Goal: Task Accomplishment & Management: Manage account settings

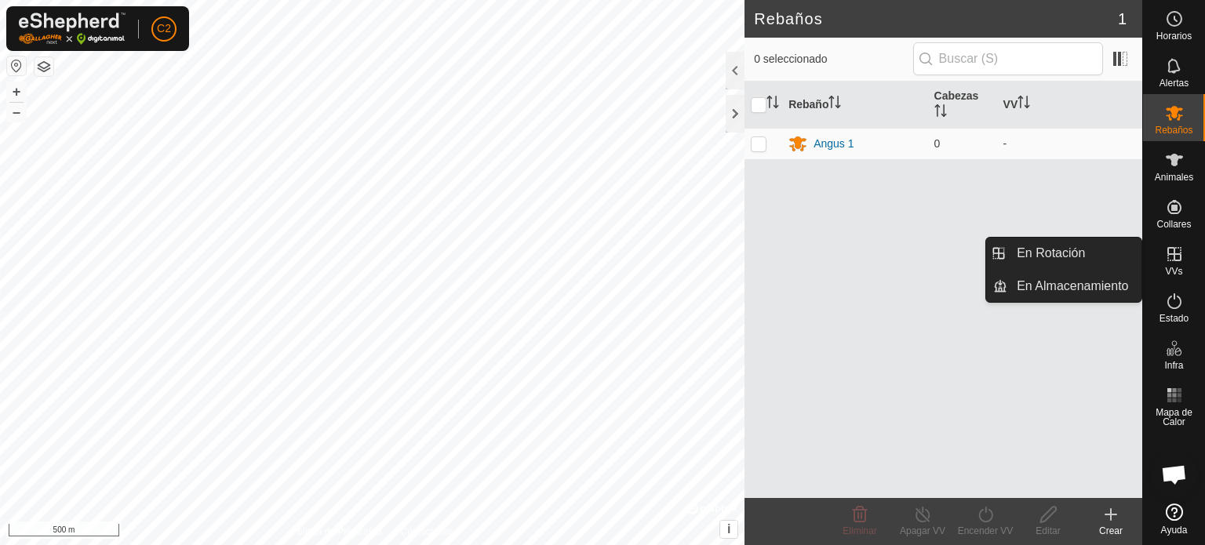
click at [1168, 264] on es-virtualpaddocks-svg-icon at bounding box center [1174, 254] width 28 height 25
click at [1172, 255] on icon at bounding box center [1174, 254] width 19 height 19
click at [1070, 247] on link "En Rotación" at bounding box center [1074, 253] width 134 height 31
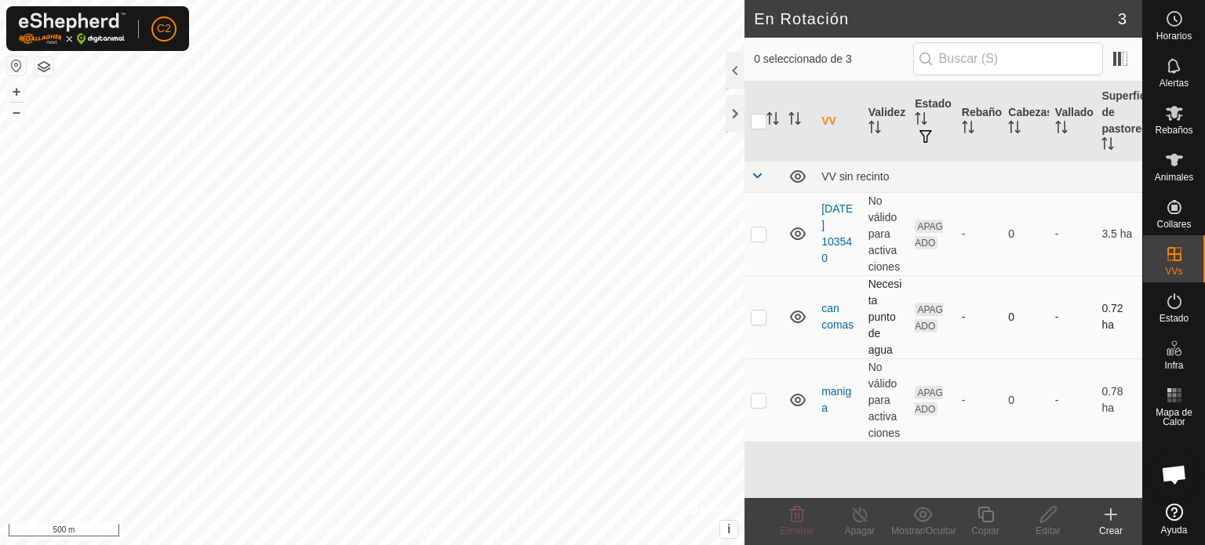
click at [844, 316] on td "can comas" at bounding box center [838, 316] width 47 height 83
click at [799, 318] on icon at bounding box center [798, 317] width 16 height 13
click at [929, 311] on span "APAGADO" at bounding box center [929, 318] width 28 height 30
click at [799, 318] on icon at bounding box center [797, 317] width 19 height 19
click at [799, 318] on icon at bounding box center [798, 317] width 16 height 13
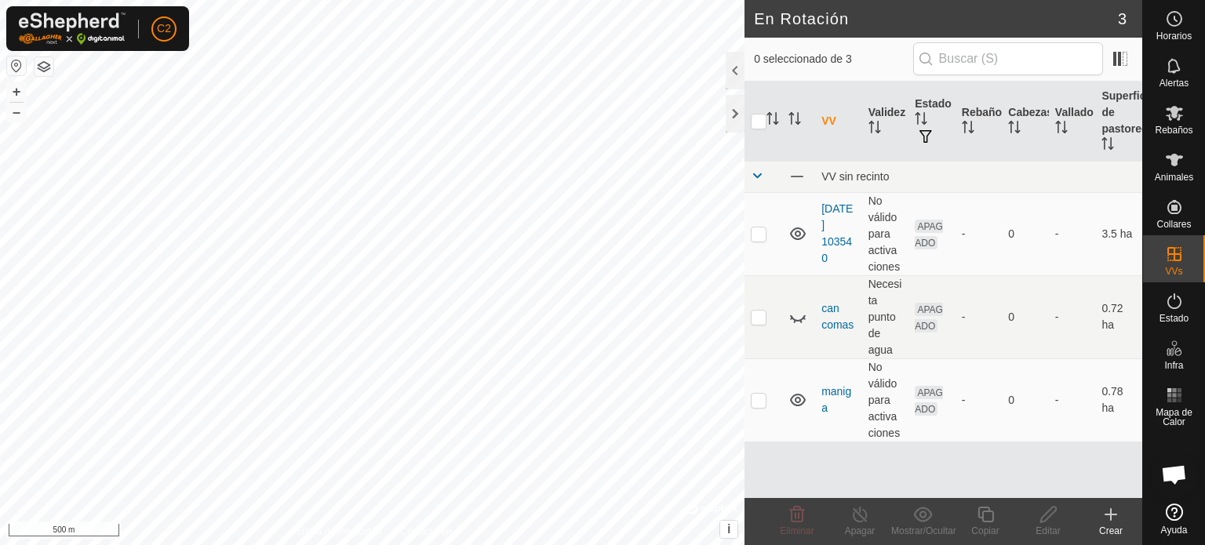
click at [799, 318] on icon at bounding box center [797, 317] width 19 height 19
click at [835, 316] on td "can comas" at bounding box center [838, 316] width 47 height 83
click at [832, 308] on link "can comas" at bounding box center [837, 316] width 32 height 29
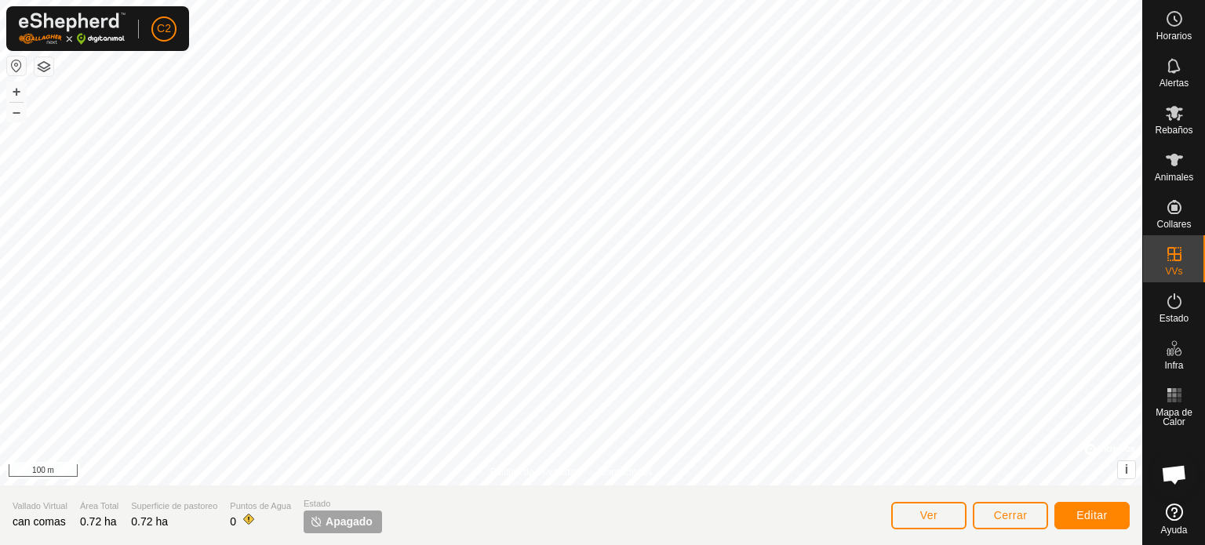
click at [728, 541] on div "Política de Privacidad Contáctenos + – ⇧ i © Mapbox , © OpenStreetMap , Improve…" at bounding box center [571, 272] width 1142 height 545
click at [914, 516] on button "Ver" at bounding box center [928, 515] width 75 height 27
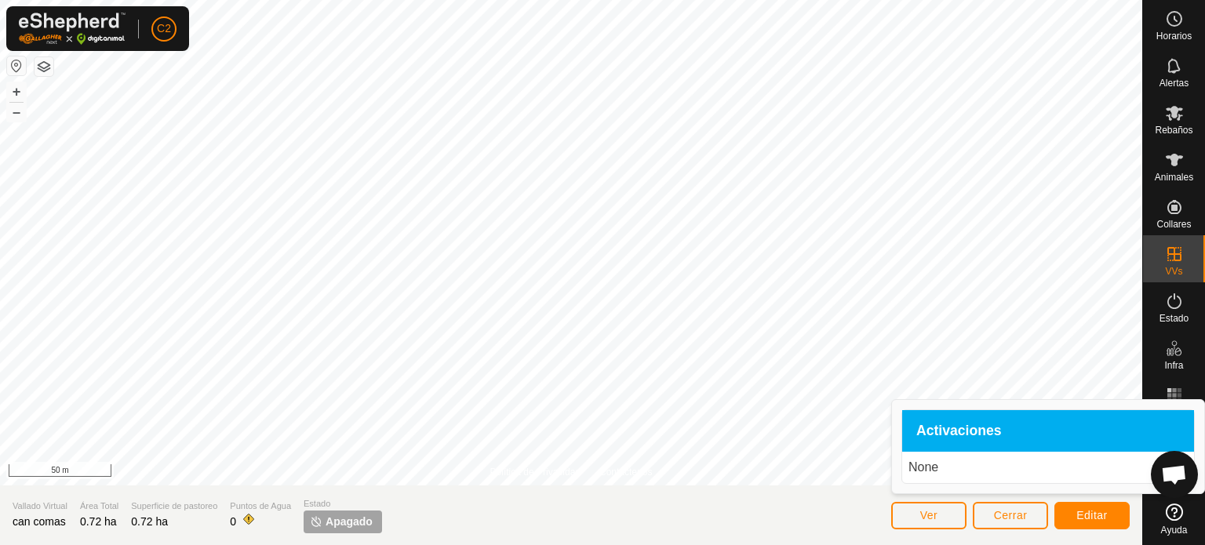
click at [951, 428] on span "Activaciones" at bounding box center [959, 431] width 86 height 14
click at [923, 432] on span "Activaciones" at bounding box center [959, 431] width 86 height 14
click at [937, 512] on span "Ver" at bounding box center [929, 515] width 18 height 13
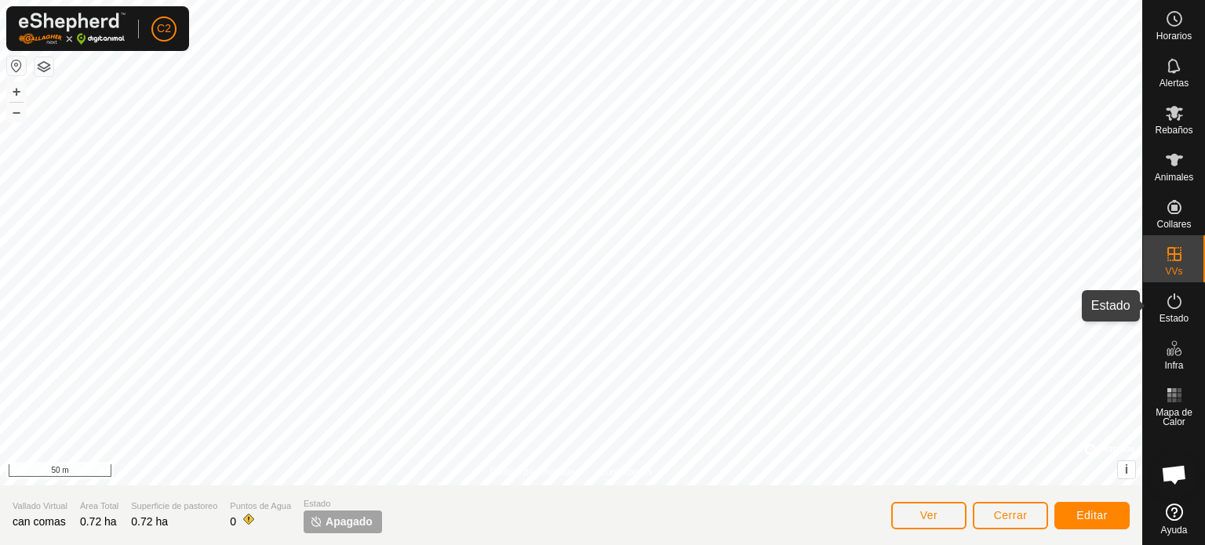
click at [1174, 304] on icon at bounding box center [1174, 301] width 19 height 19
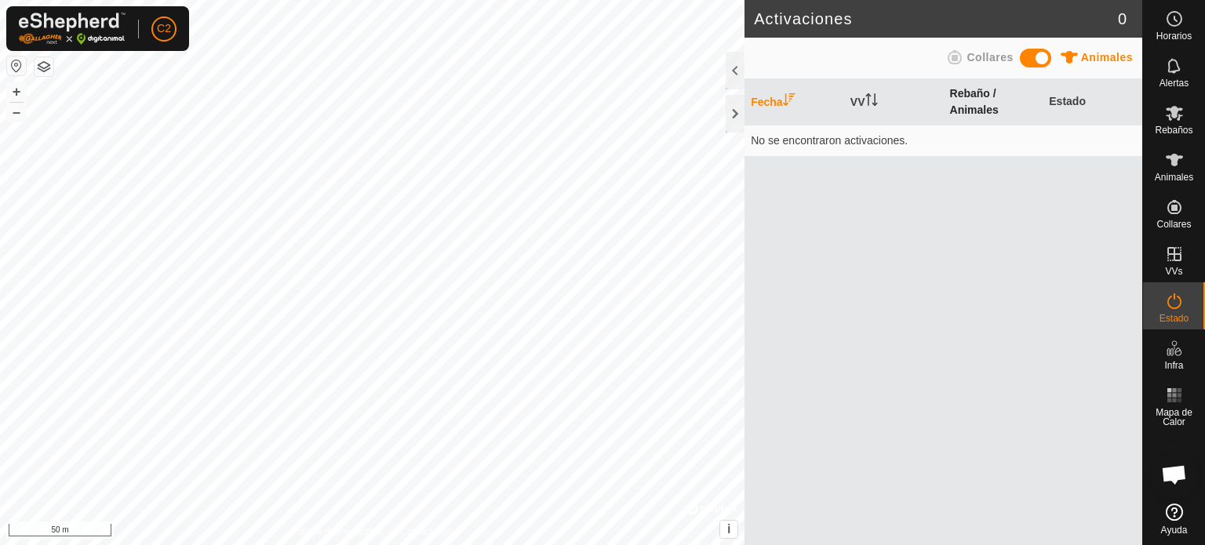
click at [960, 96] on th "Rebaño / Animales" at bounding box center [994, 102] width 100 height 46
click at [860, 140] on td "No se encontraron activaciones." at bounding box center [943, 140] width 398 height 31
click at [741, 73] on div at bounding box center [735, 71] width 19 height 38
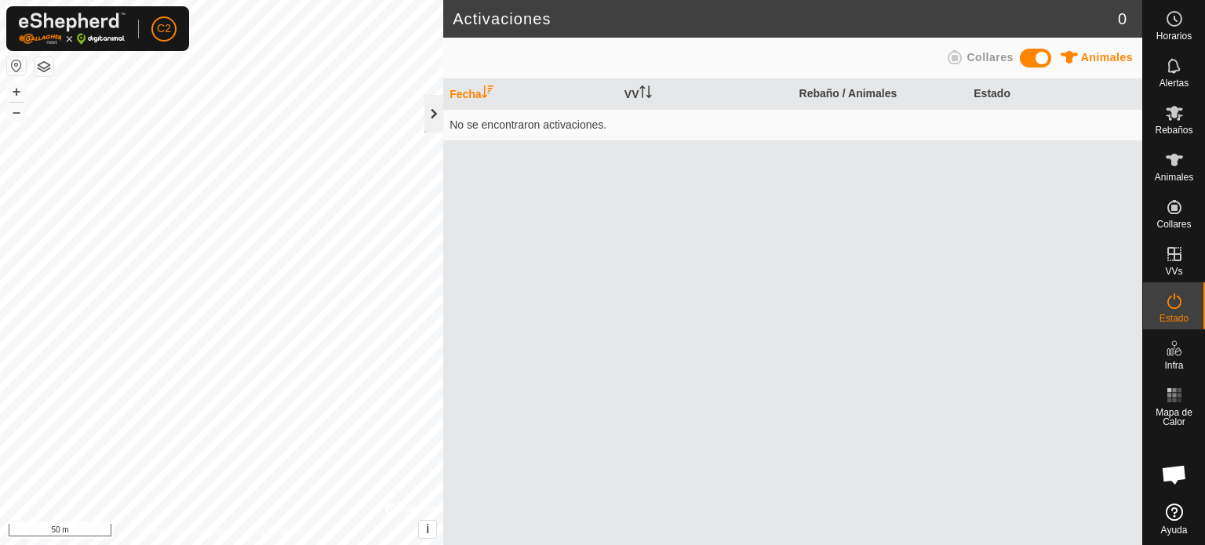
click at [435, 114] on div at bounding box center [433, 114] width 19 height 38
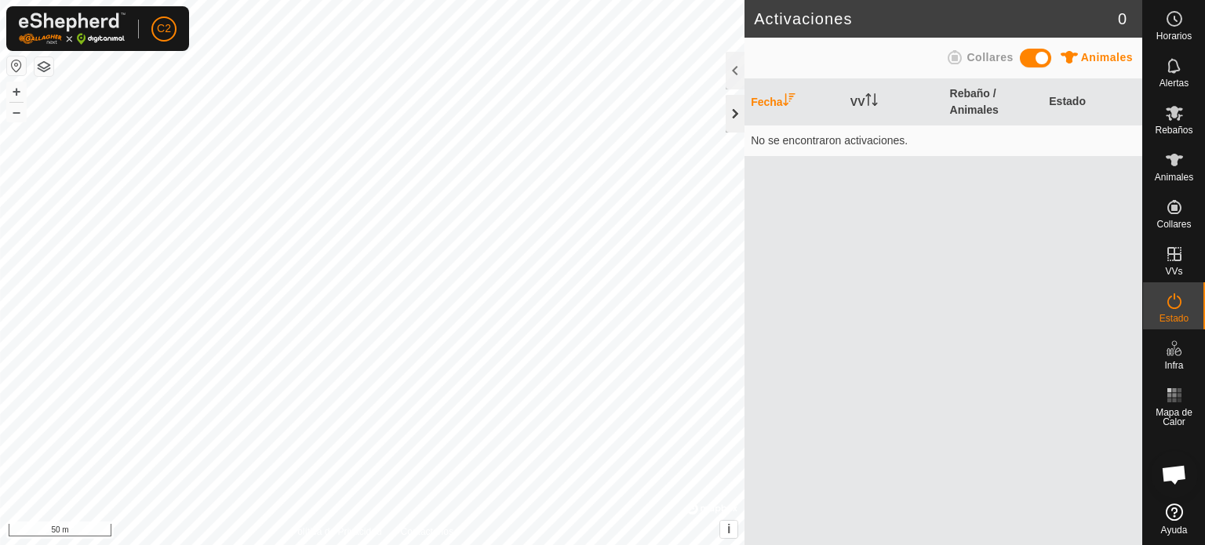
click at [737, 115] on div at bounding box center [735, 114] width 19 height 38
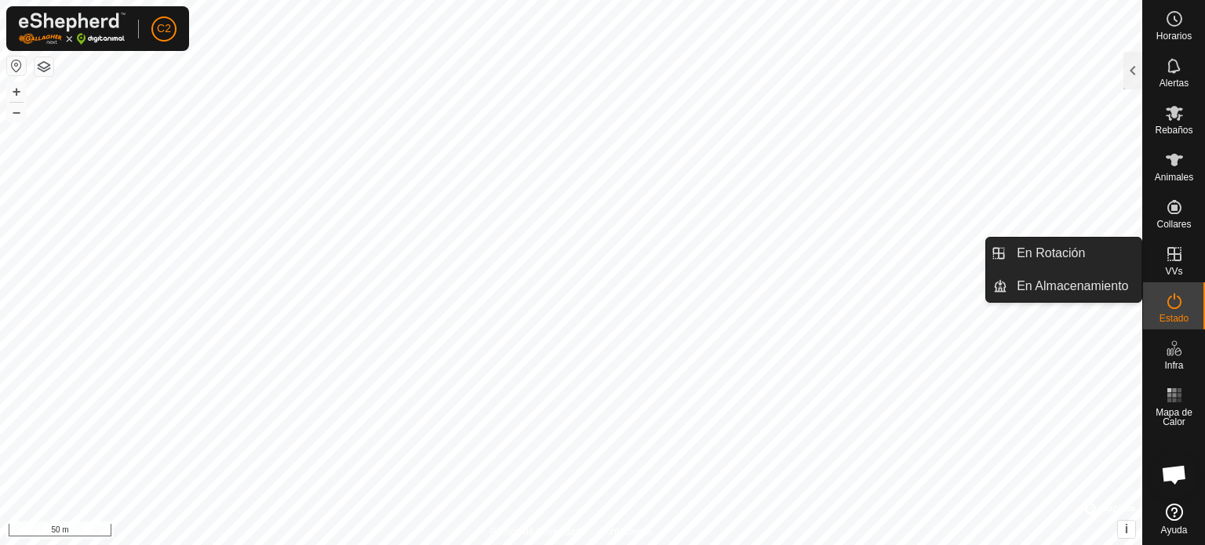
click at [1181, 254] on icon at bounding box center [1174, 254] width 19 height 19
click at [1061, 278] on link "En Almacenamiento" at bounding box center [1074, 286] width 134 height 31
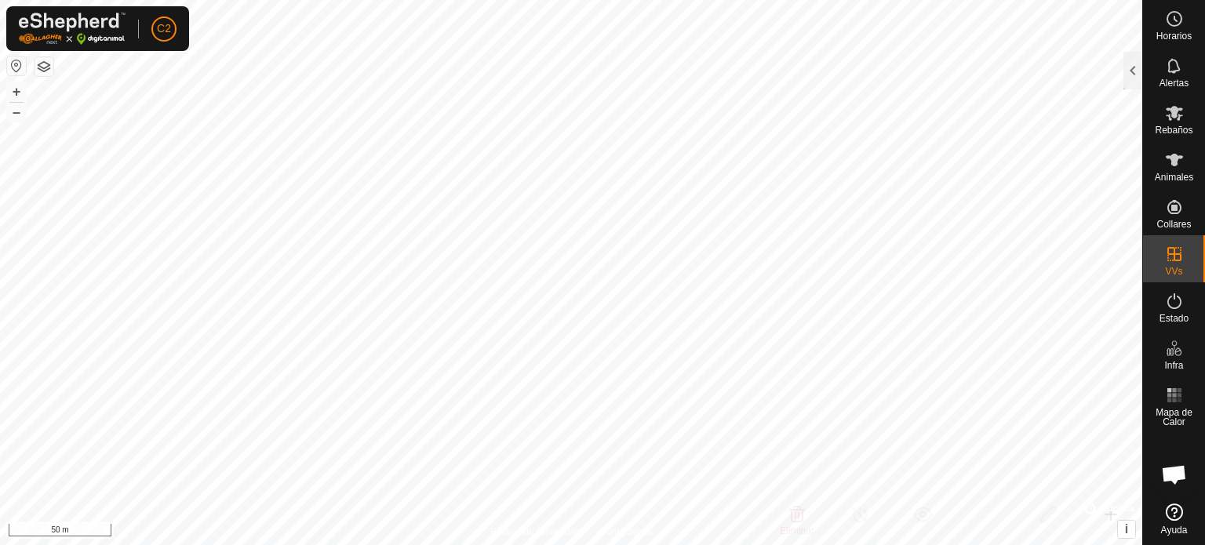
checkbox input "true"
click at [1170, 309] on icon at bounding box center [1174, 301] width 19 height 19
click at [1181, 303] on icon at bounding box center [1174, 301] width 19 height 19
click at [1139, 68] on div at bounding box center [1132, 71] width 19 height 38
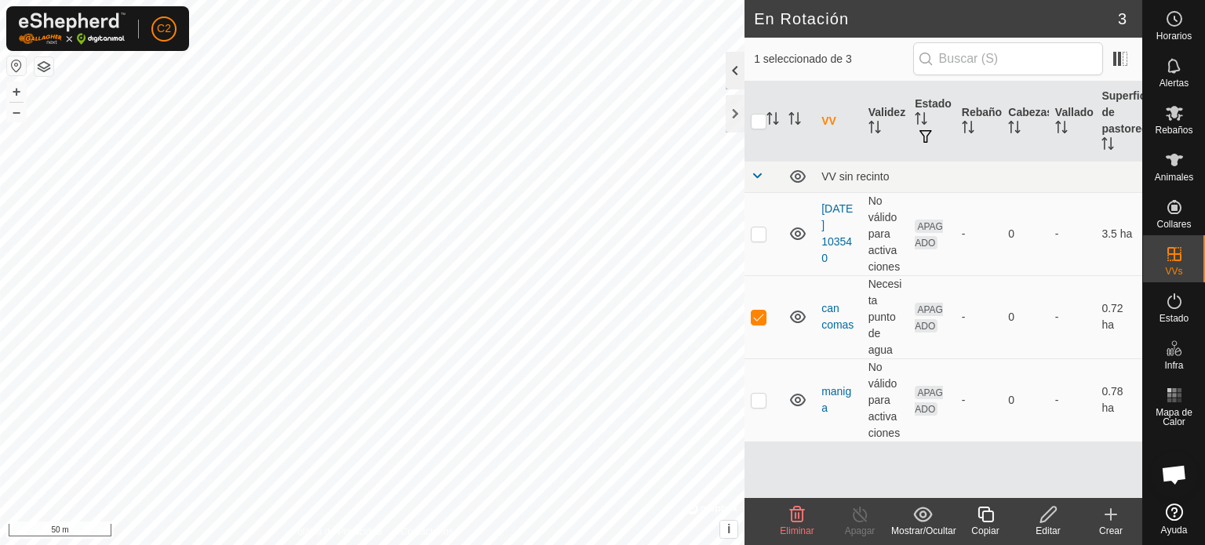
click at [737, 81] on div at bounding box center [735, 71] width 19 height 38
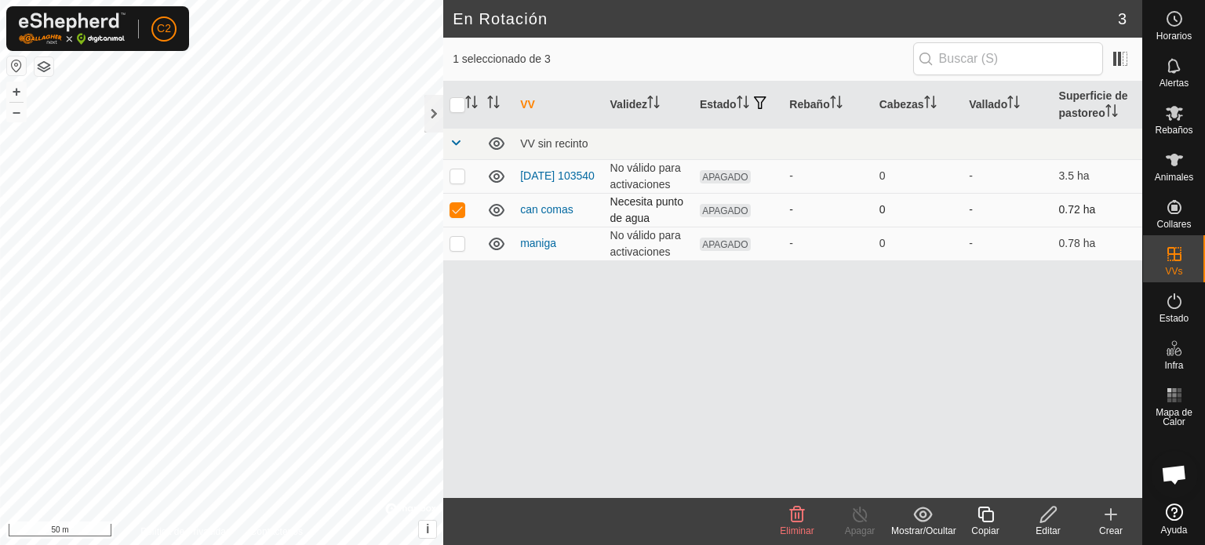
click at [724, 205] on span "APAGADO" at bounding box center [725, 210] width 51 height 13
click at [744, 99] on icon "Activar para ordenar" at bounding box center [743, 102] width 13 height 13
click at [715, 204] on span "APAGADO" at bounding box center [725, 210] width 51 height 13
click at [728, 206] on span "APAGADO" at bounding box center [725, 210] width 51 height 13
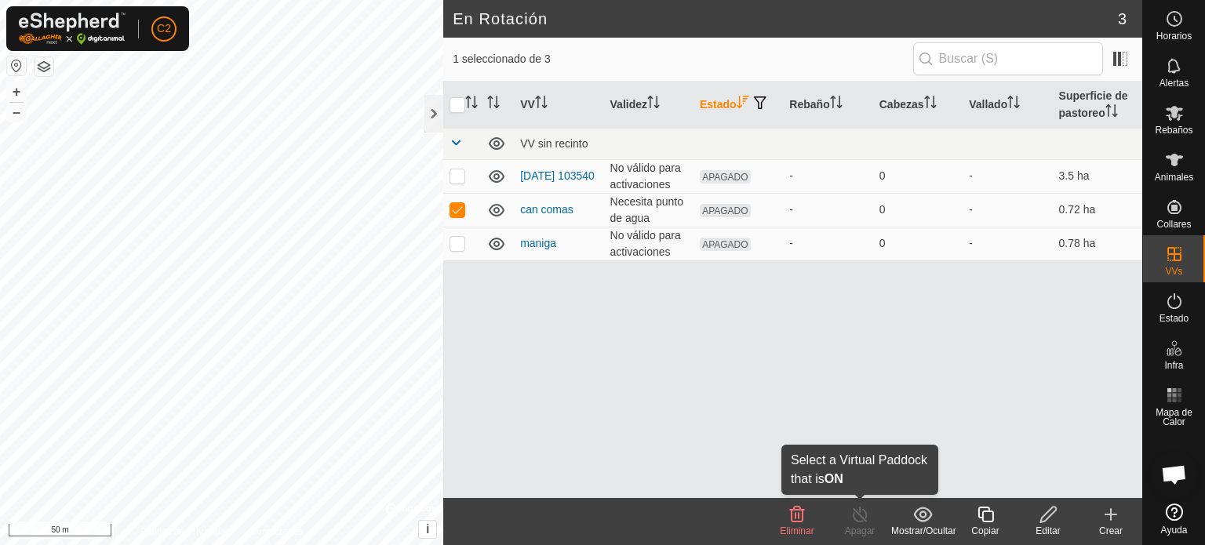
click at [858, 514] on line at bounding box center [860, 515] width 13 height 13
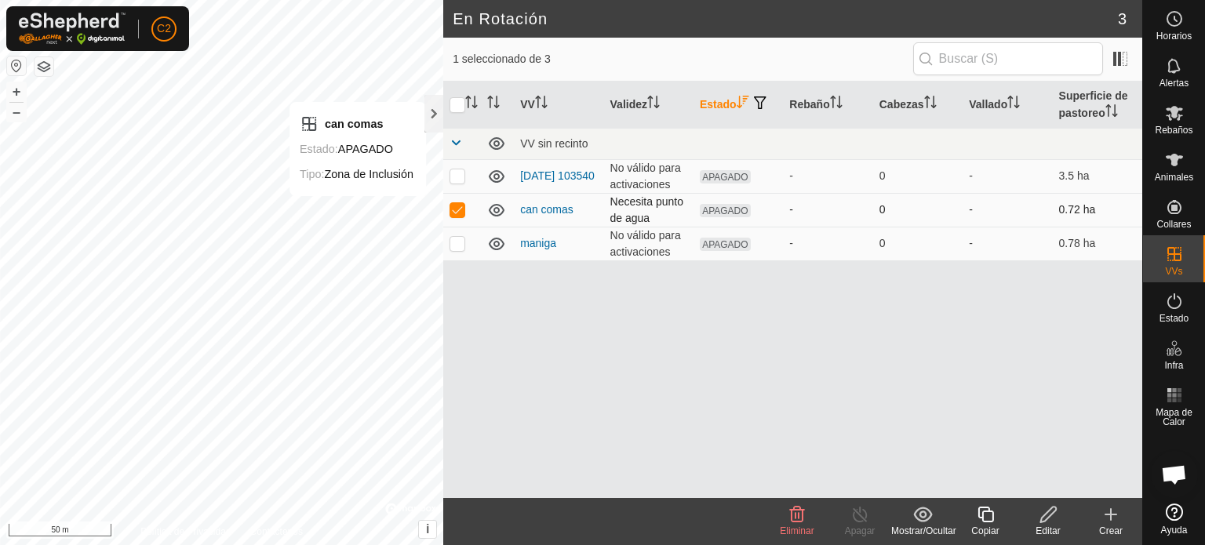
click at [461, 207] on p-checkbox at bounding box center [458, 209] width 16 height 13
checkbox input "true"
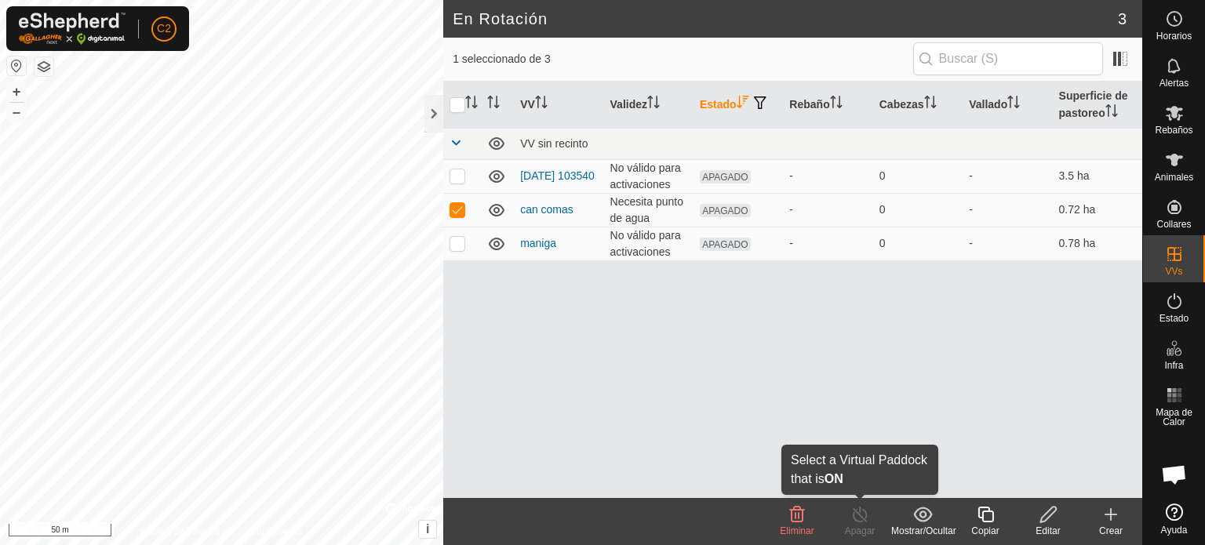
click at [861, 514] on icon at bounding box center [860, 514] width 20 height 19
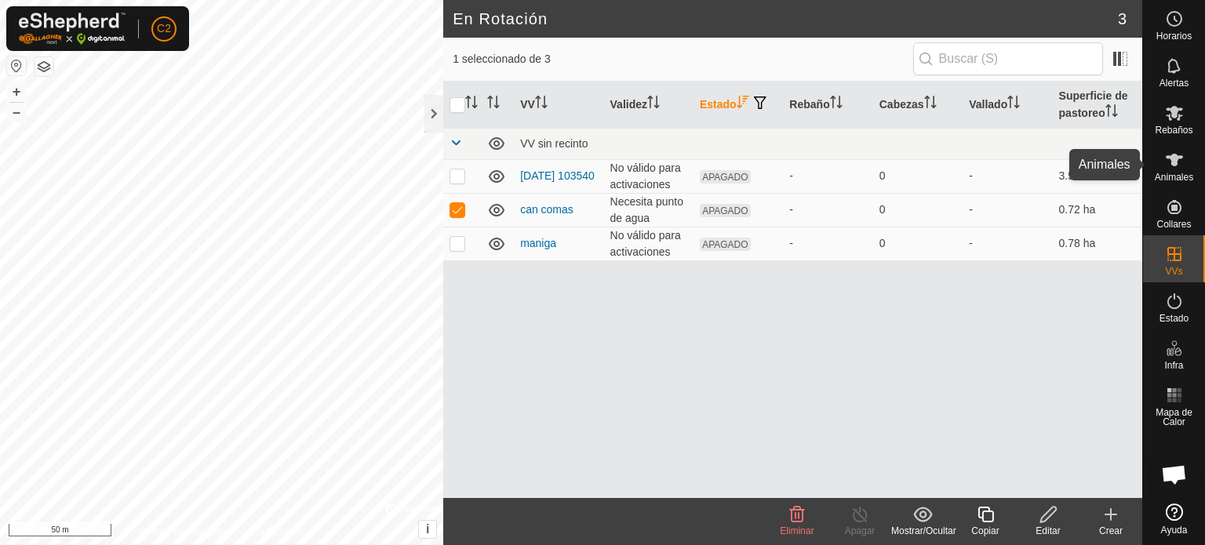
click at [1179, 156] on icon at bounding box center [1174, 160] width 17 height 13
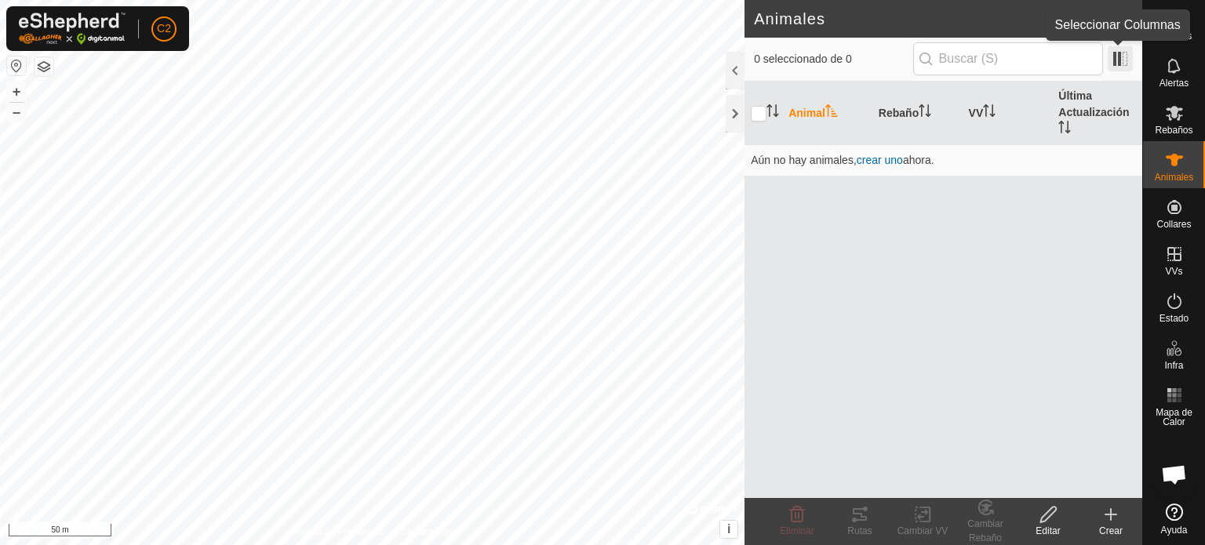
click at [1116, 62] on span at bounding box center [1120, 58] width 25 height 25
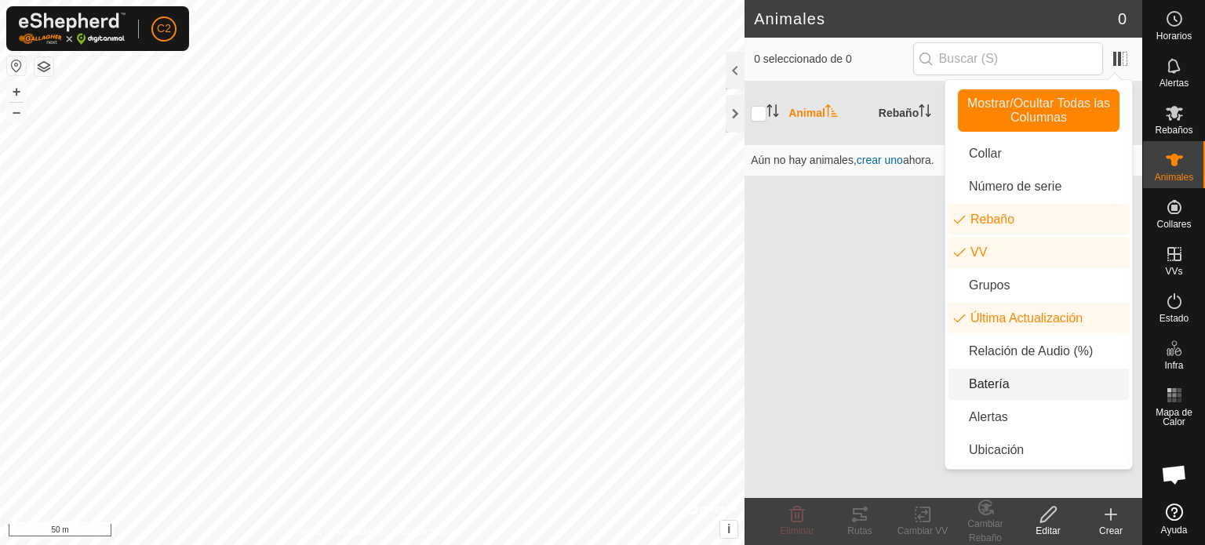
click at [990, 388] on li "Batería" at bounding box center [1038, 384] width 180 height 31
click at [894, 331] on div "Animal Rebaño VV Última Actualización Batería Aún no hay animales, crear uno ah…" at bounding box center [943, 290] width 398 height 417
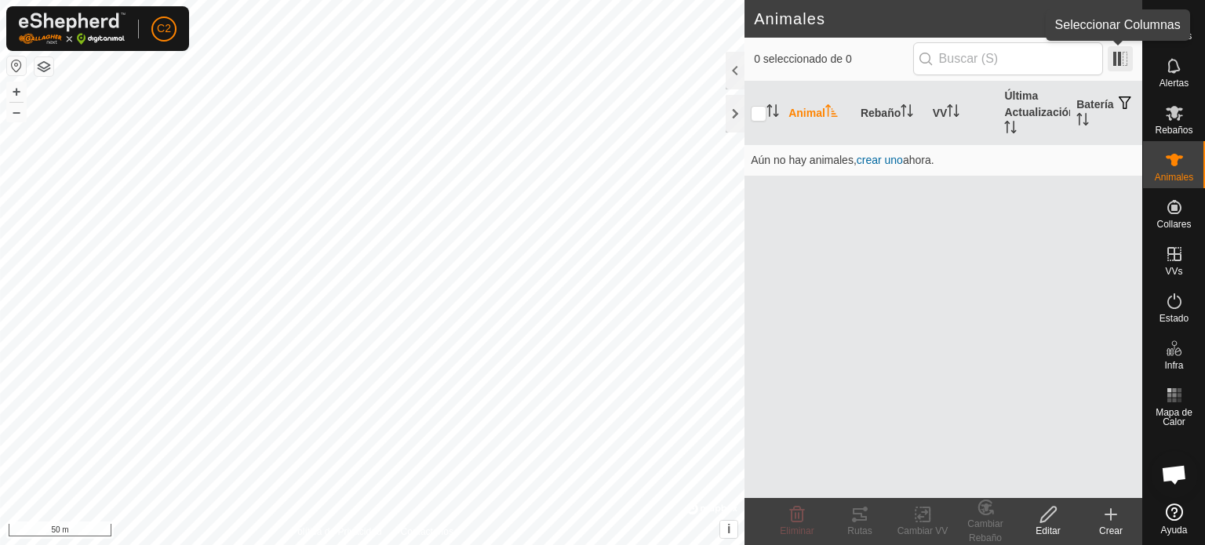
click at [1120, 56] on span at bounding box center [1120, 58] width 25 height 25
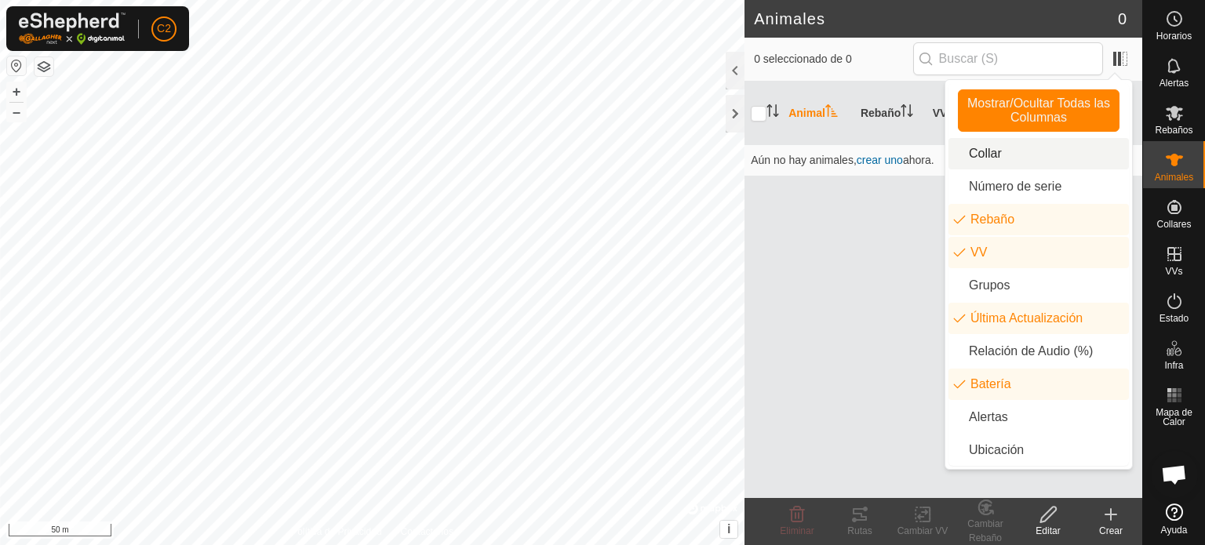
click at [994, 155] on li "Collar" at bounding box center [1038, 153] width 180 height 31
click at [899, 213] on div "Animal Collar Rebaño VV Última Actualización Batería Aún no hay animales, crear…" at bounding box center [943, 290] width 398 height 417
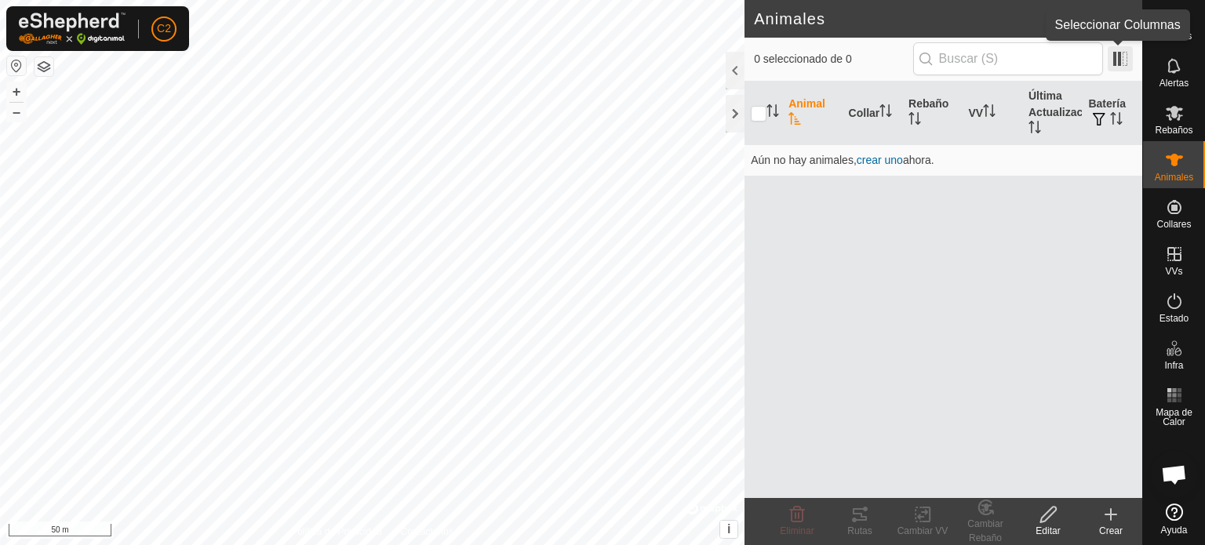
click at [1119, 56] on span at bounding box center [1120, 58] width 25 height 25
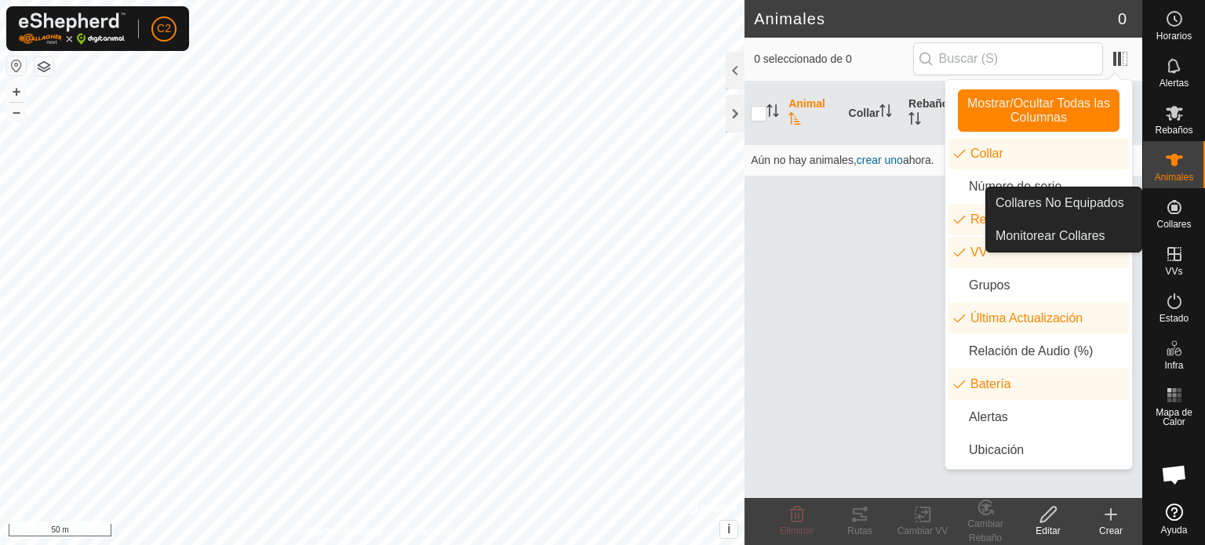
click at [1173, 208] on icon at bounding box center [1174, 207] width 14 height 14
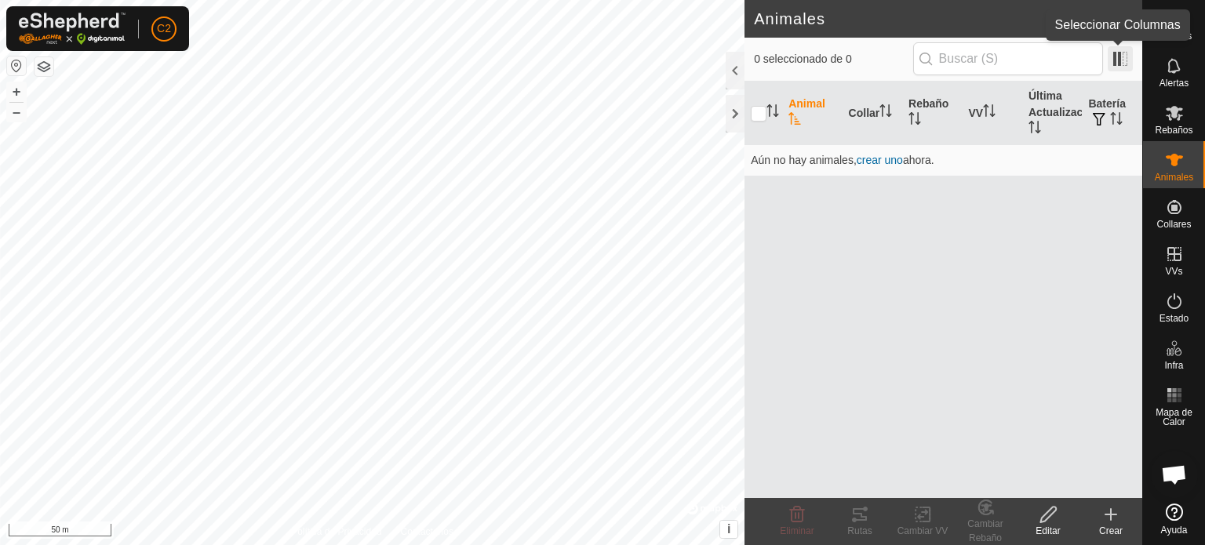
click at [1114, 59] on span at bounding box center [1120, 58] width 25 height 25
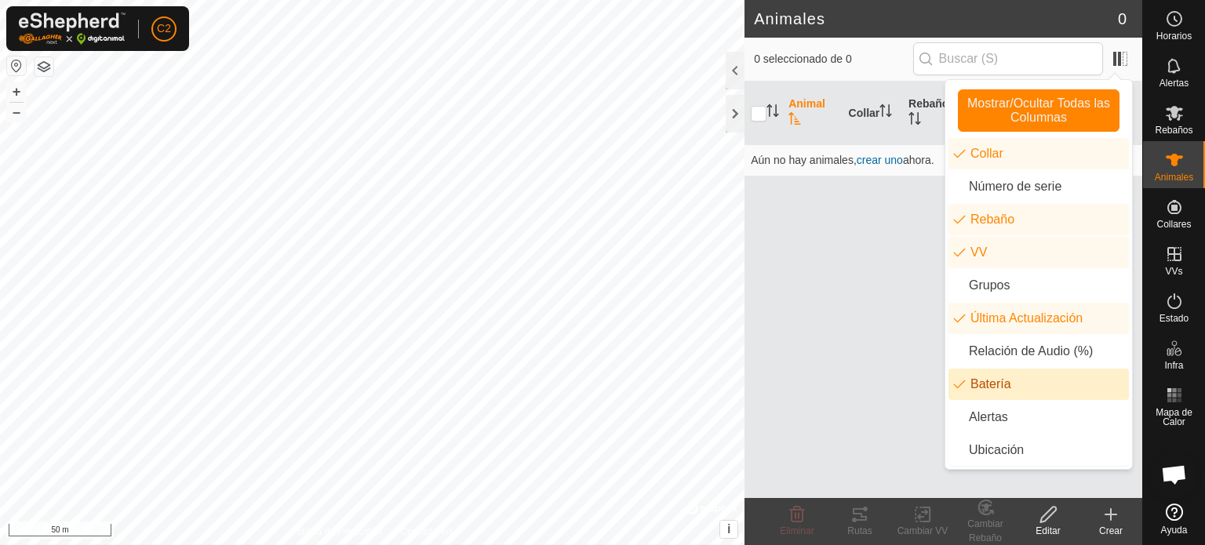
click at [985, 377] on li "Batería" at bounding box center [1038, 384] width 180 height 31
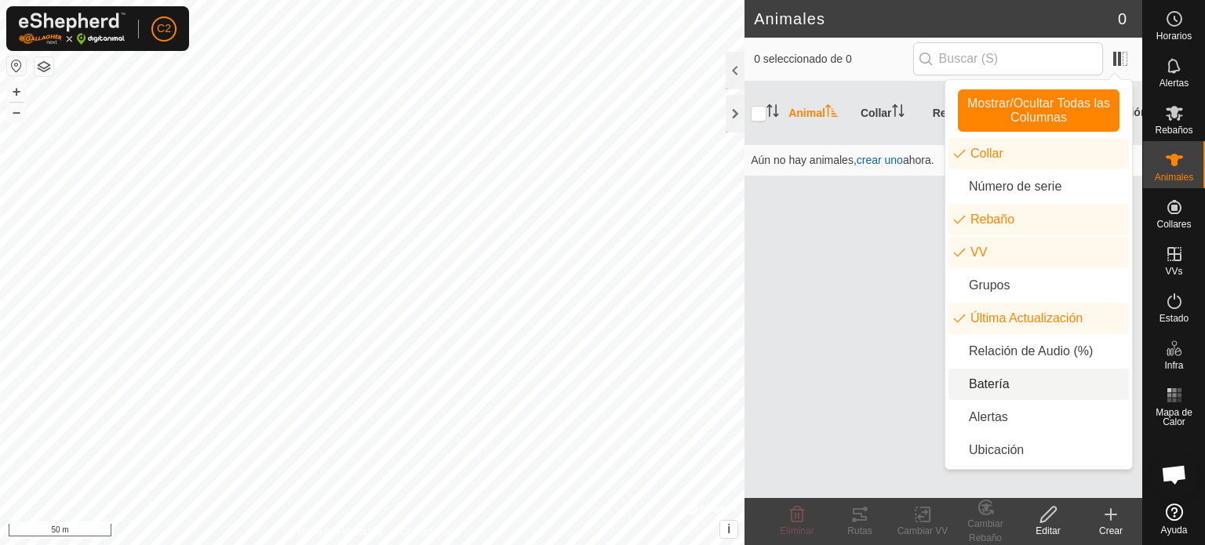
click at [985, 377] on li "Batería" at bounding box center [1038, 384] width 180 height 31
click at [872, 235] on div "Animal Collar Rebaño VV Última Actualización Batería Aún no hay animales, crear…" at bounding box center [943, 290] width 398 height 417
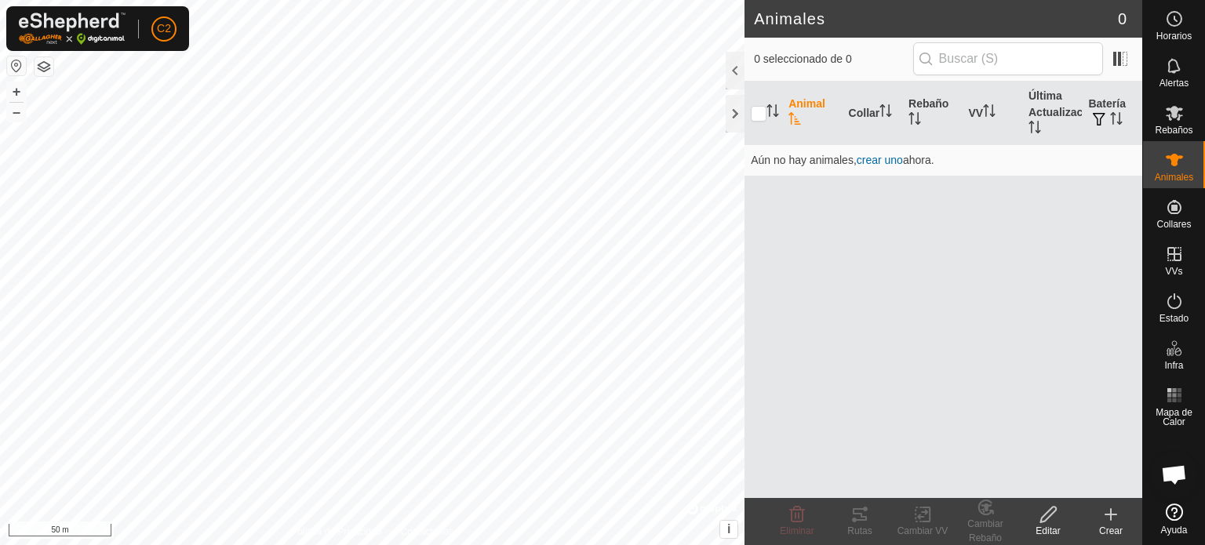
click at [801, 109] on th "Animal" at bounding box center [812, 114] width 60 height 64
click at [795, 112] on icon "Activar para ordenar" at bounding box center [794, 118] width 13 height 13
click at [731, 60] on div at bounding box center [735, 71] width 19 height 38
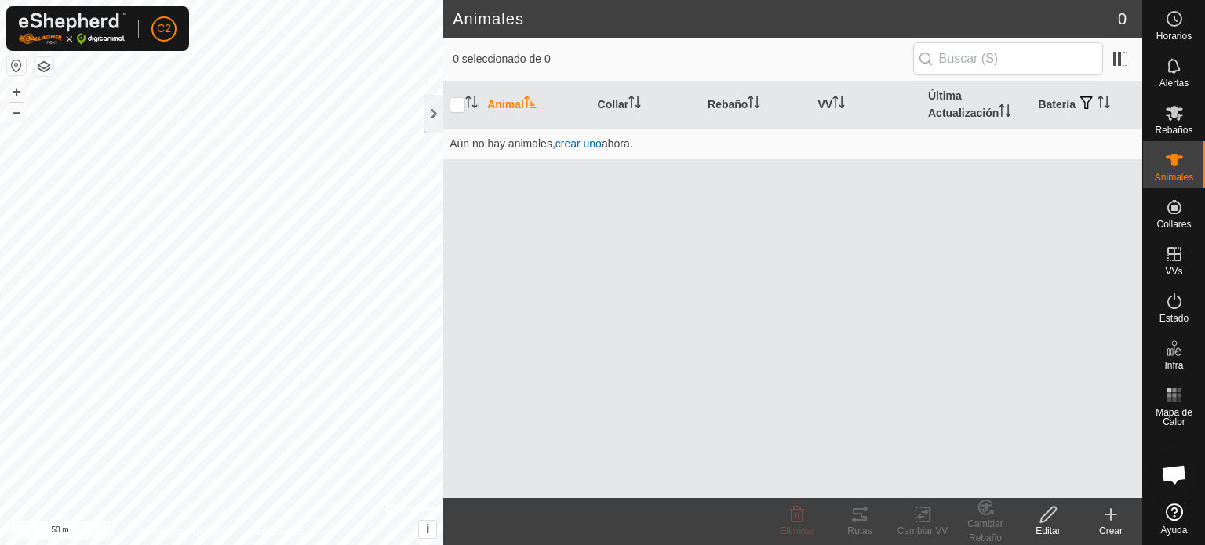
click at [1118, 524] on div "Crear" at bounding box center [1110, 531] width 63 height 14
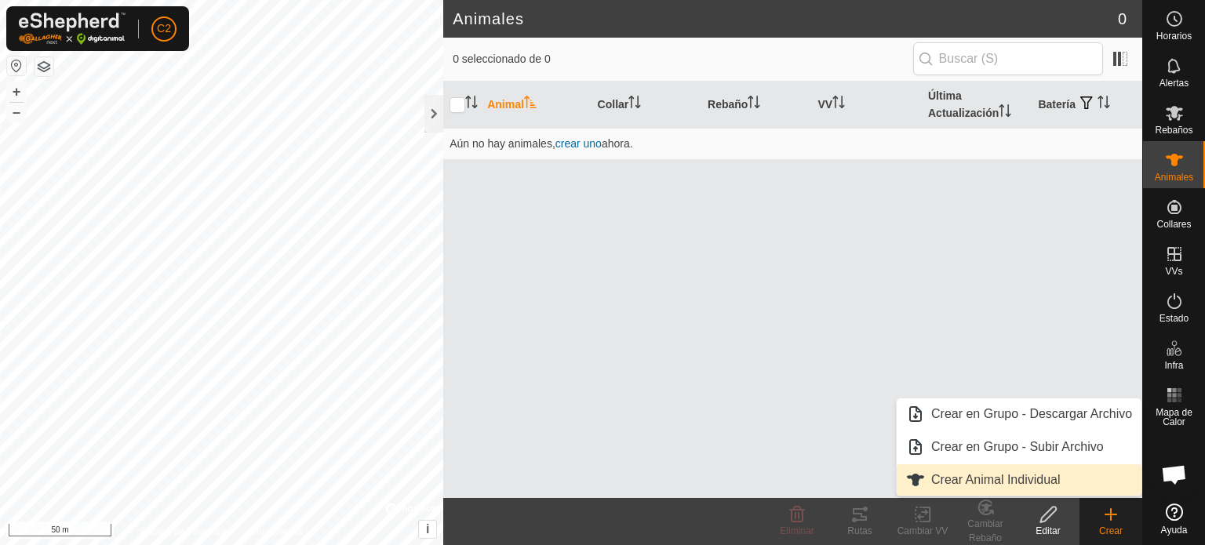
click at [1007, 482] on link "Crear Animal Individual" at bounding box center [1019, 479] width 245 height 31
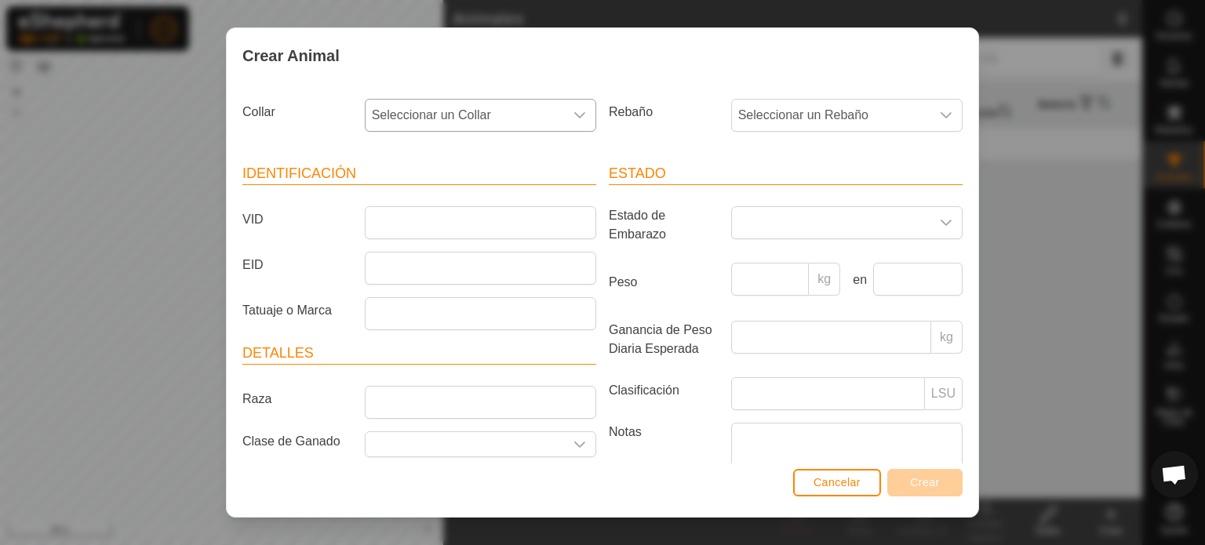
click at [572, 107] on div "dropdown trigger" at bounding box center [579, 115] width 31 height 31
type input "30"
click at [419, 191] on li "3068292601" at bounding box center [479, 195] width 226 height 31
click at [400, 213] on input "VID" at bounding box center [480, 222] width 231 height 33
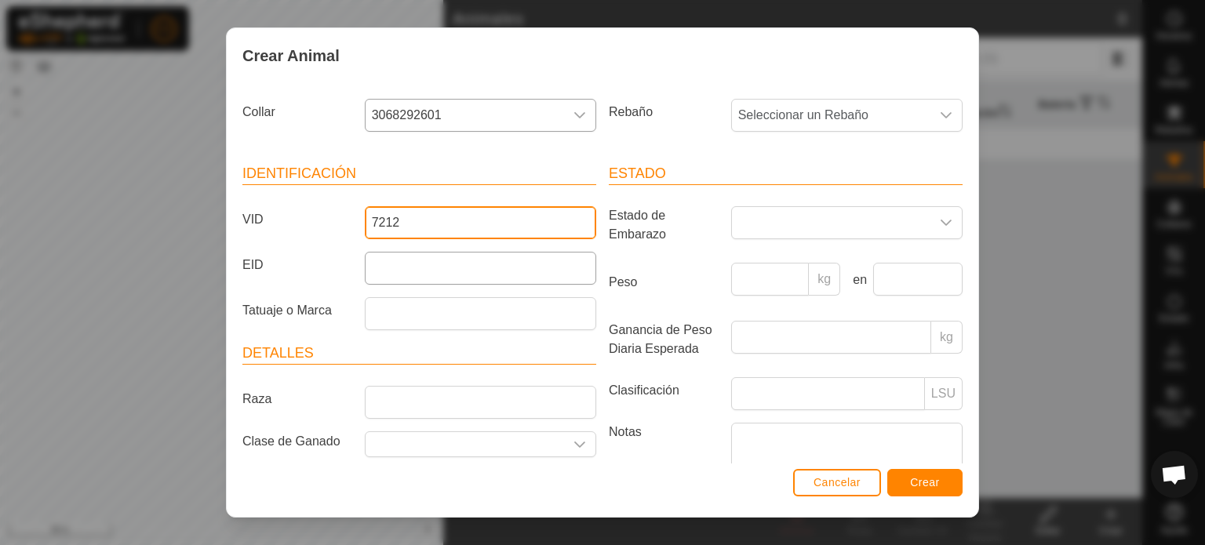
type input "7212"
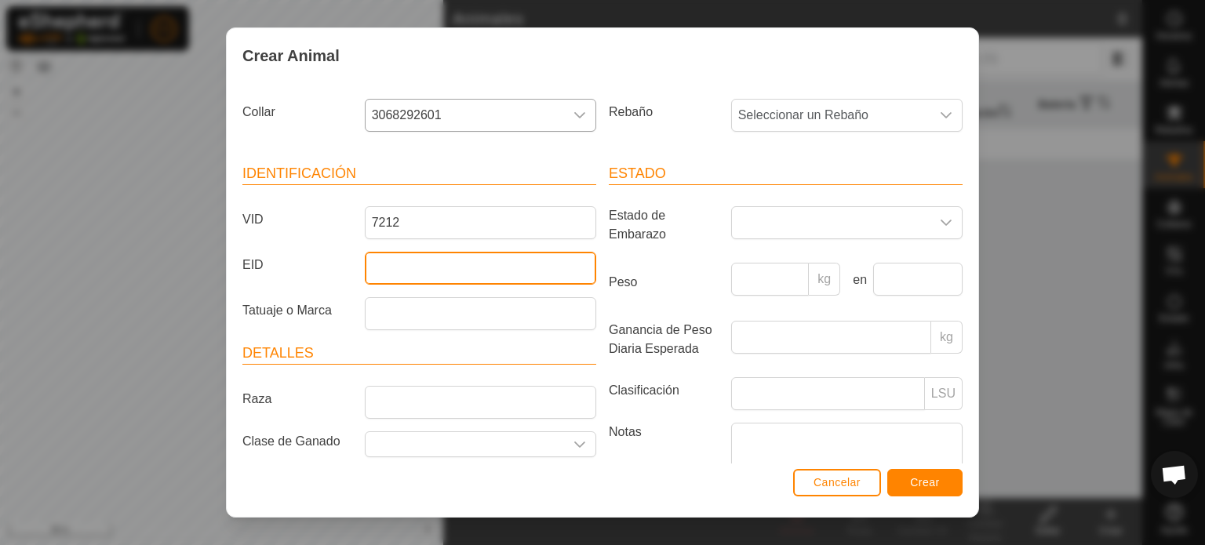
click at [420, 269] on input "EID" at bounding box center [480, 268] width 231 height 33
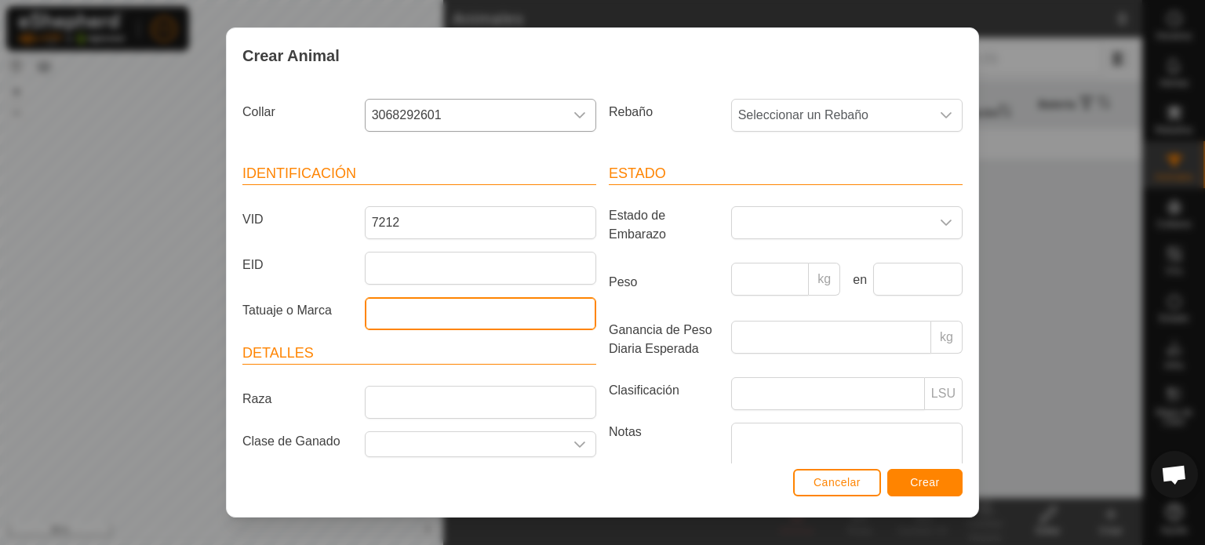
click at [413, 308] on input "Tatuaje o Marca" at bounding box center [480, 313] width 231 height 33
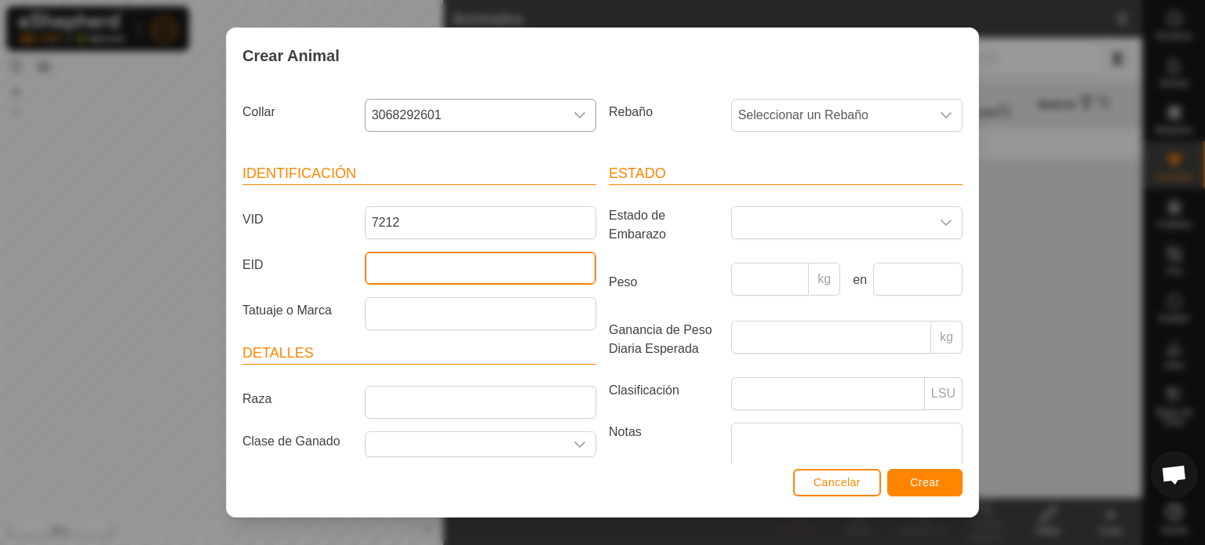
click at [417, 265] on input "EID" at bounding box center [480, 268] width 231 height 33
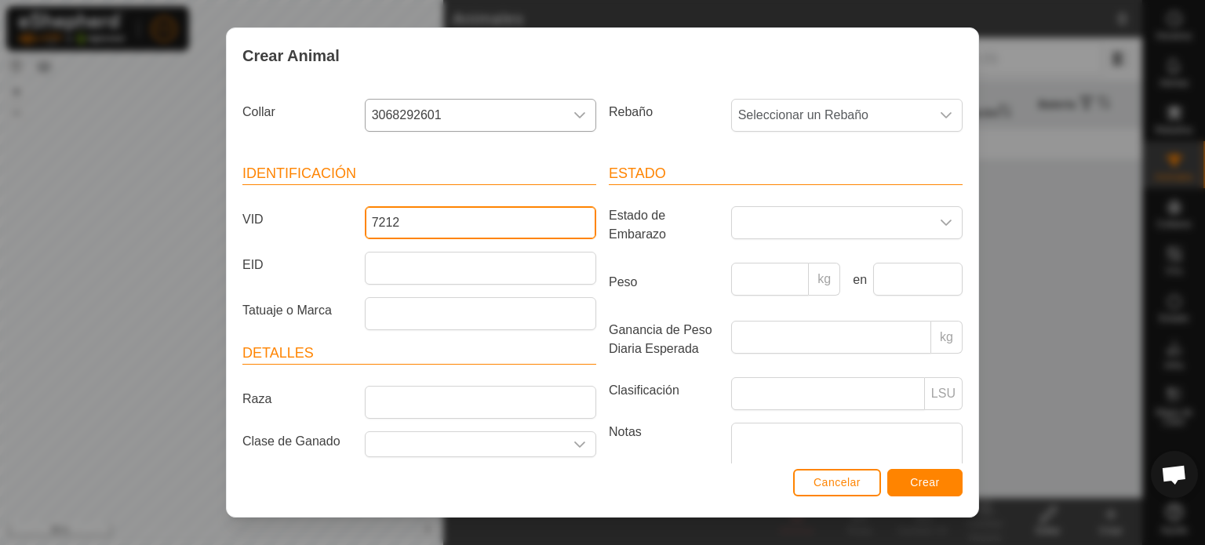
drag, startPoint x: 504, startPoint y: 211, endPoint x: 504, endPoint y: 229, distance: 18.0
click at [504, 222] on input "7212" at bounding box center [480, 222] width 231 height 33
click at [916, 482] on span "Crear" at bounding box center [925, 482] width 30 height 13
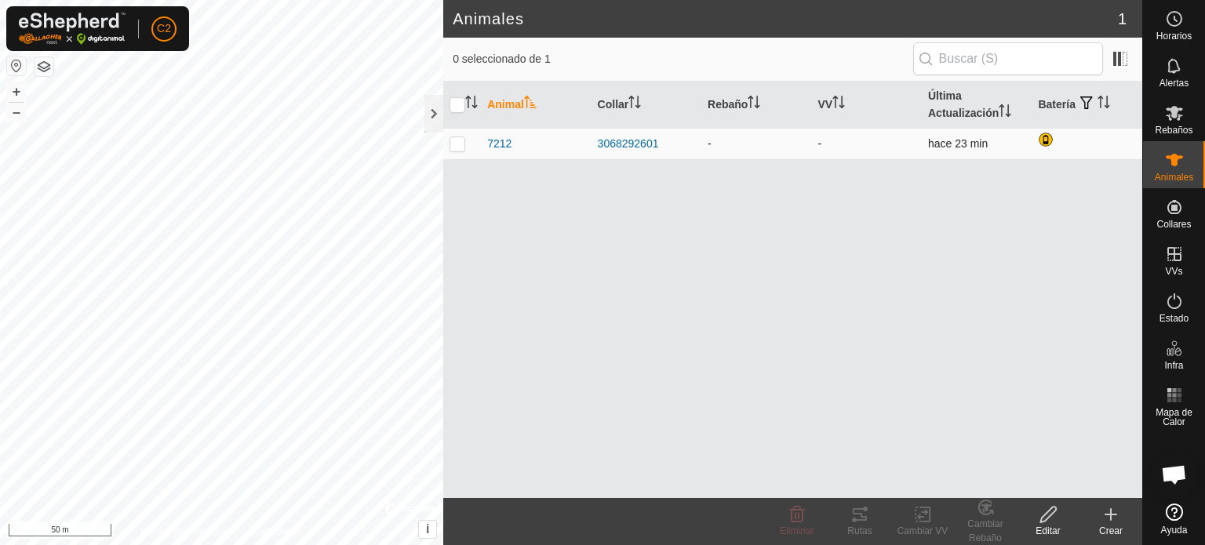
click at [741, 140] on div "-" at bounding box center [756, 144] width 97 height 16
click at [1108, 519] on icon at bounding box center [1110, 514] width 19 height 19
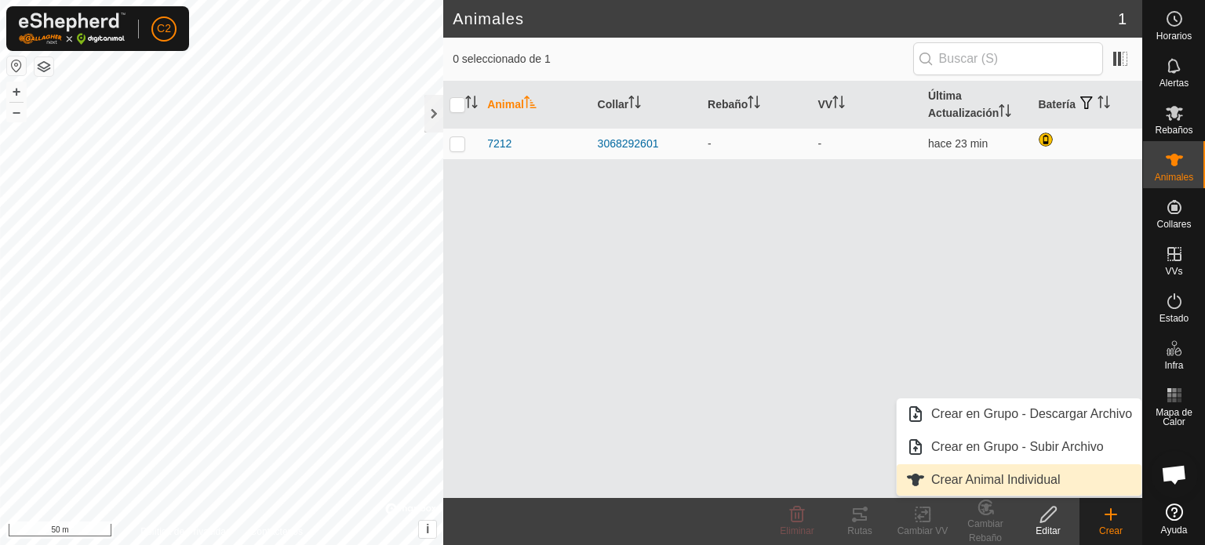
click at [976, 485] on link "Crear Animal Individual" at bounding box center [1019, 479] width 245 height 31
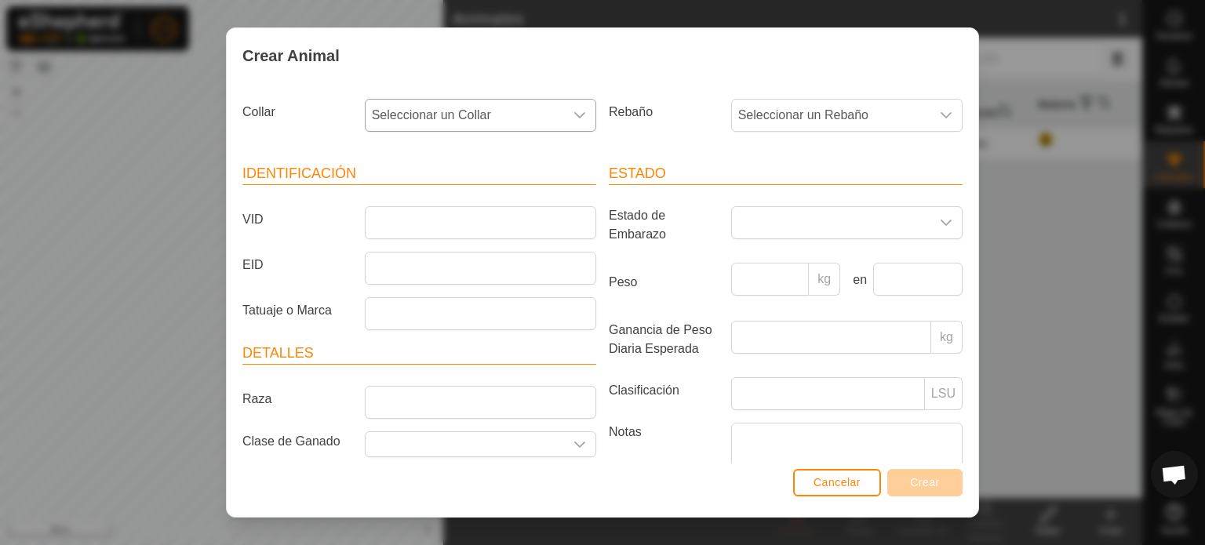
click at [577, 114] on icon "dropdown trigger" at bounding box center [579, 115] width 11 height 6
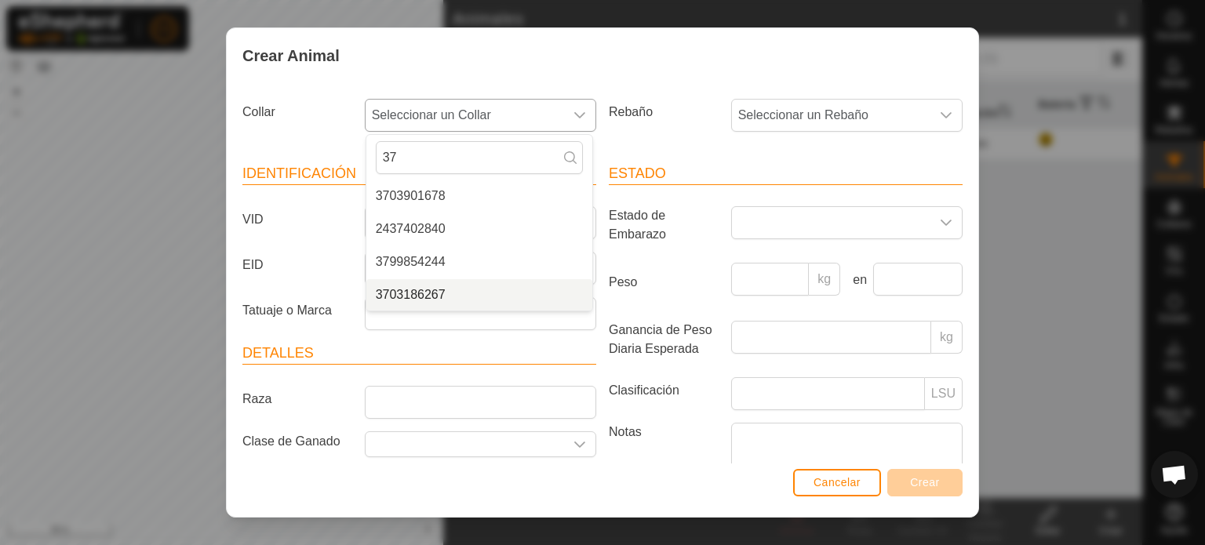
type input "37"
click at [420, 292] on li "3703186267" at bounding box center [479, 294] width 226 height 31
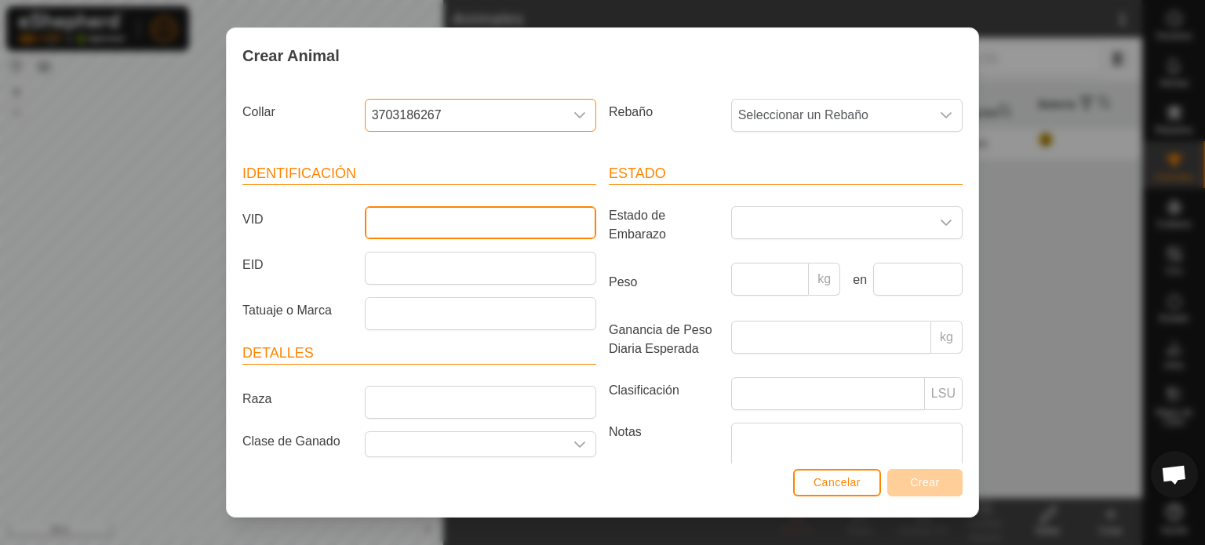
click at [394, 221] on input "VID" at bounding box center [480, 222] width 231 height 33
type input "5058"
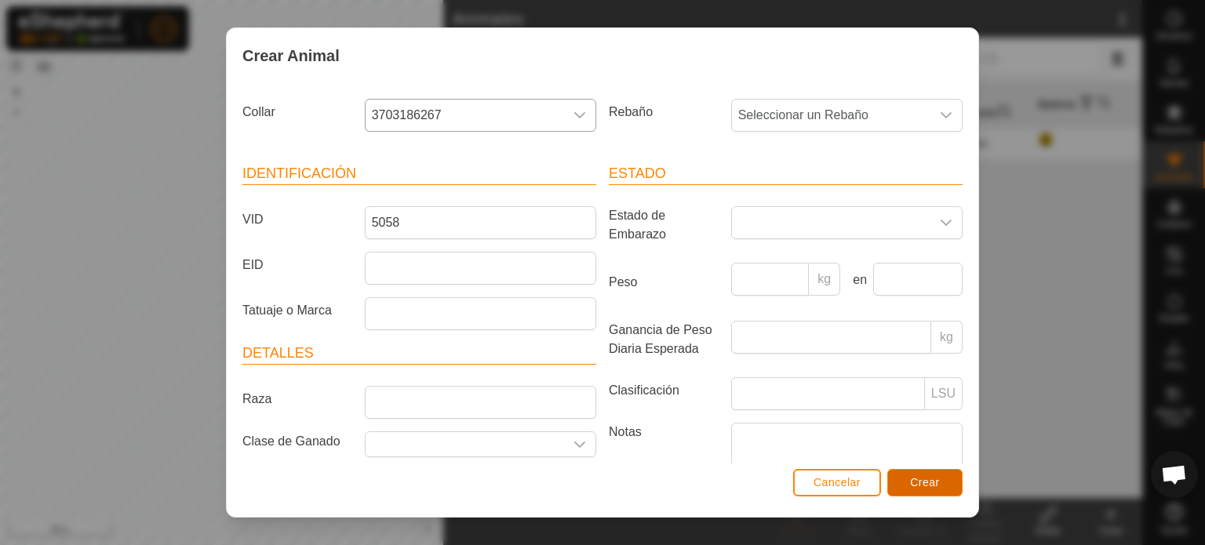
click at [925, 479] on span "Crear" at bounding box center [925, 482] width 30 height 13
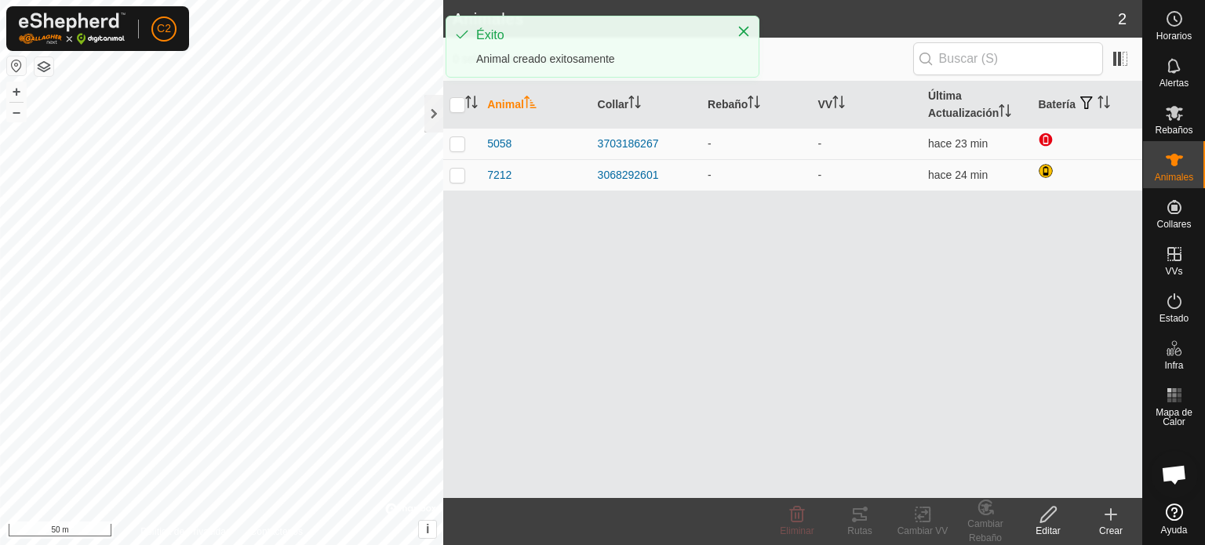
click at [1116, 522] on icon at bounding box center [1110, 514] width 19 height 19
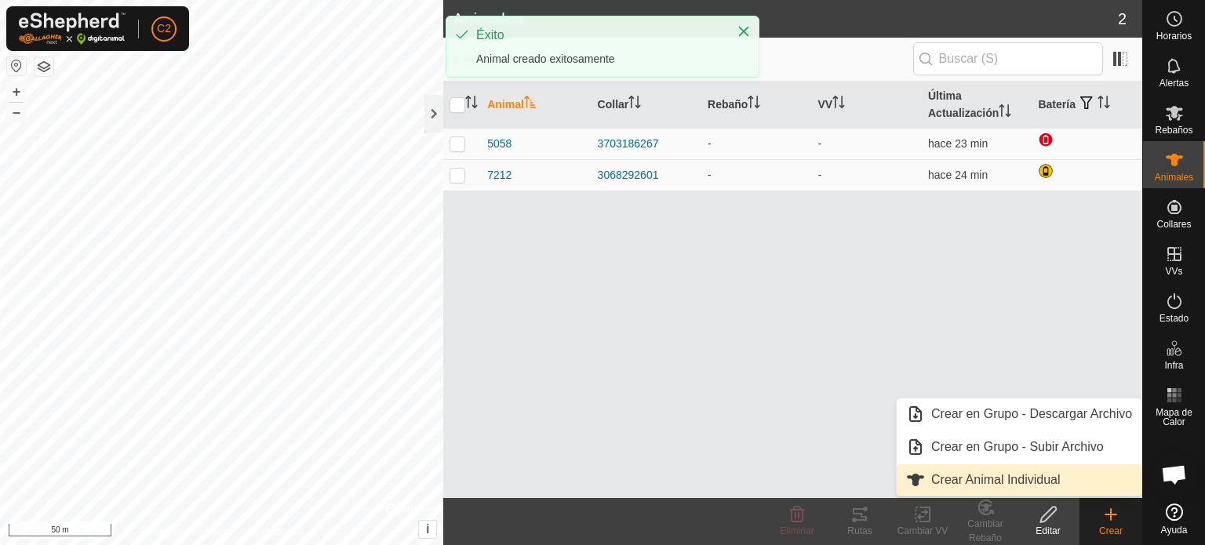
click at [1010, 480] on link "Crear Animal Individual" at bounding box center [1019, 479] width 245 height 31
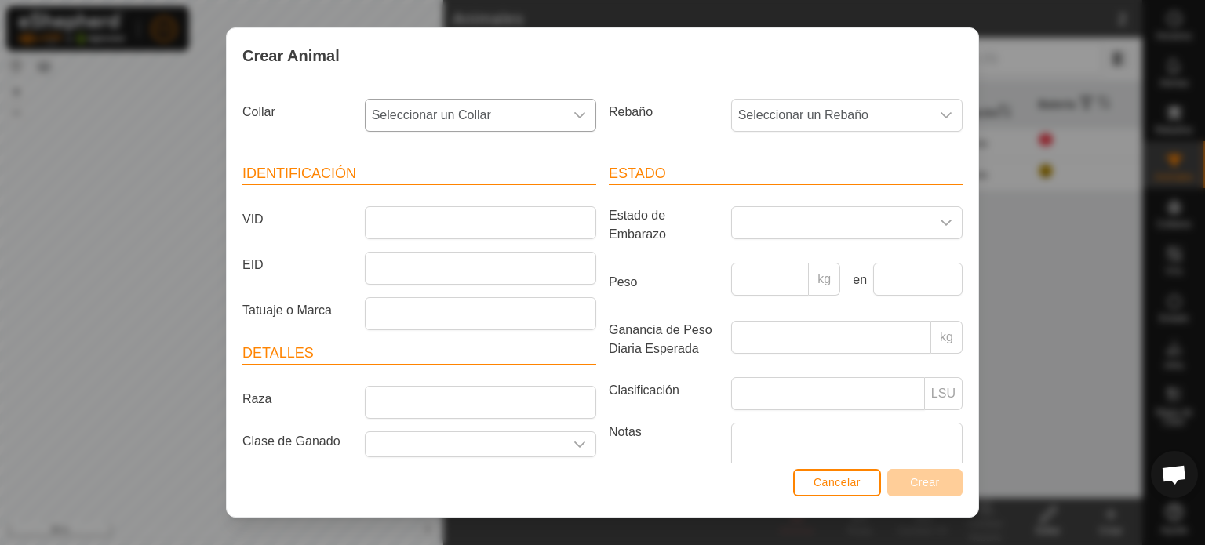
click at [584, 115] on div "dropdown trigger" at bounding box center [579, 115] width 31 height 31
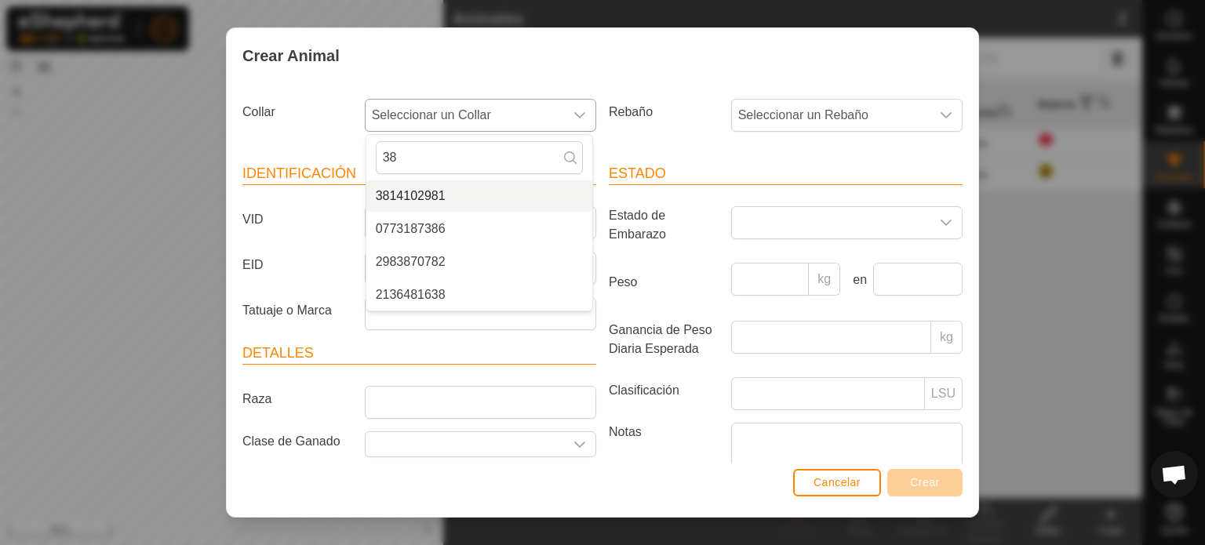
type input "38"
click at [408, 191] on li "3814102981" at bounding box center [479, 195] width 226 height 31
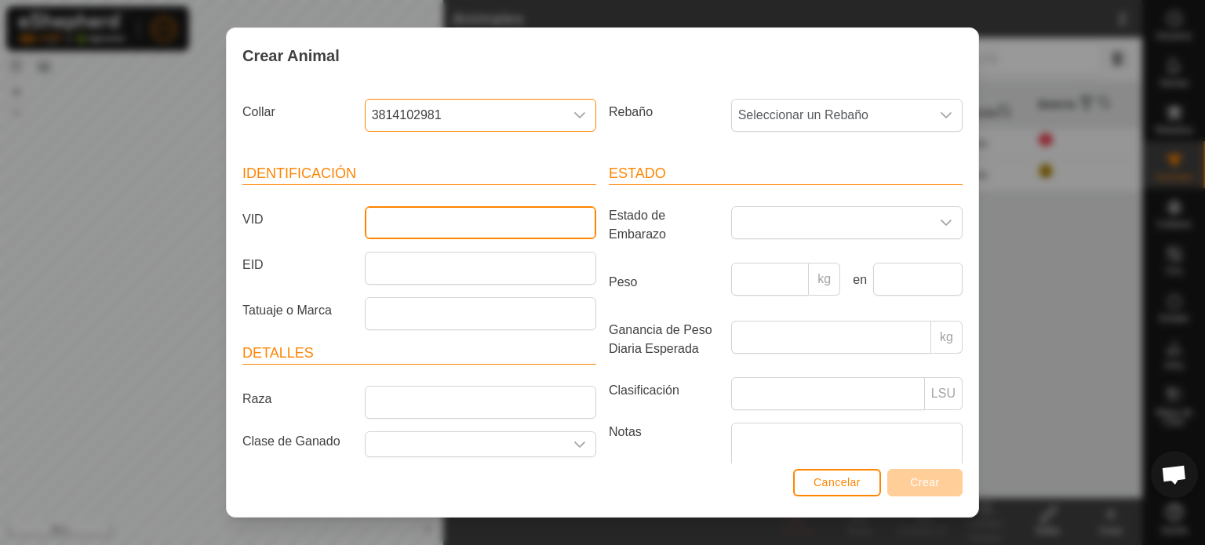
click at [387, 224] on input "VID" at bounding box center [480, 222] width 231 height 33
type input "6078"
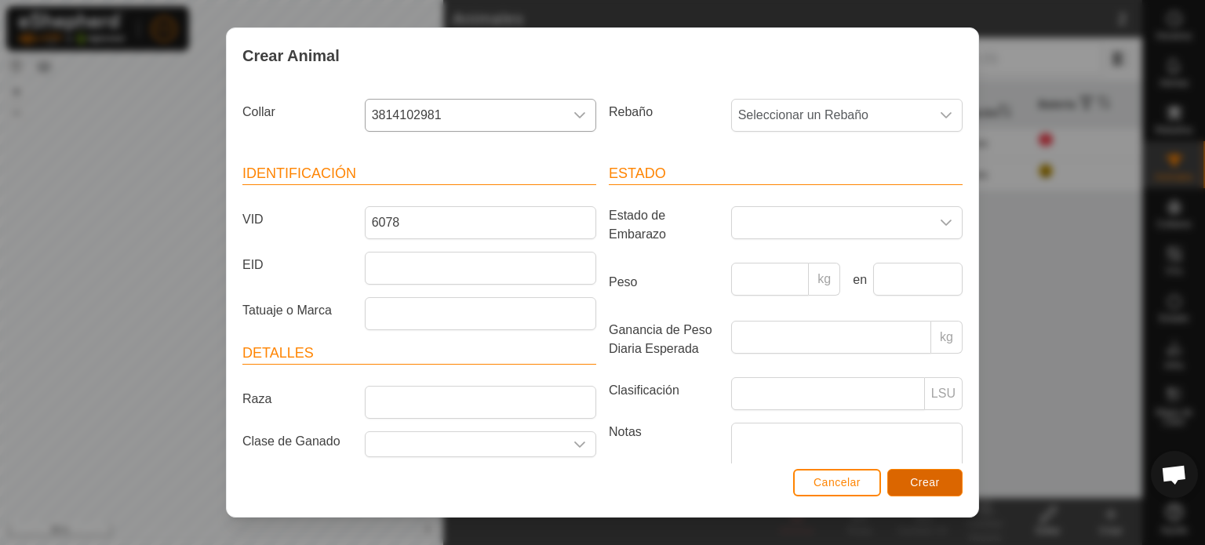
click at [939, 493] on button "Crear" at bounding box center [924, 482] width 75 height 27
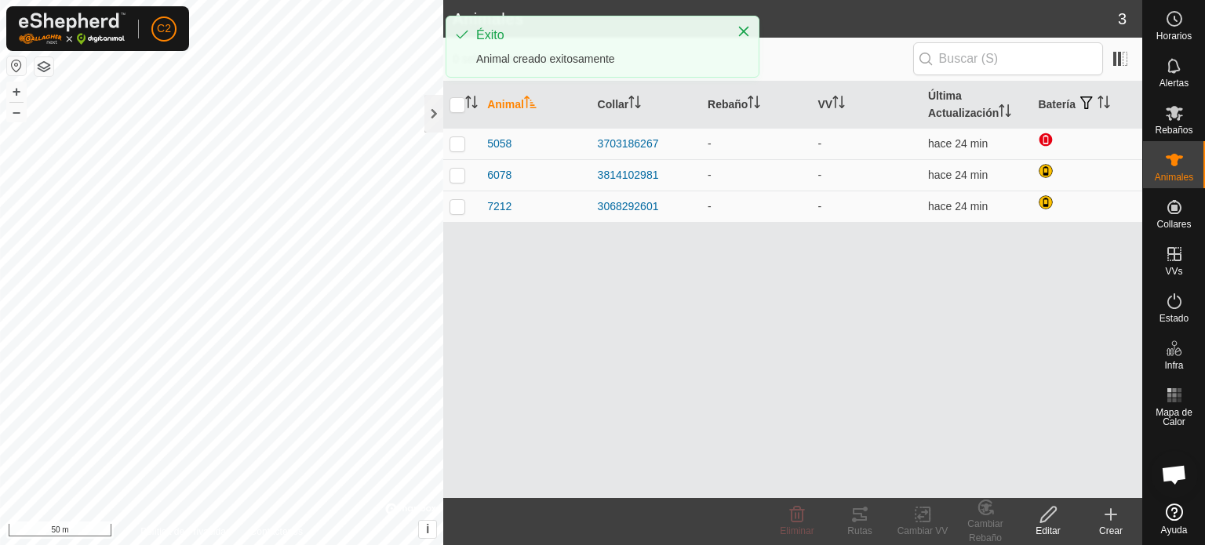
click at [1112, 526] on div "Crear" at bounding box center [1110, 531] width 63 height 14
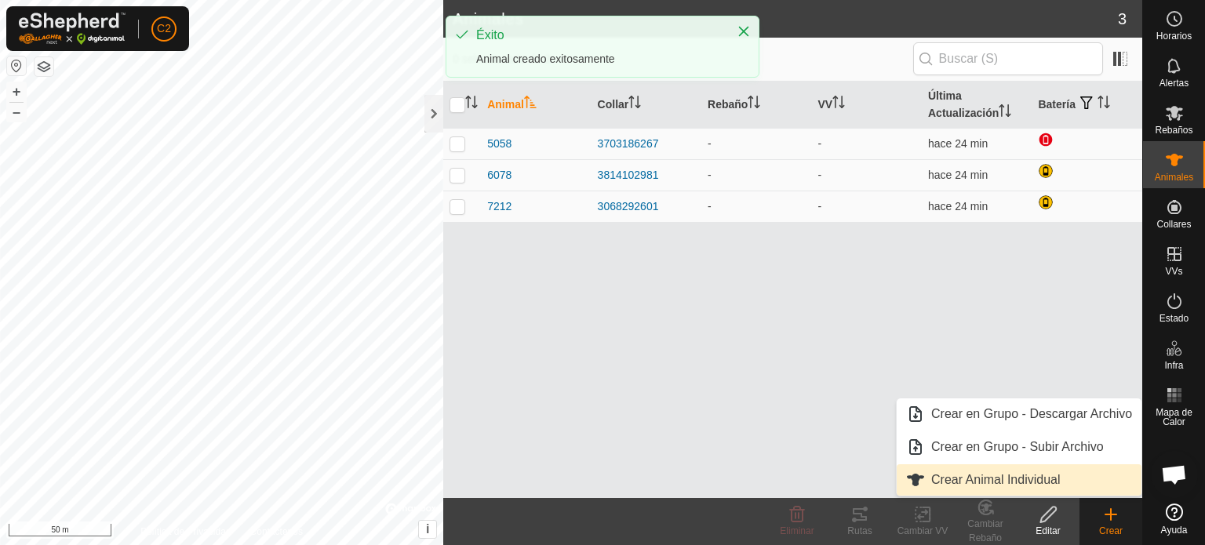
click at [1032, 476] on link "Crear Animal Individual" at bounding box center [1019, 479] width 245 height 31
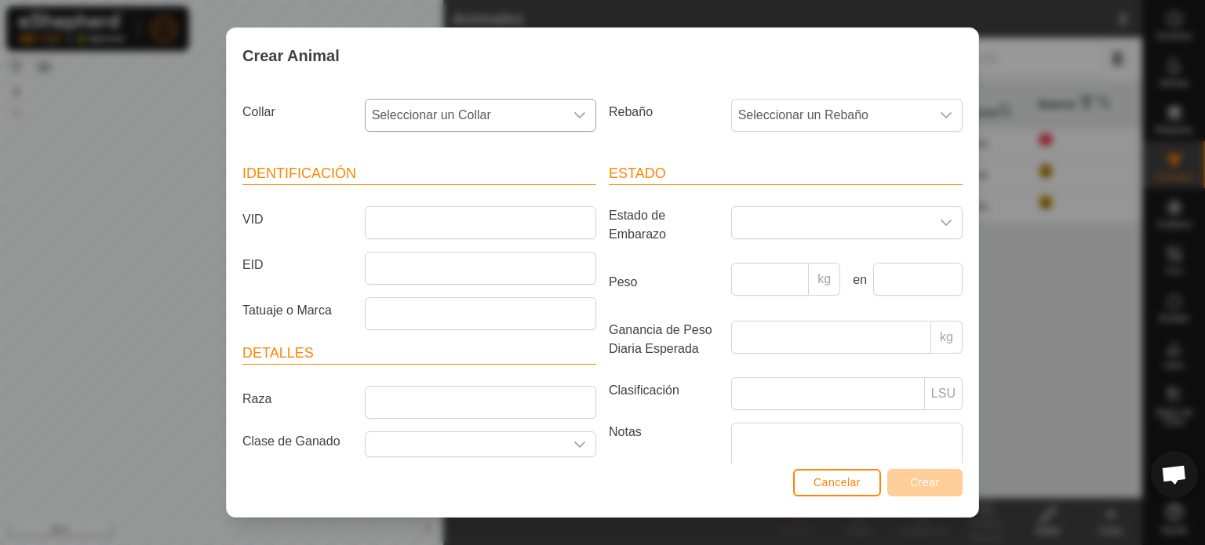
click at [577, 112] on icon "dropdown trigger" at bounding box center [579, 115] width 13 height 13
type input "37"
click at [423, 189] on li "3703901678" at bounding box center [479, 195] width 226 height 31
click at [406, 227] on input "VID" at bounding box center [480, 222] width 231 height 33
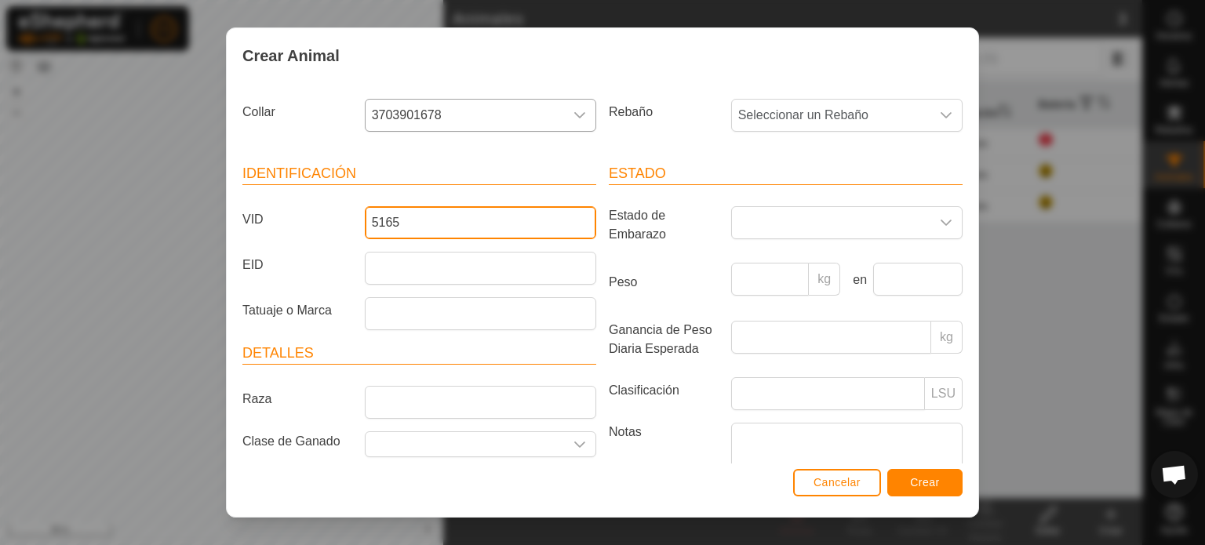
type input "5165"
click at [933, 483] on span "Crear" at bounding box center [925, 482] width 30 height 13
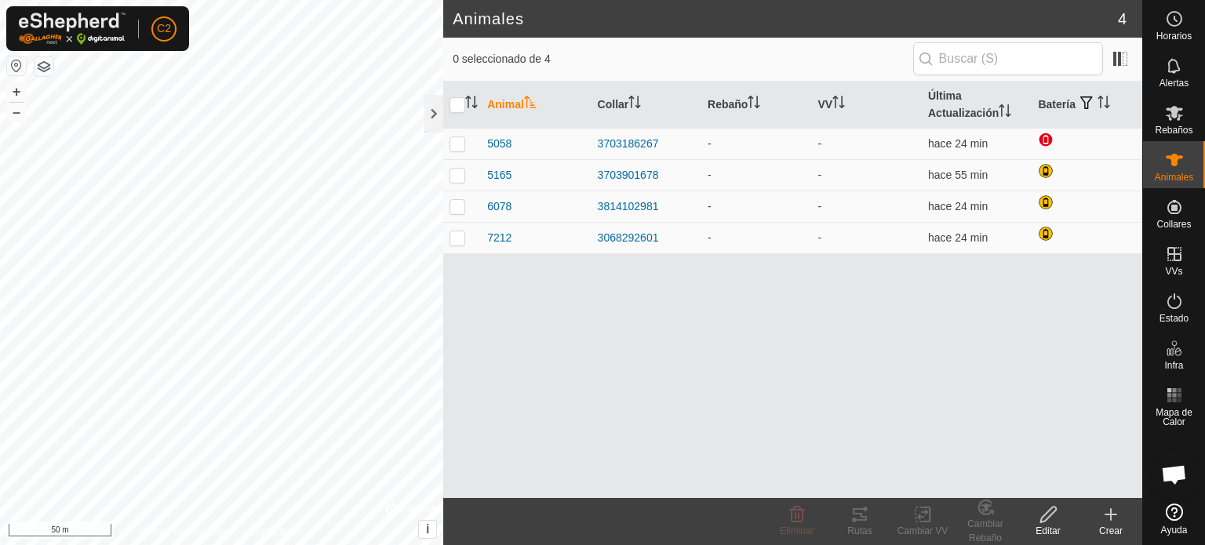
click at [1108, 523] on icon at bounding box center [1110, 514] width 19 height 19
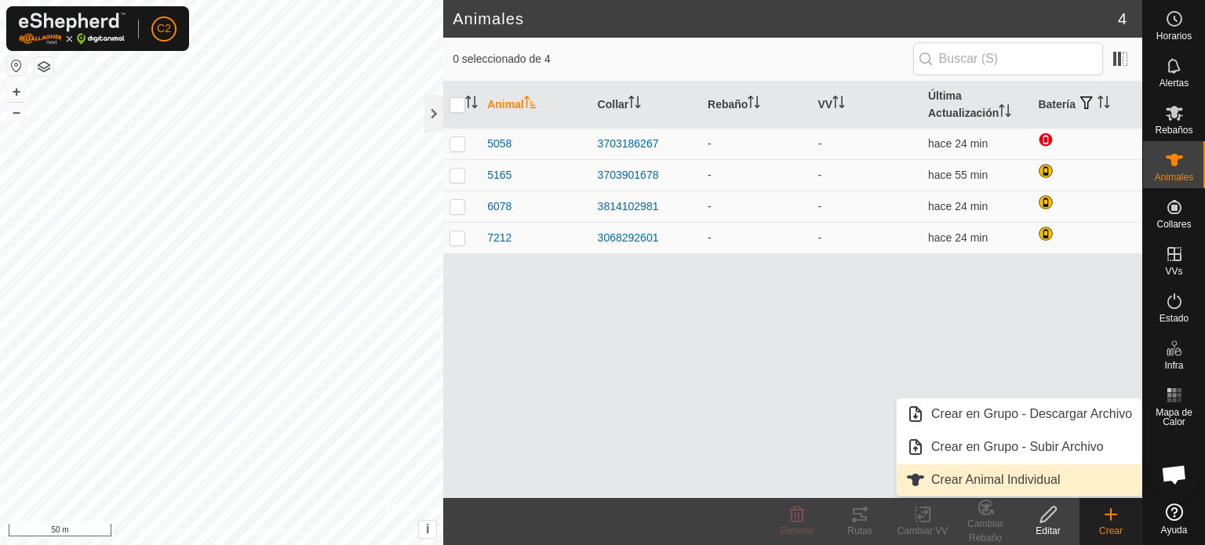
click at [1027, 476] on link "Crear Animal Individual" at bounding box center [1019, 479] width 245 height 31
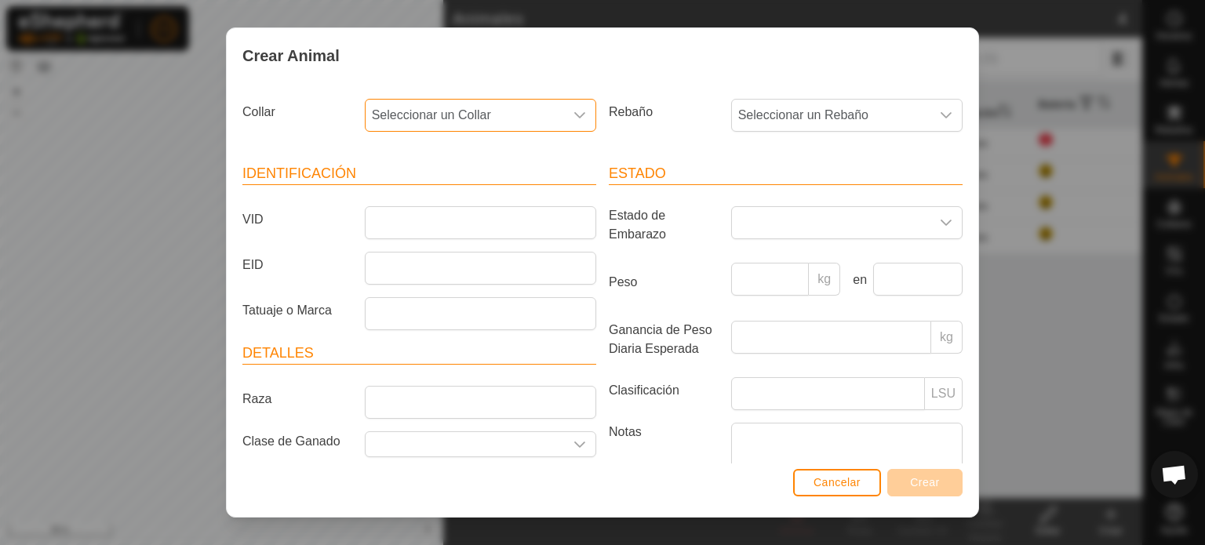
click at [401, 106] on span "Seleccionar un Collar" at bounding box center [465, 115] width 198 height 31
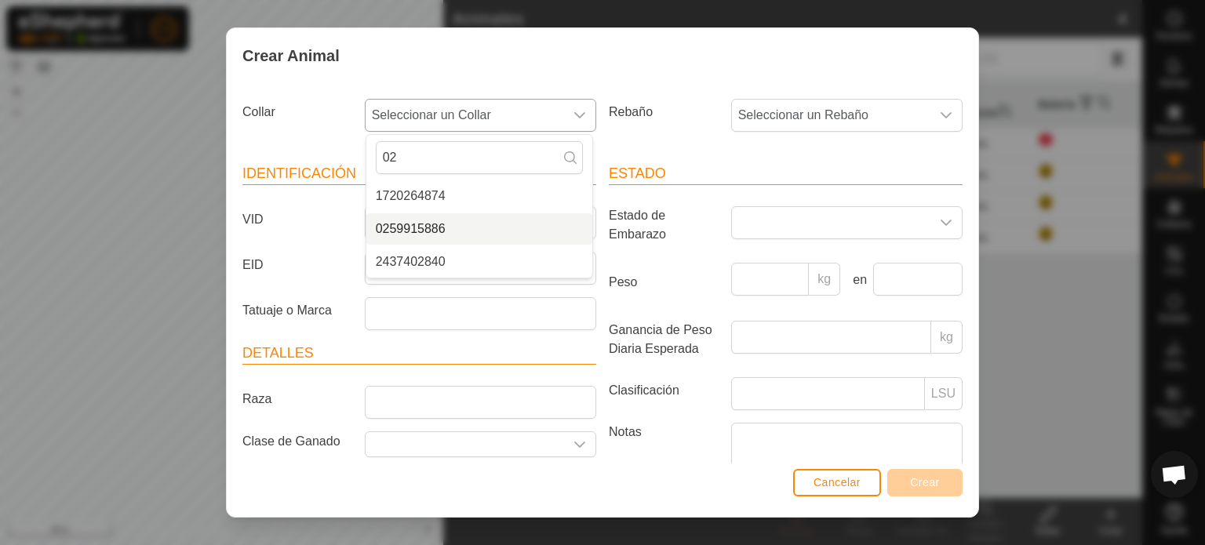
type input "02"
click at [424, 220] on li "0259915886" at bounding box center [479, 228] width 226 height 31
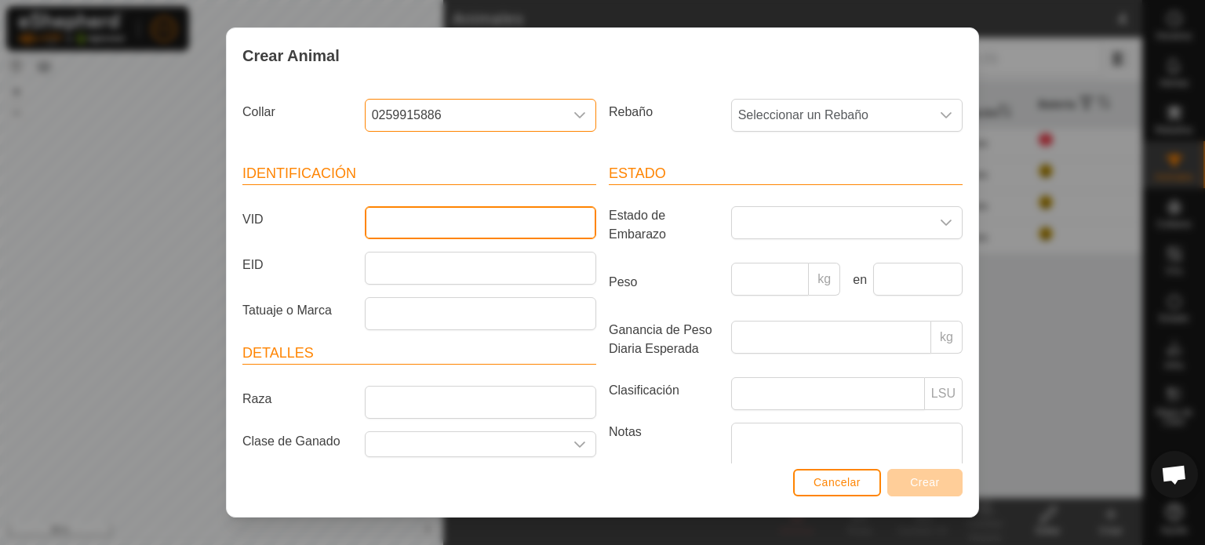
click at [395, 220] on input "VID" at bounding box center [480, 222] width 231 height 33
type input "5070"
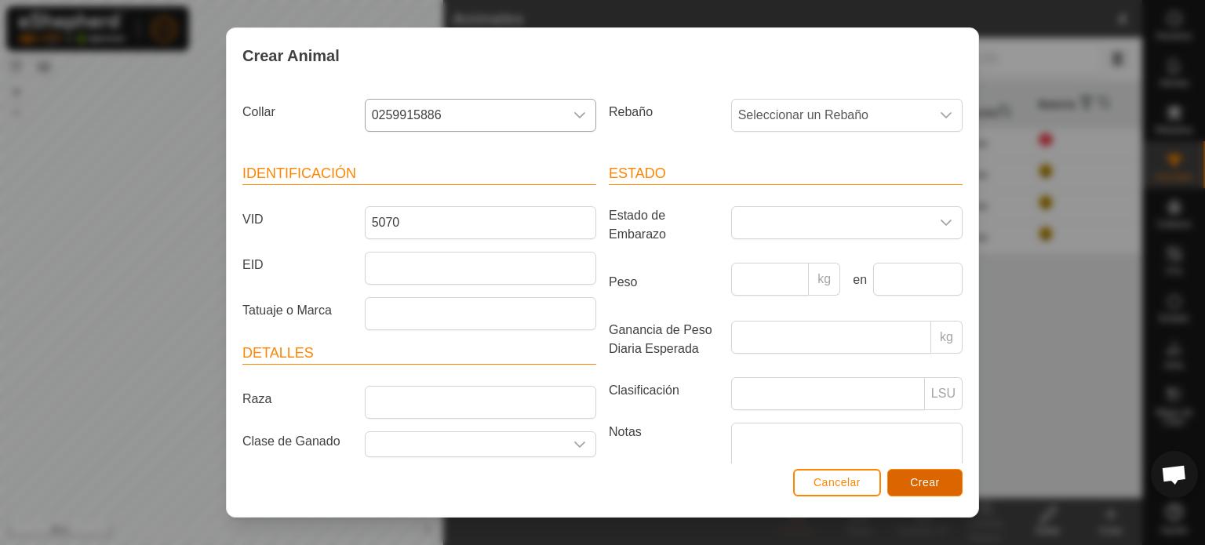
click at [928, 489] on span "Crear" at bounding box center [925, 482] width 30 height 13
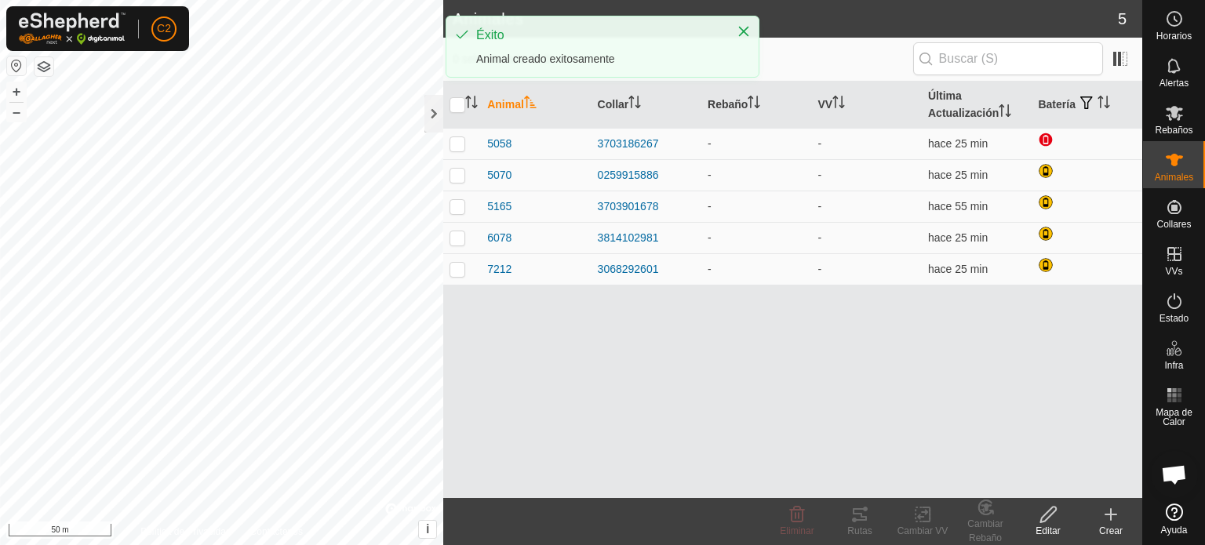
click at [1114, 519] on icon at bounding box center [1110, 514] width 19 height 19
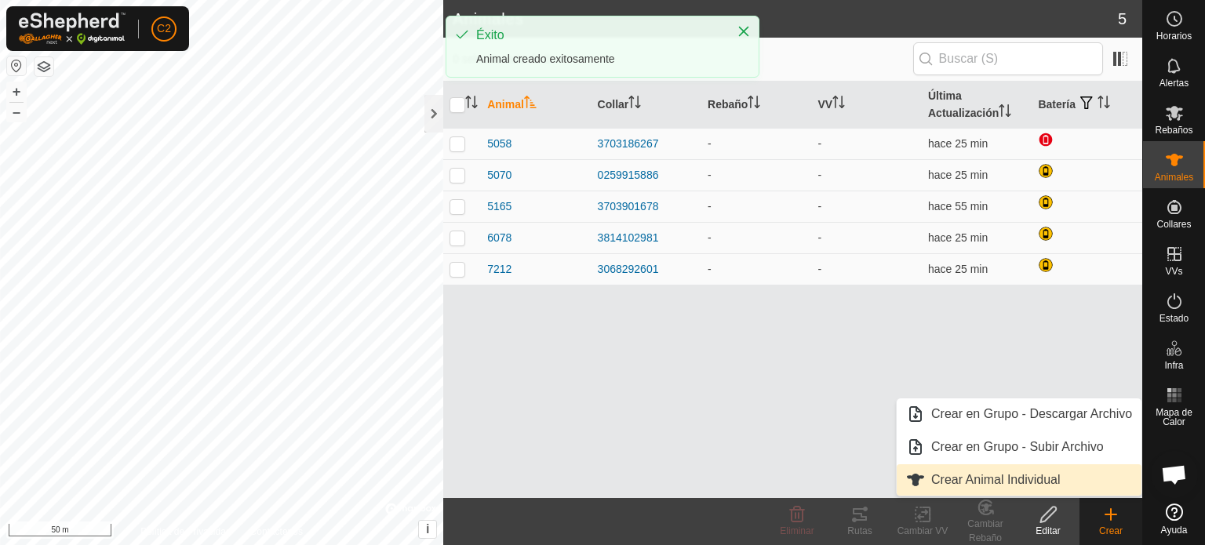
click at [1010, 480] on link "Crear Animal Individual" at bounding box center [1019, 479] width 245 height 31
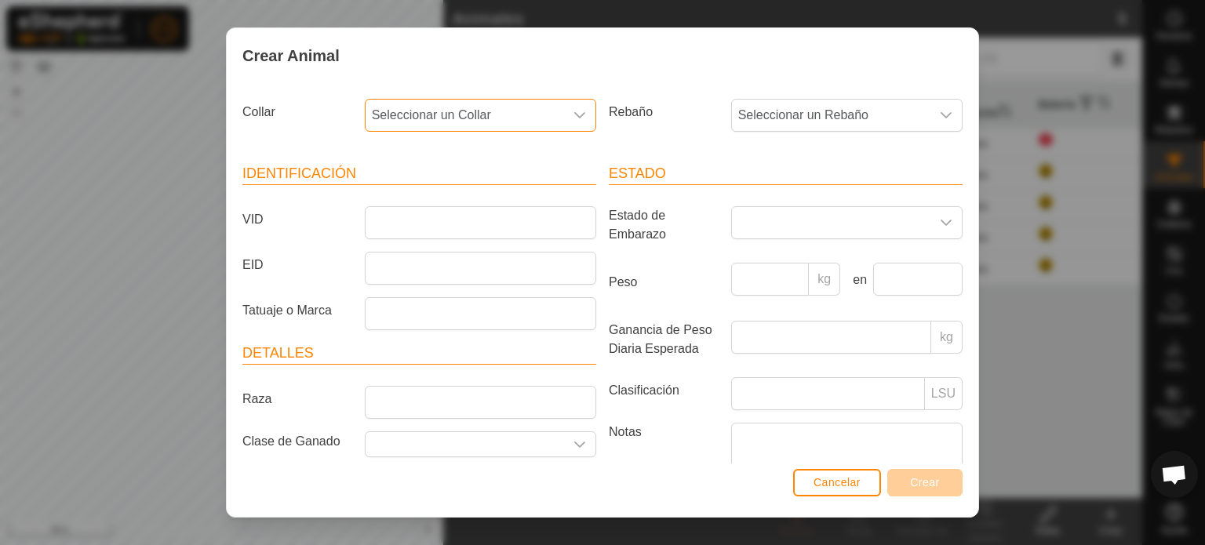
click at [486, 118] on span "Seleccionar un Collar" at bounding box center [465, 115] width 198 height 31
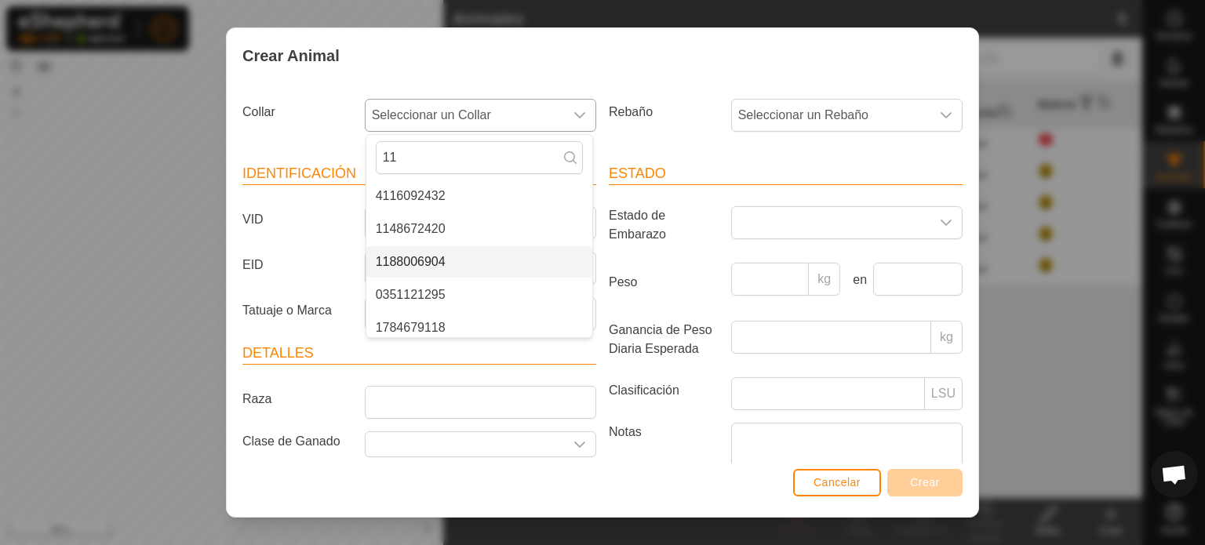
type input "11"
click at [425, 253] on li "1188006904" at bounding box center [479, 261] width 226 height 31
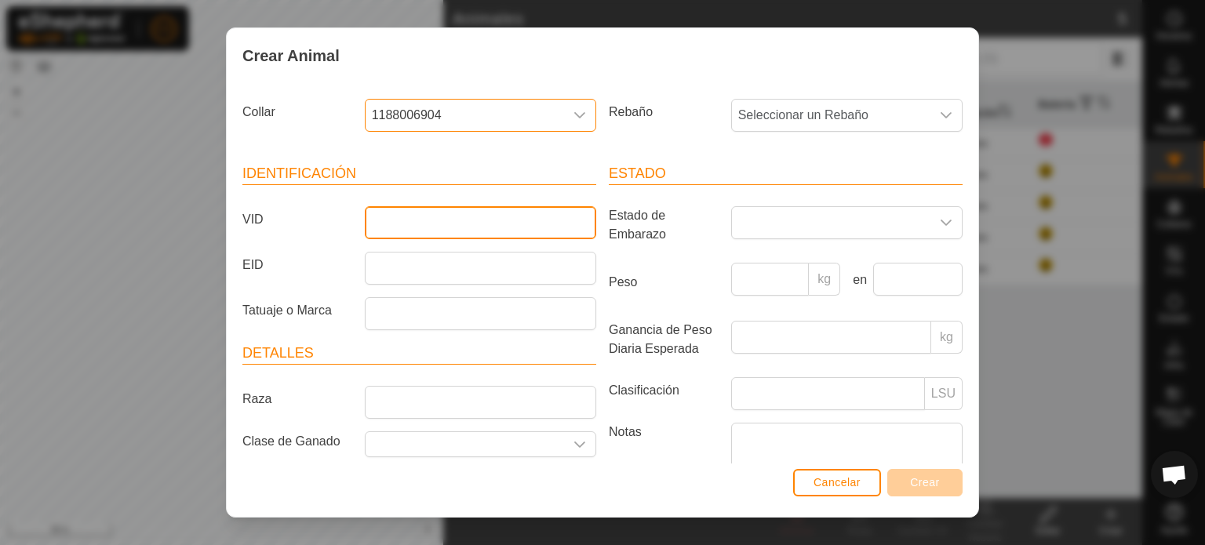
click at [389, 223] on input "VID" at bounding box center [480, 222] width 231 height 33
type input "3747"
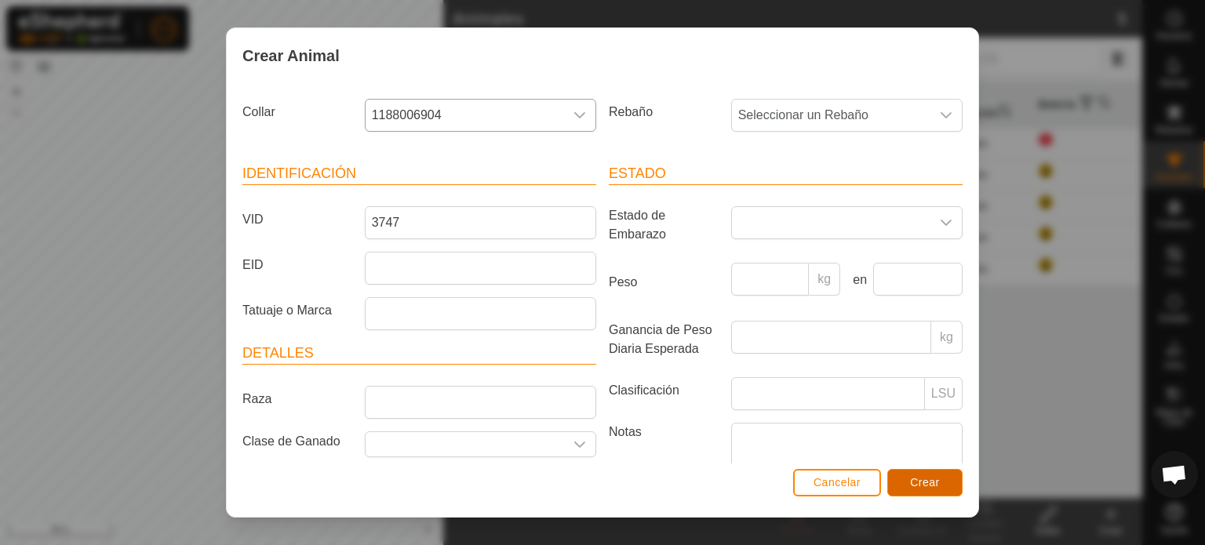
click at [932, 486] on span "Crear" at bounding box center [925, 482] width 30 height 13
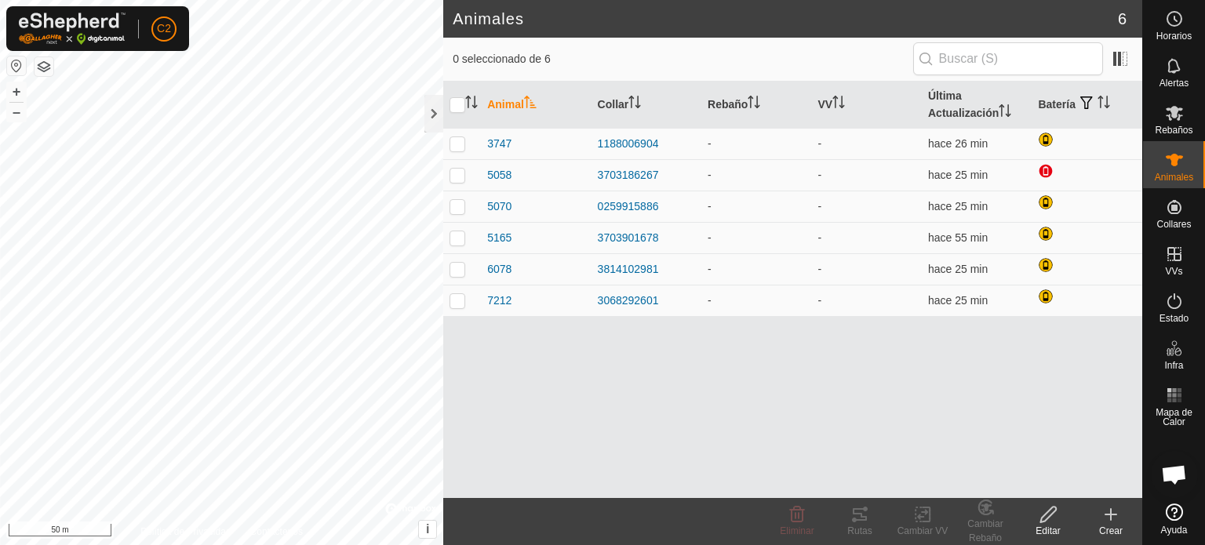
click at [1120, 524] on div "Crear" at bounding box center [1110, 531] width 63 height 14
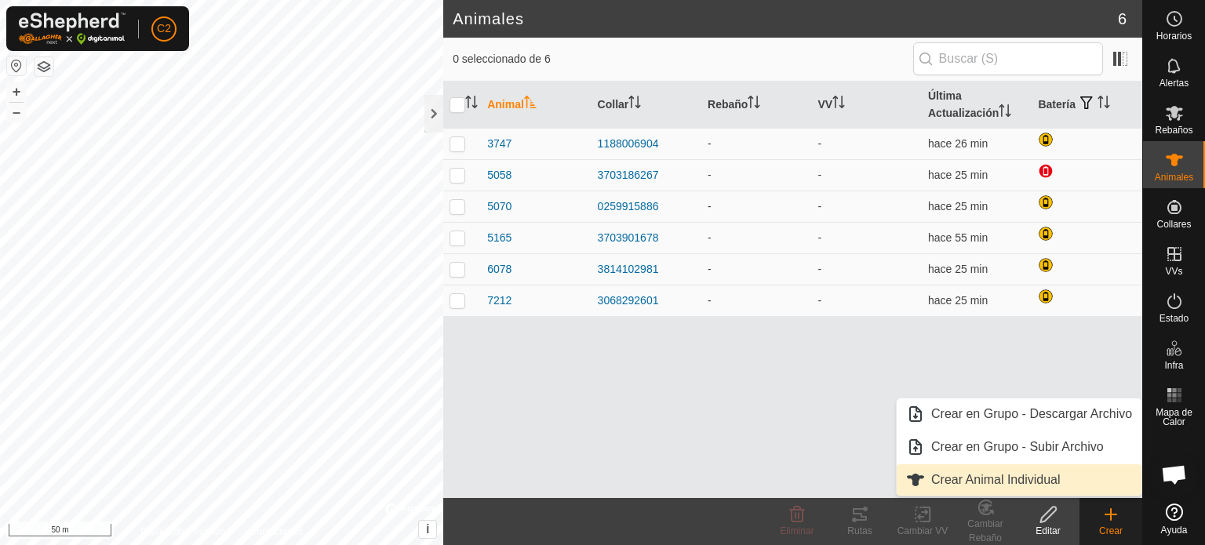
click at [975, 477] on link "Crear Animal Individual" at bounding box center [1019, 479] width 245 height 31
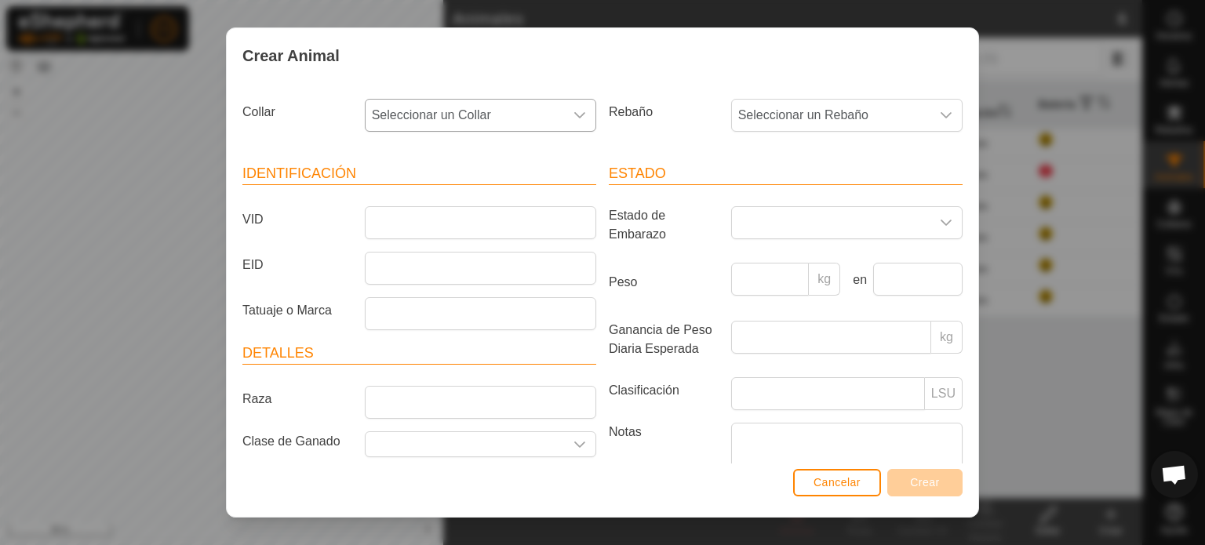
click at [424, 112] on span "Seleccionar un Collar" at bounding box center [465, 115] width 198 height 31
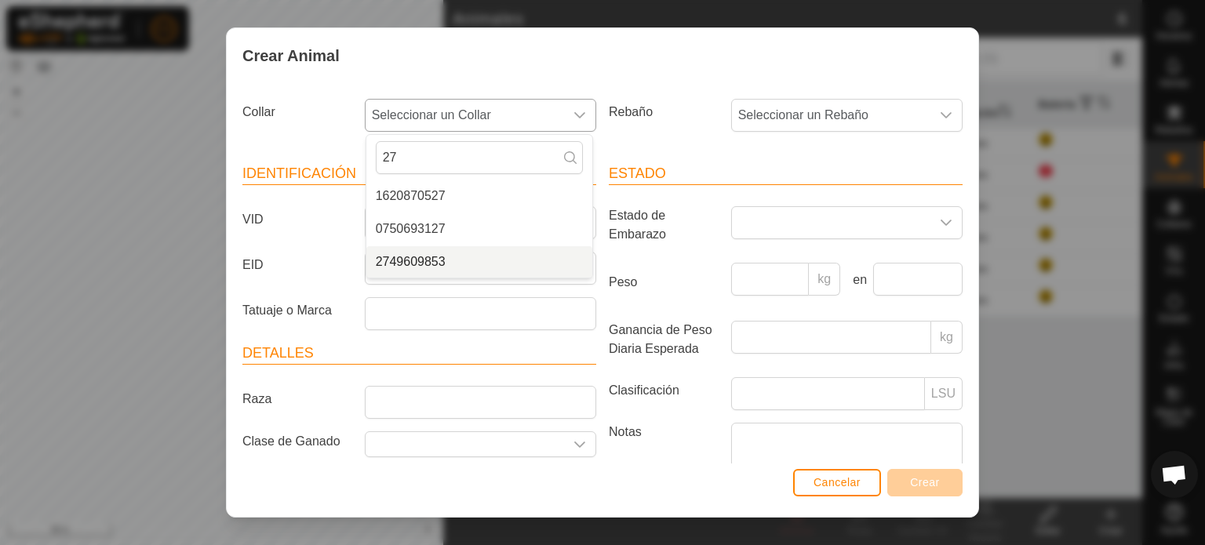
type input "27"
click at [409, 260] on li "2749609853" at bounding box center [479, 261] width 226 height 31
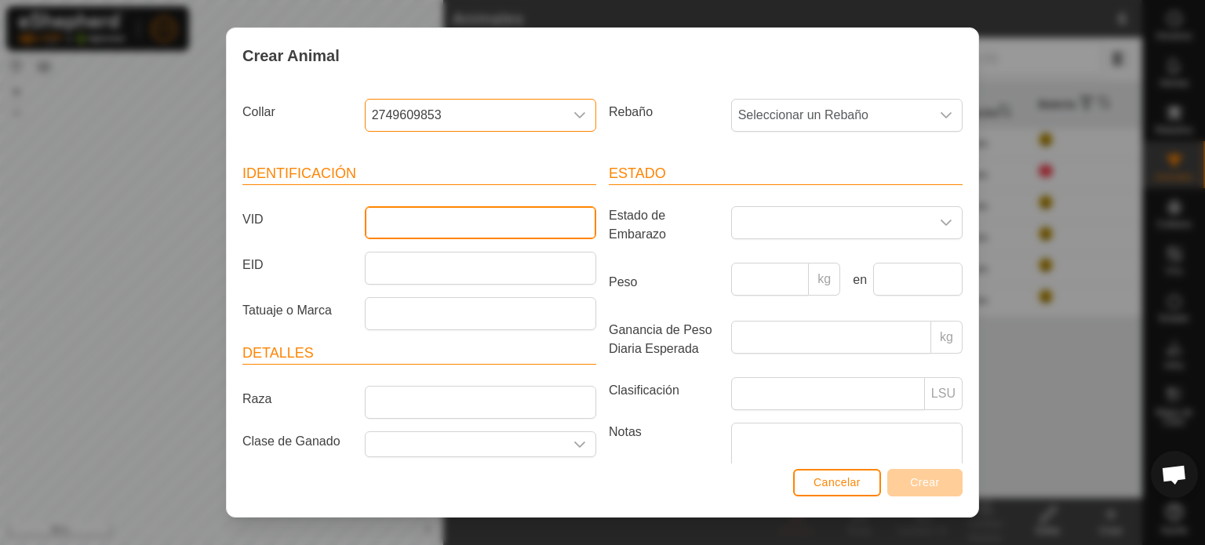
click at [391, 225] on input "VID" at bounding box center [480, 222] width 231 height 33
type input "5050"
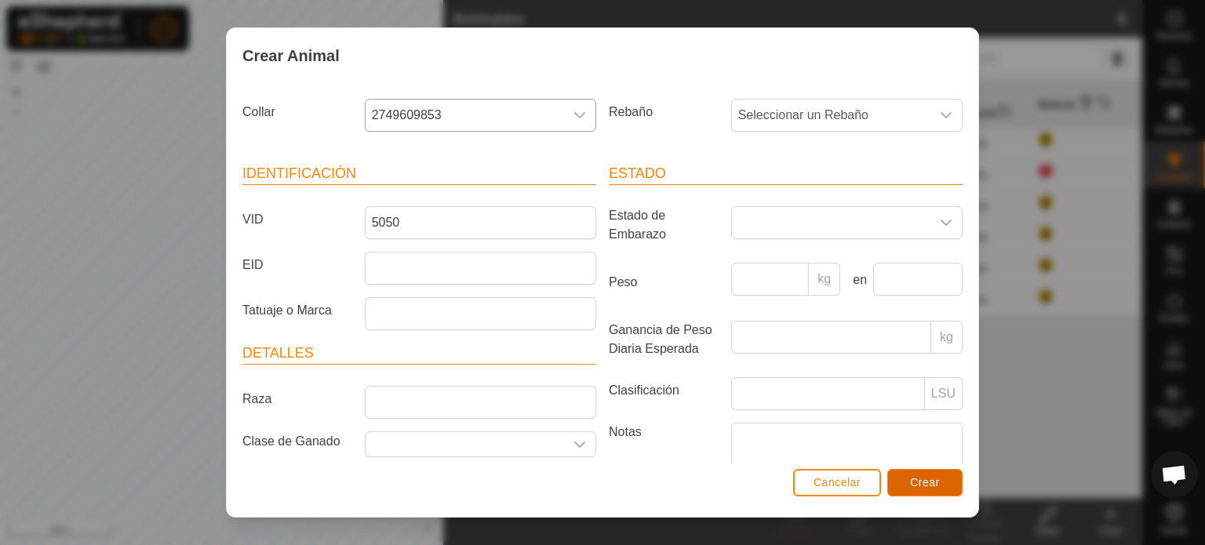
click at [914, 483] on span "Crear" at bounding box center [925, 482] width 30 height 13
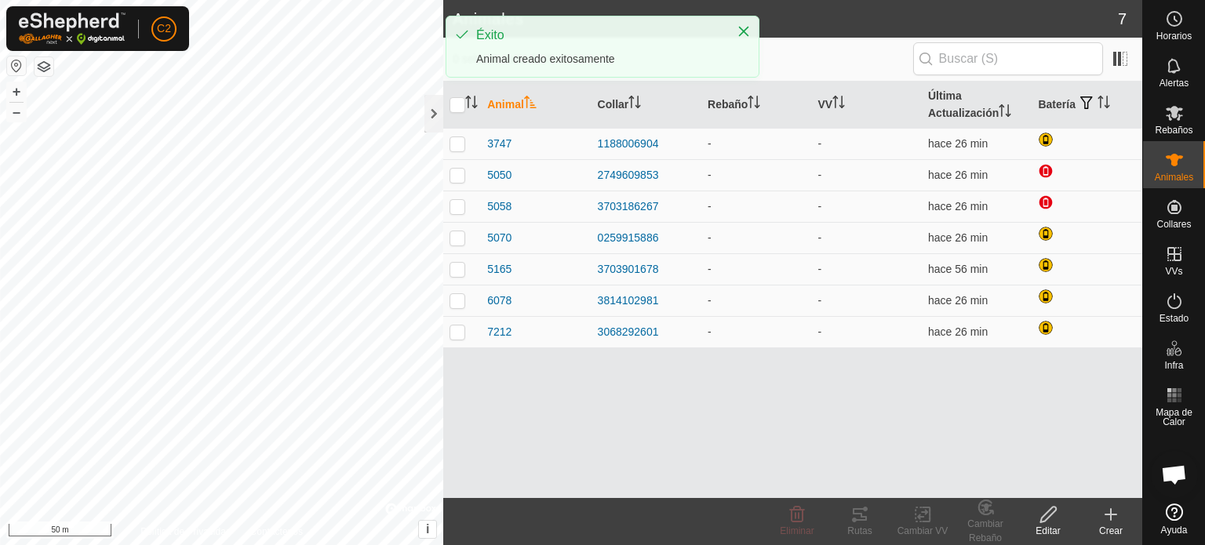
click at [1110, 521] on icon at bounding box center [1110, 514] width 19 height 19
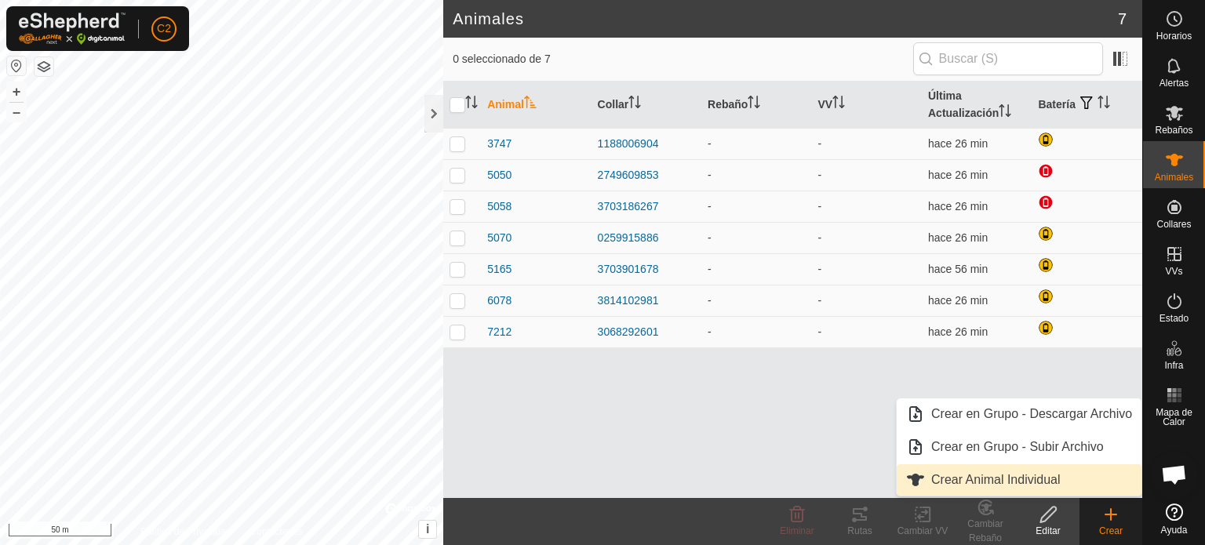
click at [1029, 482] on link "Crear Animal Individual" at bounding box center [1019, 479] width 245 height 31
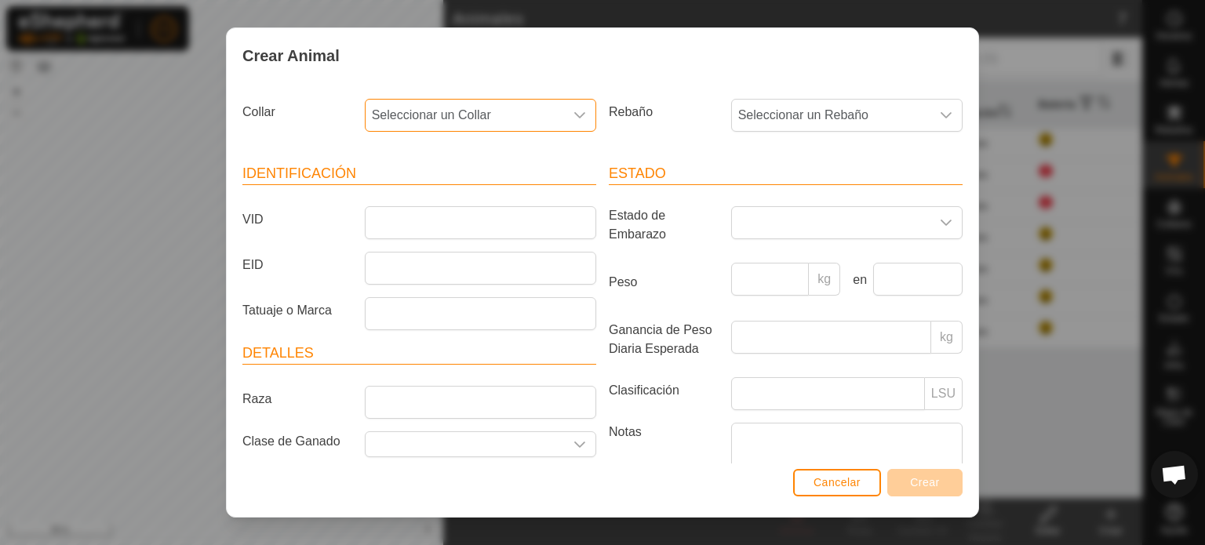
click at [427, 111] on span "Seleccionar un Collar" at bounding box center [465, 115] width 198 height 31
type input "36547"
click at [847, 479] on span "Cancelar" at bounding box center [836, 482] width 47 height 13
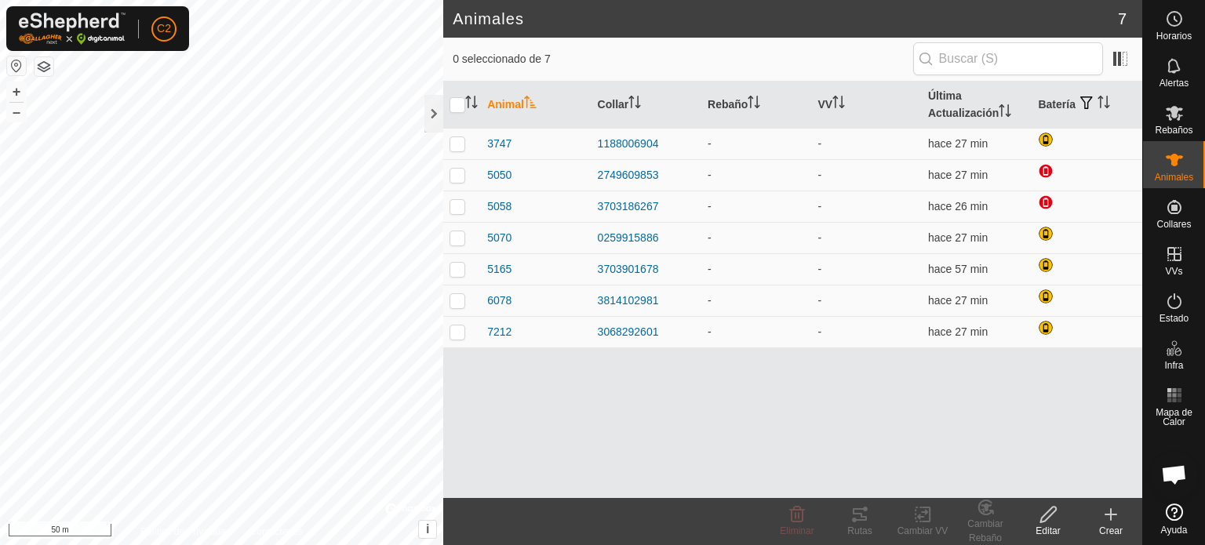
click at [1108, 513] on icon at bounding box center [1110, 514] width 19 height 19
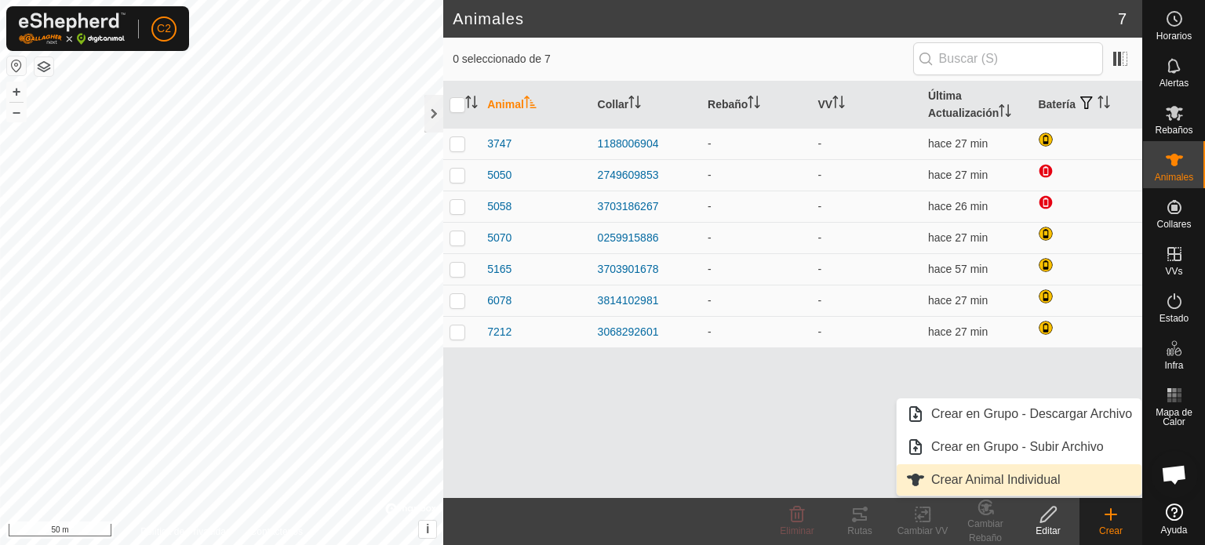
click at [985, 478] on link "Crear Animal Individual" at bounding box center [1019, 479] width 245 height 31
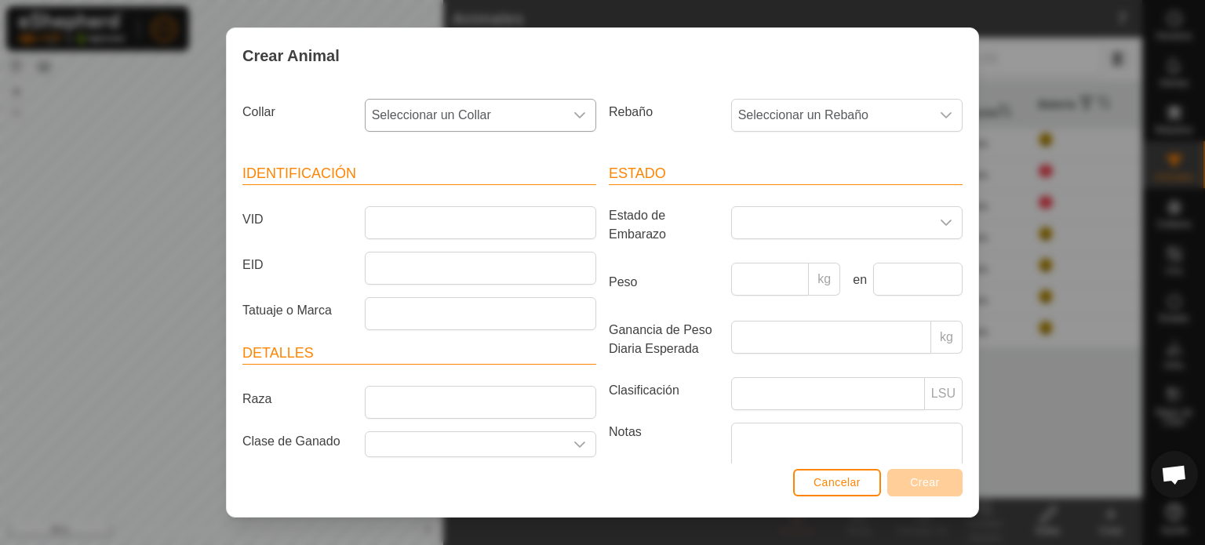
click at [388, 107] on span "Seleccionar un Collar" at bounding box center [465, 115] width 198 height 31
type input "3"
click at [427, 223] on input "VID" at bounding box center [480, 222] width 231 height 33
click at [564, 118] on div "dropdown trigger" at bounding box center [579, 115] width 31 height 31
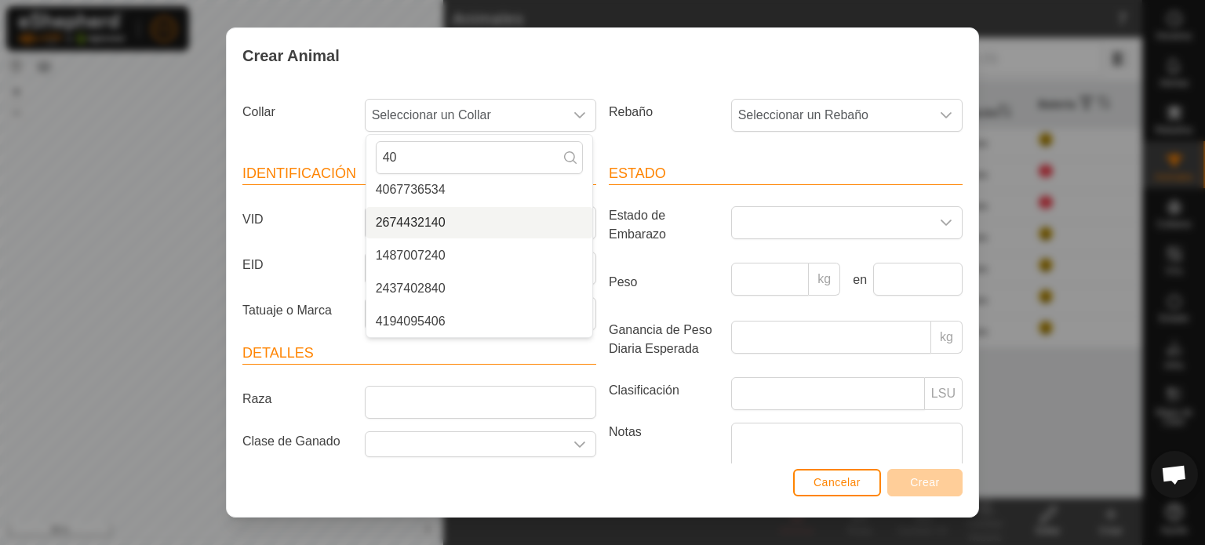
scroll to position [99, 0]
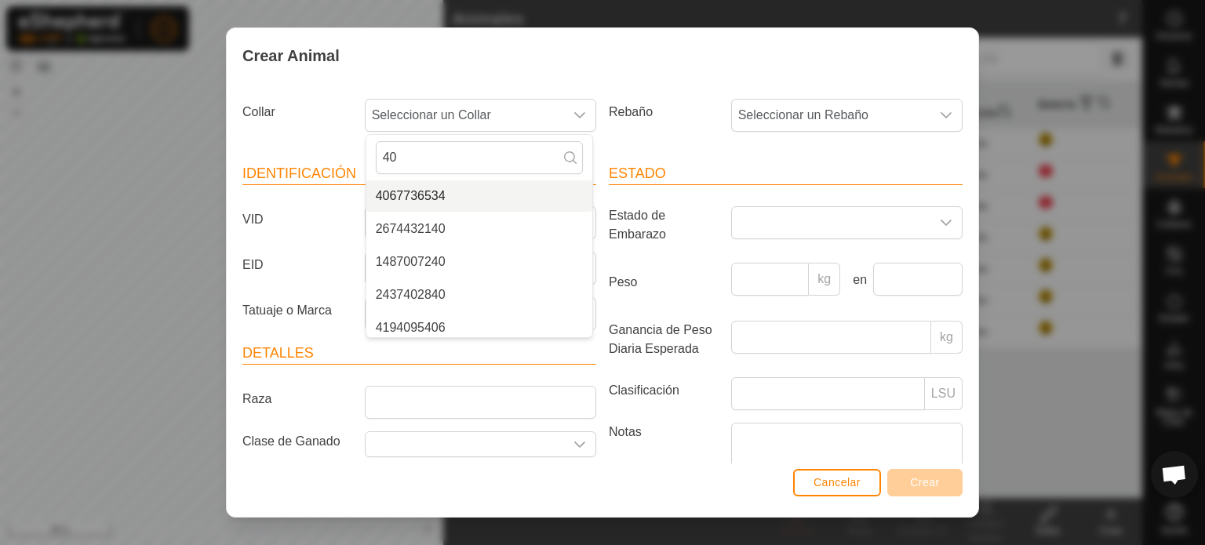
type input "40"
click at [420, 194] on li "4067736534" at bounding box center [479, 195] width 226 height 31
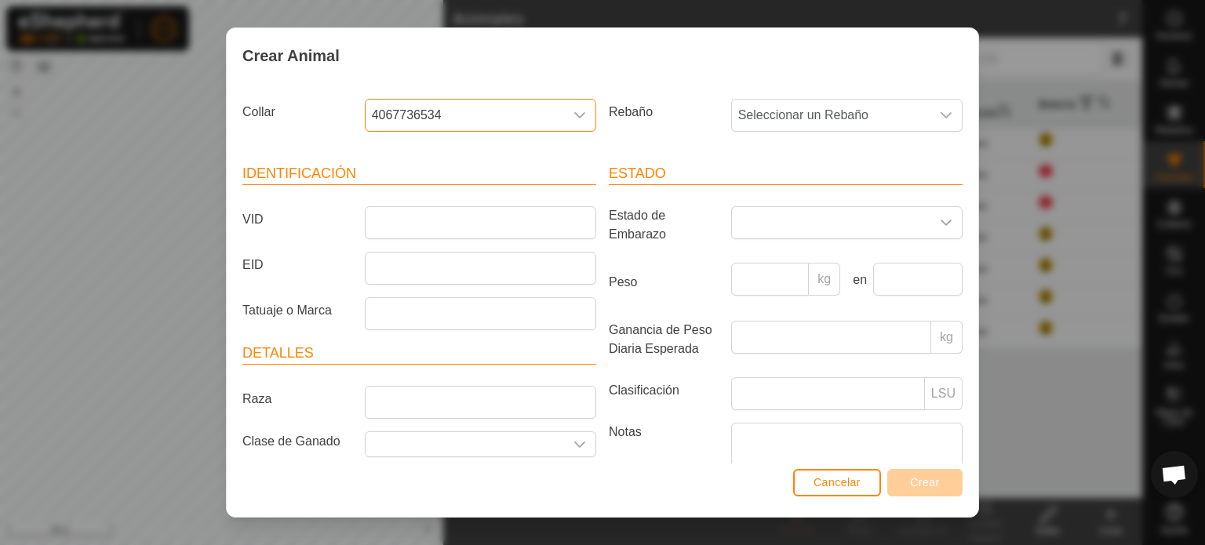
click at [322, 222] on label "VID" at bounding box center [297, 219] width 122 height 27
click at [365, 222] on input "VID" at bounding box center [480, 222] width 231 height 33
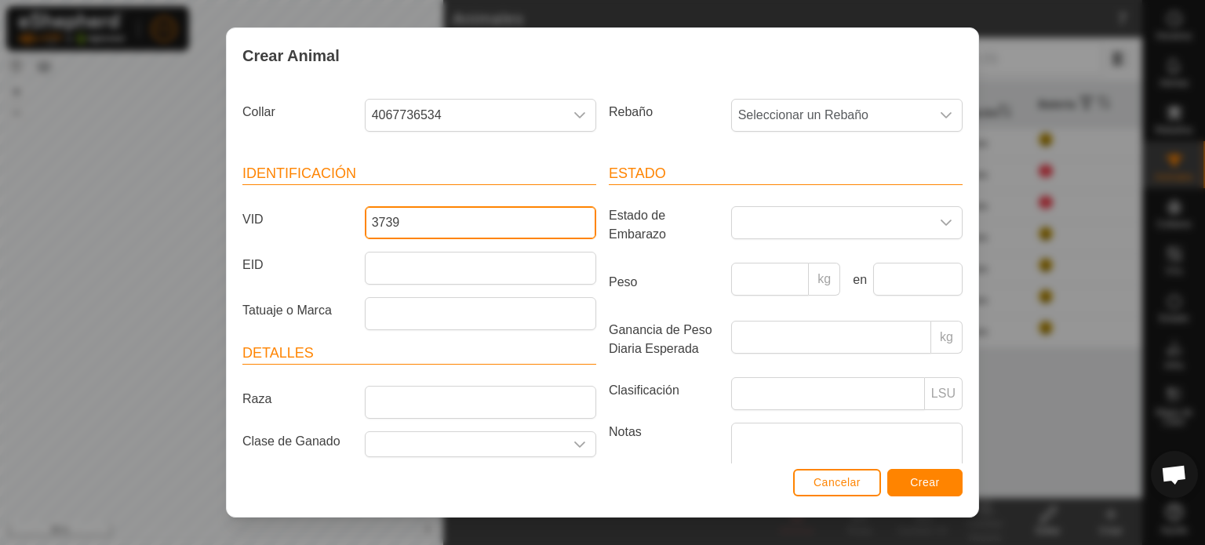
type input "3739"
click at [936, 479] on span "Crear" at bounding box center [925, 482] width 30 height 13
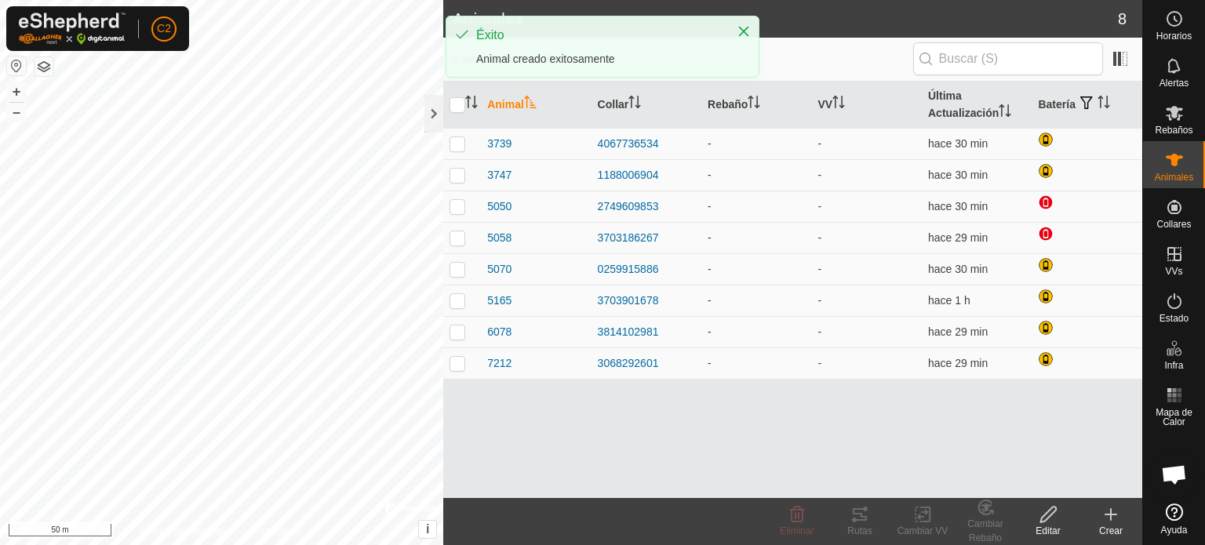
click at [1113, 516] on icon at bounding box center [1110, 514] width 19 height 19
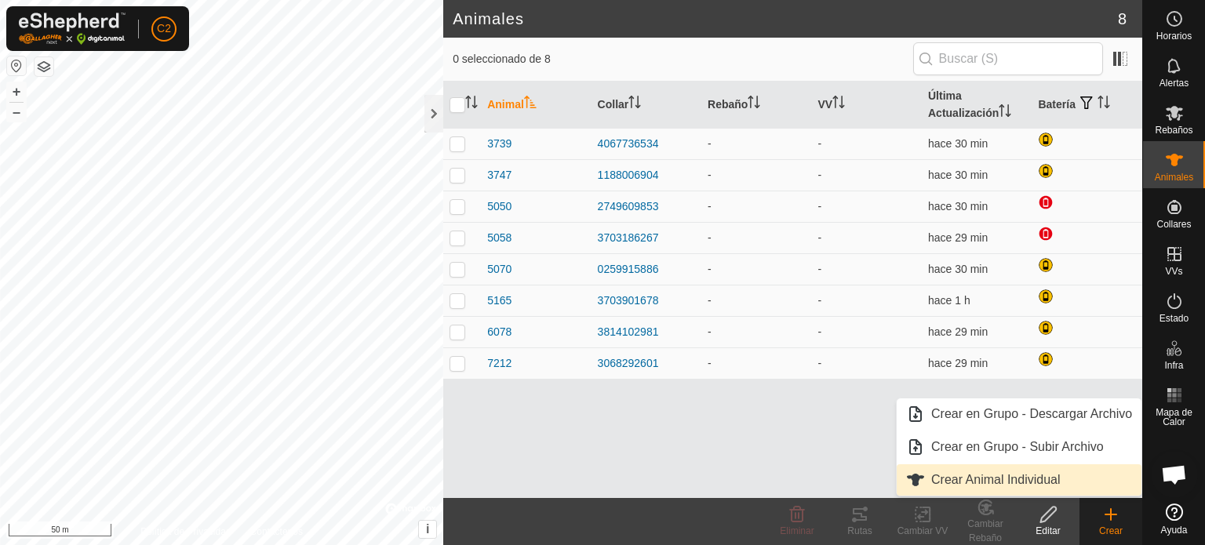
click at [982, 477] on link "Crear Animal Individual" at bounding box center [1019, 479] width 245 height 31
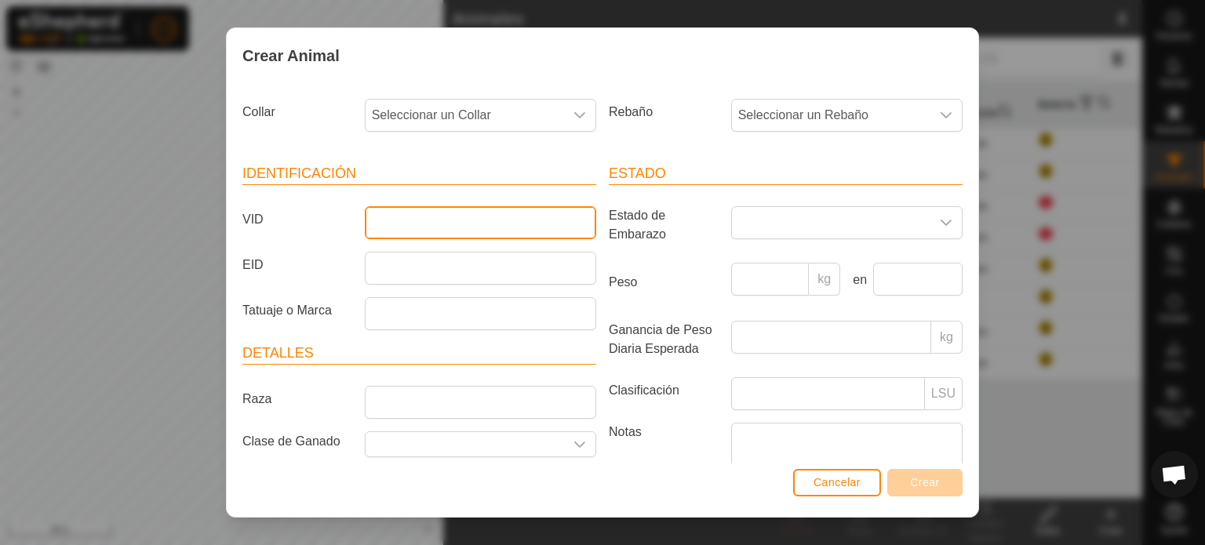
click at [407, 219] on input "VID" at bounding box center [480, 222] width 231 height 33
type input "14"
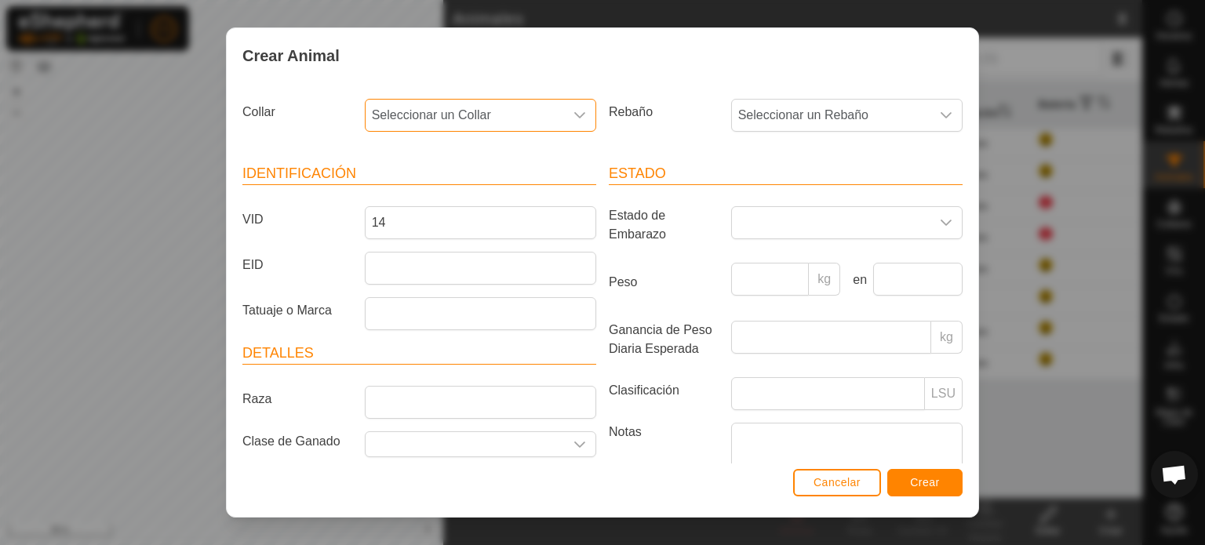
click at [457, 110] on span "Seleccionar un Collar" at bounding box center [465, 115] width 198 height 31
type input "1487"
click at [405, 195] on li "1487007240" at bounding box center [479, 195] width 226 height 31
click at [400, 220] on input "14" at bounding box center [480, 222] width 231 height 33
type input "1"
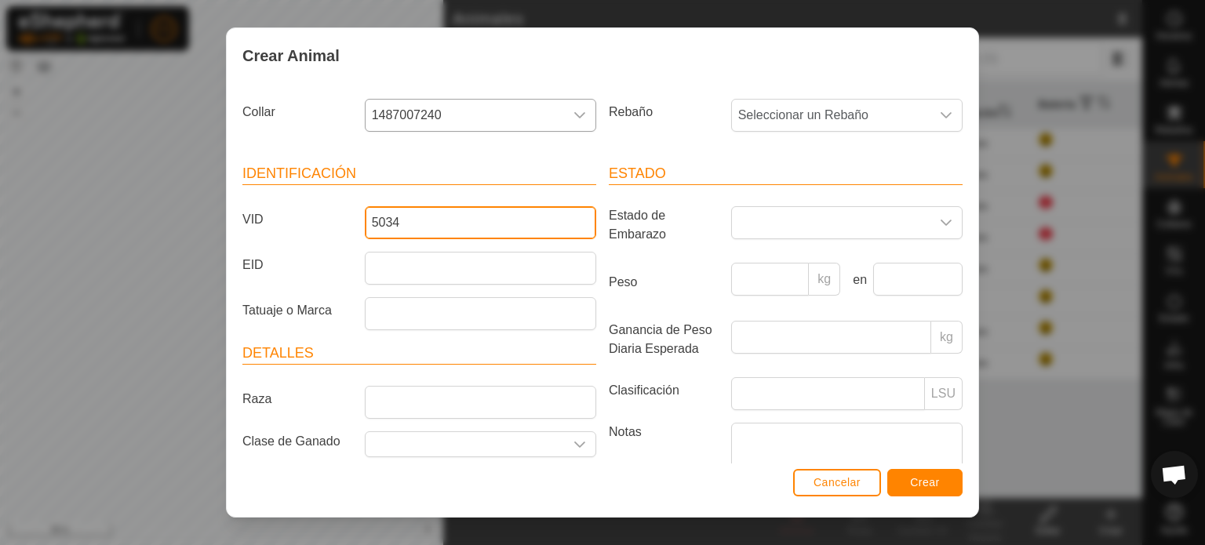
type input "5034"
click at [932, 482] on span "Crear" at bounding box center [925, 482] width 30 height 13
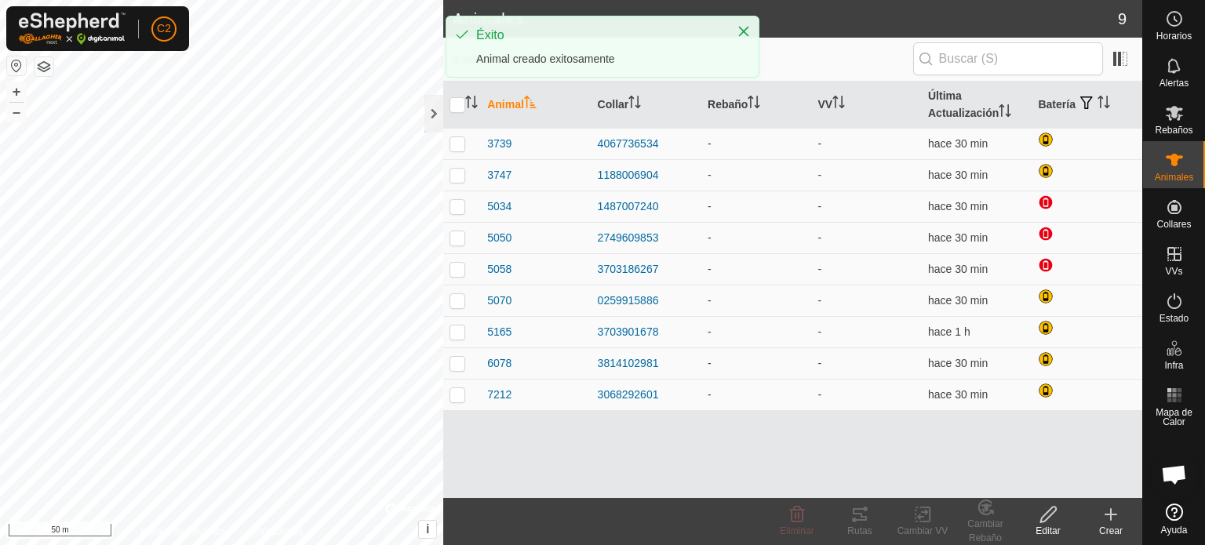
click at [1115, 515] on icon at bounding box center [1110, 515] width 11 height 0
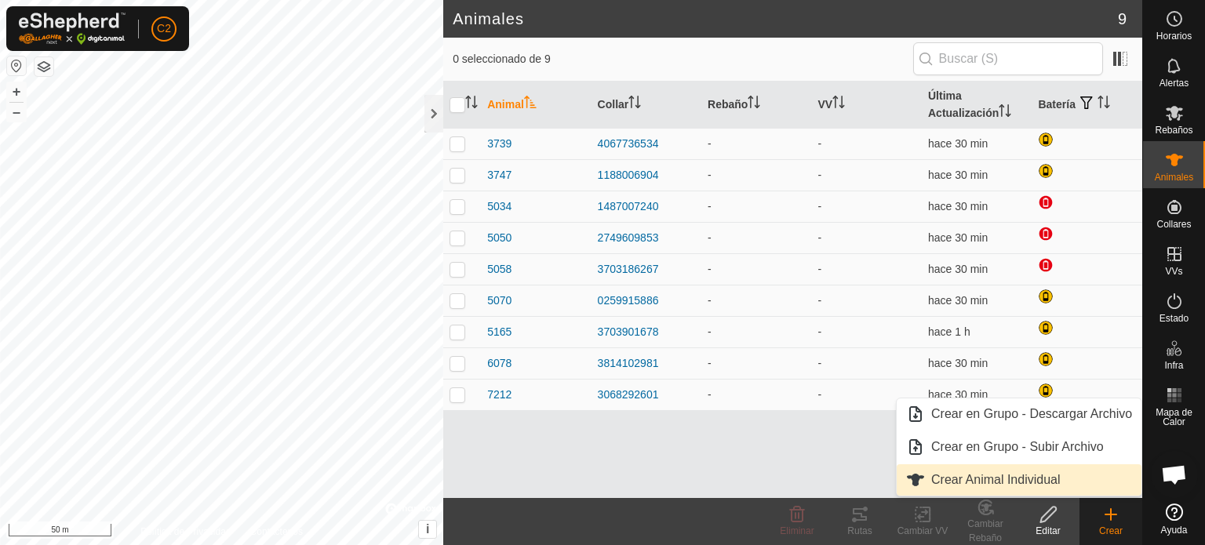
click at [985, 480] on link "Crear Animal Individual" at bounding box center [1019, 479] width 245 height 31
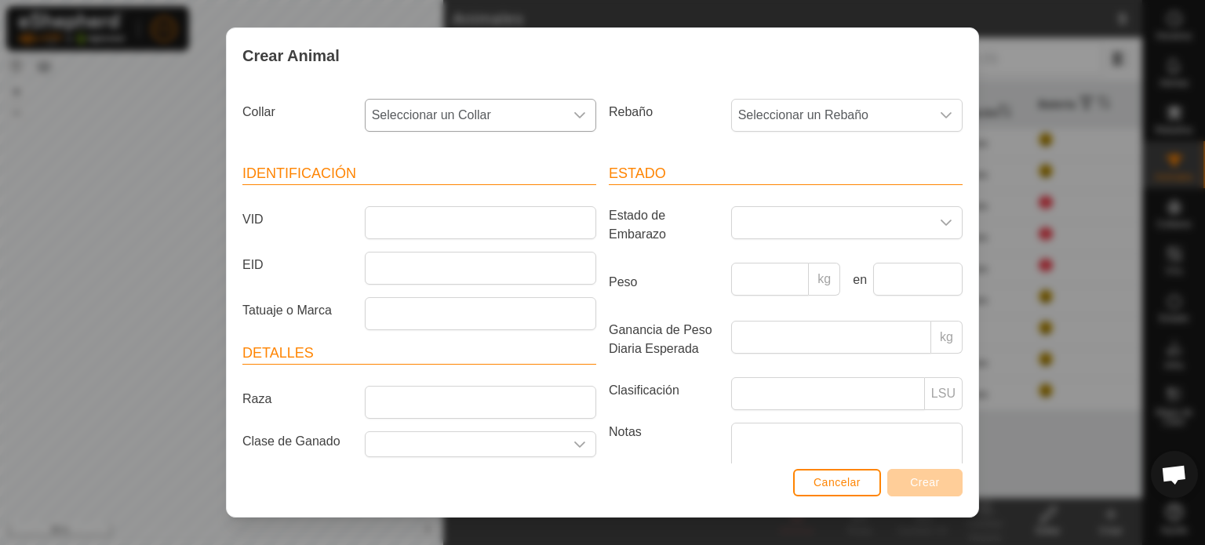
click at [406, 112] on span "Seleccionar un Collar" at bounding box center [465, 115] width 198 height 31
type input "41"
click at [405, 205] on li "4116092432" at bounding box center [479, 195] width 226 height 31
click at [380, 223] on input "VID" at bounding box center [480, 222] width 231 height 33
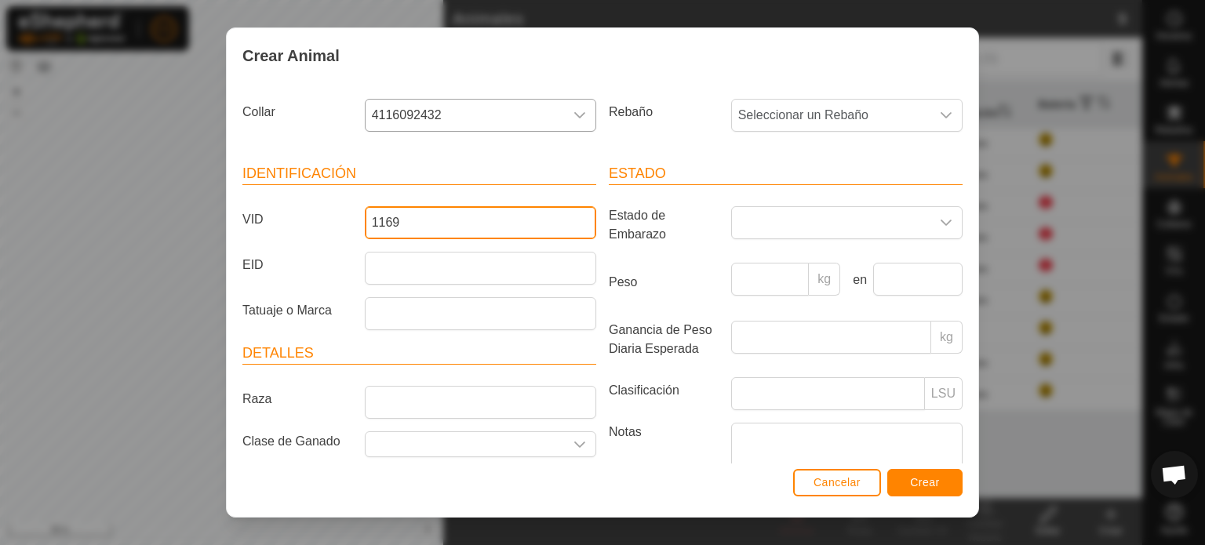
type input "1169"
click at [928, 479] on span "Crear" at bounding box center [925, 482] width 30 height 13
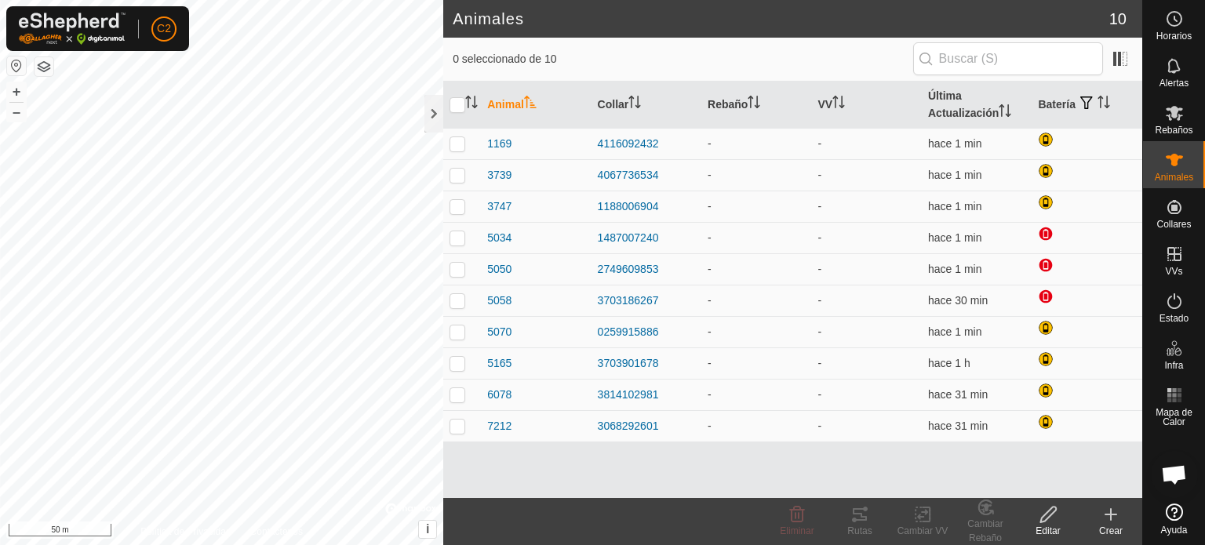
click at [1114, 515] on icon at bounding box center [1110, 515] width 11 height 0
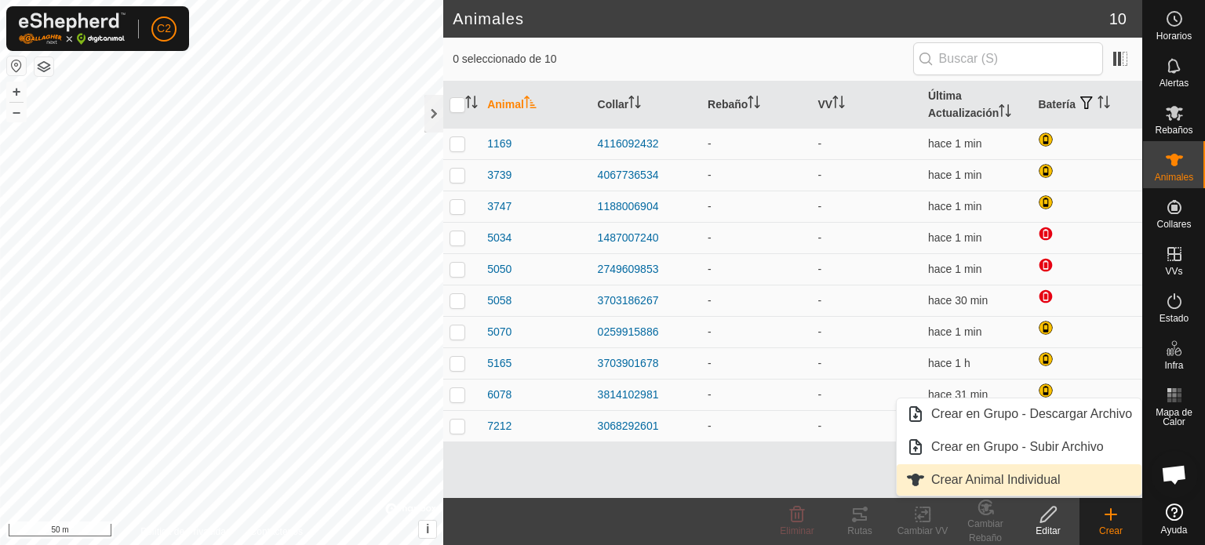
click at [1028, 475] on link "Crear Animal Individual" at bounding box center [1019, 479] width 245 height 31
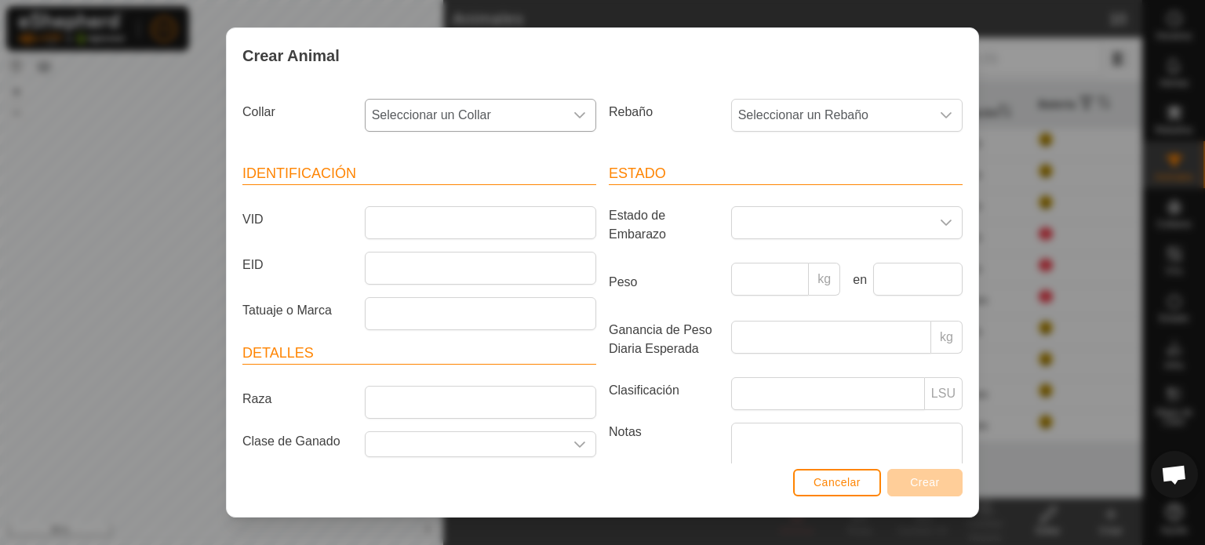
click at [398, 115] on span "Seleccionar un Collar" at bounding box center [465, 115] width 198 height 31
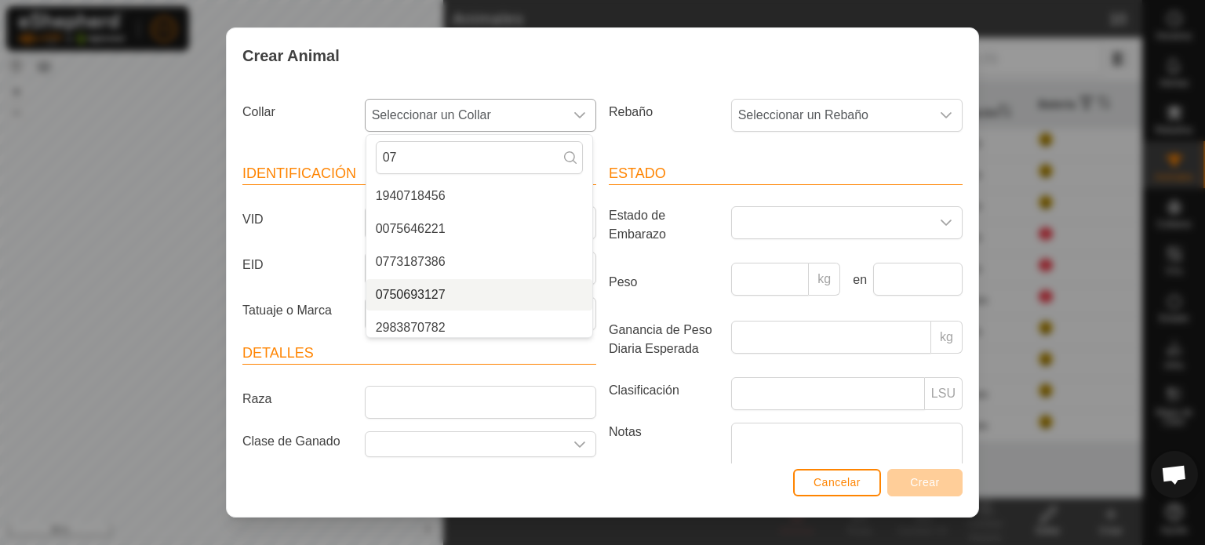
type input "07"
click at [409, 295] on span "0750693127" at bounding box center [411, 295] width 70 height 19
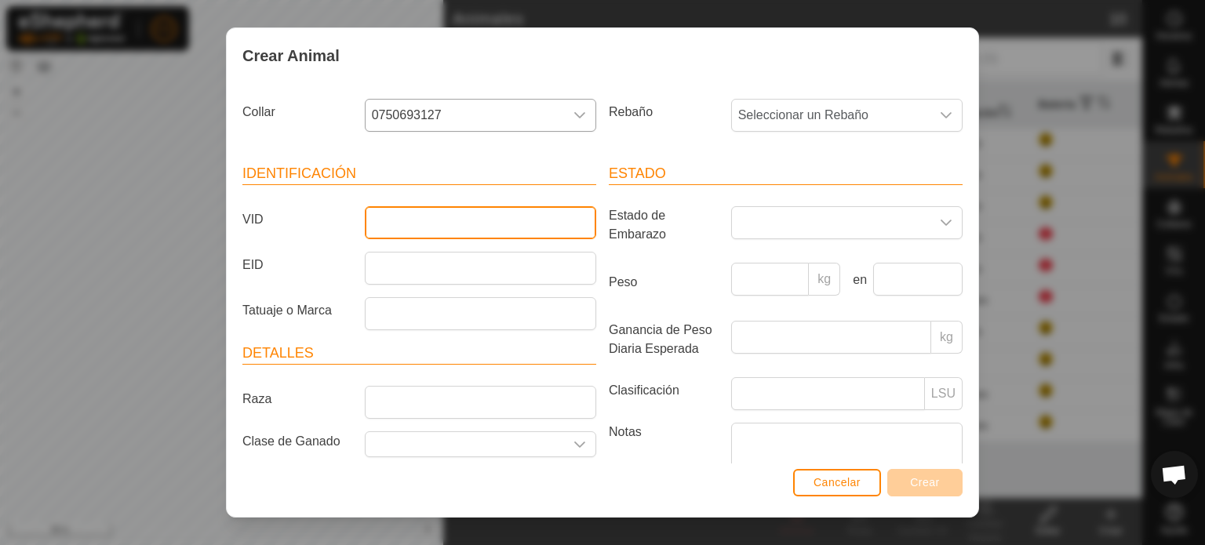
click at [403, 215] on input "VID" at bounding box center [480, 222] width 231 height 33
type input "3748"
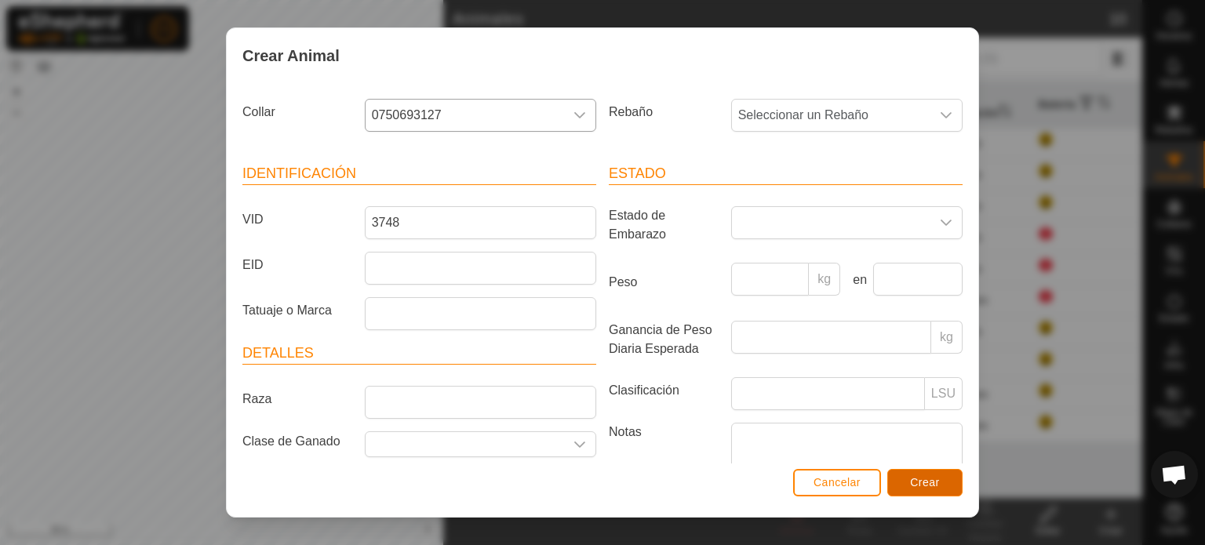
click at [922, 489] on span "Crear" at bounding box center [925, 482] width 30 height 13
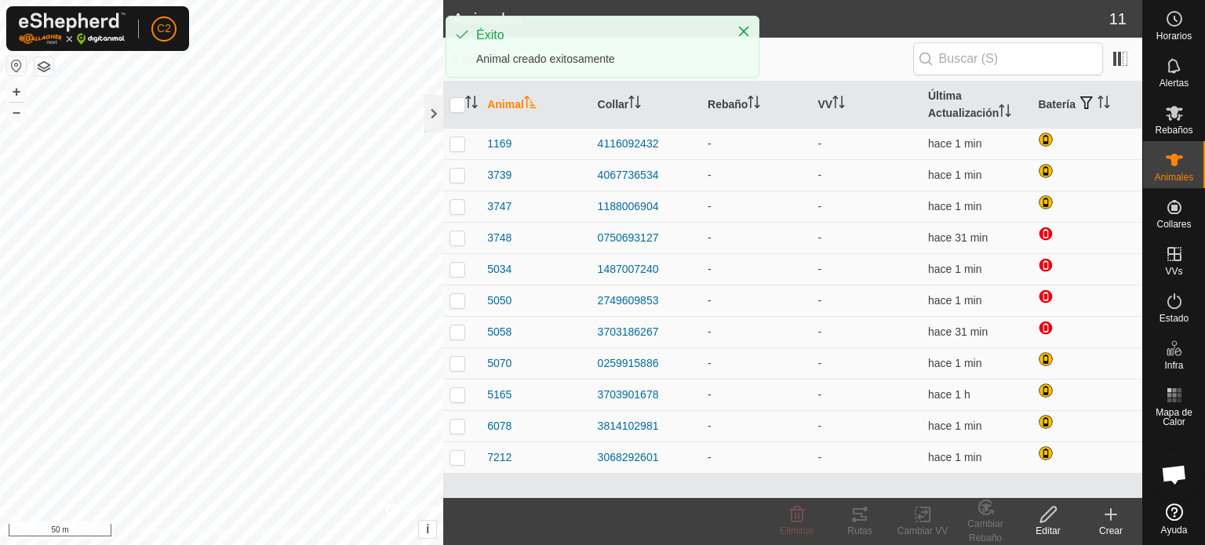
click at [1115, 524] on div "Crear" at bounding box center [1110, 531] width 63 height 14
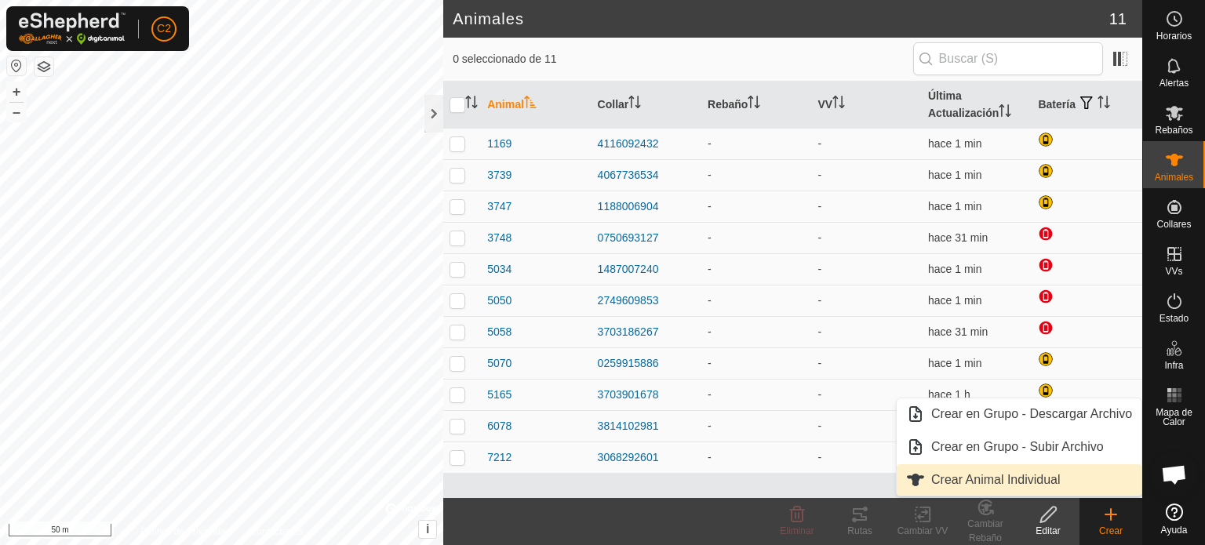
click at [992, 471] on link "Crear Animal Individual" at bounding box center [1019, 479] width 245 height 31
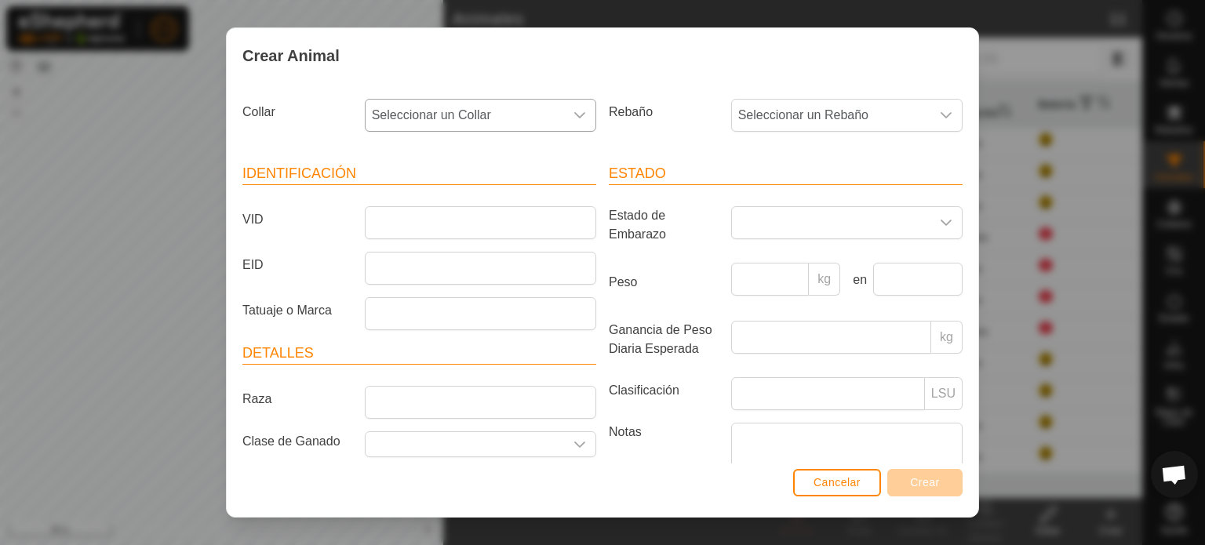
click at [428, 109] on span "Seleccionar un Collar" at bounding box center [465, 115] width 198 height 31
type input "007"
click at [424, 191] on li "0075646221" at bounding box center [479, 195] width 226 height 31
click at [395, 217] on input "VID" at bounding box center [480, 222] width 231 height 33
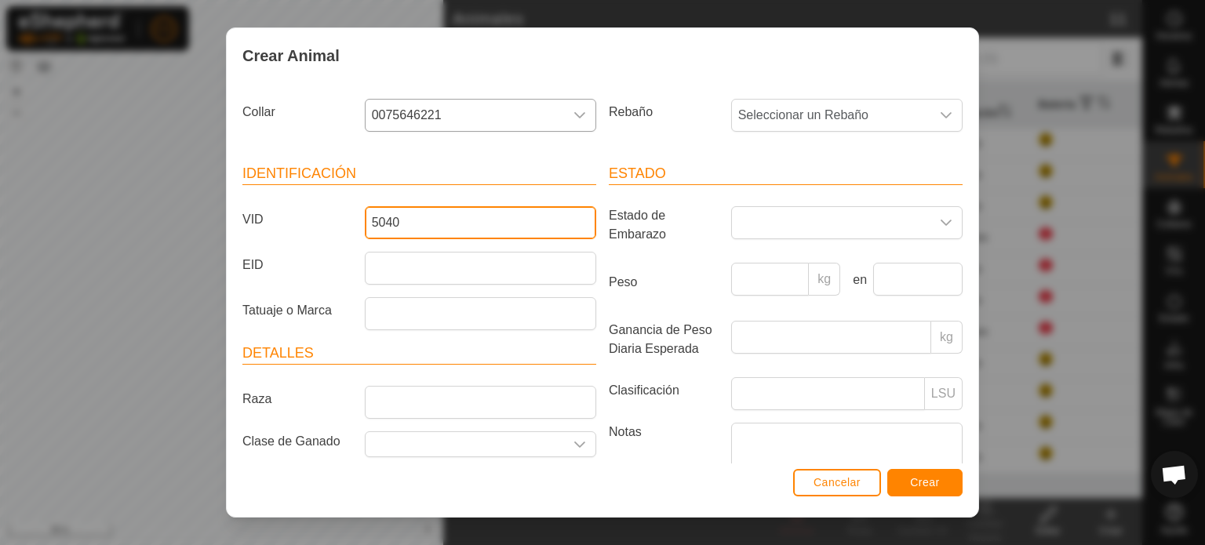
type input "5040"
click at [913, 479] on span "Crear" at bounding box center [925, 482] width 30 height 13
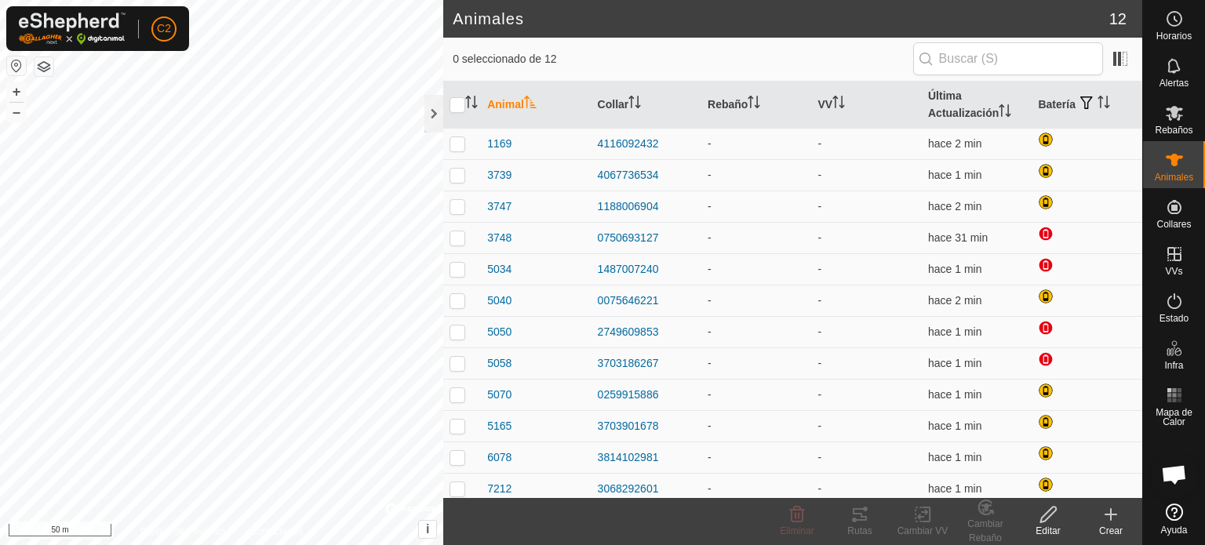
click at [1114, 518] on icon at bounding box center [1110, 514] width 19 height 19
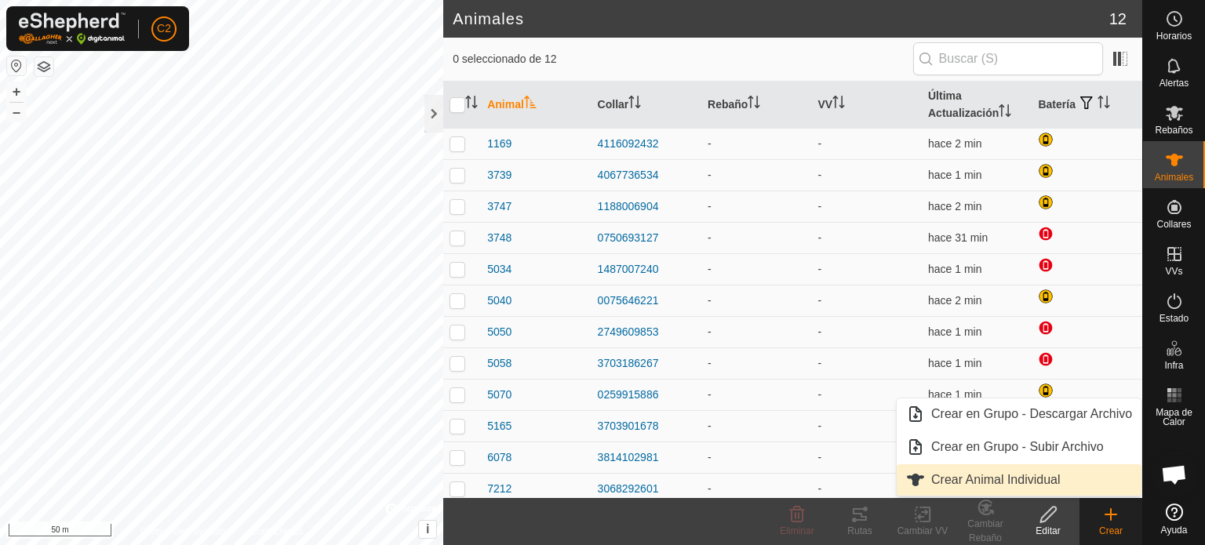
click at [956, 481] on link "Crear Animal Individual" at bounding box center [1019, 479] width 245 height 31
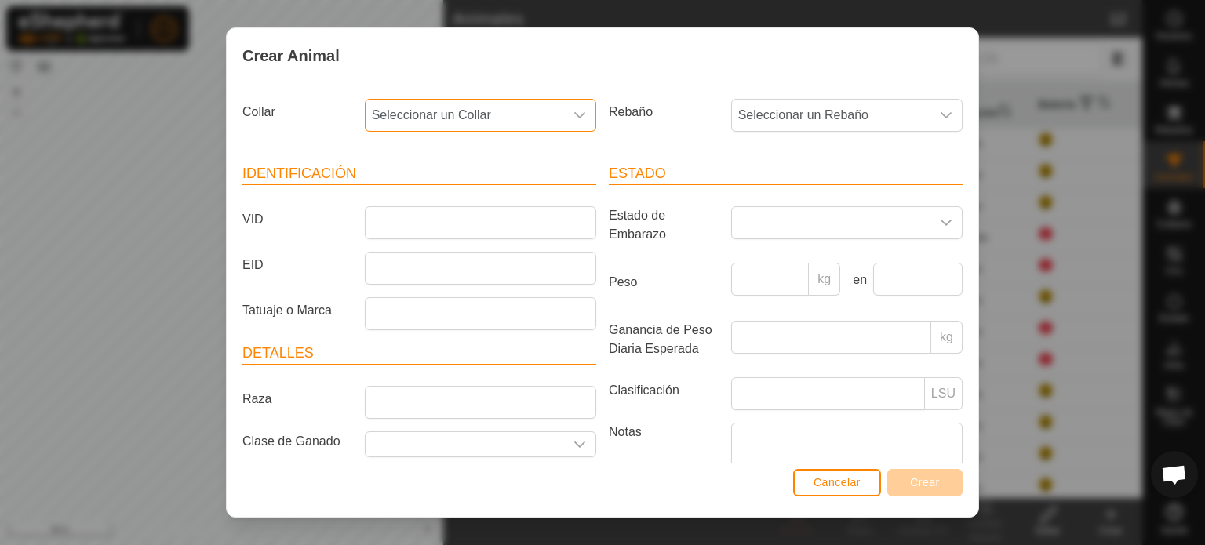
click at [494, 113] on span "Seleccionar un Collar" at bounding box center [465, 115] width 198 height 31
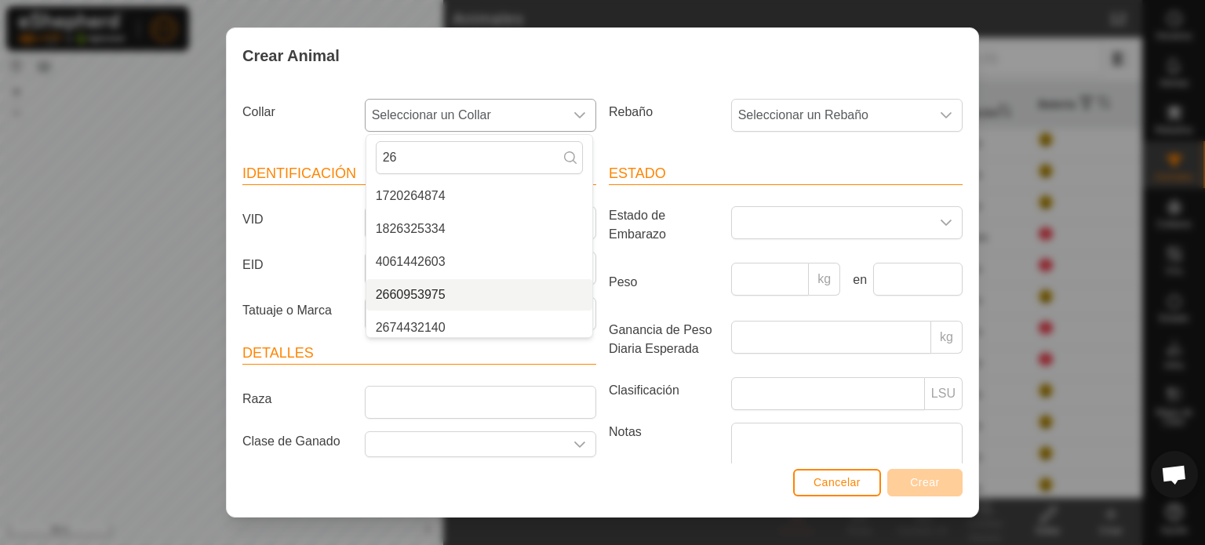
type input "26"
click at [417, 294] on li "2660953975" at bounding box center [479, 294] width 226 height 31
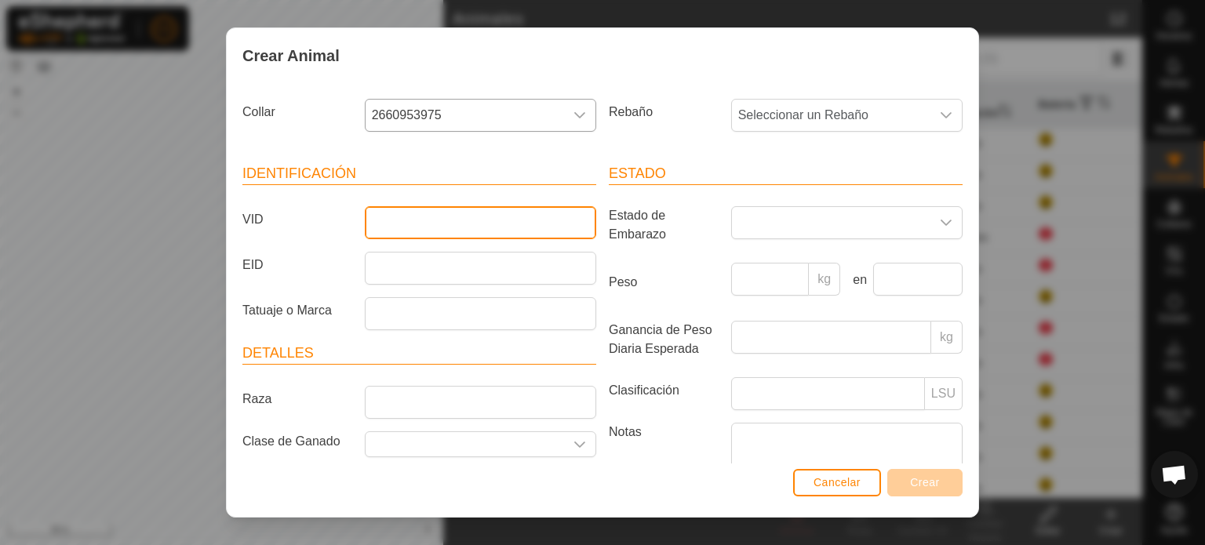
click at [390, 224] on input "VID" at bounding box center [480, 222] width 231 height 33
type input "6730"
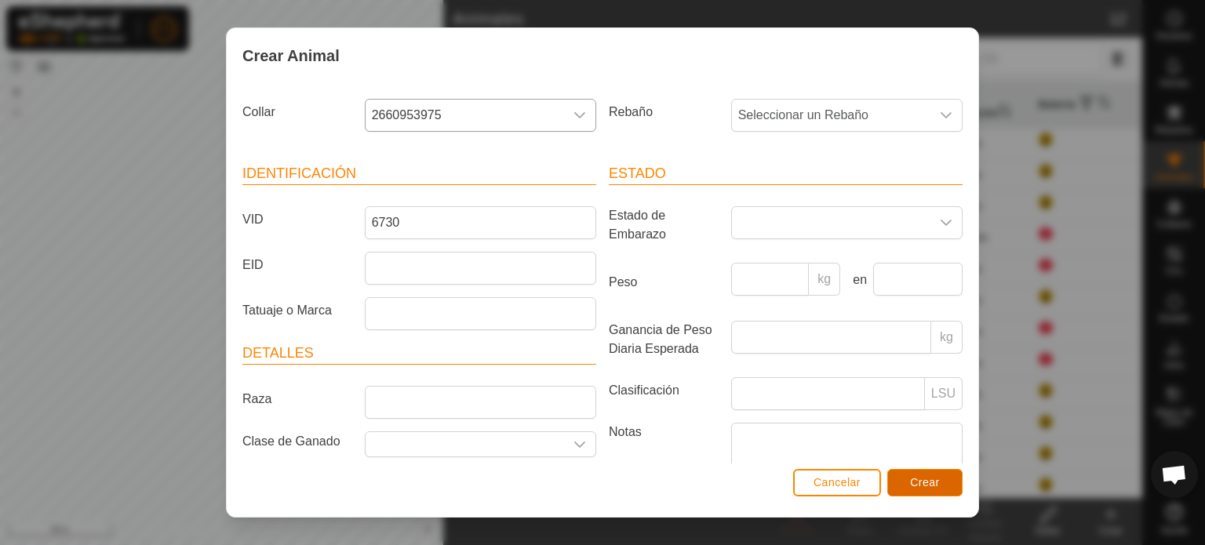
click at [913, 475] on button "Crear" at bounding box center [924, 482] width 75 height 27
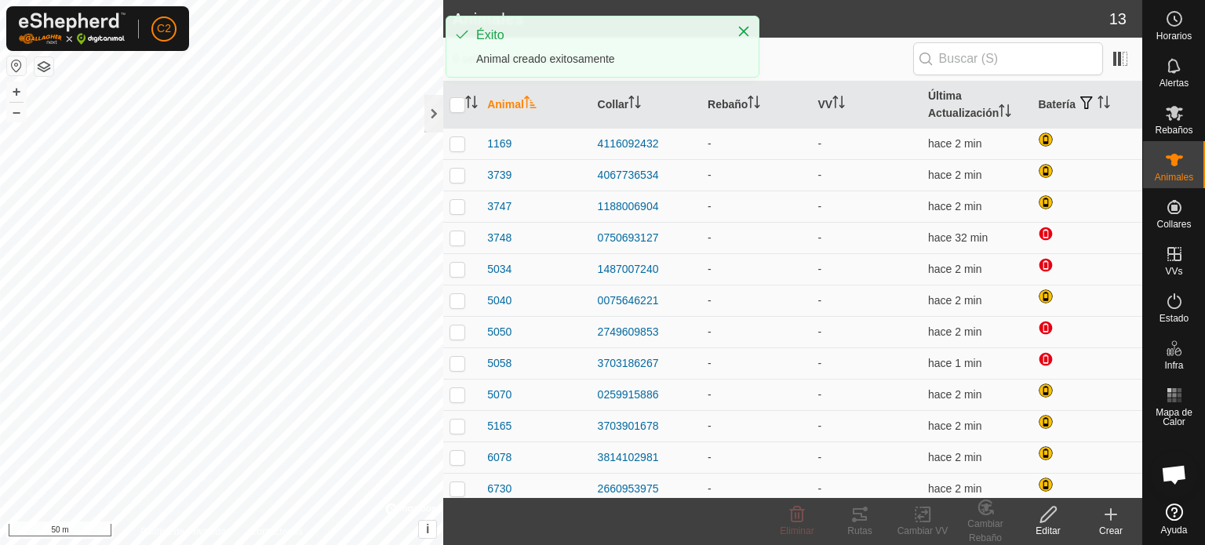
click at [1114, 524] on div "Crear" at bounding box center [1110, 531] width 63 height 14
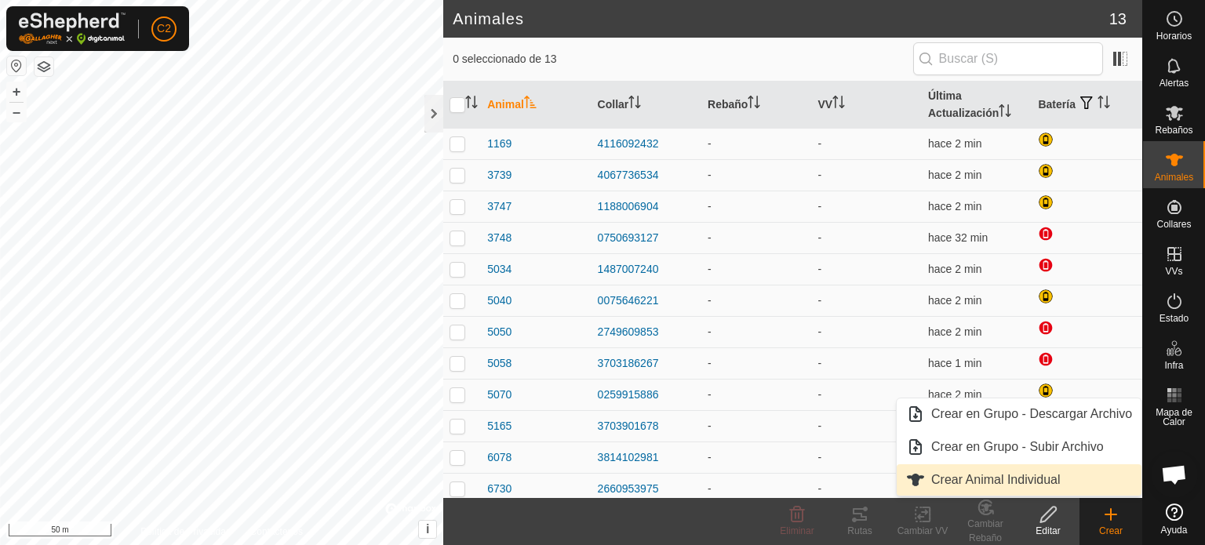
click at [1025, 479] on link "Crear Animal Individual" at bounding box center [1019, 479] width 245 height 31
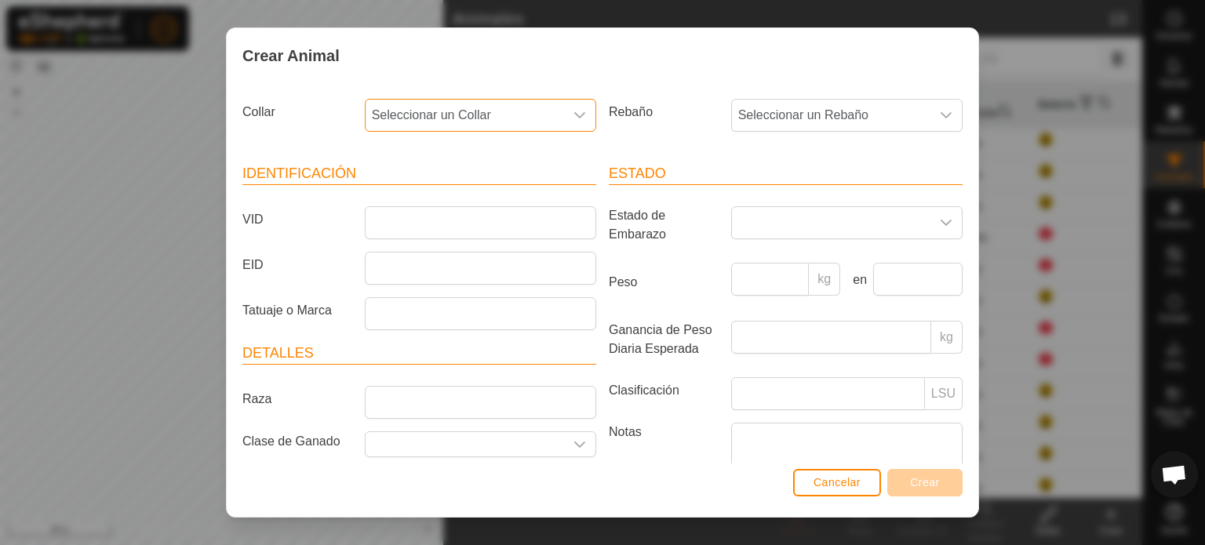
click at [433, 106] on span "Seleccionar un Collar" at bounding box center [465, 115] width 198 height 31
type input "16"
click at [436, 193] on li "1620870527" at bounding box center [479, 195] width 226 height 31
click at [405, 219] on input "VID" at bounding box center [480, 222] width 231 height 33
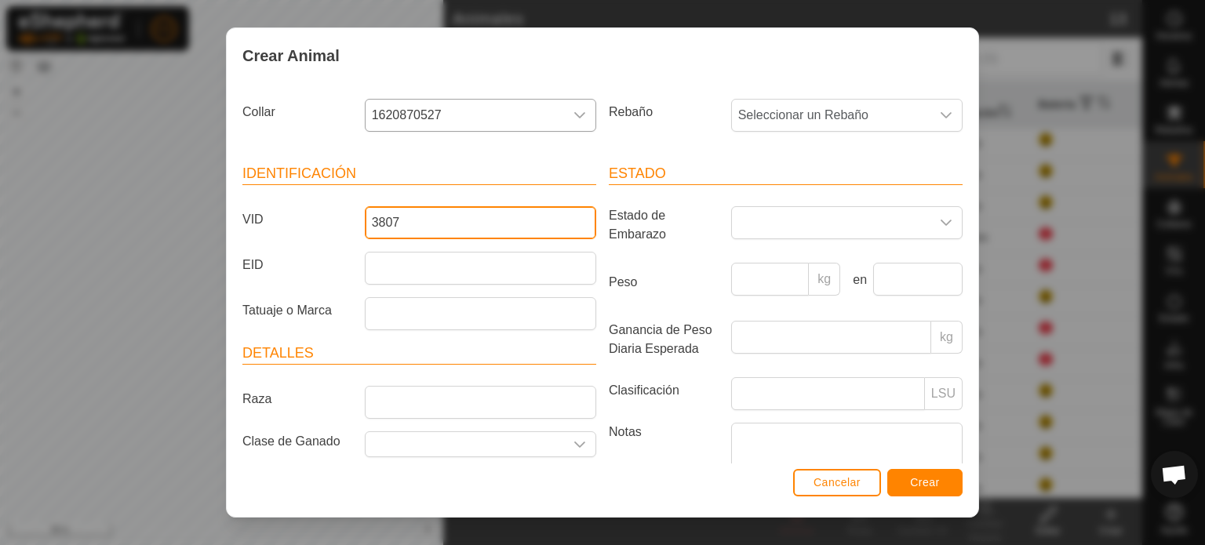
type input "3807"
click at [926, 479] on span "Crear" at bounding box center [925, 482] width 30 height 13
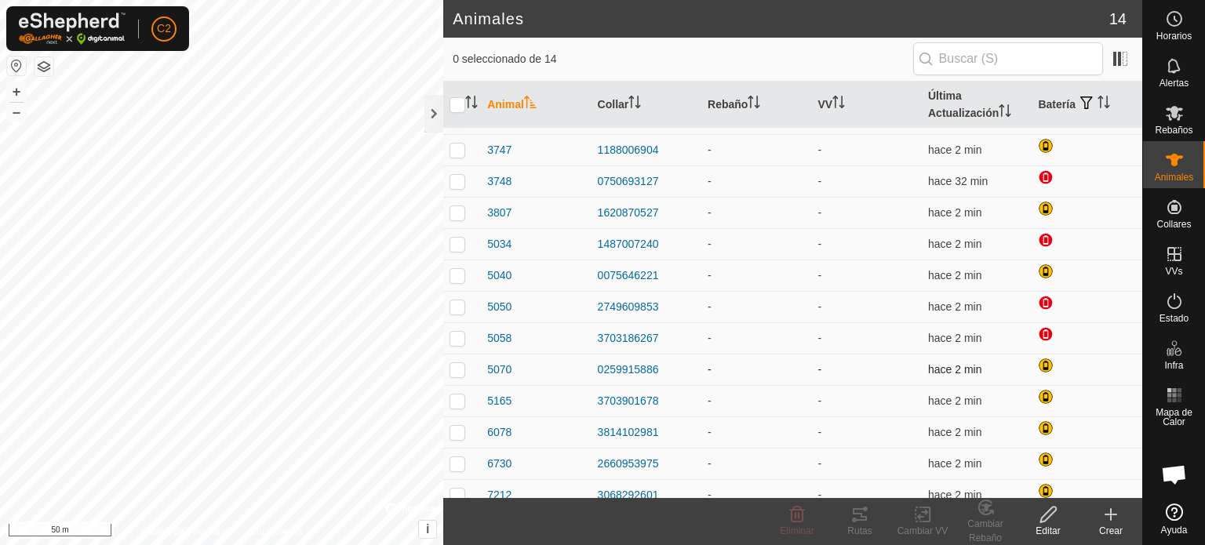
scroll to position [69, 0]
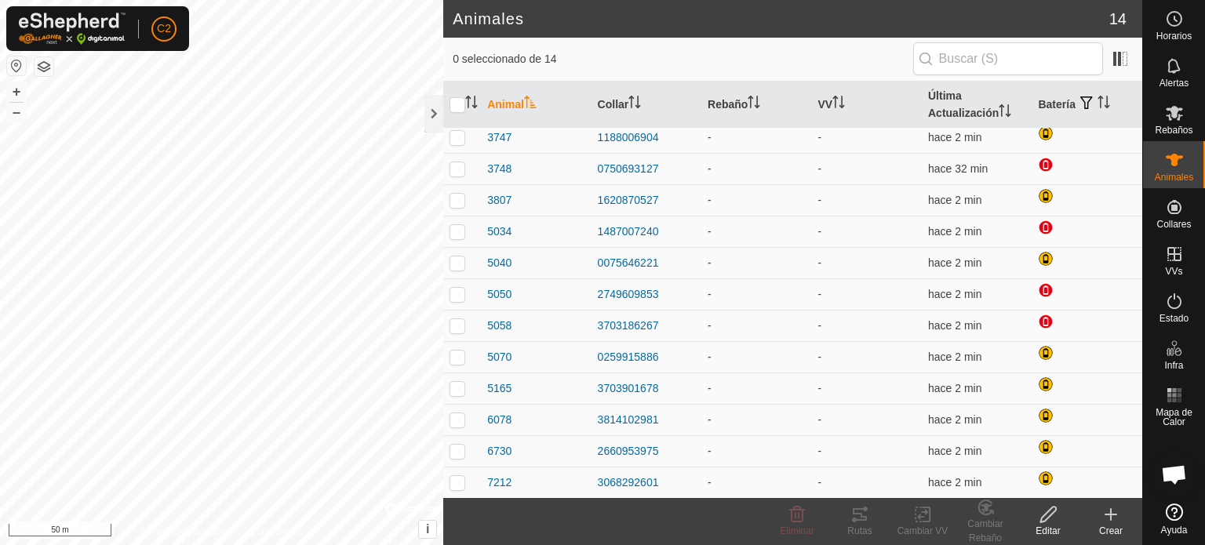
click at [1114, 511] on icon at bounding box center [1110, 514] width 19 height 19
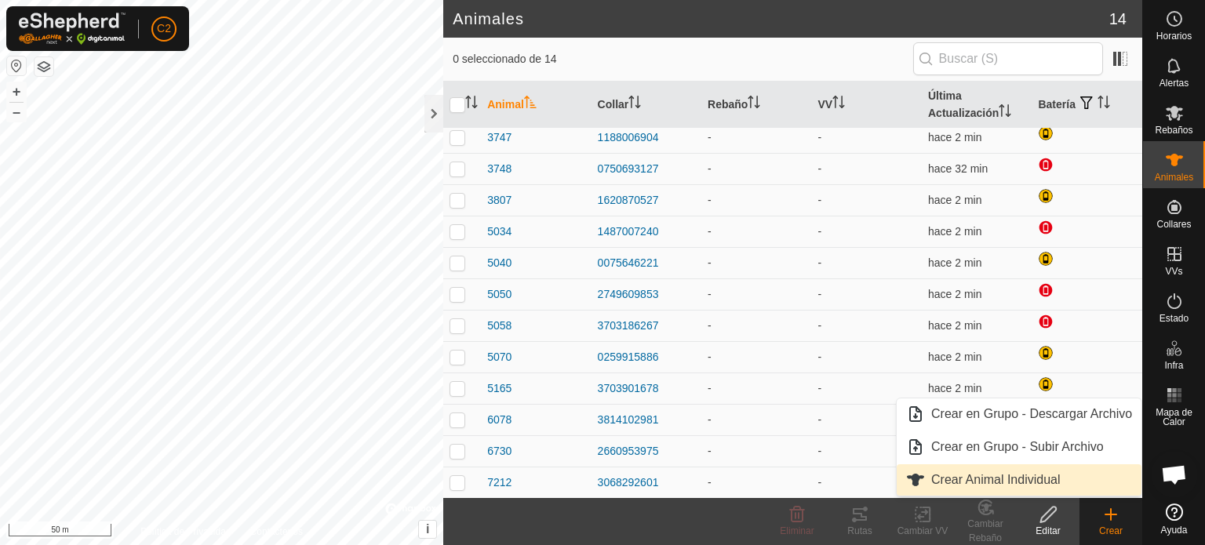
click at [1027, 468] on link "Crear Animal Individual" at bounding box center [1019, 479] width 245 height 31
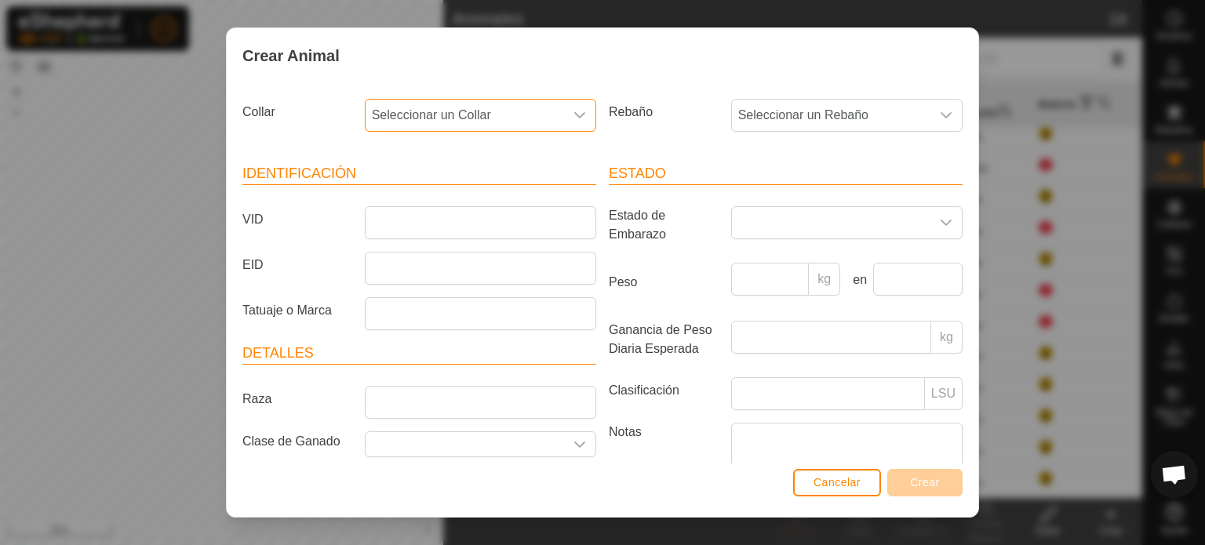
click at [441, 108] on span "Seleccionar un Collar" at bounding box center [465, 115] width 198 height 31
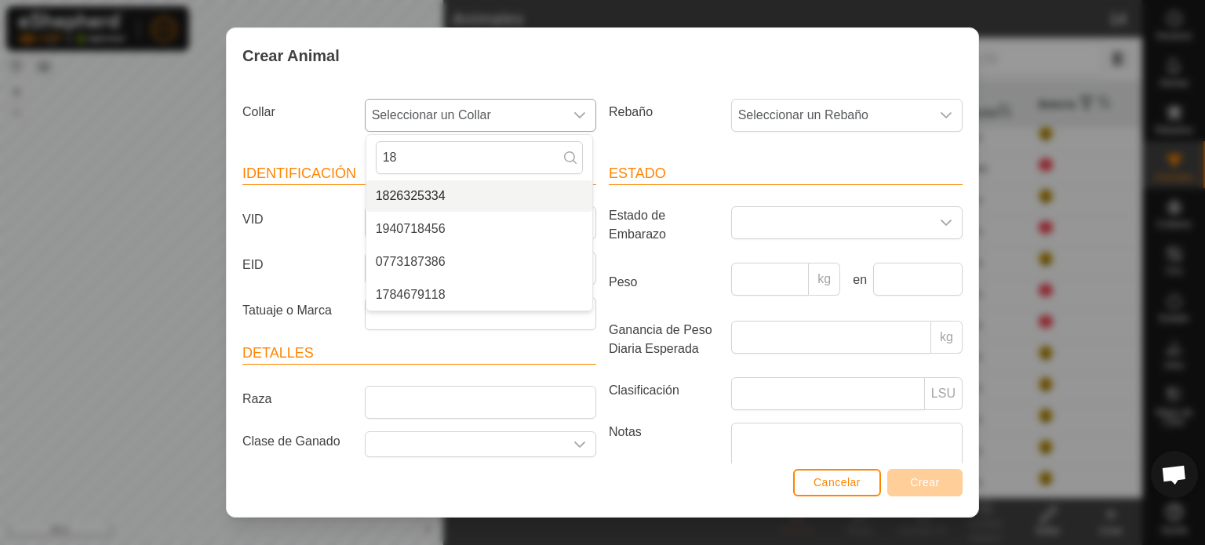
type input "18"
click at [421, 189] on li "1826325334" at bounding box center [479, 195] width 226 height 31
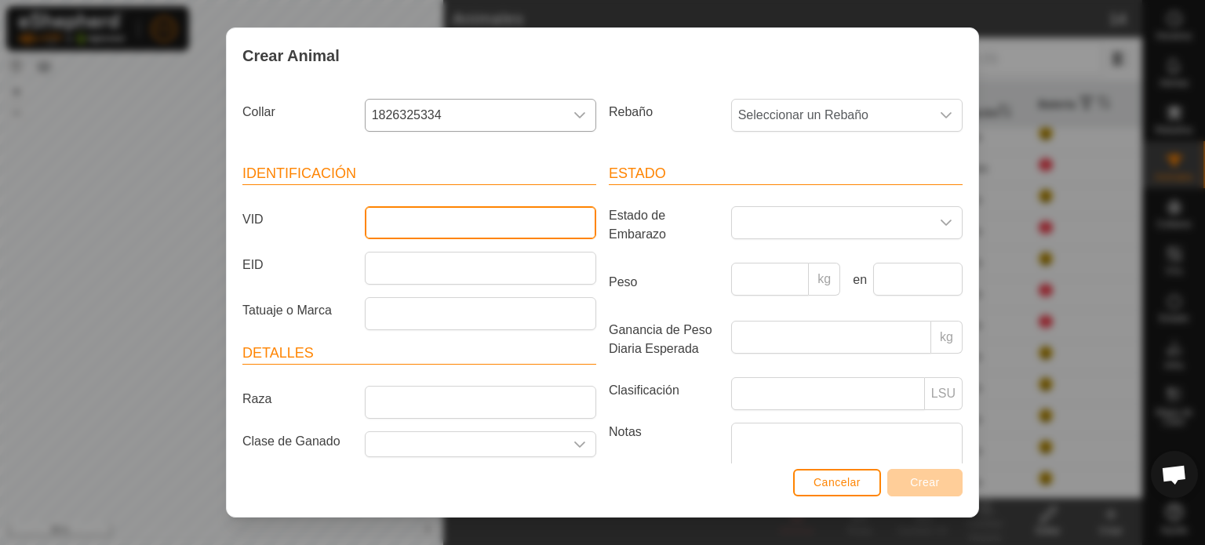
click at [404, 225] on input "VID" at bounding box center [480, 222] width 231 height 33
type input "6753"
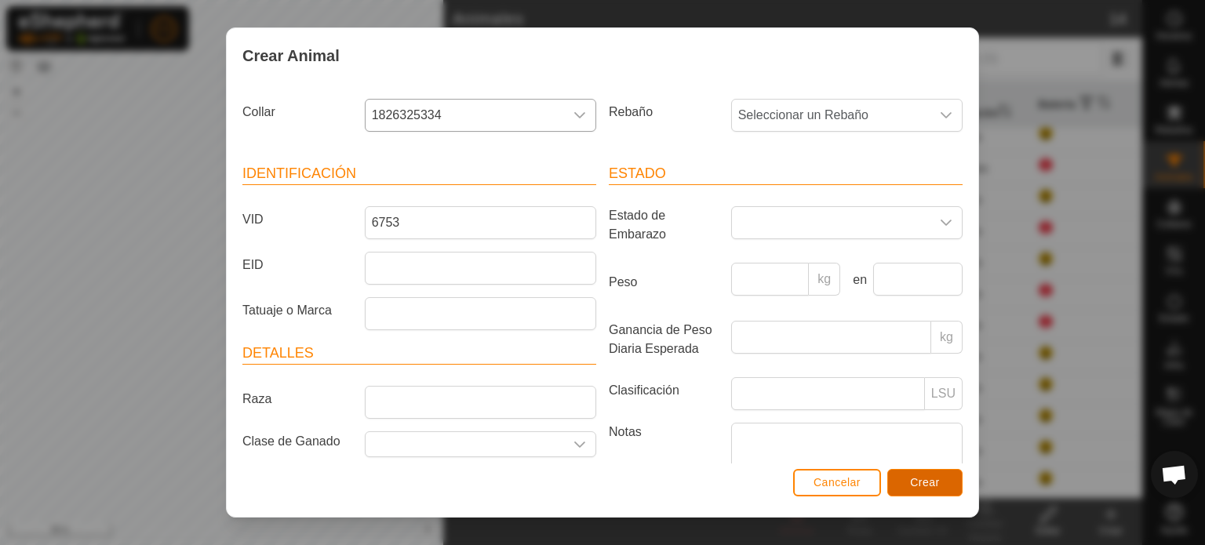
click at [938, 480] on span "Crear" at bounding box center [925, 482] width 30 height 13
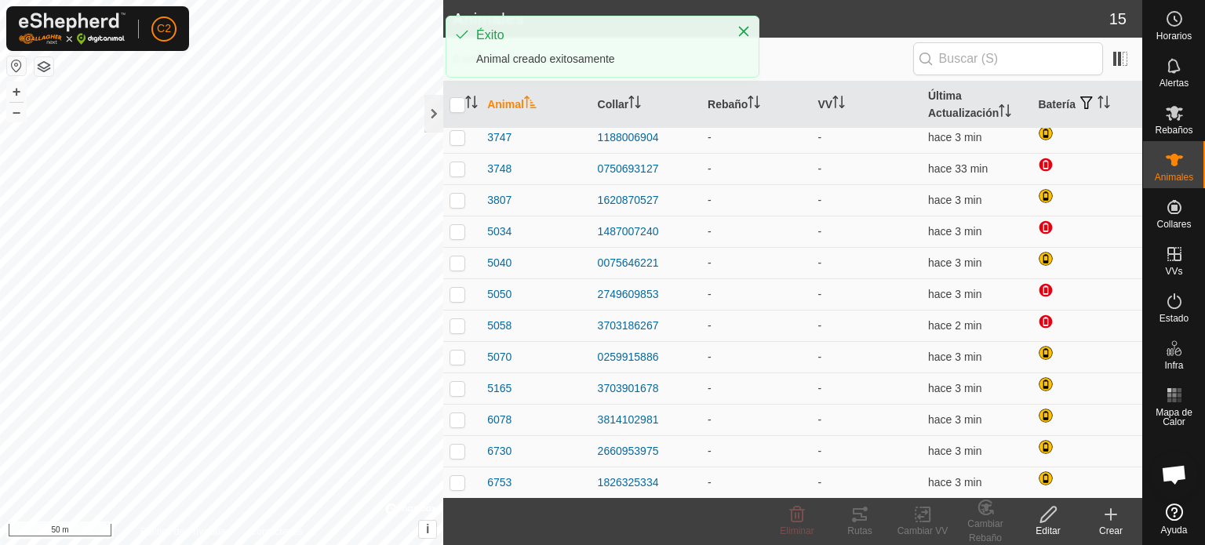
click at [1107, 514] on icon at bounding box center [1110, 514] width 19 height 19
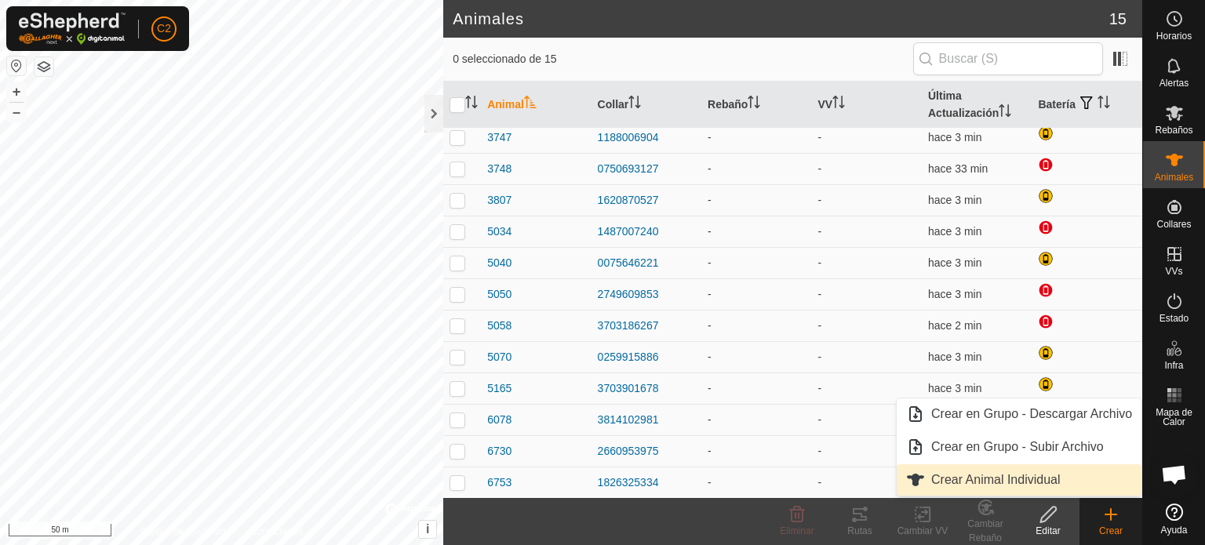
click at [989, 483] on link "Crear Animal Individual" at bounding box center [1019, 479] width 245 height 31
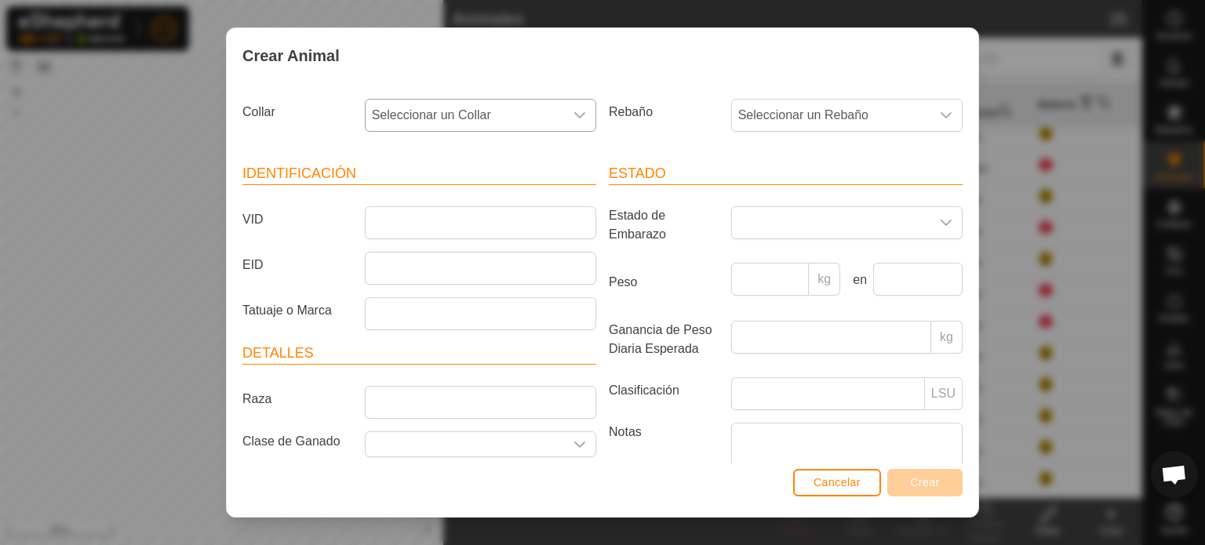
click at [584, 109] on div "dropdown trigger" at bounding box center [579, 115] width 31 height 31
type input "35"
click at [413, 189] on li "3517505404" at bounding box center [479, 195] width 226 height 31
click at [401, 224] on input "VID" at bounding box center [480, 222] width 231 height 33
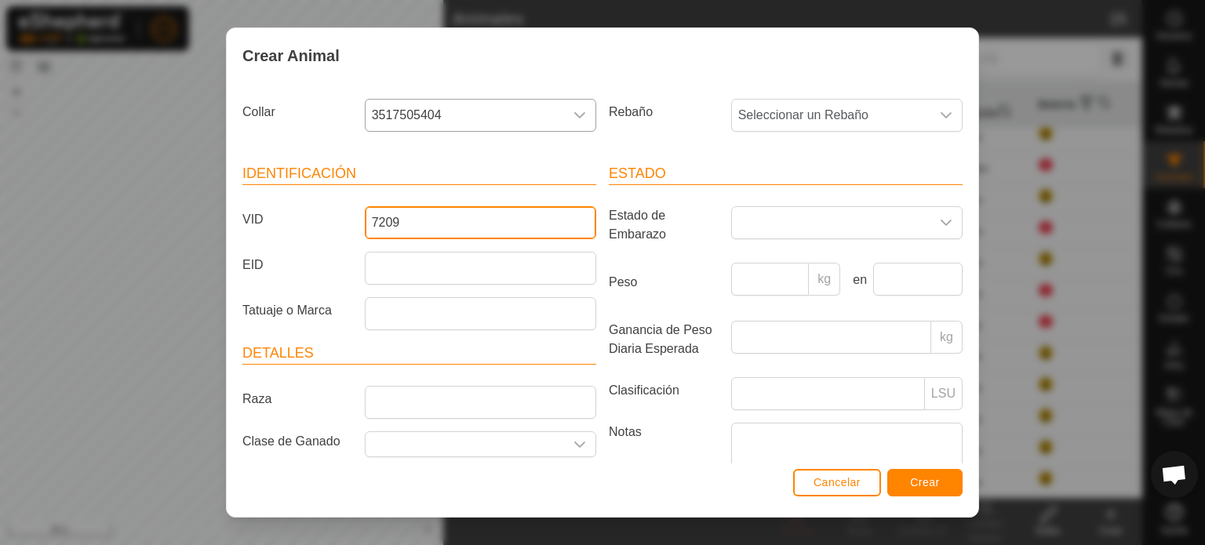
type input "7209"
click at [914, 472] on button "Crear" at bounding box center [924, 482] width 75 height 27
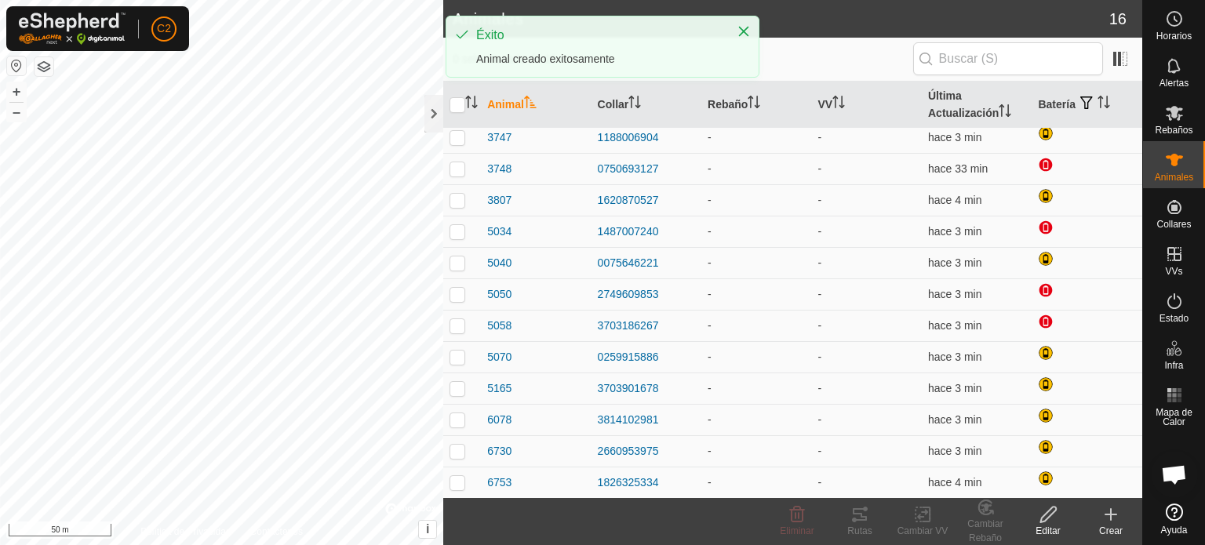
click at [1112, 505] on icon at bounding box center [1110, 514] width 19 height 19
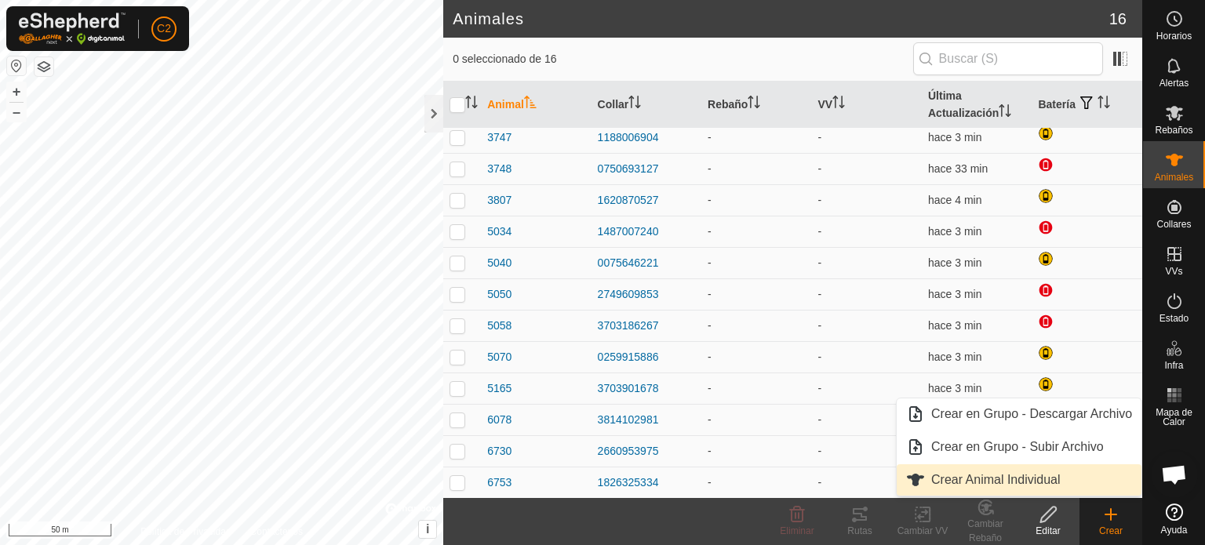
click at [1025, 482] on link "Crear Animal Individual" at bounding box center [1019, 479] width 245 height 31
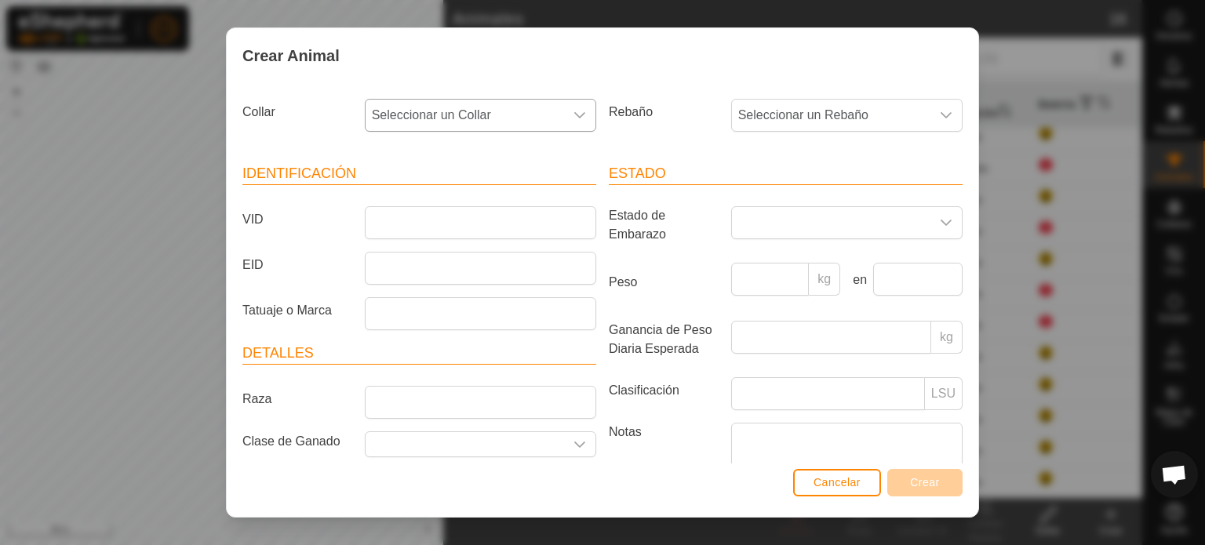
click at [436, 116] on span "Seleccionar un Collar" at bounding box center [465, 115] width 198 height 31
type input "0773"
click at [417, 193] on li "0773187386" at bounding box center [479, 195] width 226 height 31
click at [410, 224] on input "VID" at bounding box center [480, 222] width 231 height 33
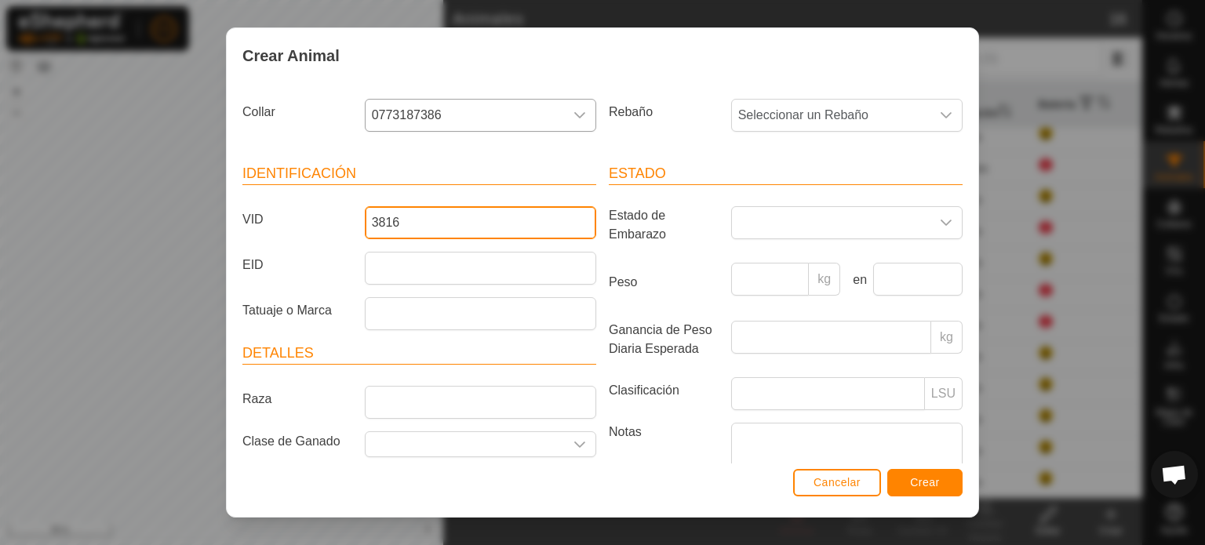
type input "3816"
click at [939, 482] on span "Crear" at bounding box center [925, 482] width 30 height 13
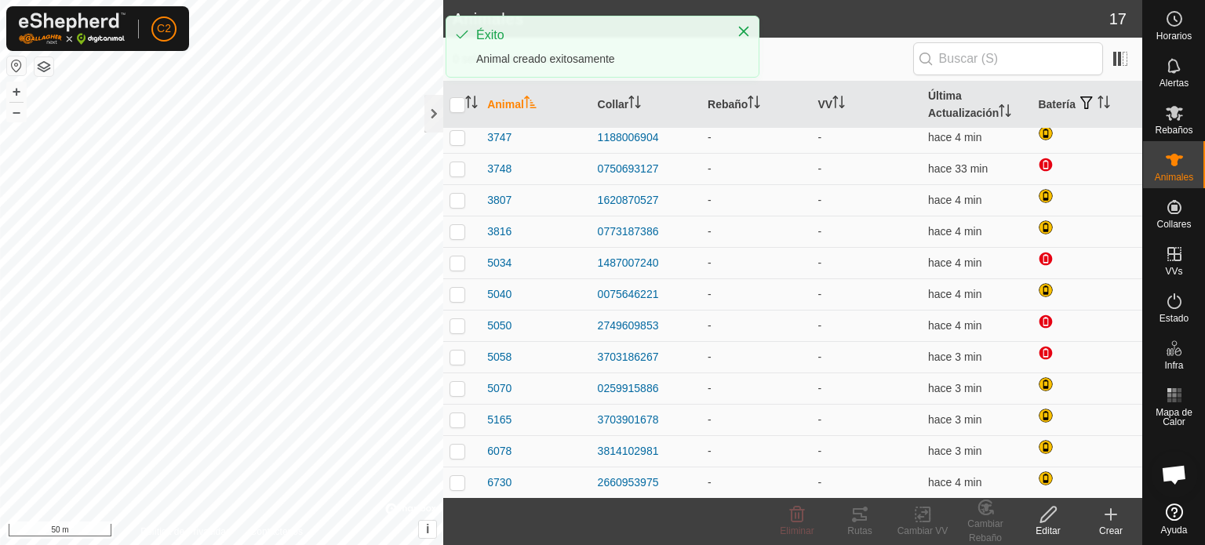
click at [1116, 519] on icon at bounding box center [1110, 514] width 19 height 19
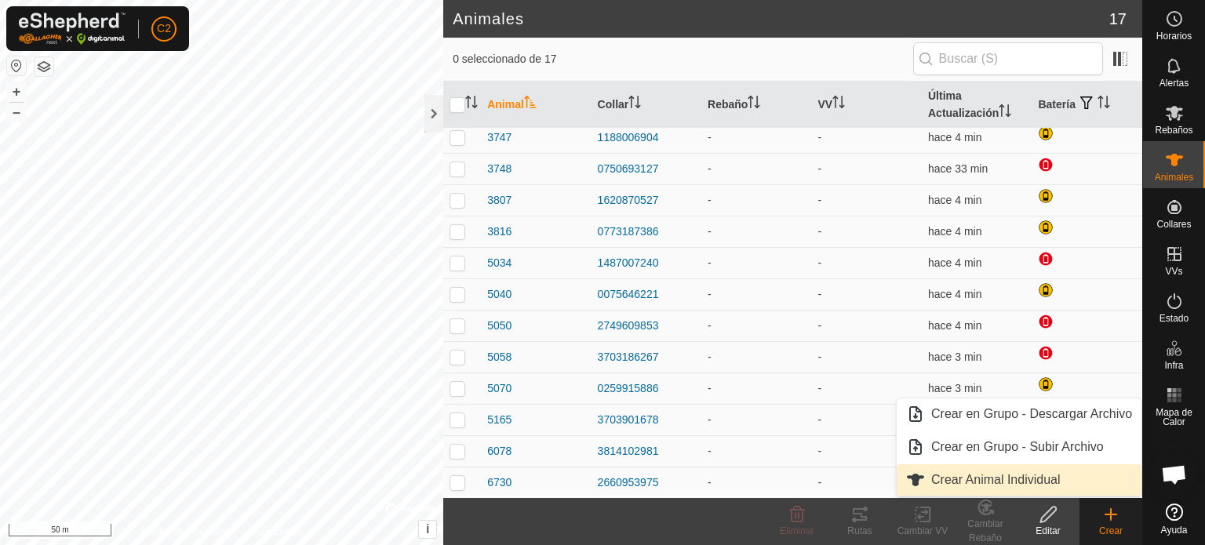
click at [982, 479] on link "Crear Animal Individual" at bounding box center [1019, 479] width 245 height 31
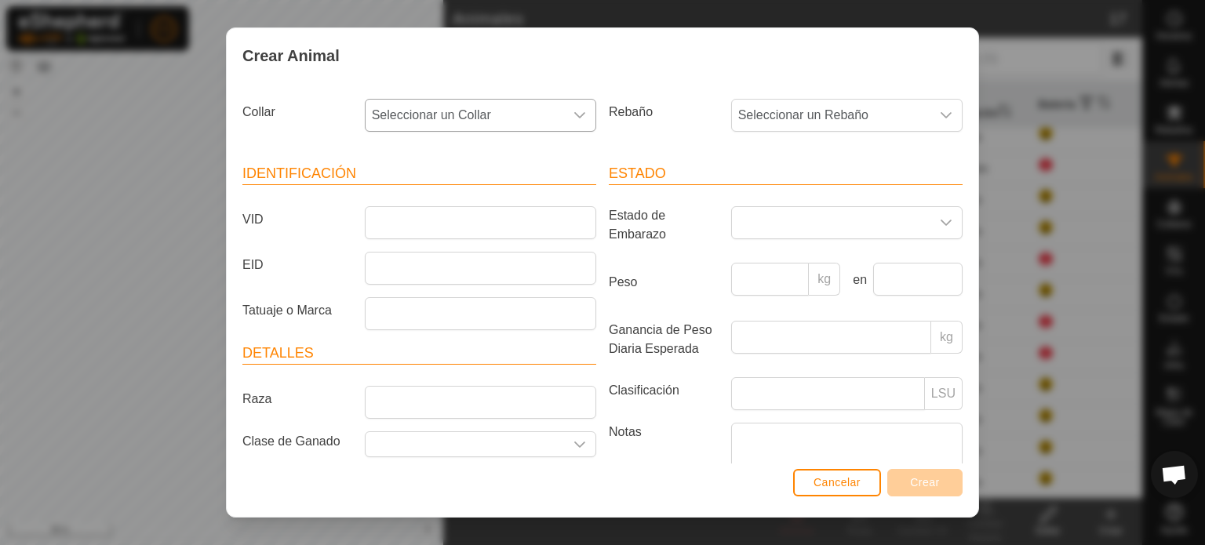
click at [474, 118] on span "Seleccionar un Collar" at bounding box center [465, 115] width 198 height 31
type input "25"
click at [419, 199] on li "2515223516" at bounding box center [479, 195] width 226 height 31
click at [381, 226] on input "VID" at bounding box center [480, 222] width 231 height 33
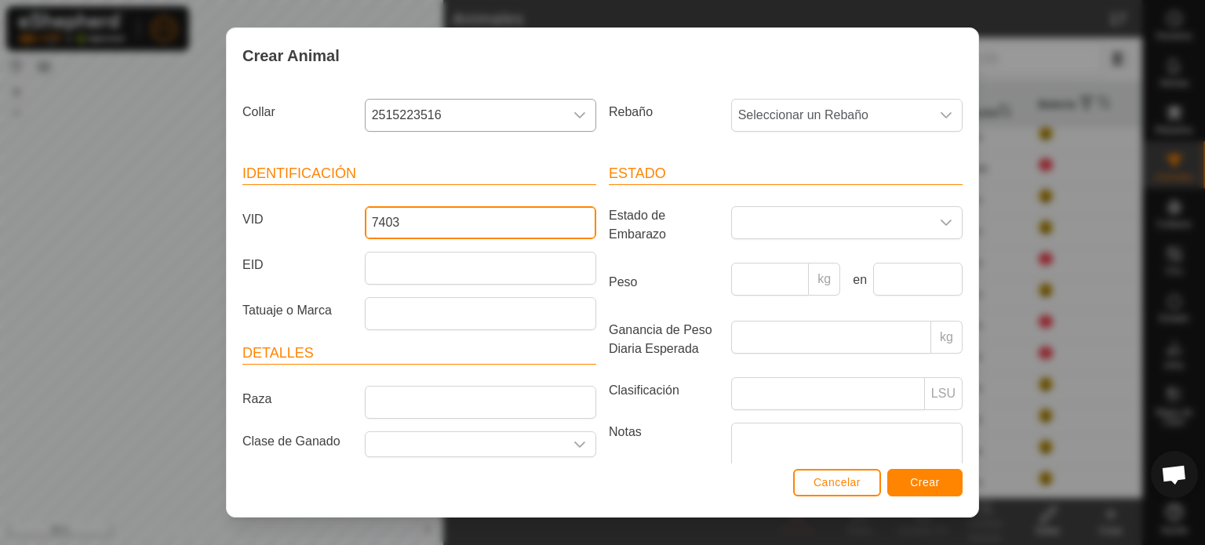
type input "7403"
click at [948, 482] on button "Crear" at bounding box center [924, 482] width 75 height 27
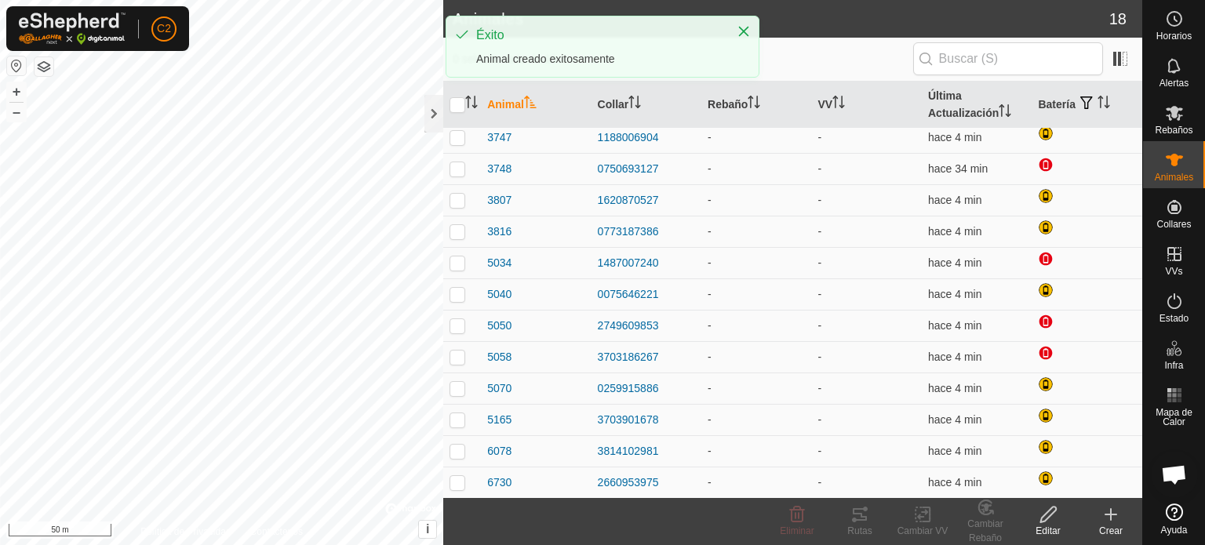
click at [1114, 520] on icon at bounding box center [1110, 514] width 19 height 19
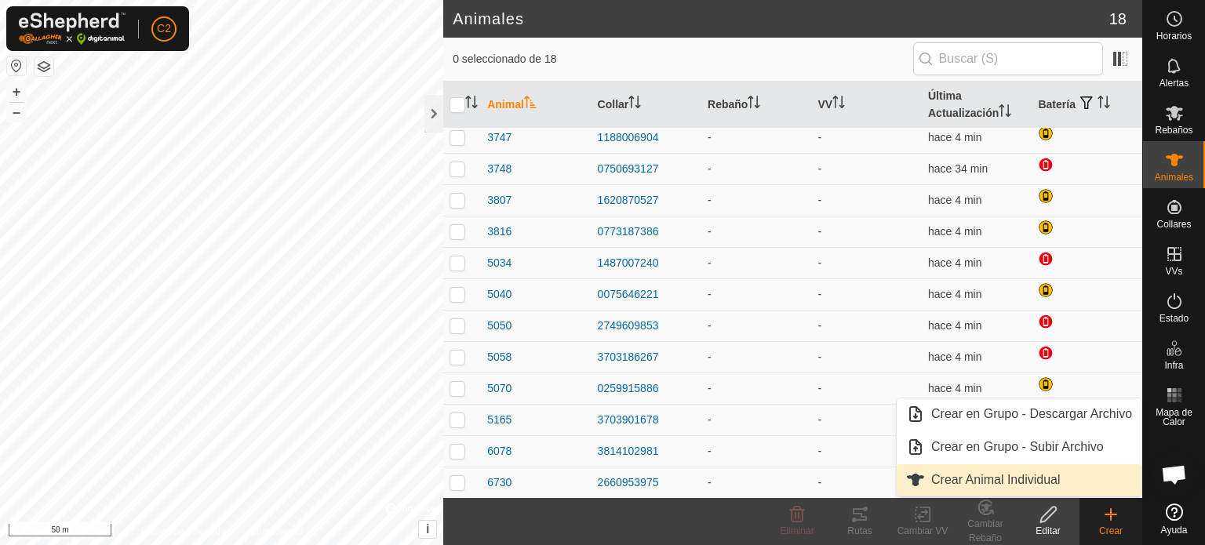
click at [1012, 473] on link "Crear Animal Individual" at bounding box center [1019, 479] width 245 height 31
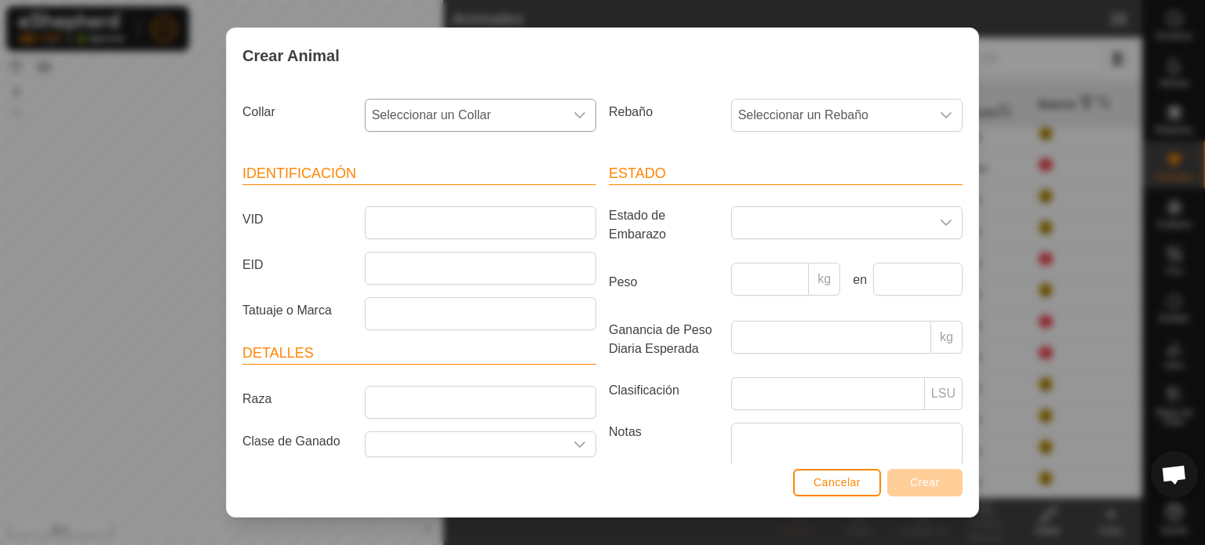
click at [467, 109] on span "Seleccionar un Collar" at bounding box center [465, 115] width 198 height 31
type input "1793"
click at [415, 191] on li "1793998003" at bounding box center [479, 195] width 226 height 31
click at [397, 226] on input "VID" at bounding box center [480, 222] width 231 height 33
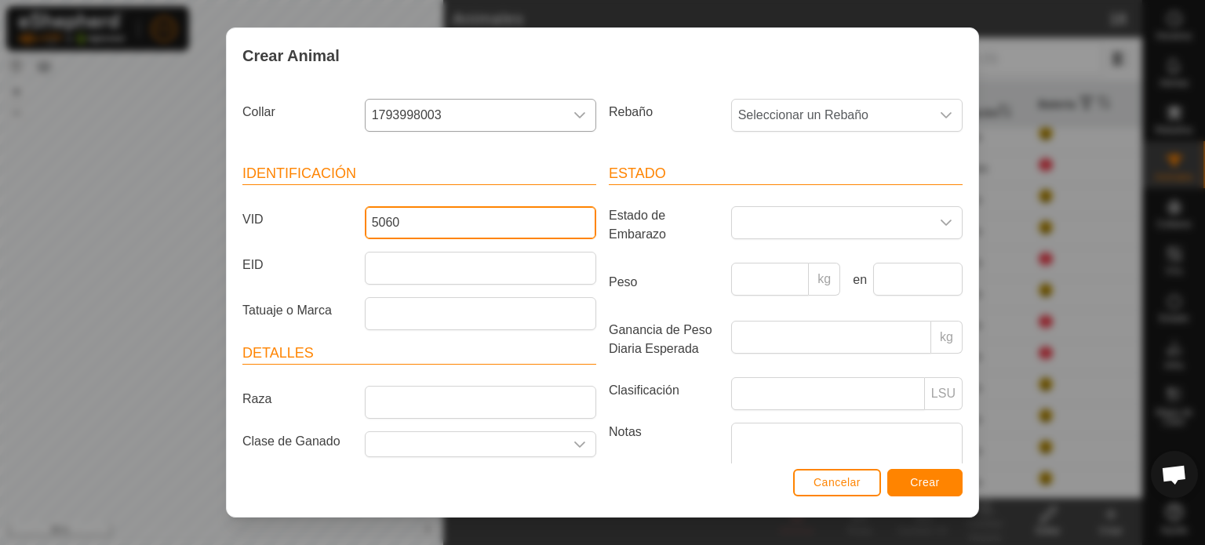
type input "5060"
click at [935, 484] on span "Crear" at bounding box center [925, 482] width 30 height 13
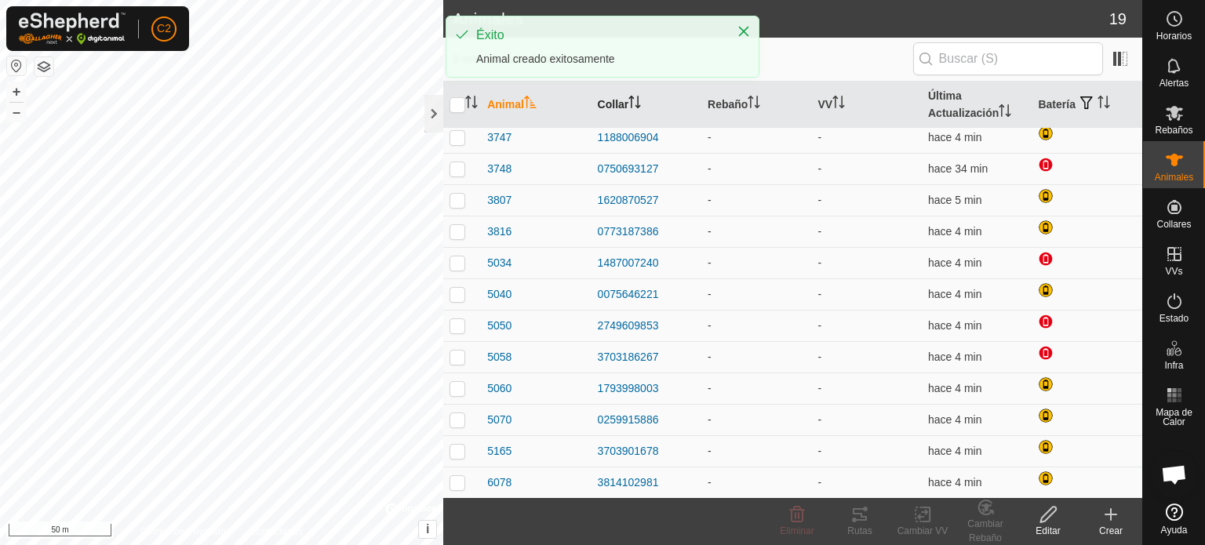
scroll to position [226, 0]
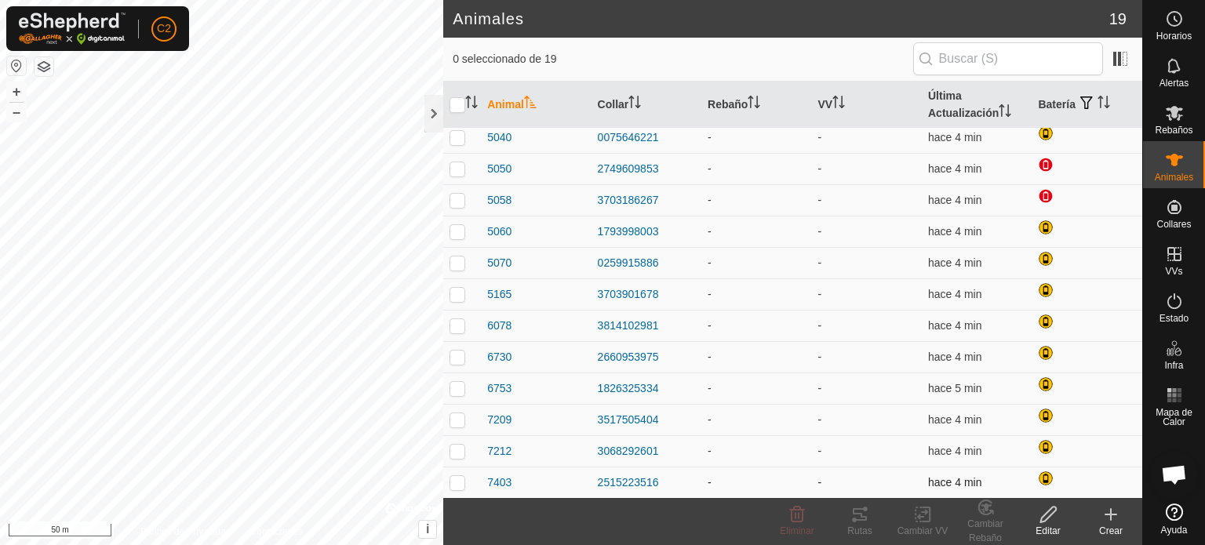
click at [527, 475] on div "7403" at bounding box center [535, 483] width 97 height 16
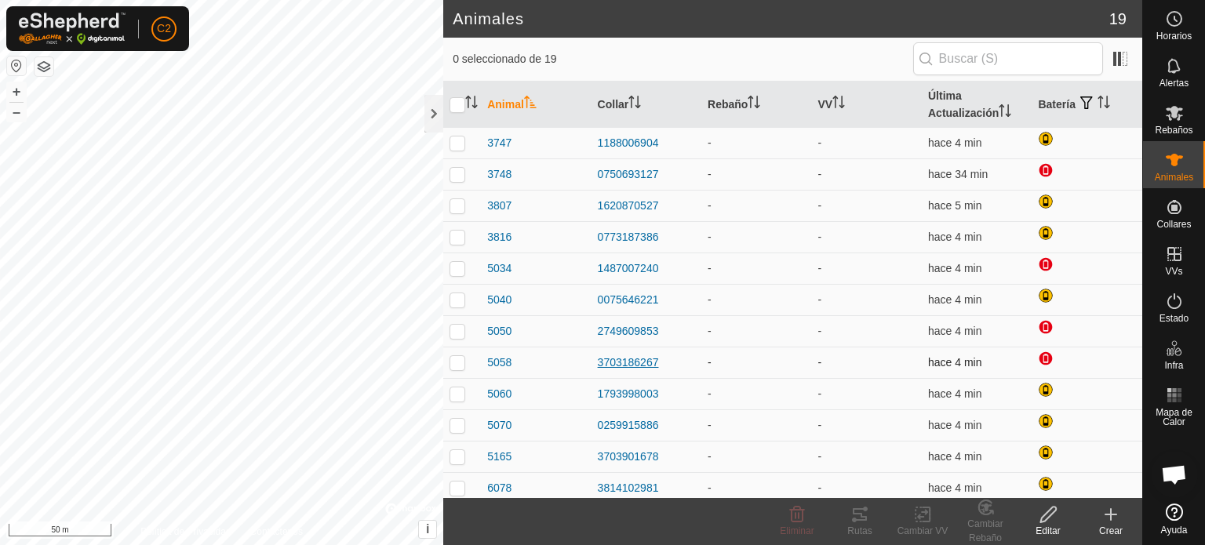
scroll to position [0, 0]
click at [431, 122] on div at bounding box center [433, 114] width 19 height 38
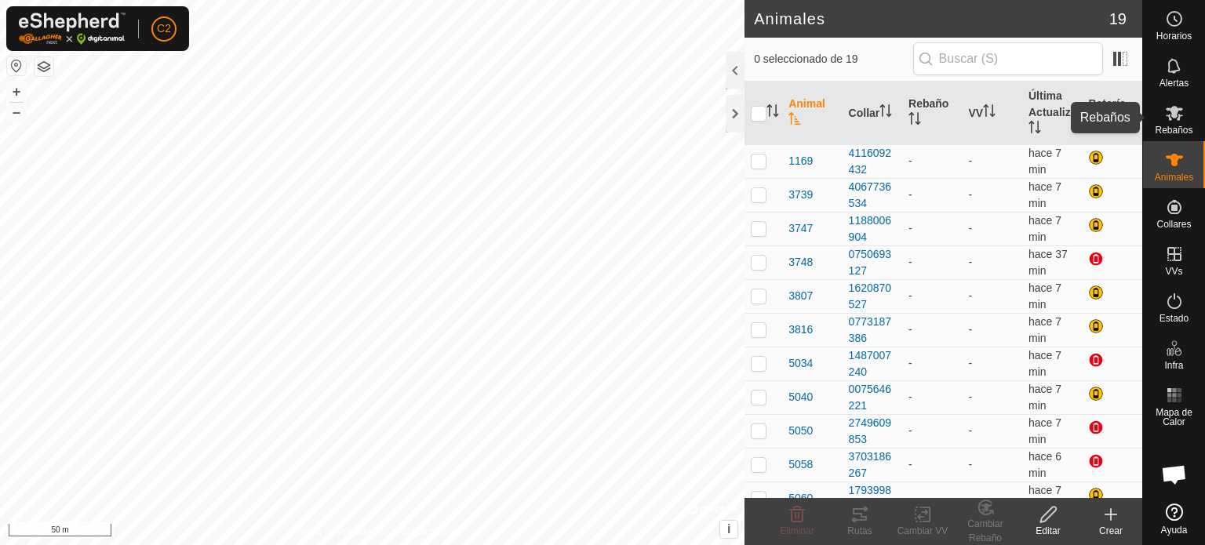
click at [1181, 110] on icon at bounding box center [1174, 113] width 17 height 15
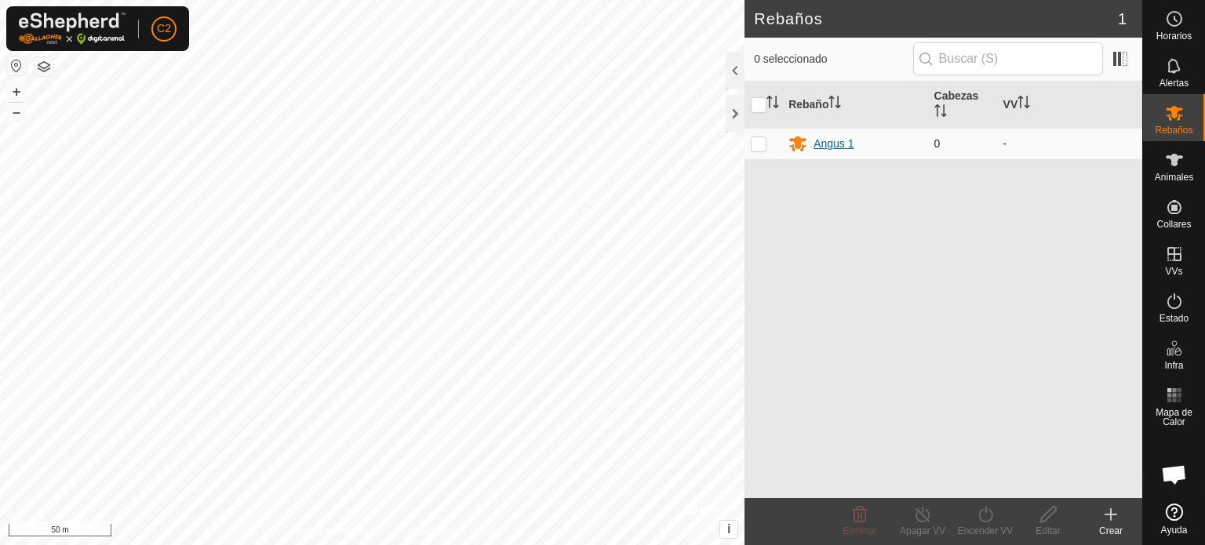
click at [835, 136] on div "Angus 1" at bounding box center [833, 144] width 40 height 16
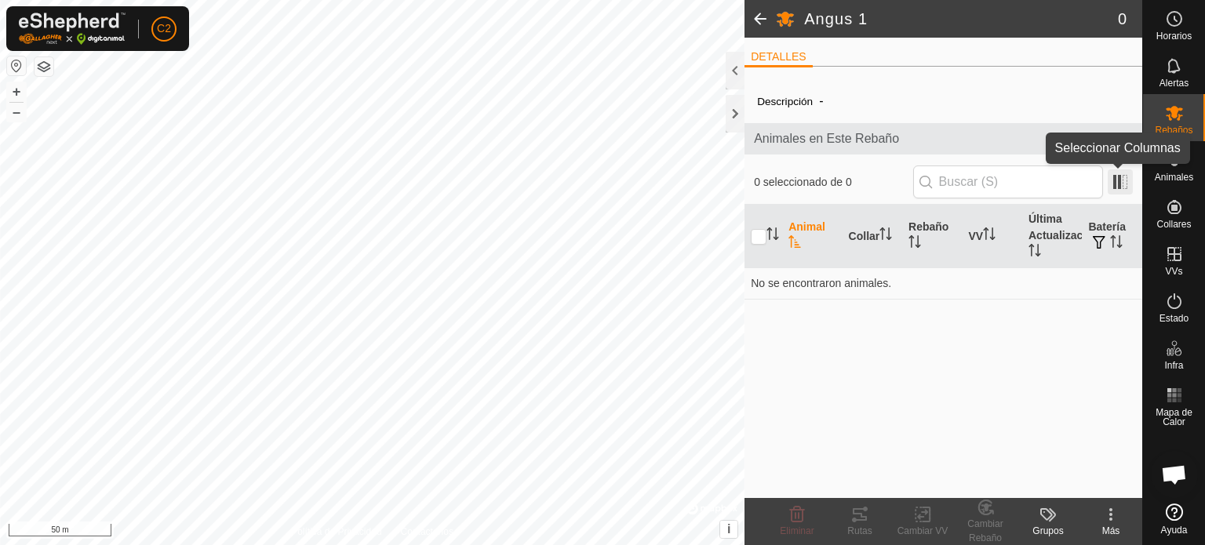
click at [1119, 183] on span at bounding box center [1120, 181] width 25 height 25
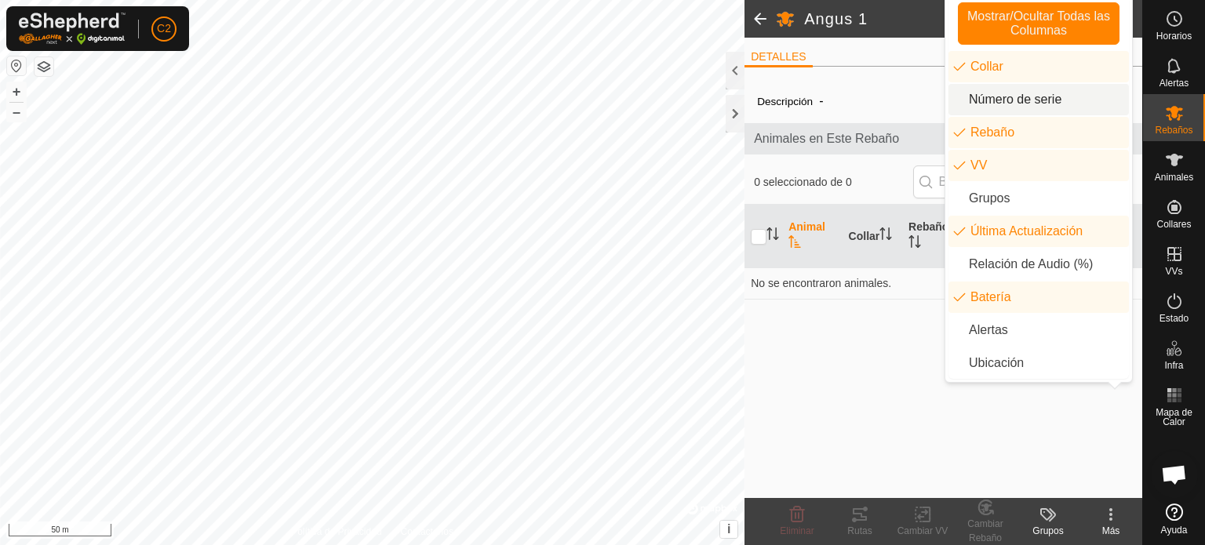
click at [998, 93] on li "Número de serie" at bounding box center [1038, 99] width 180 height 31
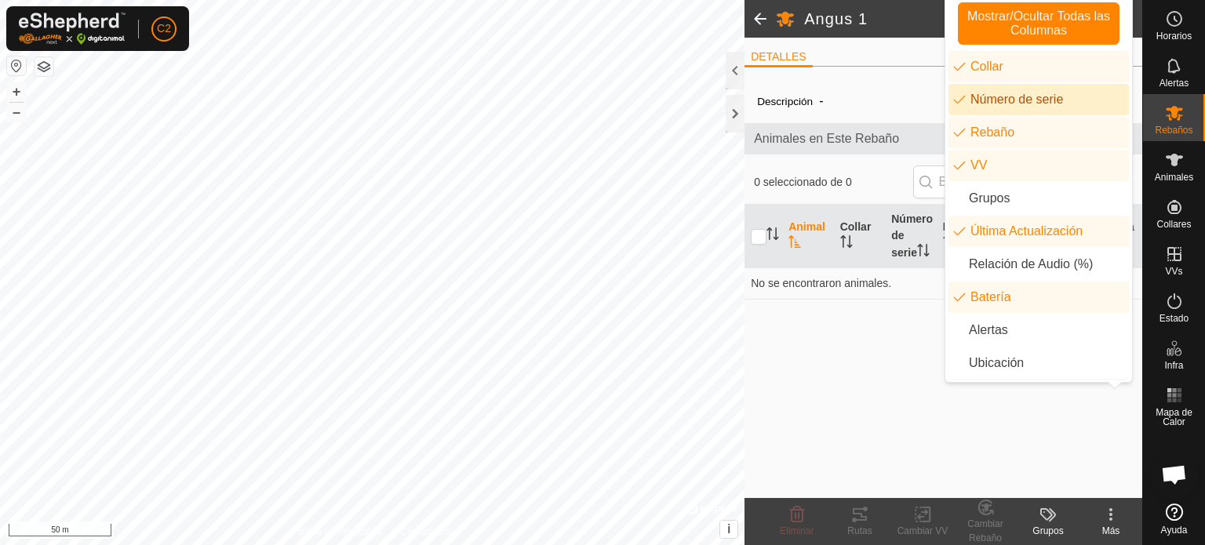
click at [998, 93] on li "Número de serie" at bounding box center [1038, 99] width 180 height 31
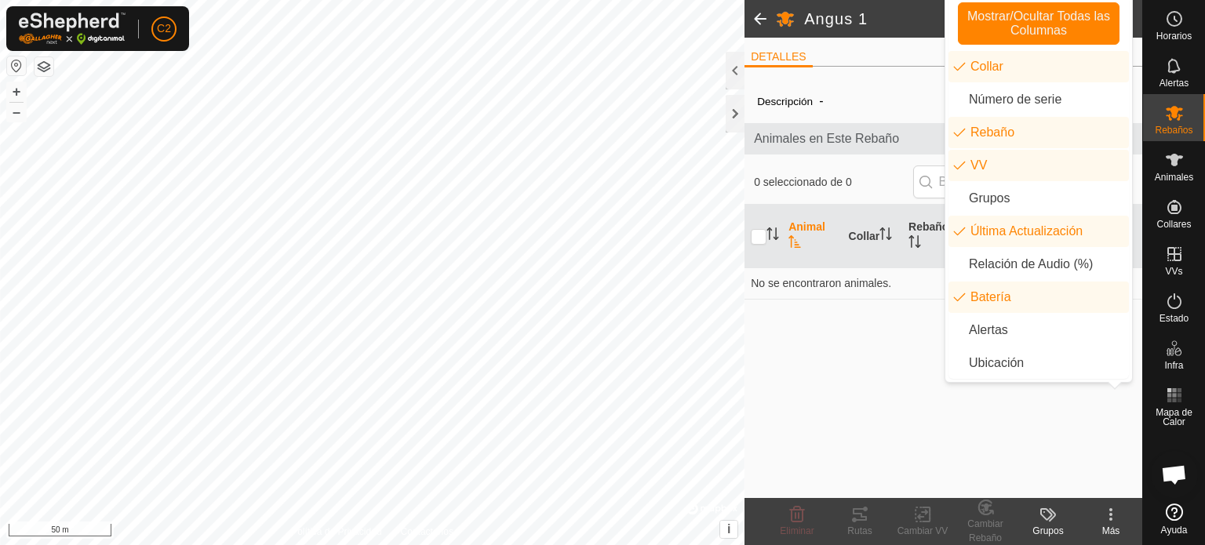
click at [905, 304] on div "Descripción - Animales en Este Rebaño 0 seleccionado de 0 Animal Collar Rebaño …" at bounding box center [943, 288] width 398 height 419
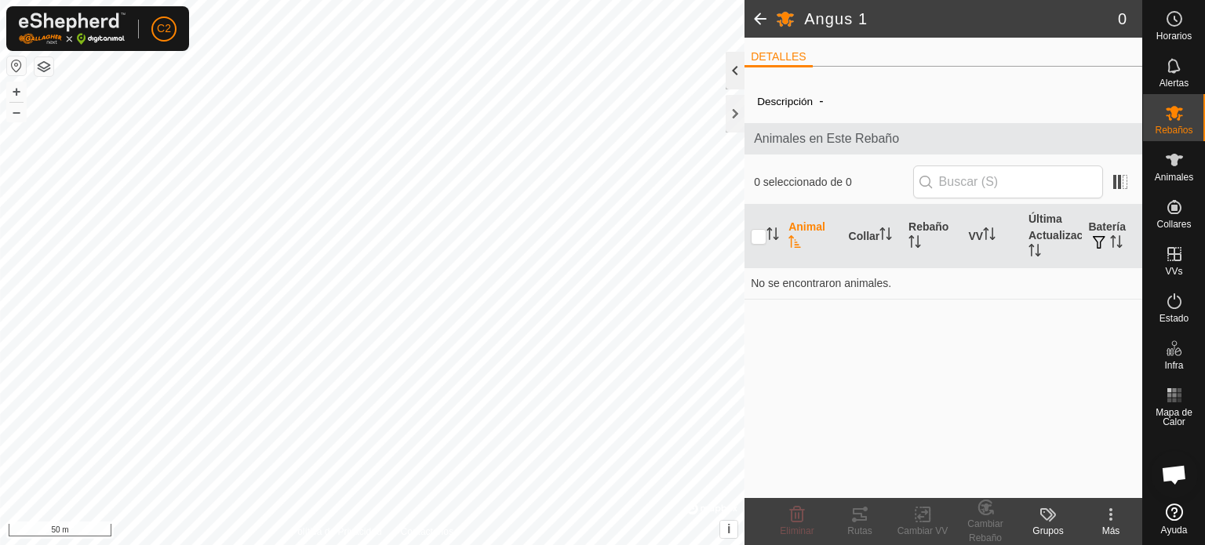
click at [734, 78] on div at bounding box center [735, 71] width 19 height 38
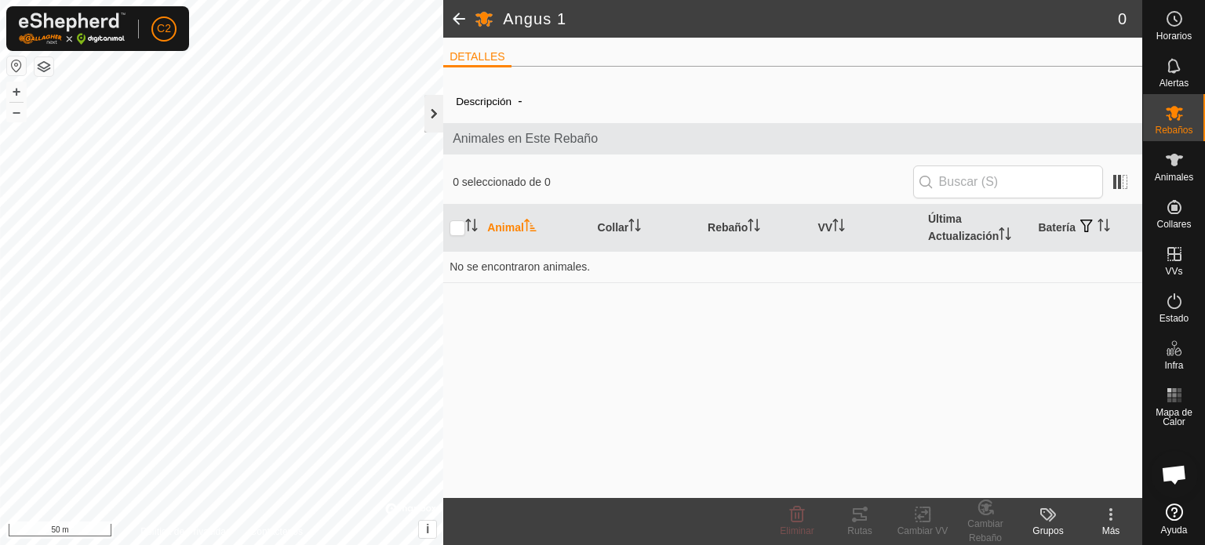
click at [432, 118] on div at bounding box center [433, 114] width 19 height 38
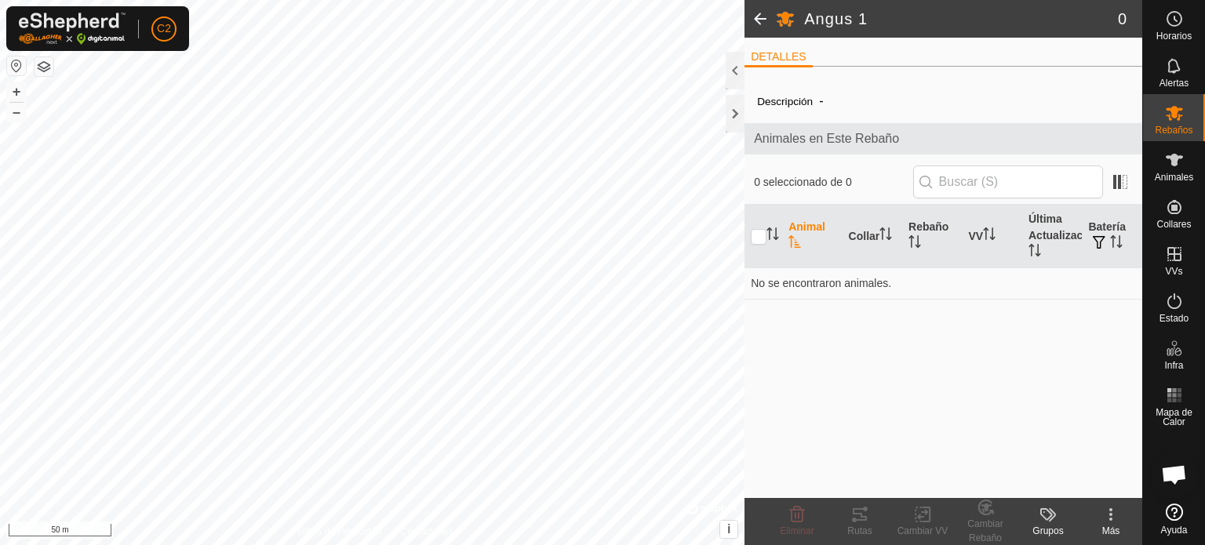
click at [1112, 513] on icon at bounding box center [1110, 514] width 19 height 19
click at [1169, 162] on icon at bounding box center [1174, 160] width 19 height 19
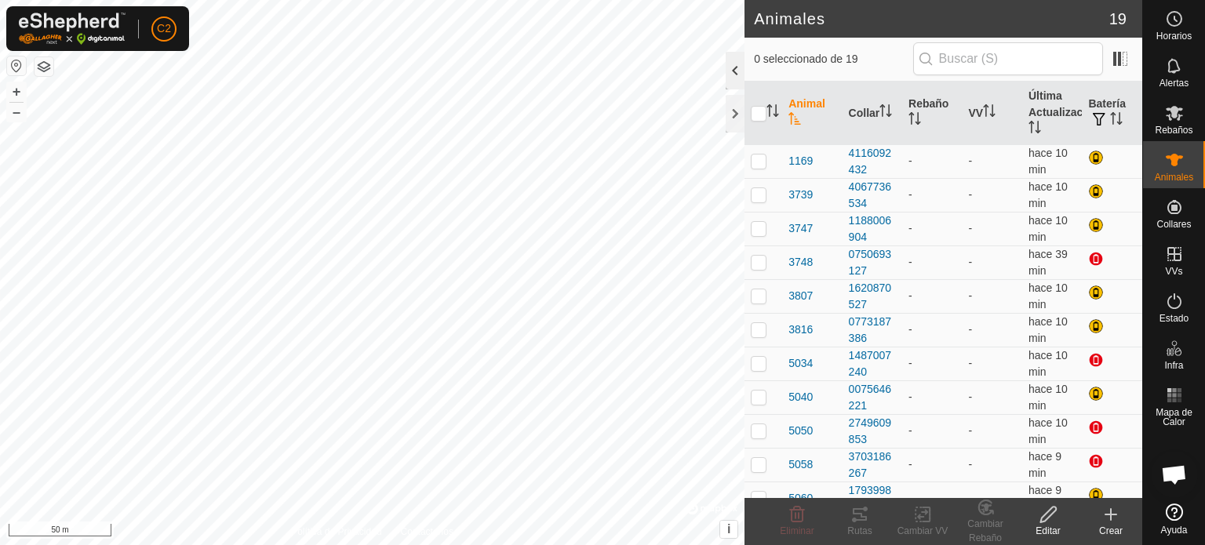
click at [734, 70] on div at bounding box center [735, 71] width 19 height 38
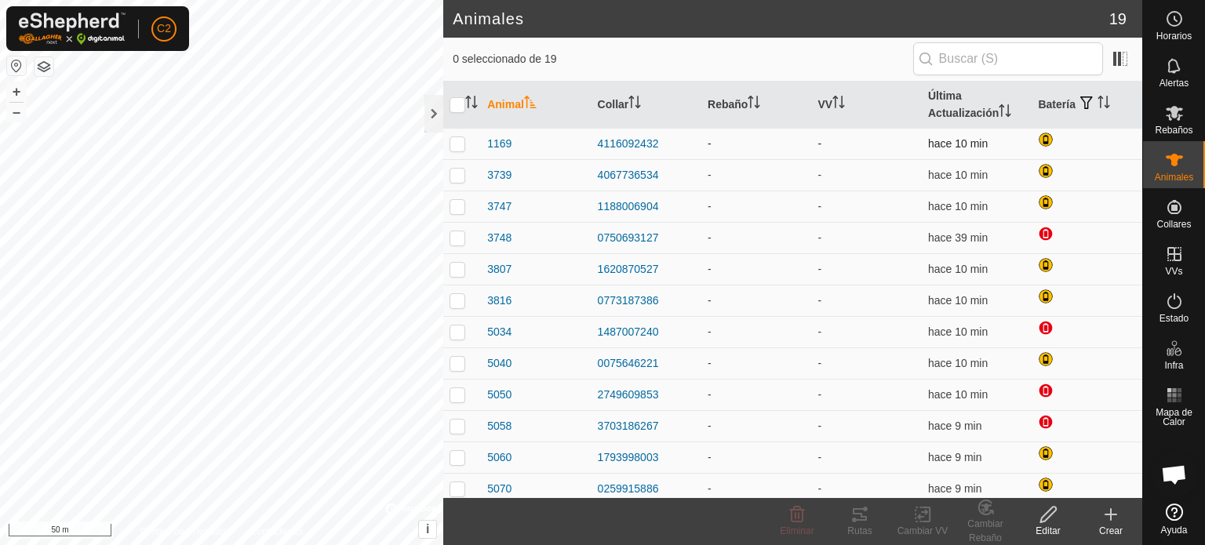
drag, startPoint x: 454, startPoint y: 144, endPoint x: 474, endPoint y: 153, distance: 21.8
click at [455, 143] on p-checkbox at bounding box center [458, 143] width 16 height 13
checkbox input "true"
click at [985, 511] on icon at bounding box center [986, 508] width 11 height 8
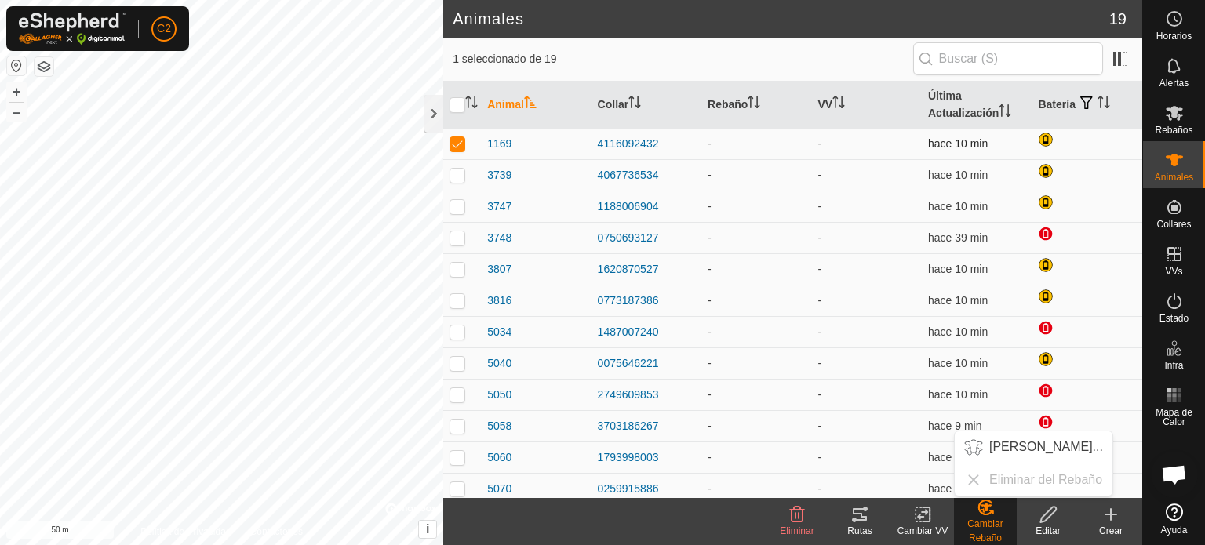
click at [708, 140] on div "-" at bounding box center [756, 144] width 97 height 16
click at [712, 143] on div "-" at bounding box center [756, 144] width 97 height 16
click at [708, 143] on div "-" at bounding box center [756, 144] width 97 height 16
drag, startPoint x: 725, startPoint y: 139, endPoint x: 757, endPoint y: 139, distance: 32.2
click at [730, 139] on div "-" at bounding box center [756, 144] width 97 height 16
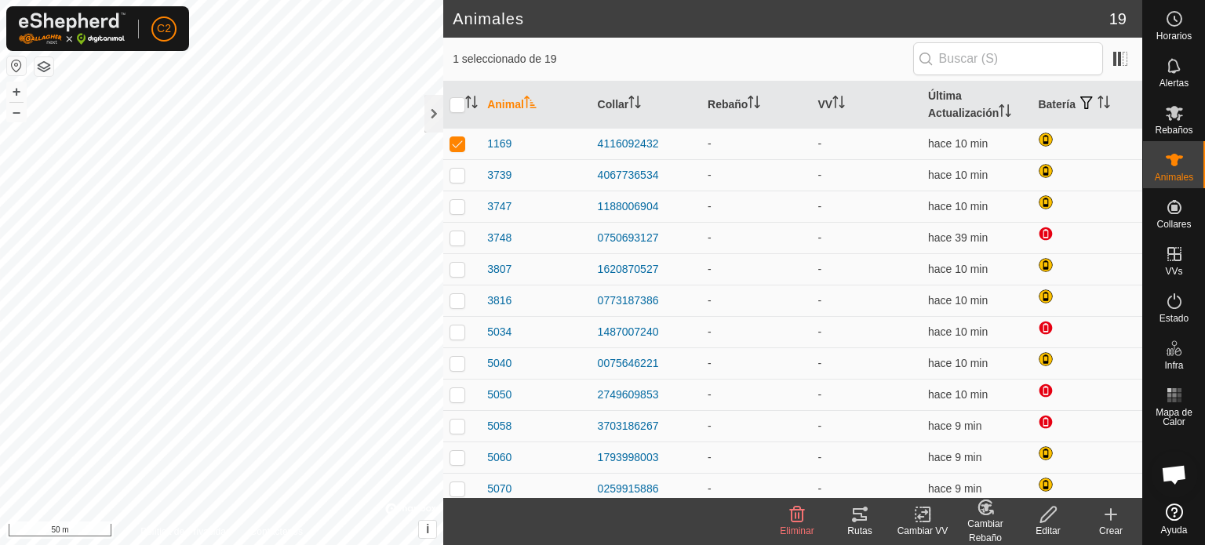
click at [1047, 518] on icon at bounding box center [1048, 515] width 16 height 16
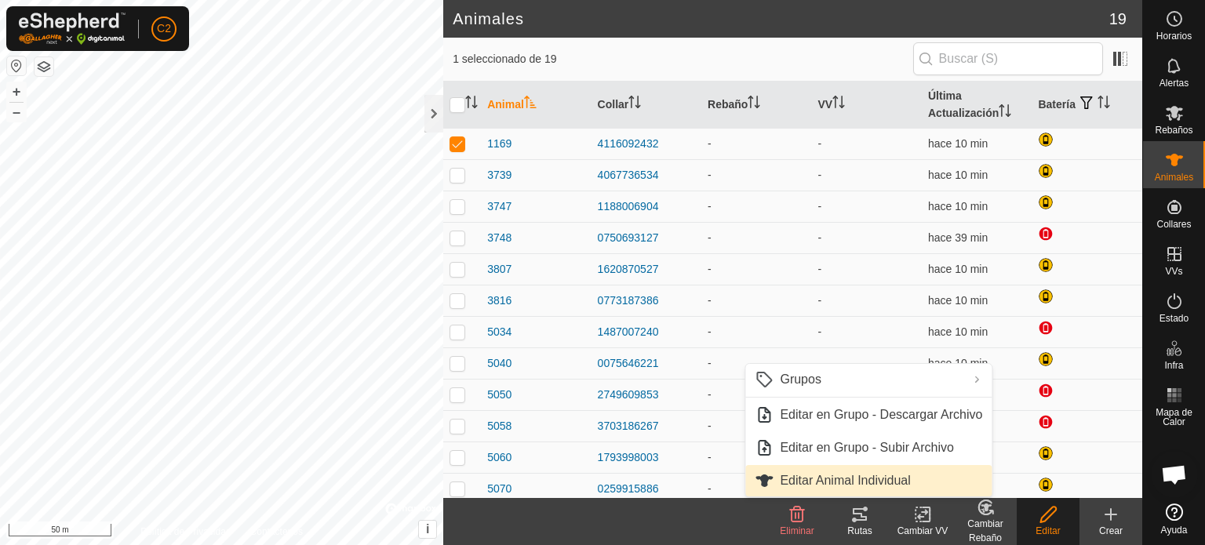
click at [866, 481] on link "Editar Animal Individual" at bounding box center [868, 480] width 246 height 31
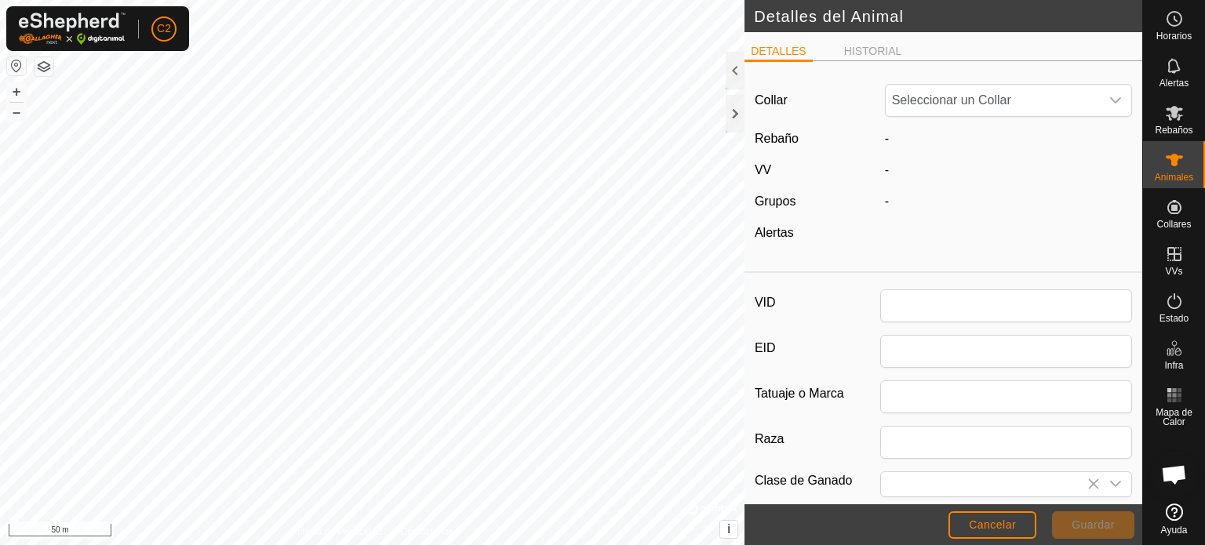
type input "1169"
type input "0"
click at [897, 131] on div "-" at bounding box center [1009, 138] width 260 height 19
click at [917, 140] on div "-" at bounding box center [1009, 138] width 260 height 19
drag, startPoint x: 979, startPoint y: 142, endPoint x: 988, endPoint y: 120, distance: 23.9
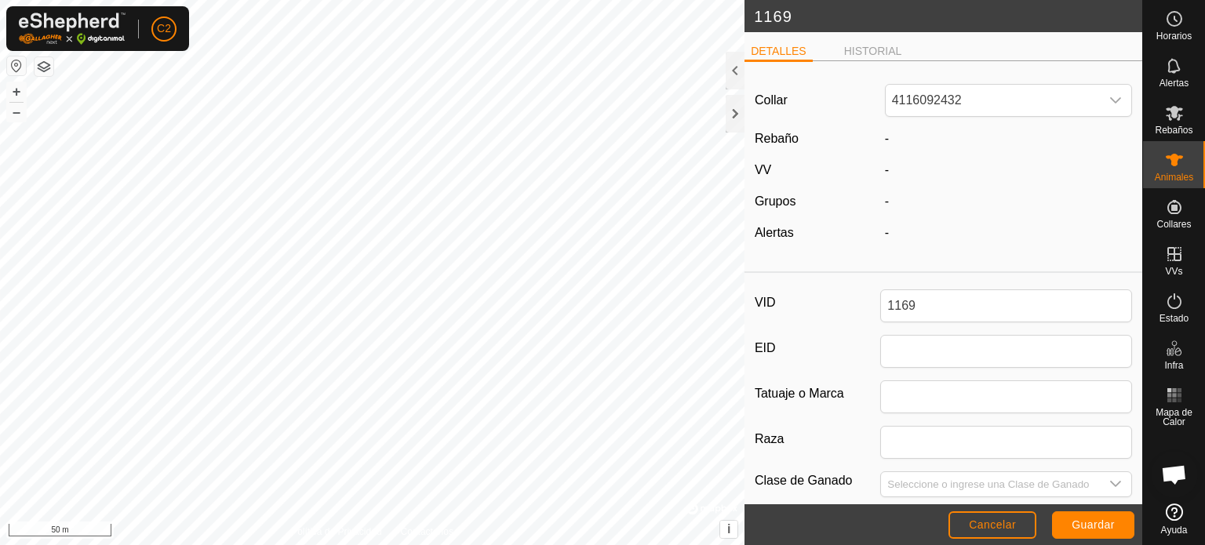
click at [980, 140] on div "-" at bounding box center [1009, 138] width 260 height 19
click at [998, 124] on div "Collar 4116092432 Rebaño - VV - Grupos - Alertas -" at bounding box center [943, 169] width 398 height 191
click at [948, 153] on div "Collar 4116092432 Rebaño - VV - Grupos - Alertas -" at bounding box center [943, 169] width 398 height 191
click at [894, 137] on div "-" at bounding box center [1009, 138] width 260 height 19
click at [806, 136] on div "Rebaño" at bounding box center [813, 138] width 130 height 19
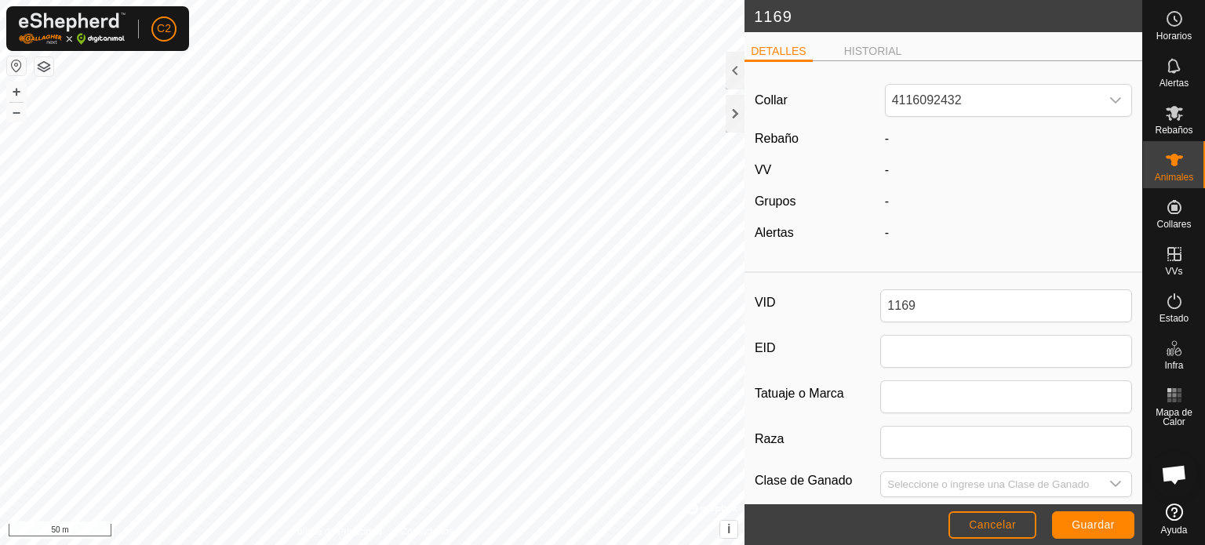
click at [786, 137] on label "Rebaño" at bounding box center [777, 138] width 44 height 13
click at [979, 136] on div "-" at bounding box center [1009, 138] width 260 height 19
drag, startPoint x: 982, startPoint y: 126, endPoint x: 1018, endPoint y: 126, distance: 36.1
click at [985, 126] on div "Collar 4116092432 Rebaño - VV - Grupos - Alertas -" at bounding box center [943, 169] width 398 height 191
click at [1032, 128] on div "Collar 4116092432 Rebaño - VV - Grupos - Alertas -" at bounding box center [943, 169] width 398 height 191
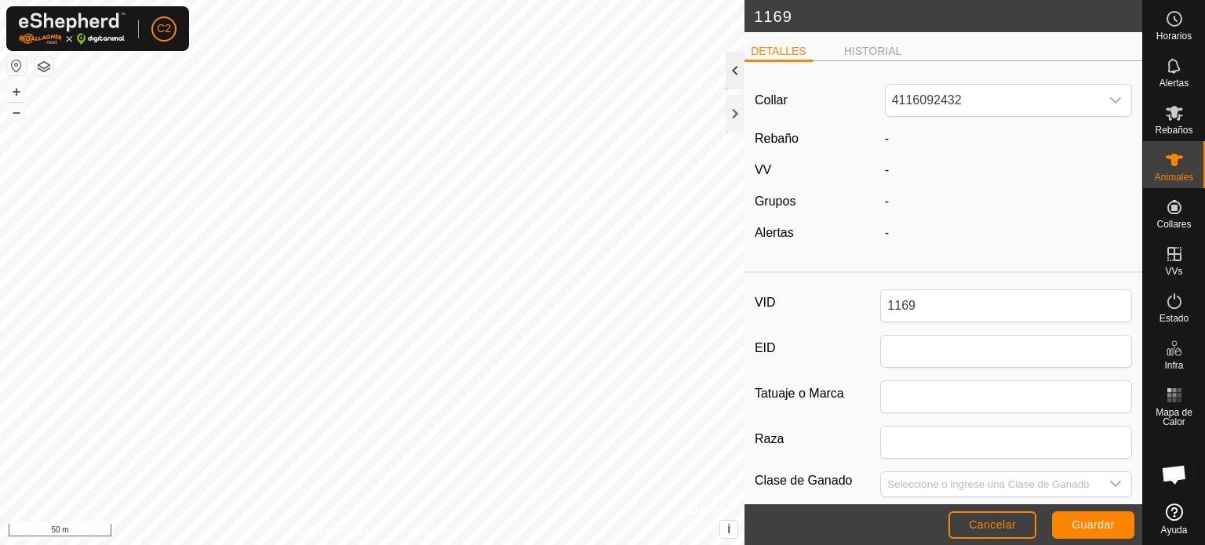
click at [732, 71] on div at bounding box center [735, 71] width 19 height 38
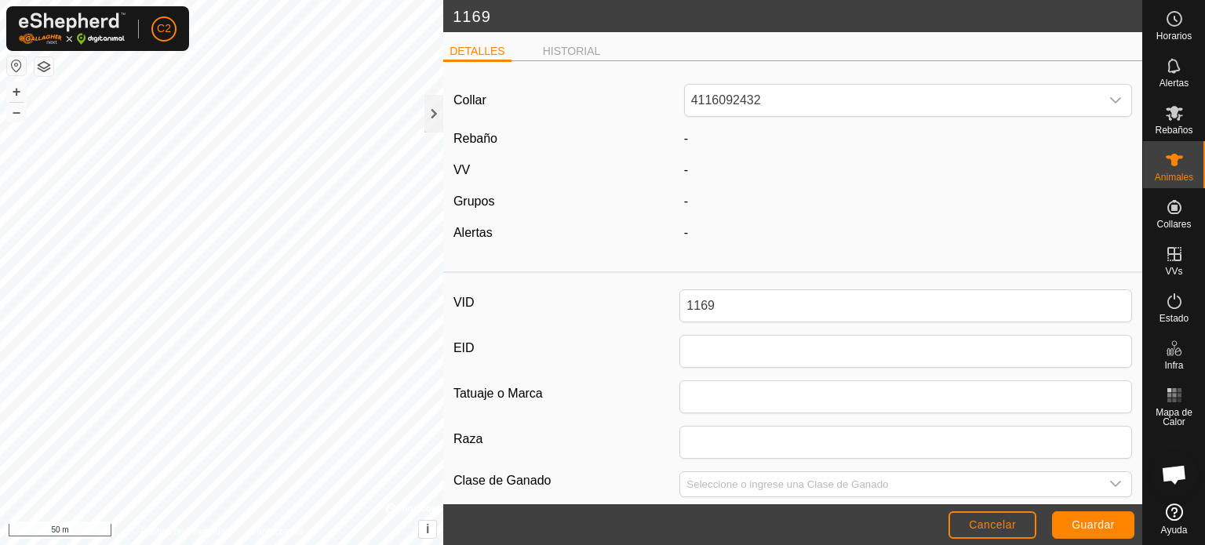
click at [715, 131] on div "-" at bounding box center [908, 138] width 461 height 19
drag, startPoint x: 850, startPoint y: 124, endPoint x: 919, endPoint y: 131, distance: 68.6
click at [901, 131] on div "Collar 4116092432 Rebaño - VV - Grupos - Alertas -" at bounding box center [792, 169] width 699 height 191
drag, startPoint x: 1060, startPoint y: 131, endPoint x: 1089, endPoint y: 129, distance: 29.1
click at [1067, 130] on div "-" at bounding box center [908, 138] width 461 height 19
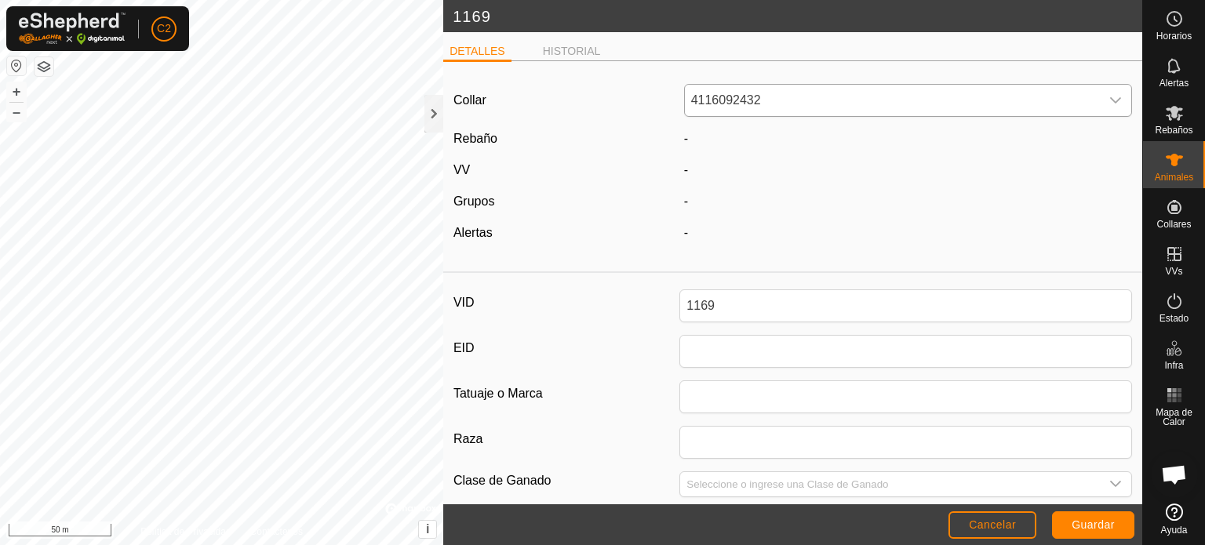
click at [1119, 109] on div "dropdown trigger" at bounding box center [1115, 100] width 31 height 31
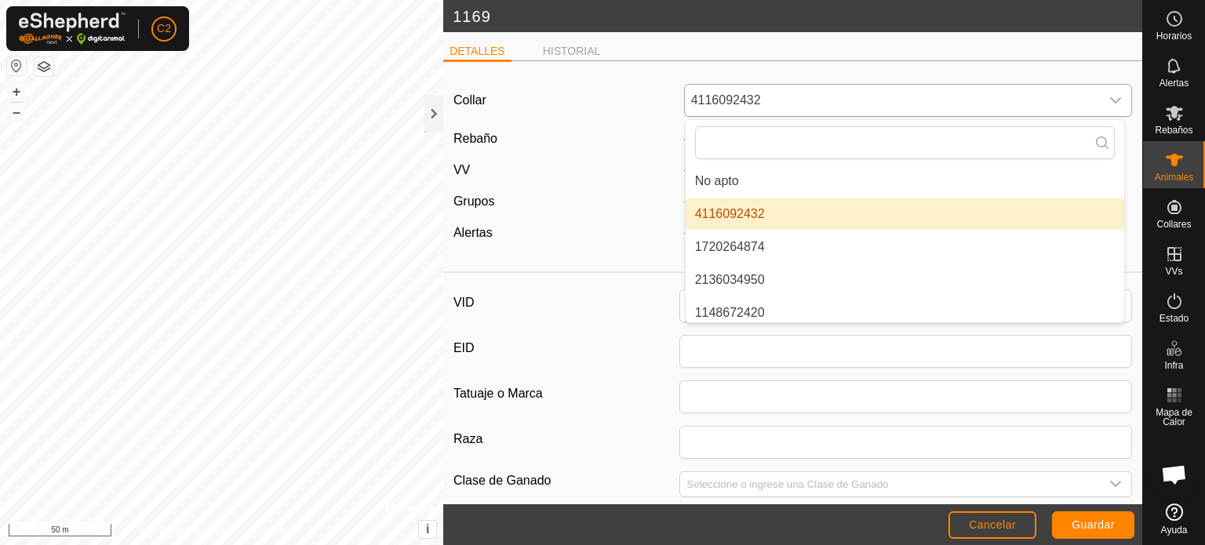
click at [1115, 107] on div "dropdown trigger" at bounding box center [1115, 100] width 31 height 31
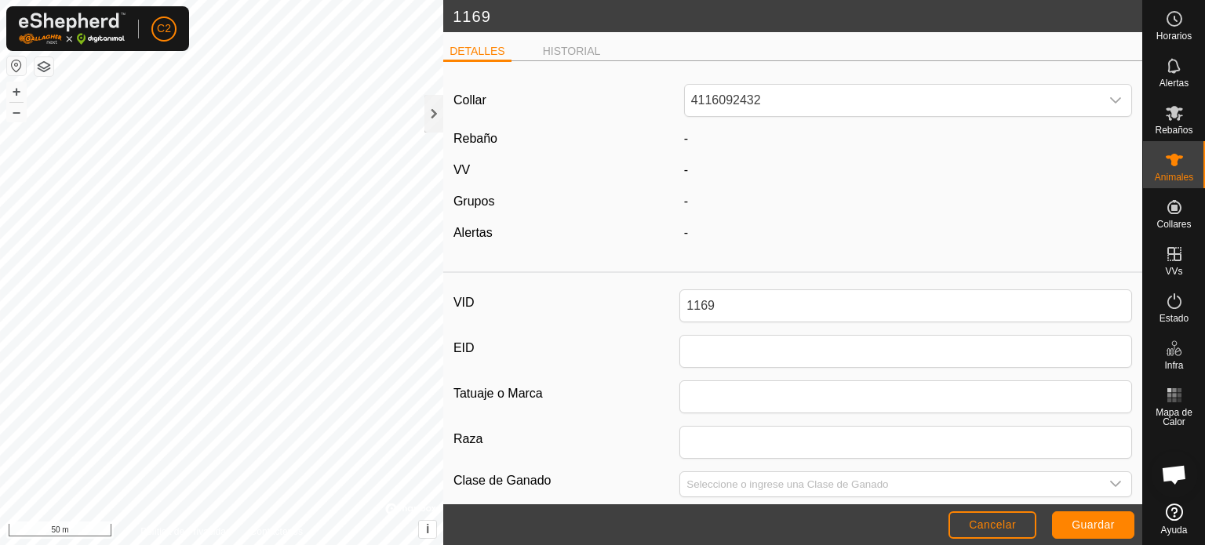
click at [1093, 133] on div "-" at bounding box center [908, 138] width 461 height 19
click at [1098, 140] on div "-" at bounding box center [908, 138] width 461 height 19
drag, startPoint x: 709, startPoint y: 137, endPoint x: 666, endPoint y: 148, distance: 44.5
click at [703, 143] on div "-" at bounding box center [908, 138] width 461 height 19
click at [684, 137] on span "-" at bounding box center [686, 138] width 4 height 13
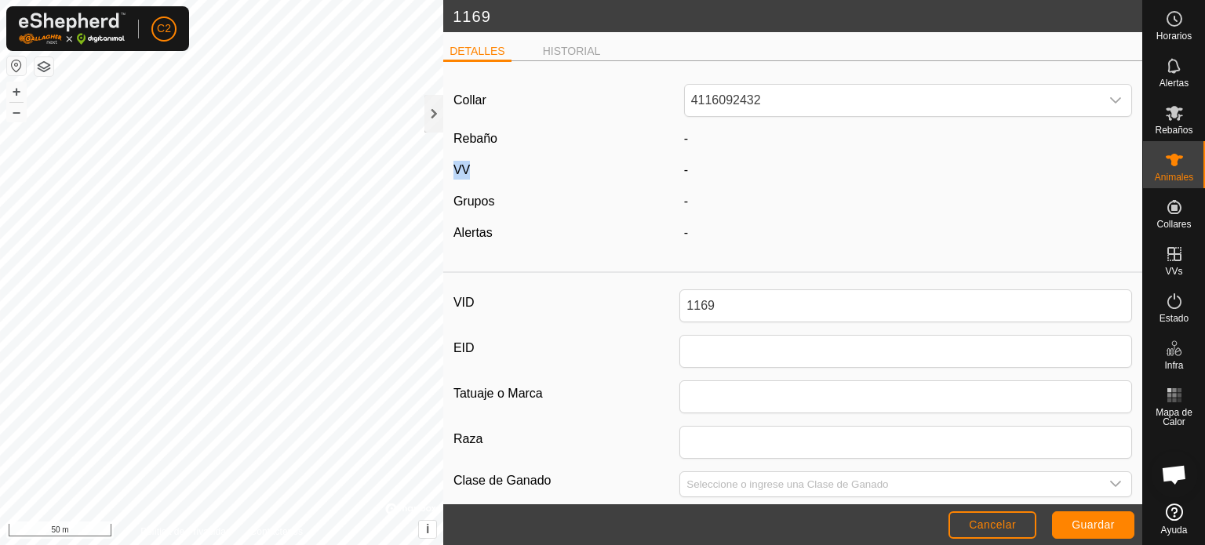
drag, startPoint x: 682, startPoint y: 137, endPoint x: 488, endPoint y: 167, distance: 196.0
click at [490, 167] on div "Collar 4116092432 Rebaño - VV - Grupos - Alertas -" at bounding box center [792, 169] width 699 height 191
drag, startPoint x: 481, startPoint y: 126, endPoint x: 489, endPoint y: 131, distance: 9.1
click at [486, 129] on div "Collar 4116092432 Rebaño - VV - Grupos - Alertas -" at bounding box center [792, 169] width 699 height 191
drag, startPoint x: 504, startPoint y: 144, endPoint x: 596, endPoint y: 129, distance: 93.1
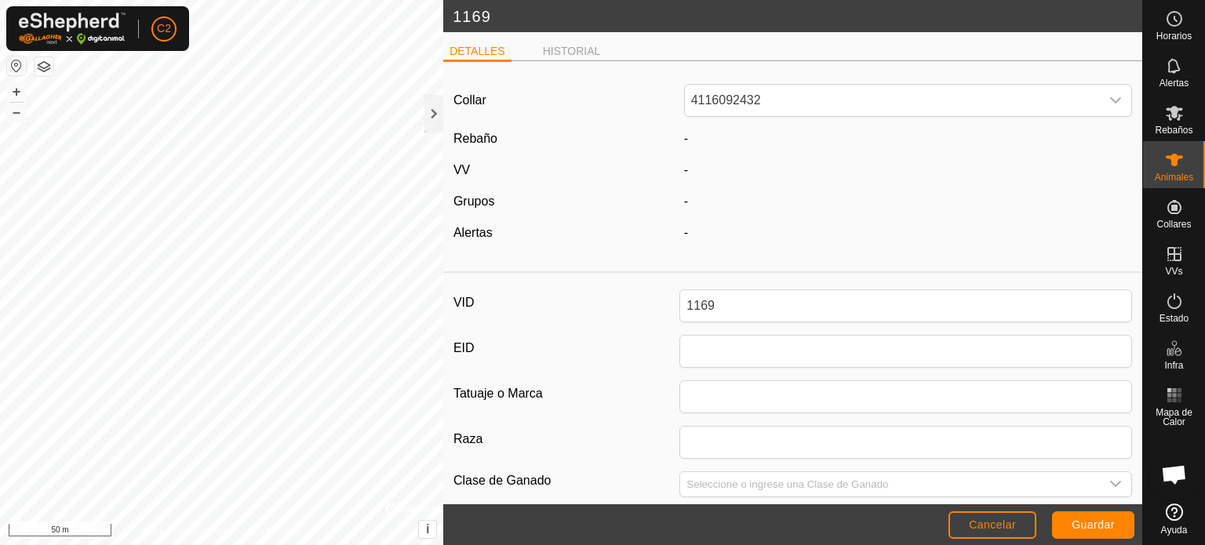
click at [533, 140] on div "Rebaño" at bounding box center [562, 138] width 231 height 19
click at [596, 135] on div "Rebaño" at bounding box center [562, 138] width 231 height 19
click at [577, 56] on li "HISTORIAL" at bounding box center [572, 52] width 71 height 19
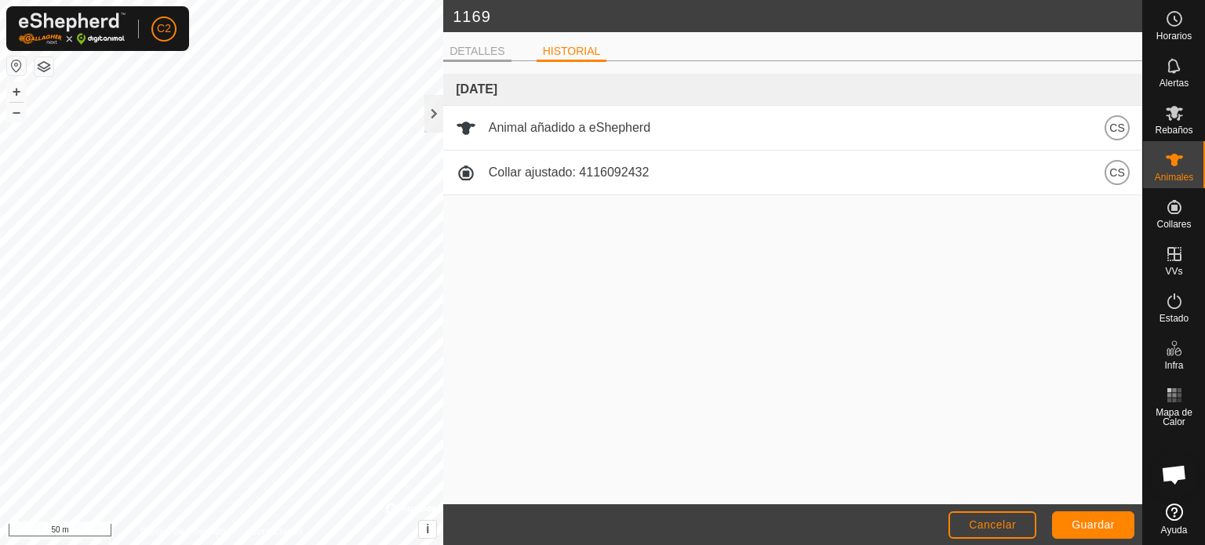
click at [476, 44] on li "DETALLES" at bounding box center [477, 52] width 68 height 19
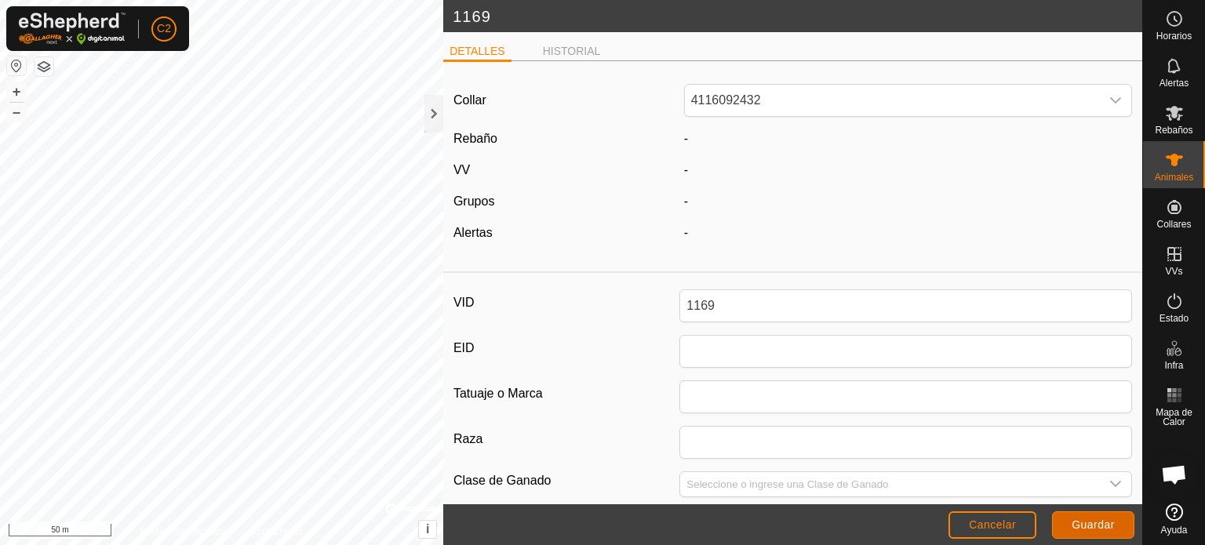
click at [1101, 530] on span "Guardar" at bounding box center [1093, 525] width 43 height 13
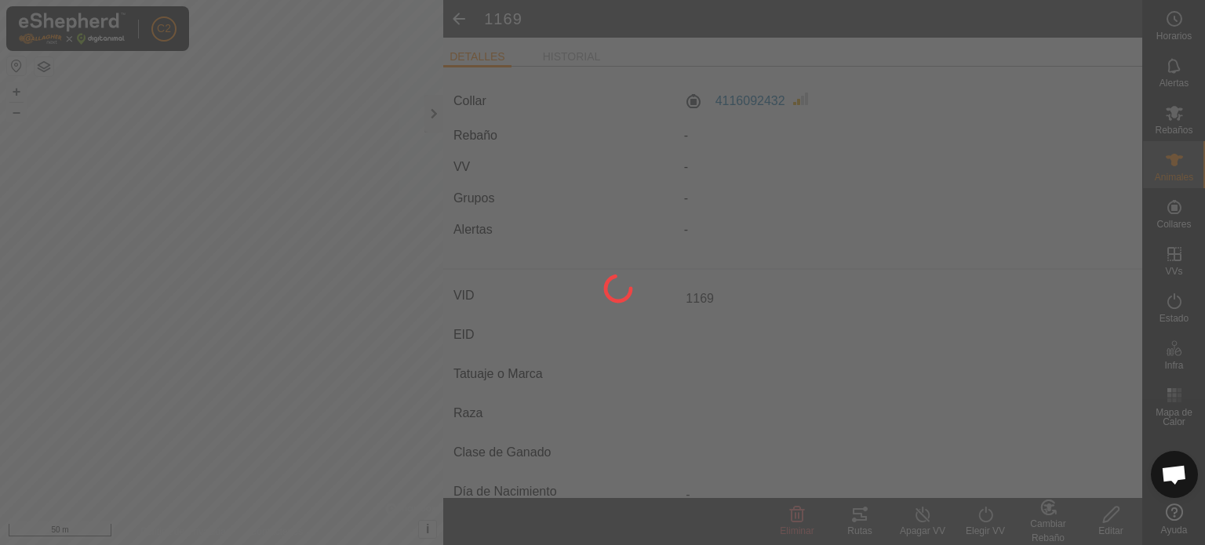
type input "-"
type input "0 kg"
type input "-"
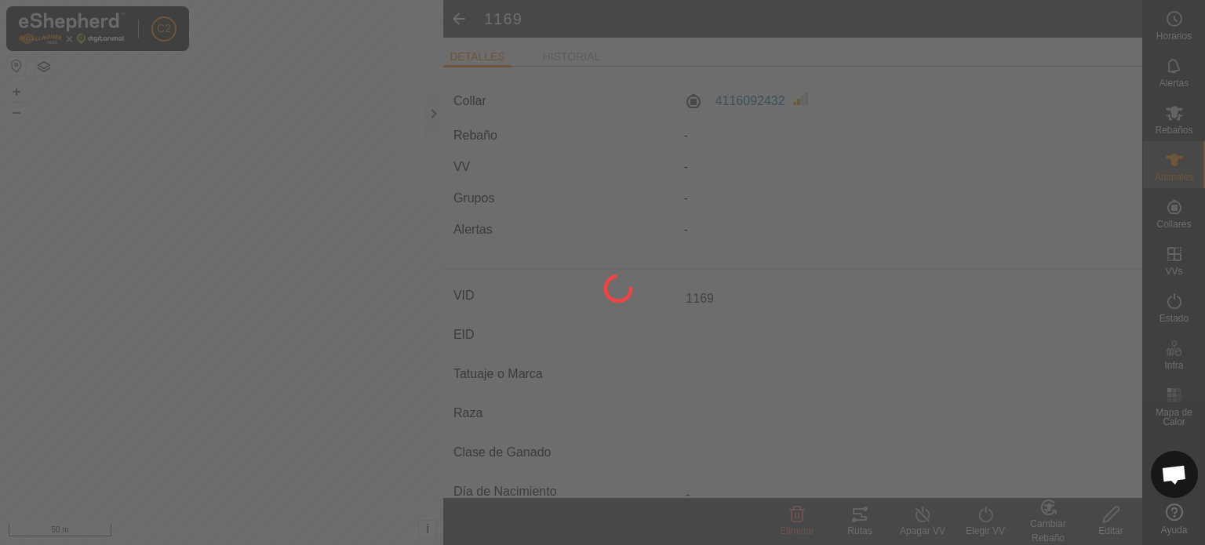
type input "-"
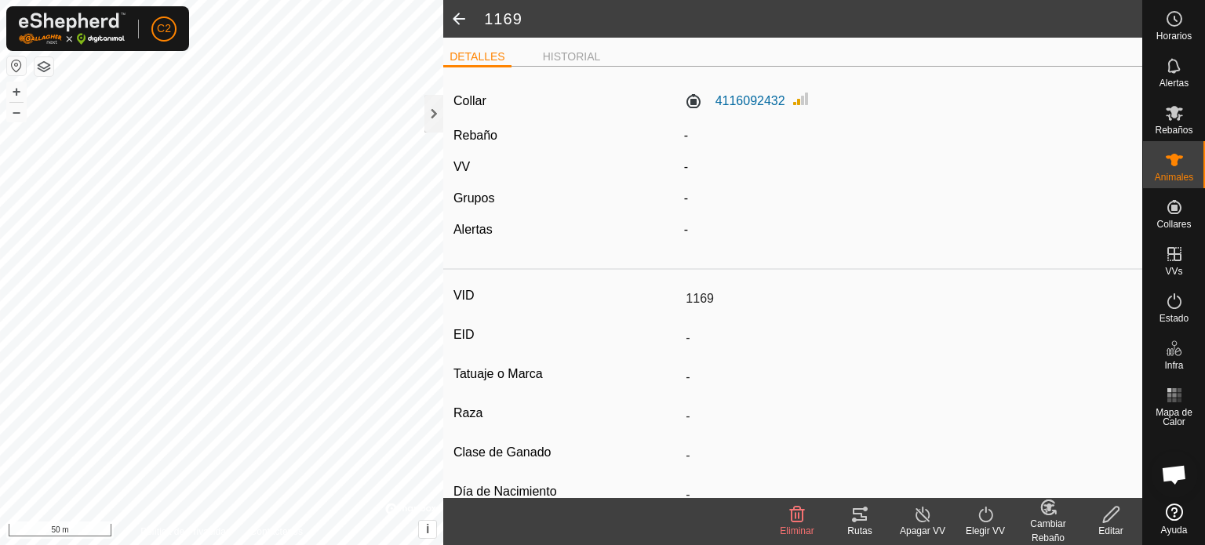
click at [868, 511] on icon at bounding box center [859, 514] width 19 height 19
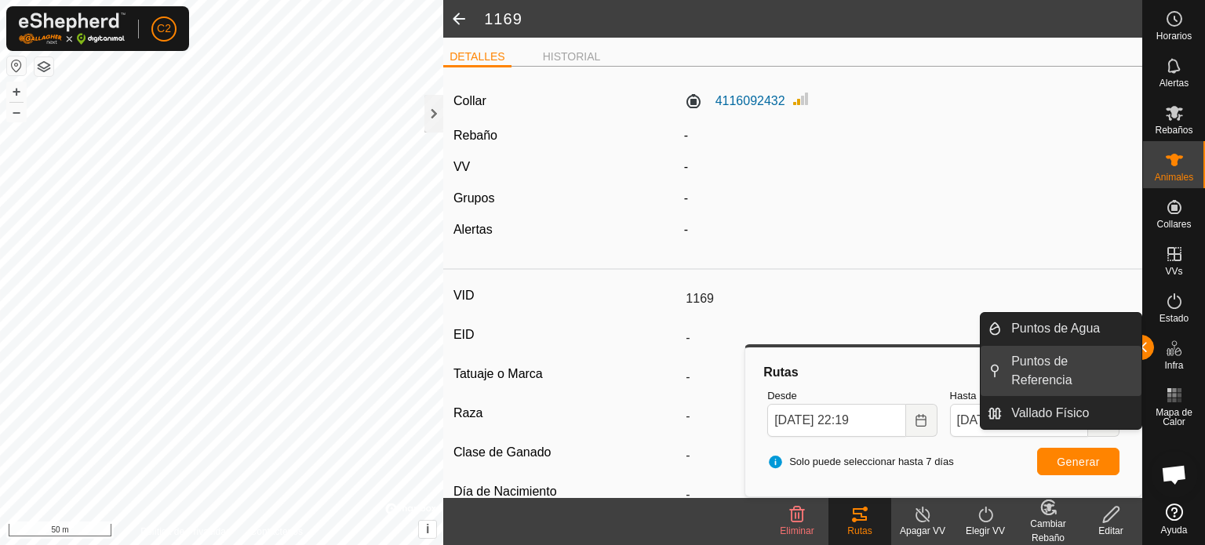
click at [1141, 348] on link "Puntos de Referencia" at bounding box center [1072, 371] width 140 height 50
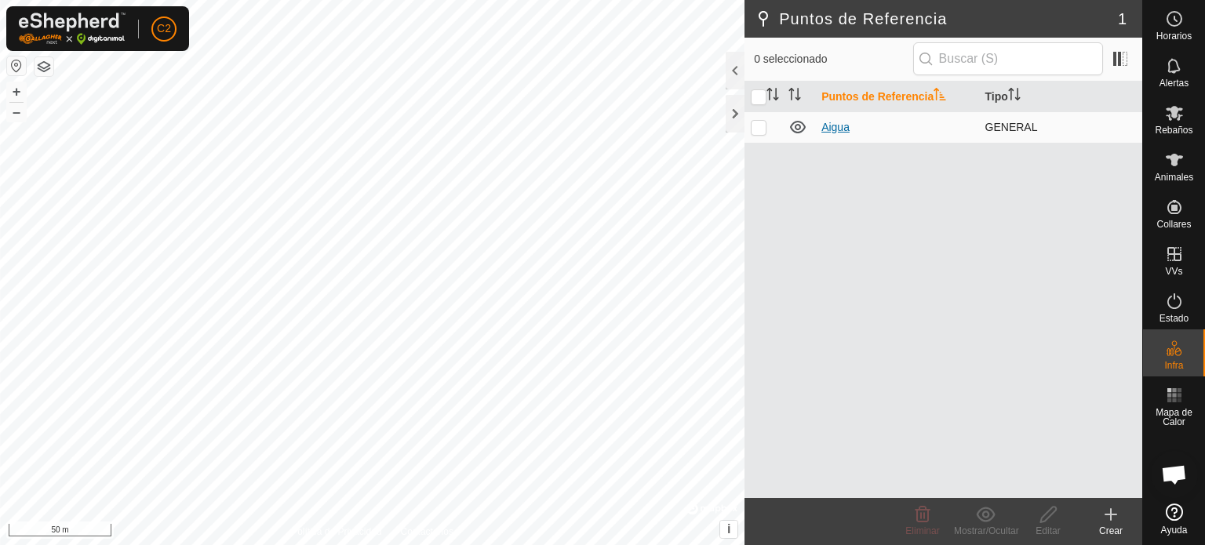
click at [846, 122] on link "Aigua" at bounding box center [835, 127] width 28 height 13
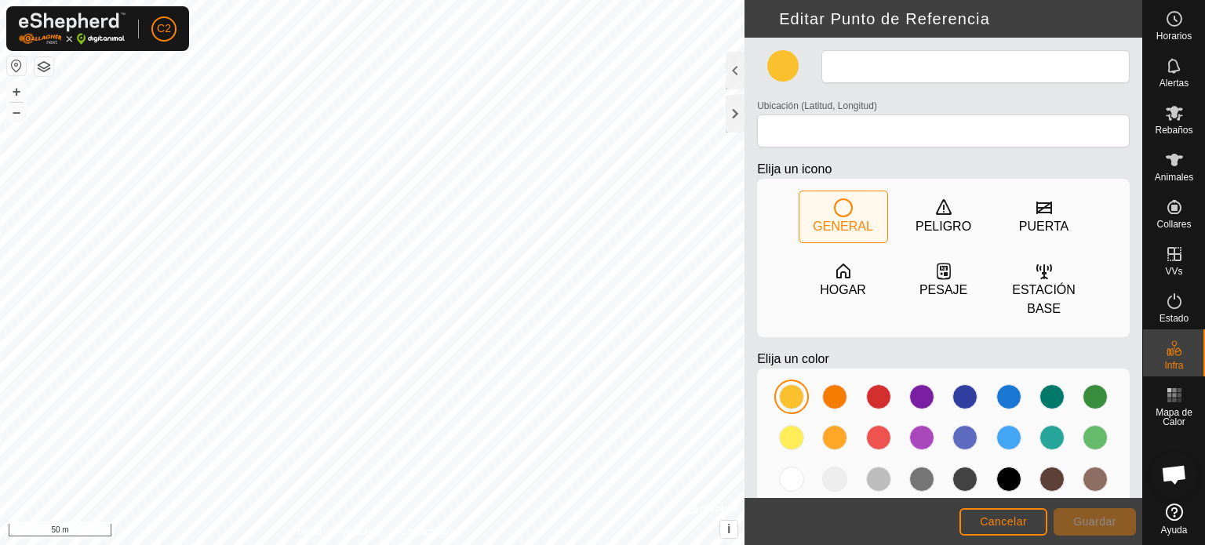
type input "Aigua"
type input "42.052649, 2.399328"
click at [1007, 519] on span "Cancelar" at bounding box center [1003, 521] width 47 height 13
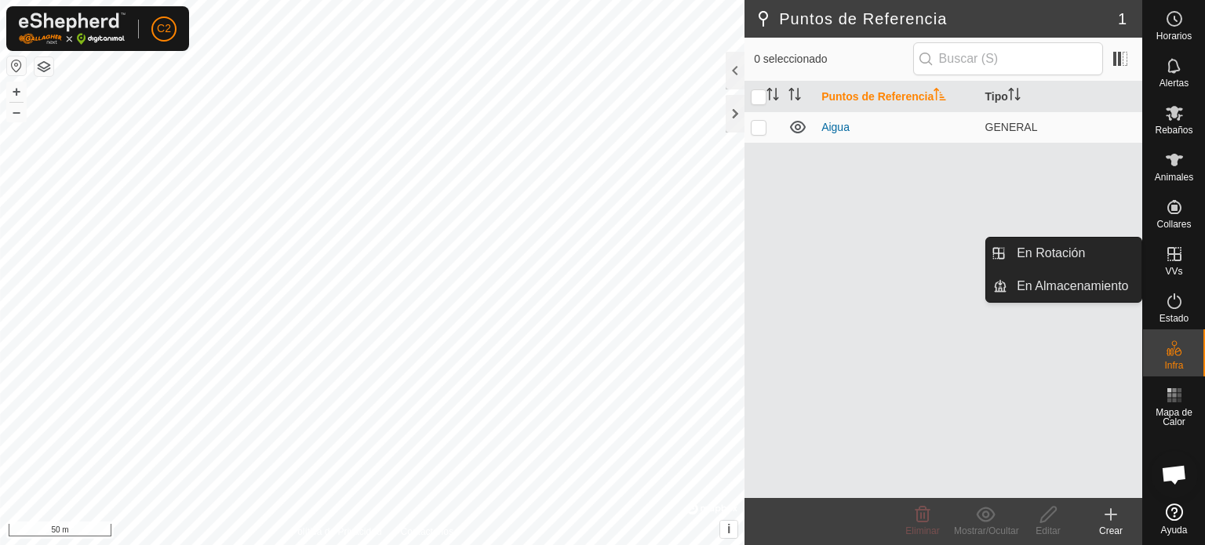
click at [1177, 249] on icon at bounding box center [1174, 254] width 19 height 19
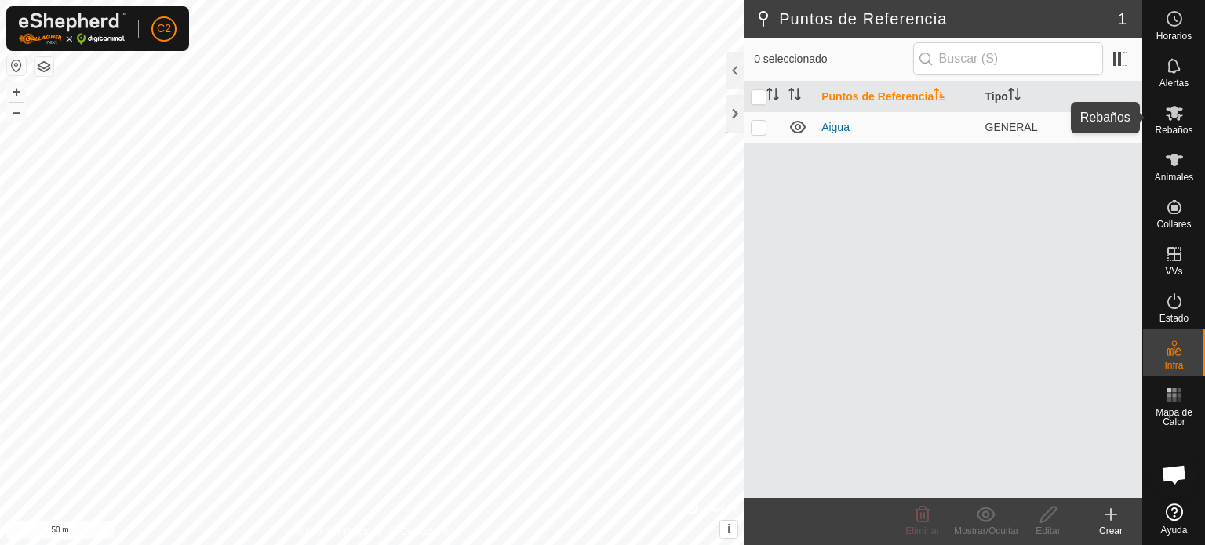
click at [1177, 105] on icon at bounding box center [1174, 113] width 19 height 19
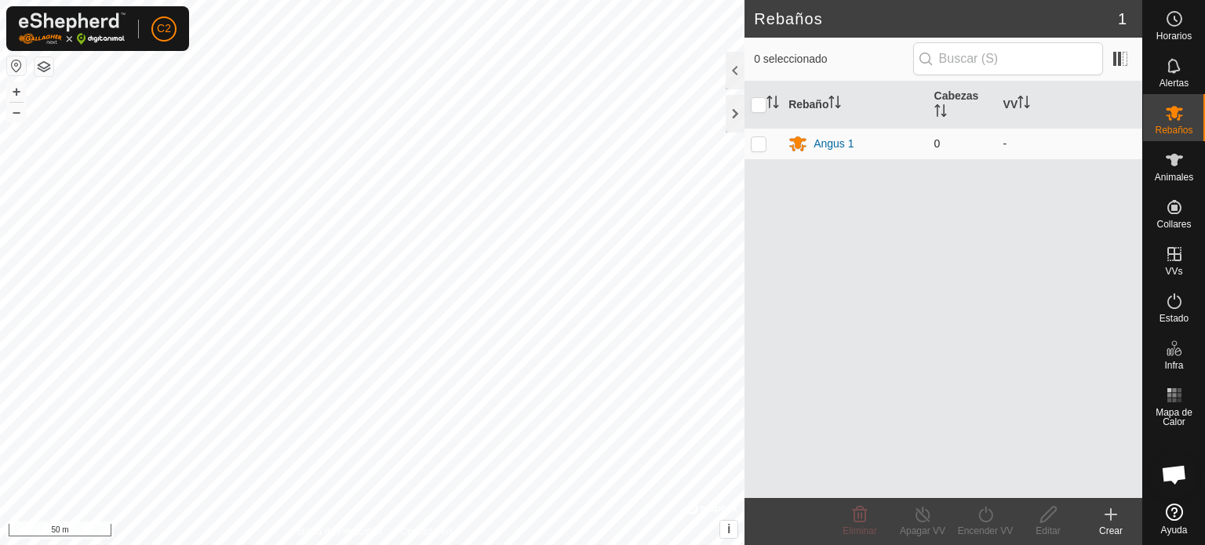
click at [938, 140] on span "0" at bounding box center [937, 143] width 6 height 13
click at [1011, 144] on td "-" at bounding box center [1069, 143] width 145 height 31
click at [997, 144] on td "-" at bounding box center [1069, 143] width 145 height 31
click at [732, 75] on div at bounding box center [735, 71] width 19 height 38
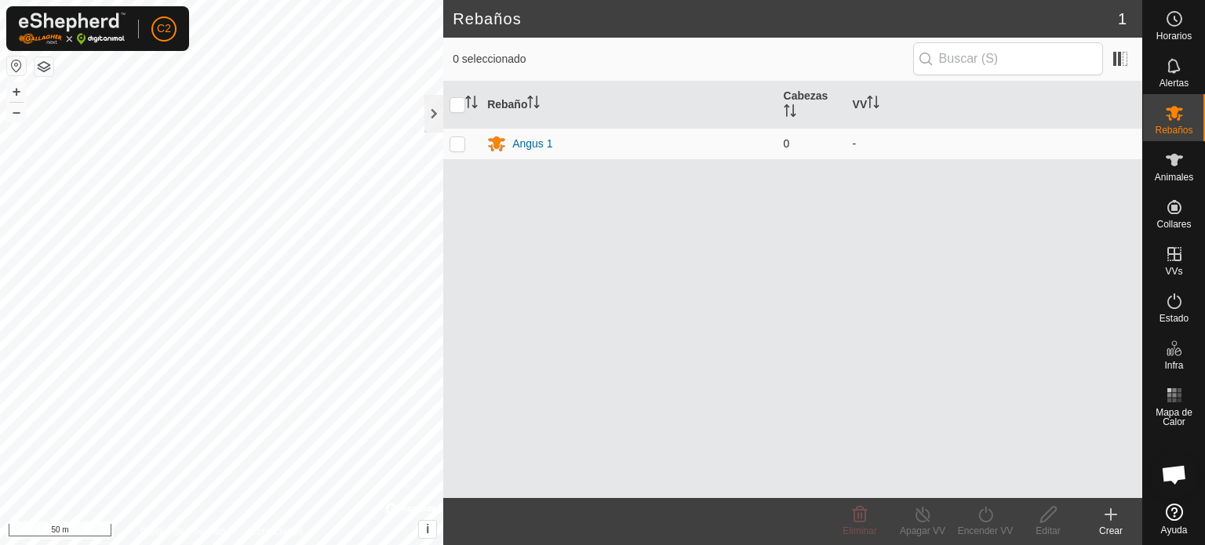
click at [784, 132] on td "0" at bounding box center [811, 143] width 69 height 31
click at [784, 141] on span "0" at bounding box center [787, 143] width 6 height 13
click at [548, 142] on div "Angus 1" at bounding box center [532, 144] width 40 height 16
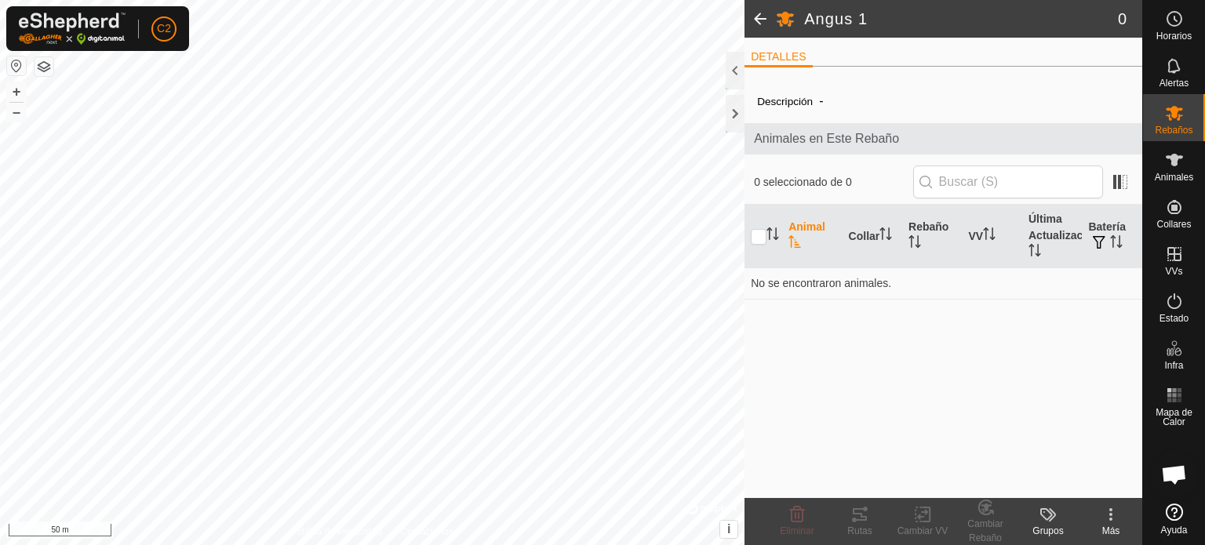
click at [1050, 517] on icon at bounding box center [1046, 514] width 13 height 13
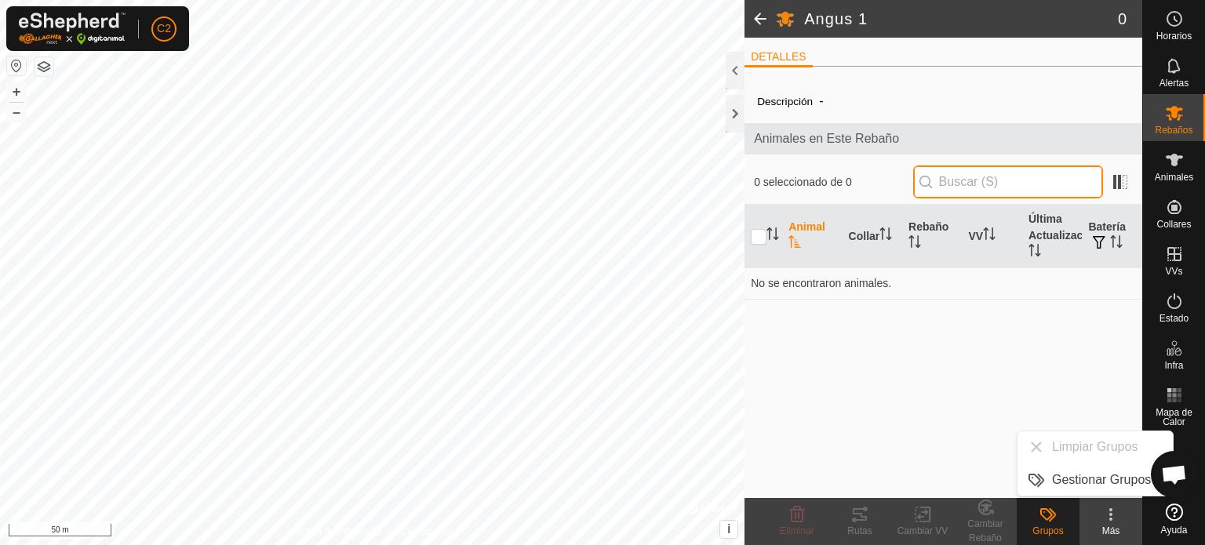
click at [981, 185] on input "text" at bounding box center [1008, 182] width 190 height 33
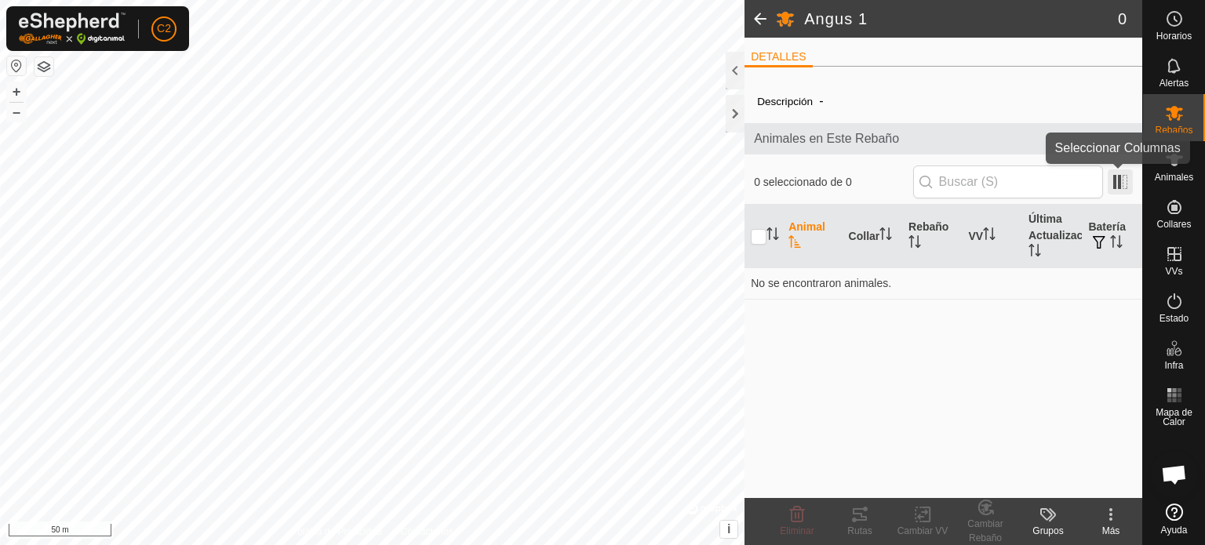
click at [1121, 190] on span at bounding box center [1120, 181] width 25 height 25
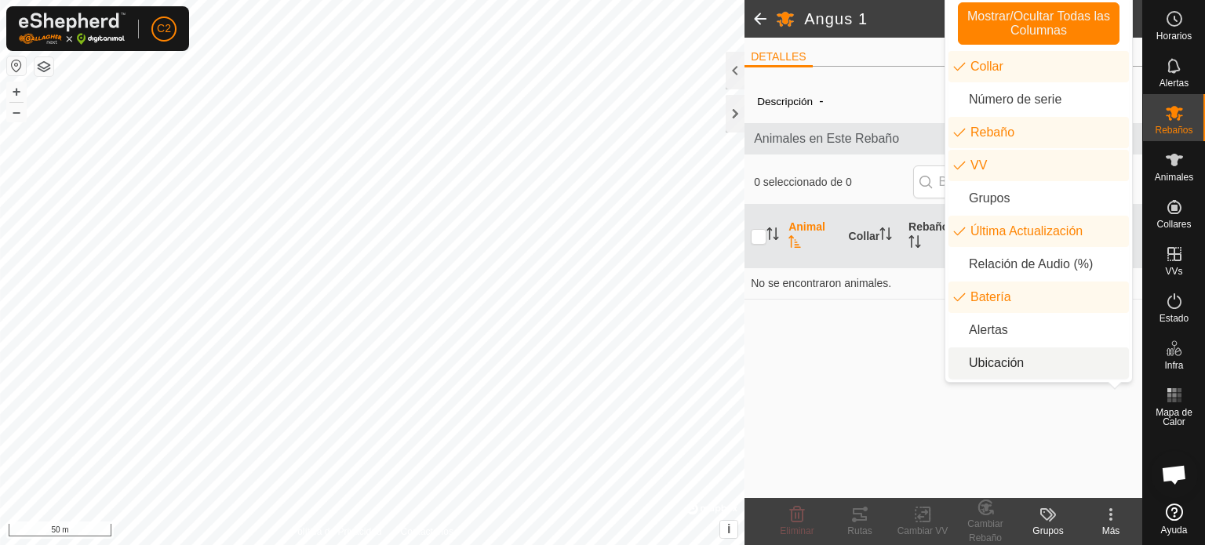
click at [992, 364] on li "Ubicación" at bounding box center [1038, 363] width 180 height 31
click at [849, 357] on div "Descripción - Animales en Este Rebaño 0 seleccionado de 0 Animal Collar Rebaño …" at bounding box center [943, 288] width 398 height 419
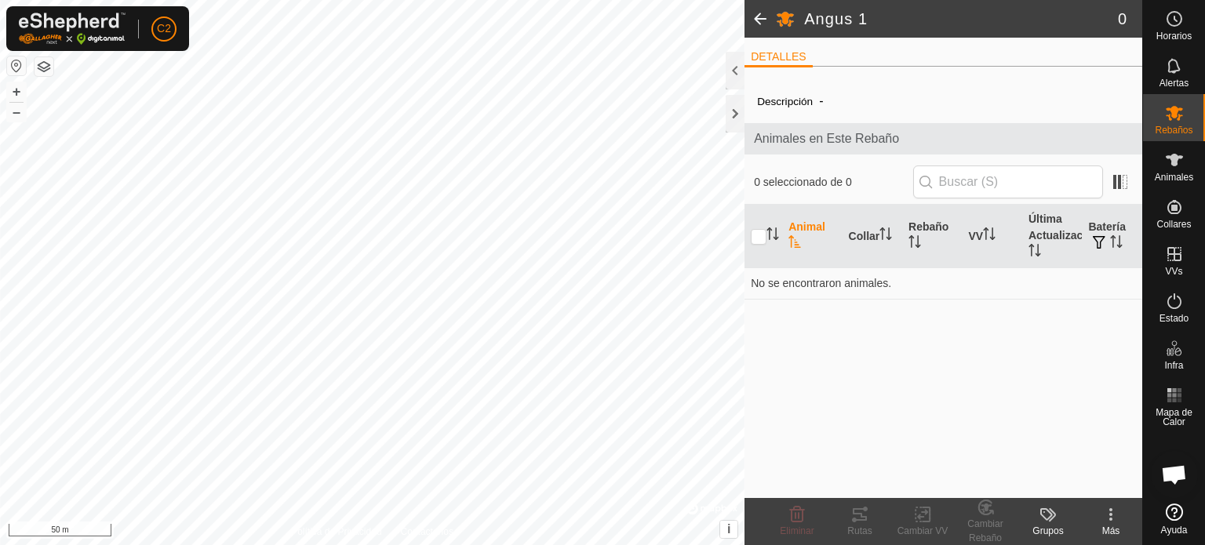
click at [806, 217] on th "Animal" at bounding box center [812, 237] width 60 height 64
click at [794, 239] on icon "Activar para ordenar" at bounding box center [794, 241] width 13 height 13
click at [793, 241] on icon "Activar para ordenar" at bounding box center [794, 241] width 13 height 13
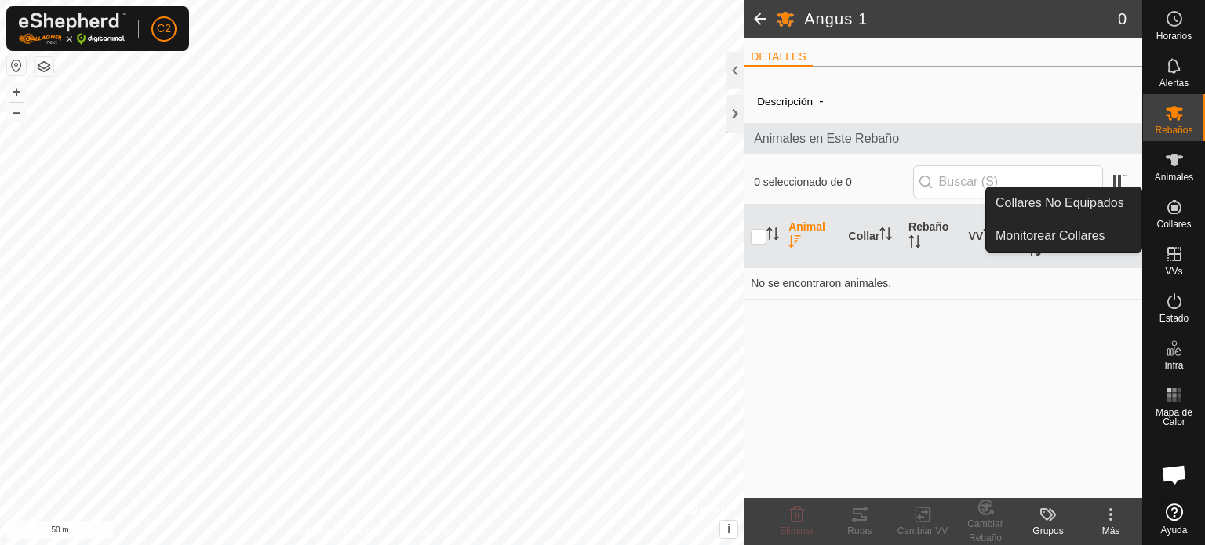
click at [1174, 214] on icon at bounding box center [1174, 207] width 19 height 19
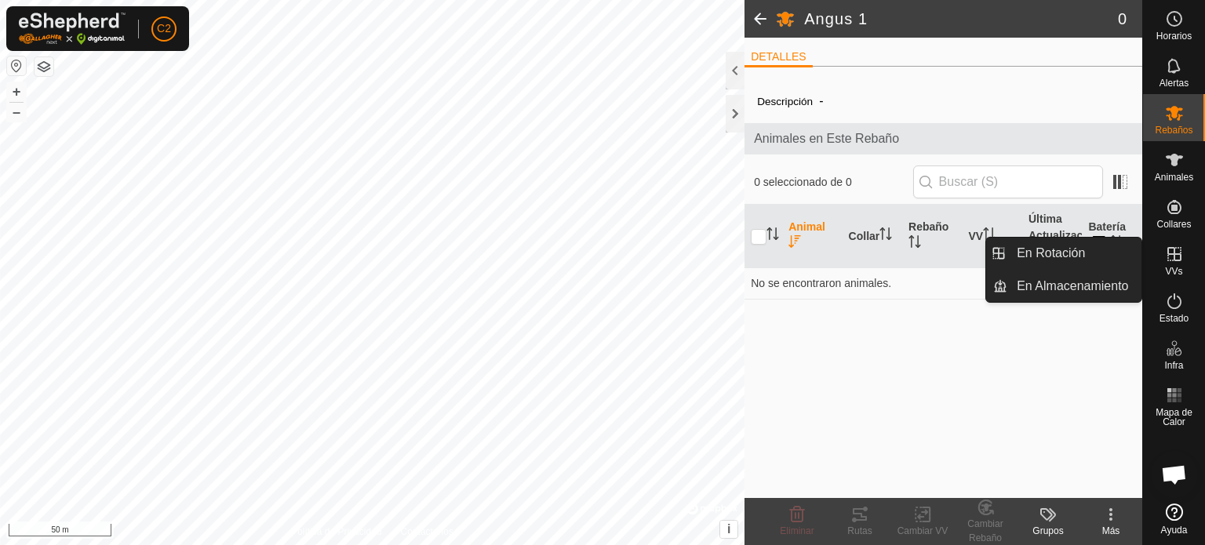
click at [1168, 257] on icon at bounding box center [1174, 254] width 19 height 19
click at [1174, 257] on icon at bounding box center [1174, 254] width 14 height 14
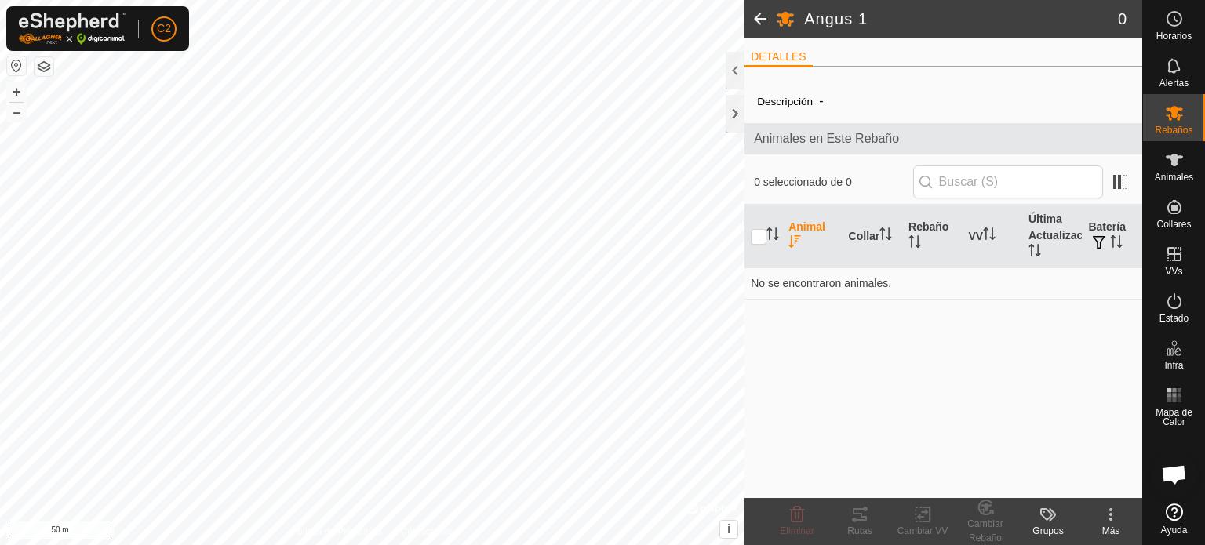
click at [1108, 524] on div "Más" at bounding box center [1110, 531] width 63 height 14
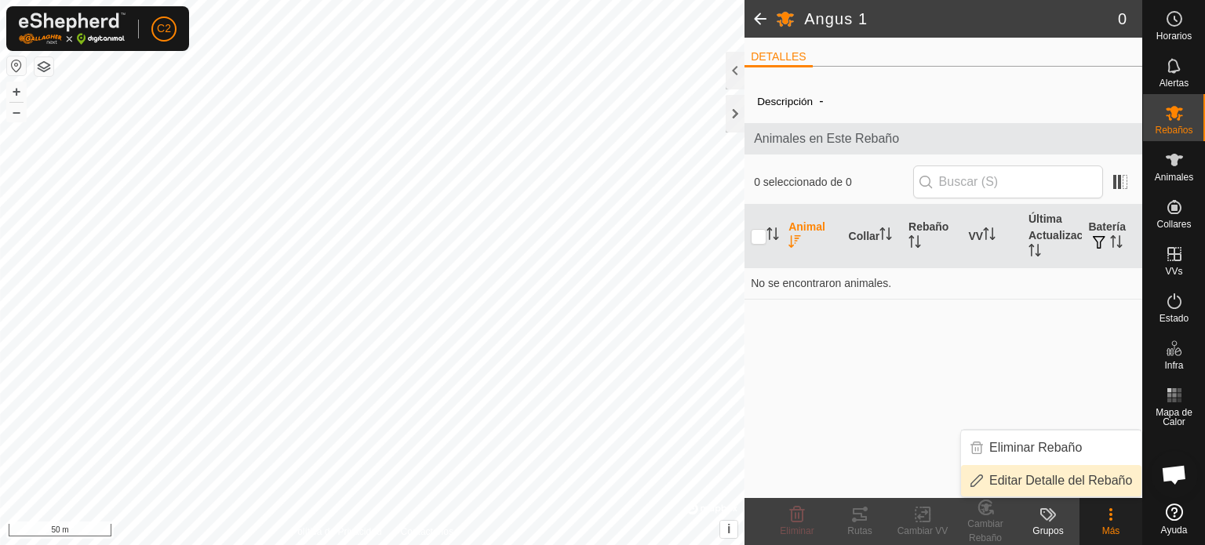
click at [1054, 482] on link "Editar Detalle del Rebaño" at bounding box center [1051, 480] width 180 height 31
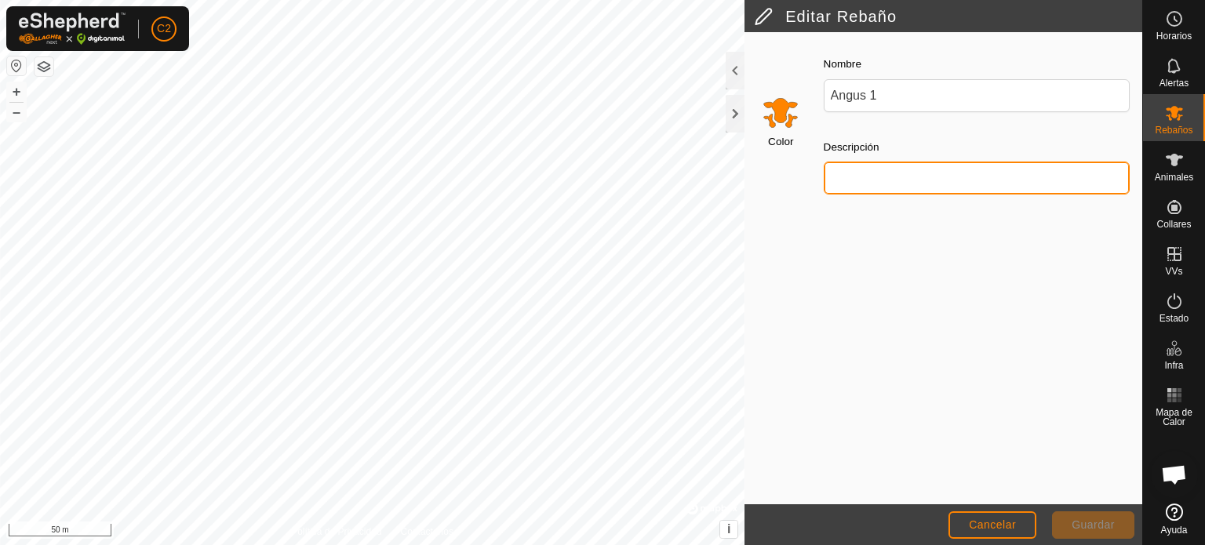
click at [889, 183] on input "Descripción" at bounding box center [977, 178] width 306 height 33
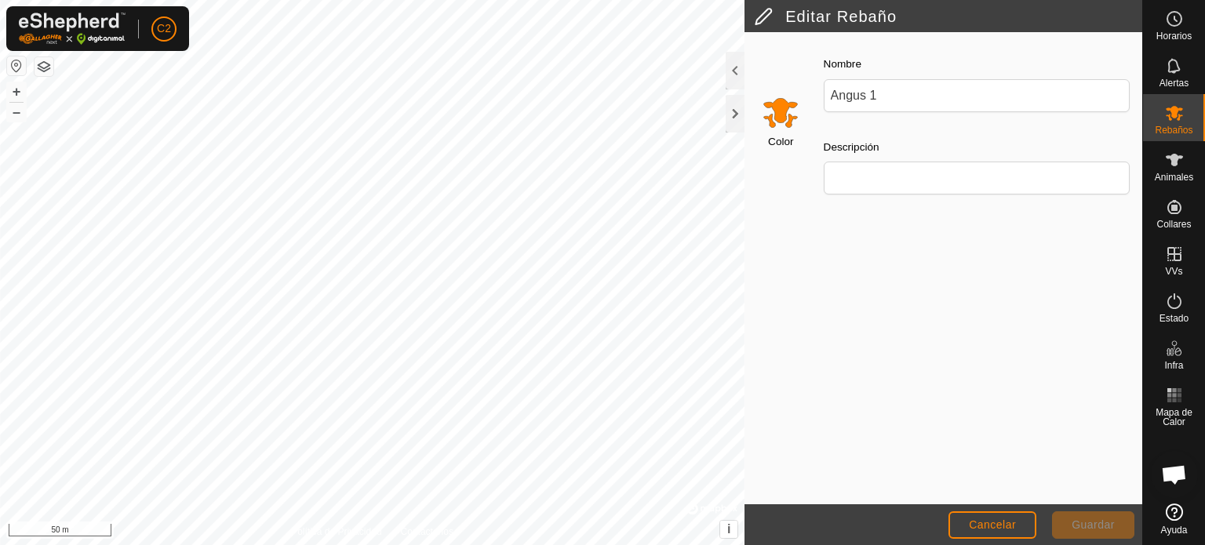
click at [904, 286] on div "Color Nombre Angus 1 Descripción" at bounding box center [943, 268] width 398 height 472
click at [925, 253] on div "Color Nombre Angus 1 Descripción" at bounding box center [943, 268] width 398 height 472
click at [777, 115] on input "Select a color" at bounding box center [781, 112] width 38 height 38
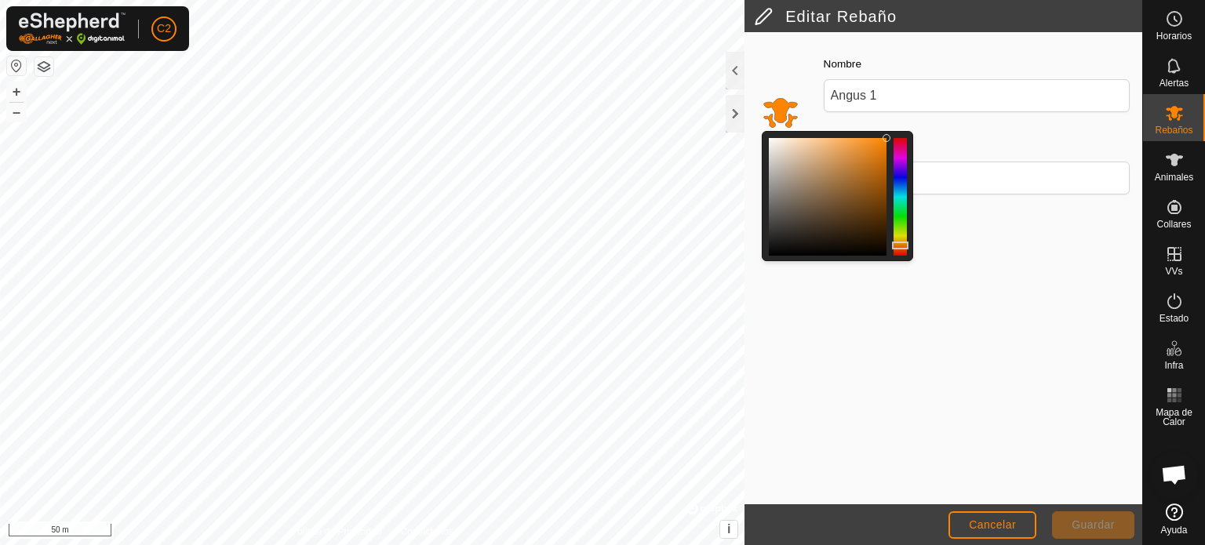
click at [778, 114] on input "Select a color" at bounding box center [781, 112] width 38 height 38
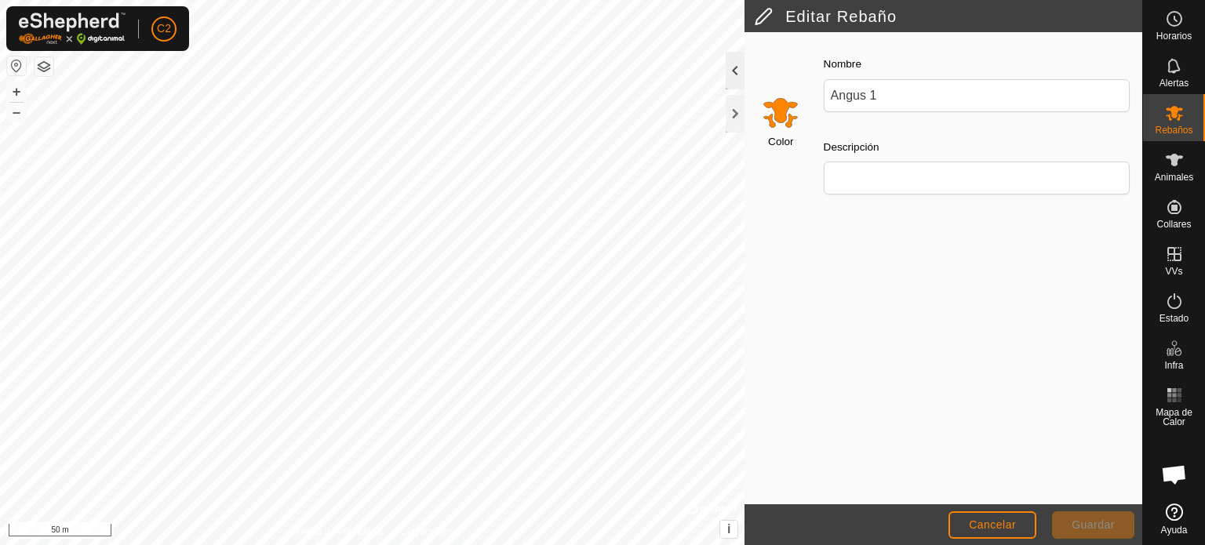
click at [741, 68] on div at bounding box center [735, 71] width 19 height 38
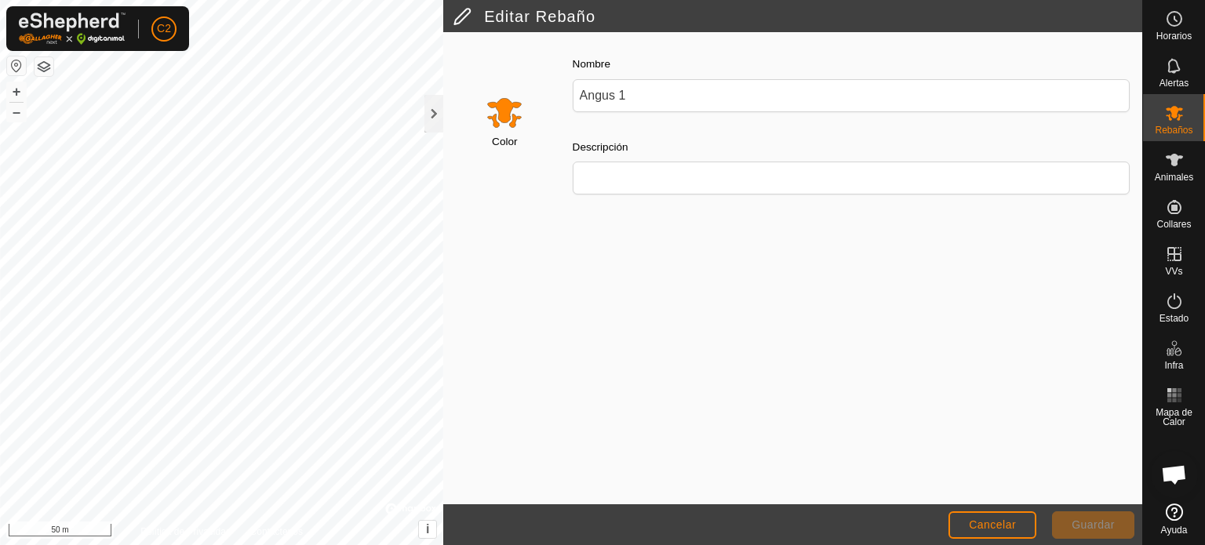
click at [1107, 530] on span "Guardar" at bounding box center [1093, 525] width 43 height 13
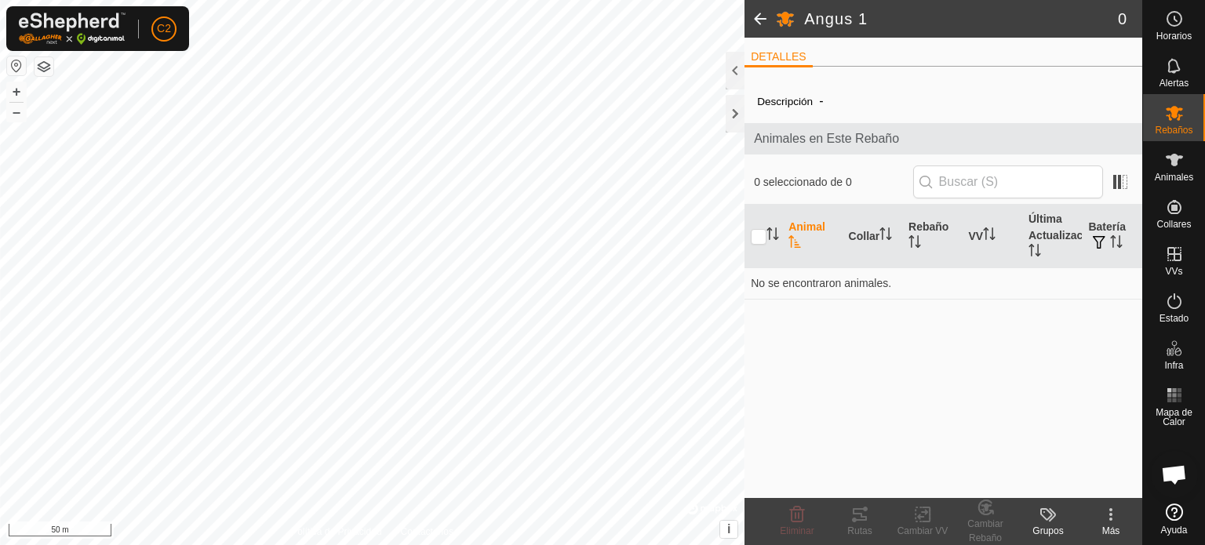
click at [1120, 515] on kebab-svg-icon at bounding box center [1110, 514] width 63 height 19
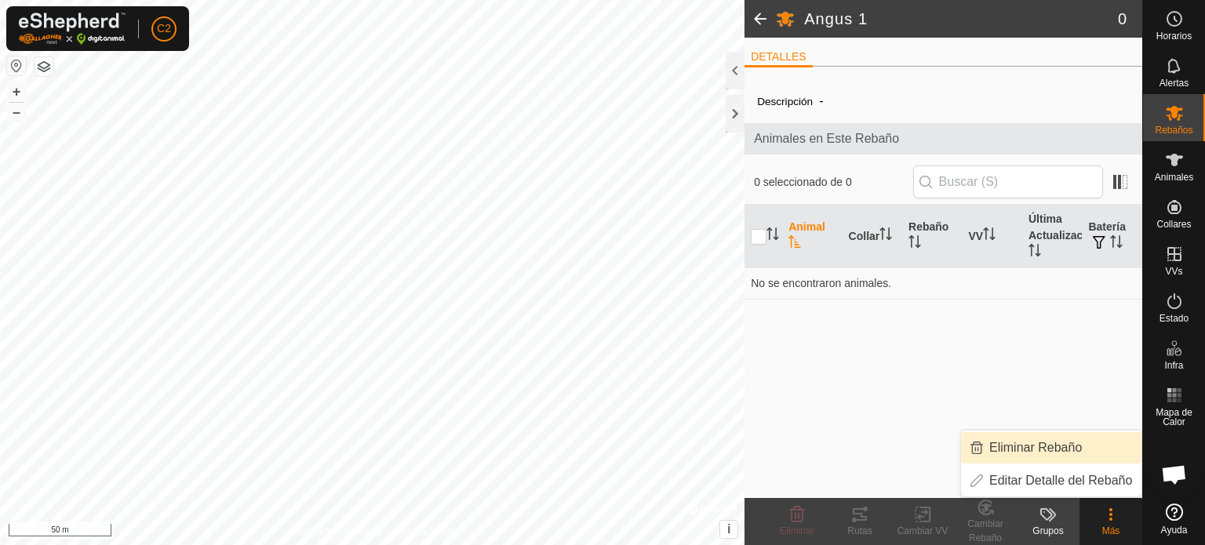
click at [973, 457] on link "Eliminar Rebaño" at bounding box center [1051, 447] width 180 height 31
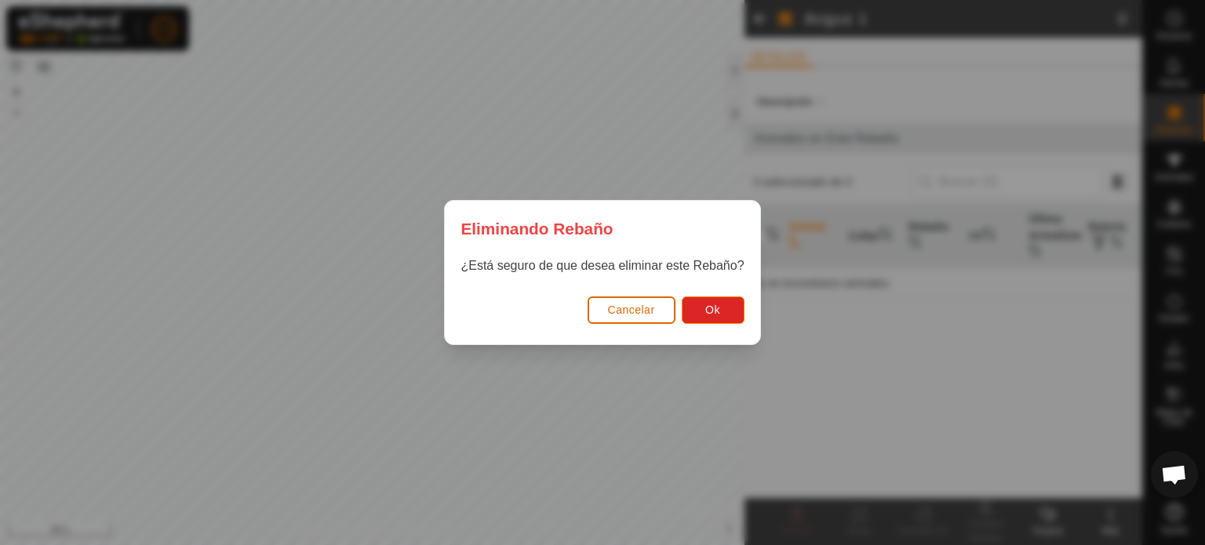
click at [651, 315] on span "Cancelar" at bounding box center [631, 310] width 47 height 13
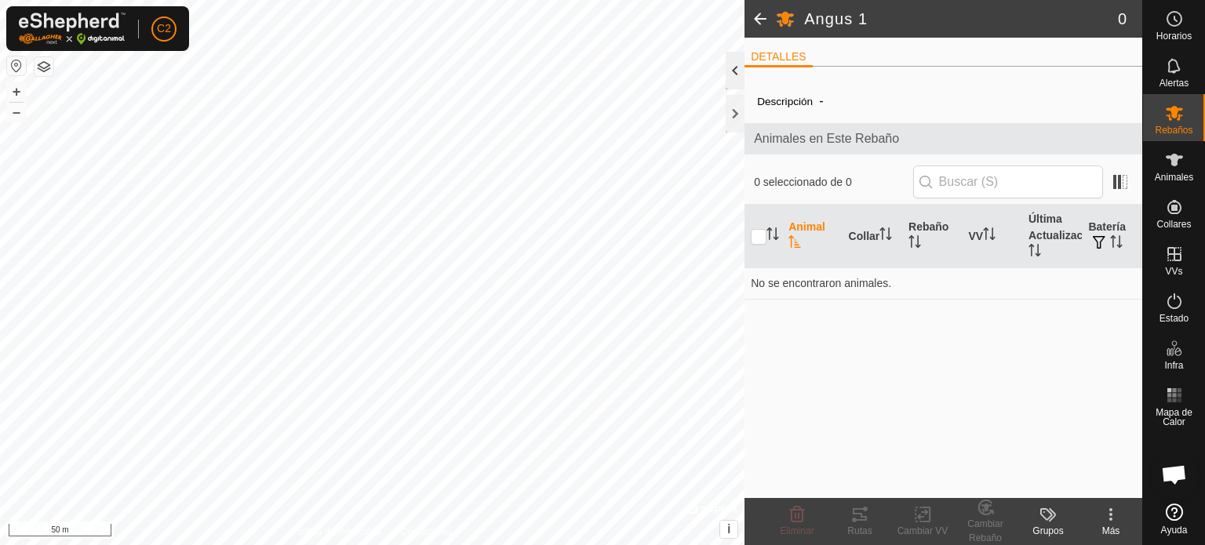
click at [731, 75] on div at bounding box center [735, 71] width 19 height 38
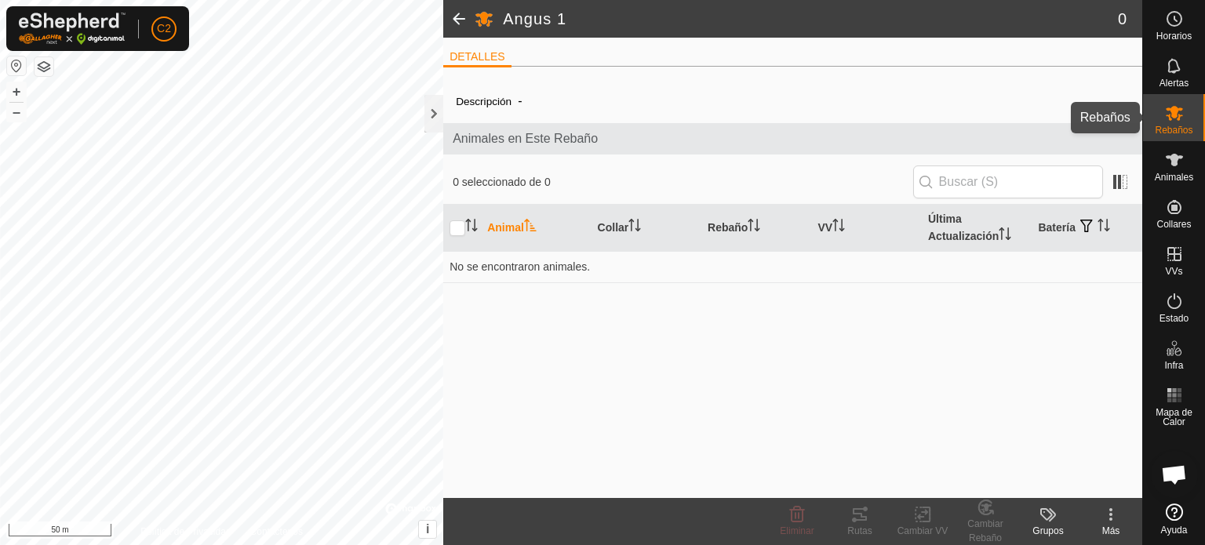
click at [1181, 113] on icon at bounding box center [1174, 113] width 19 height 19
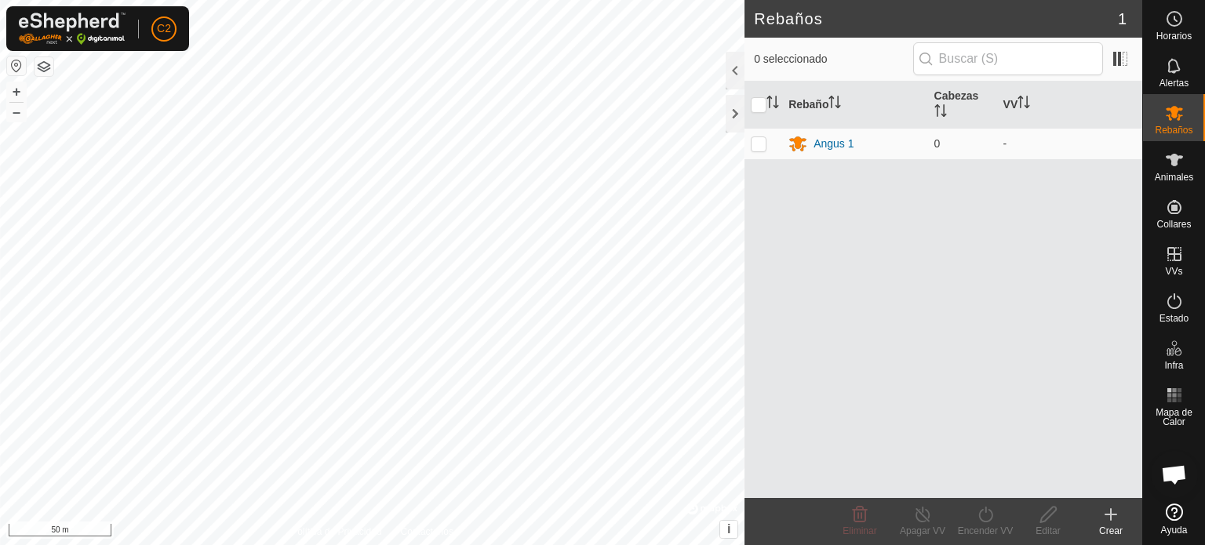
click at [1117, 524] on div "Crear" at bounding box center [1110, 531] width 63 height 14
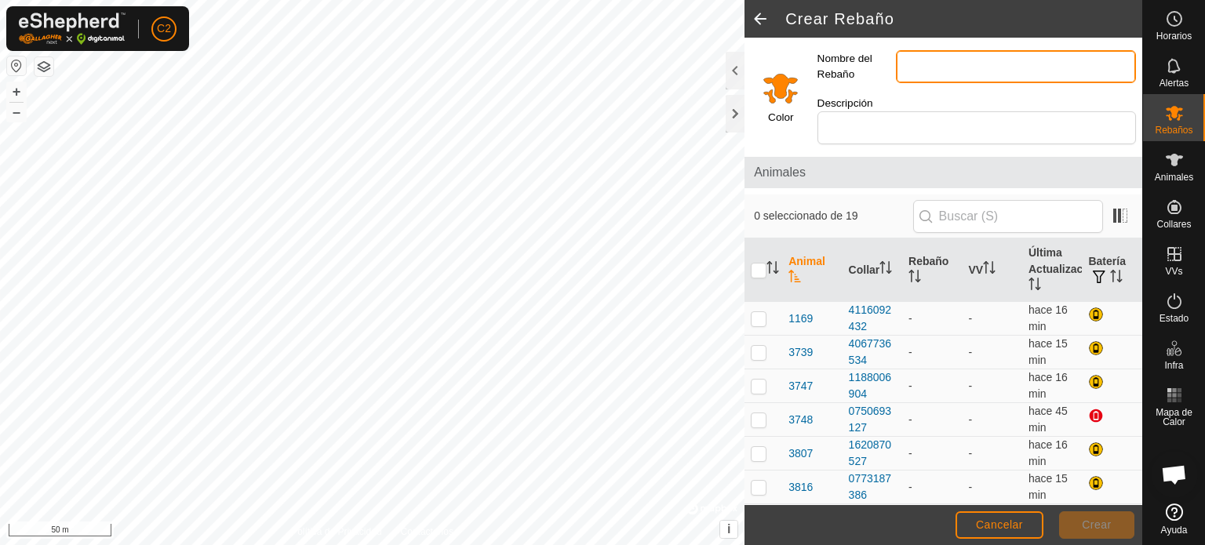
click at [937, 64] on input "Nombre del Rebaño" at bounding box center [1016, 66] width 240 height 33
type input "Angus 1"
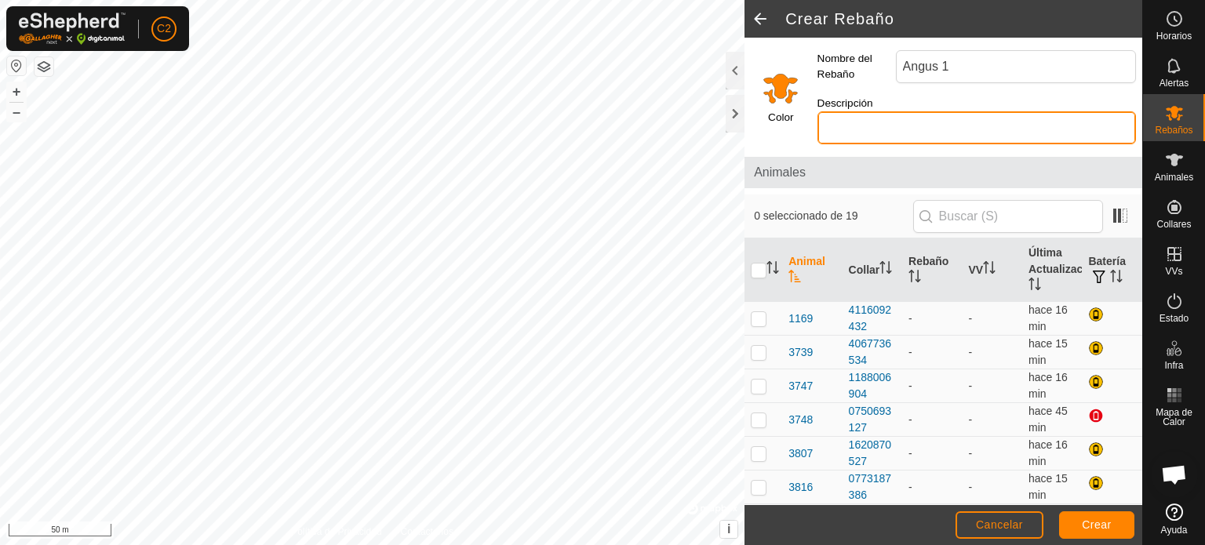
click at [981, 113] on input "Descripción" at bounding box center [976, 127] width 318 height 33
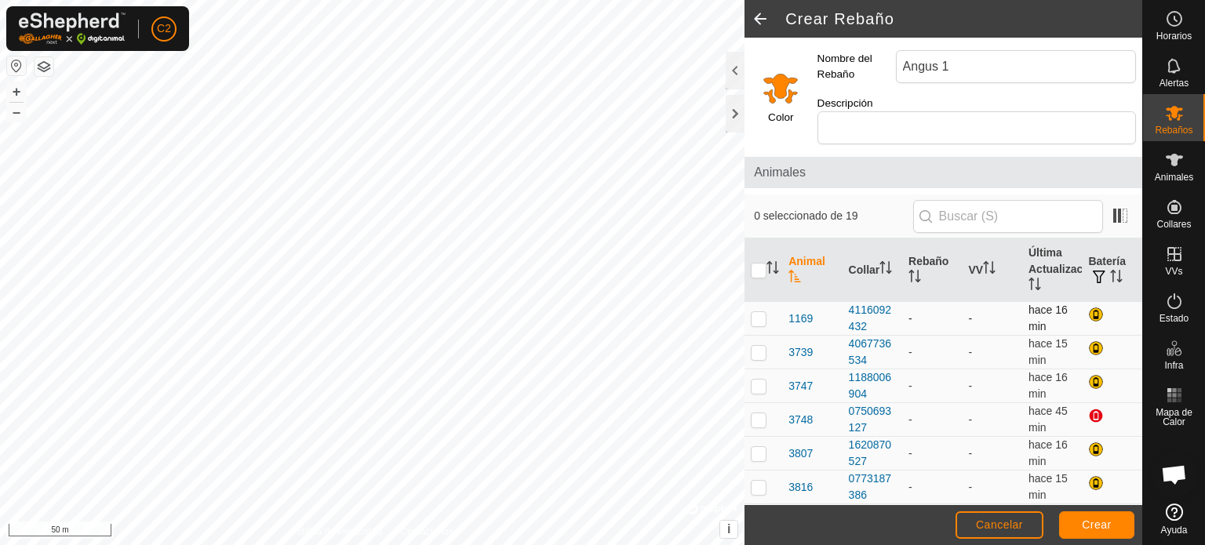
click at [760, 312] on p-checkbox at bounding box center [759, 318] width 16 height 13
checkbox input "true"
click at [755, 336] on td at bounding box center [763, 353] width 38 height 34
checkbox input "true"
click at [764, 263] on input "checkbox" at bounding box center [759, 271] width 16 height 16
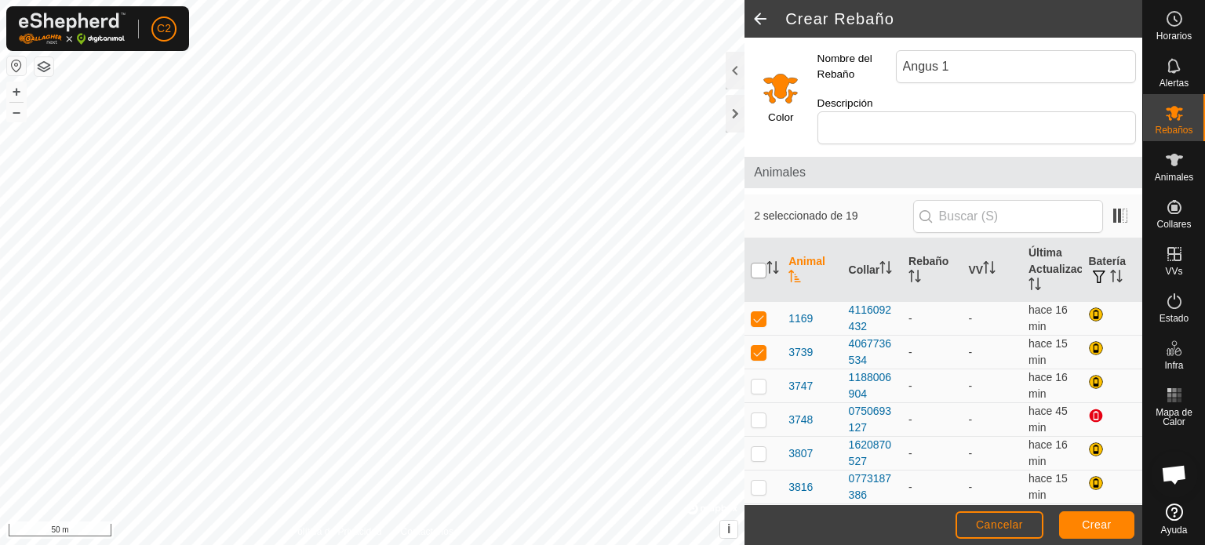
checkbox input "true"
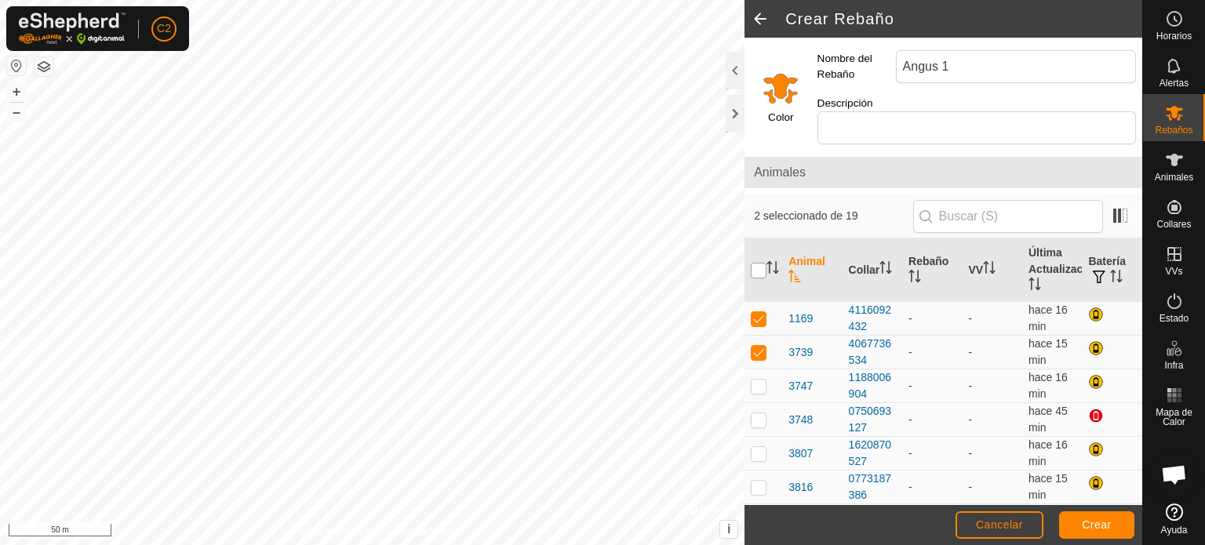
checkbox input "true"
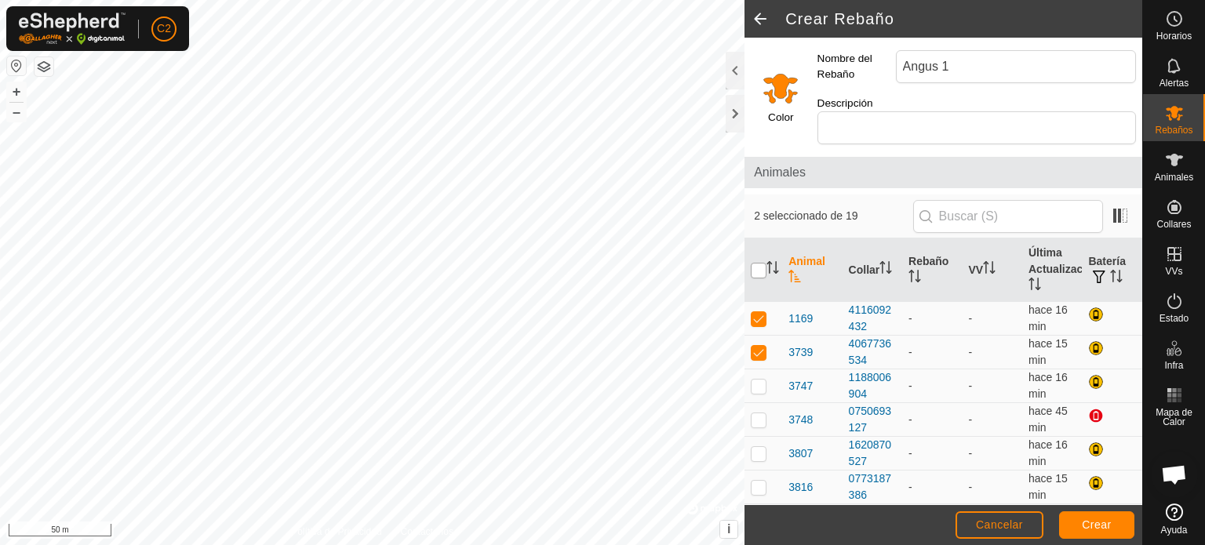
checkbox input "true"
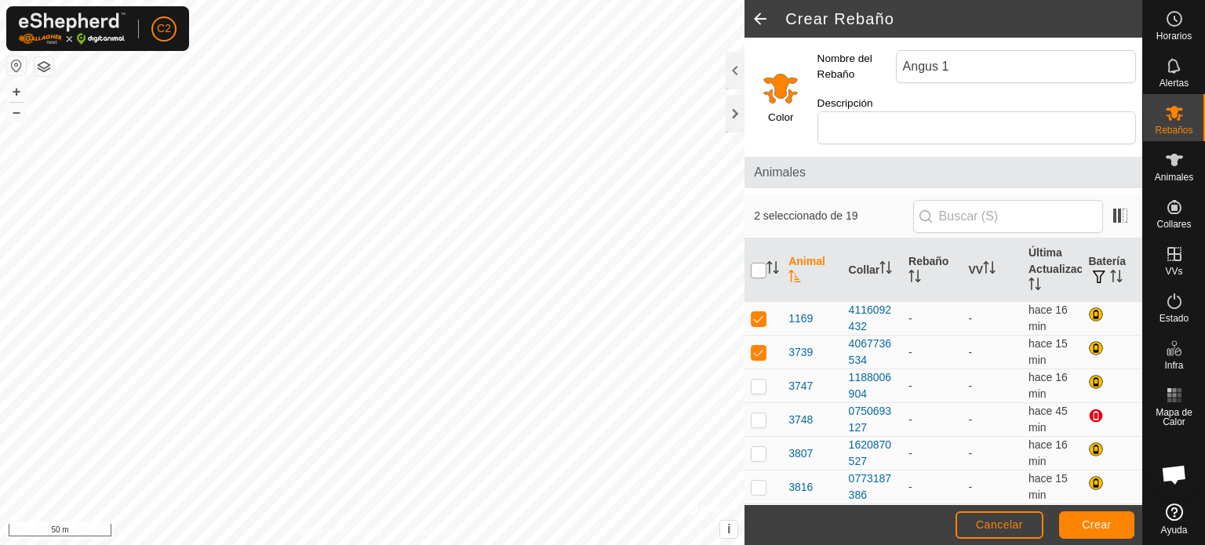
checkbox input "true"
click at [1097, 530] on span "Crear" at bounding box center [1097, 525] width 30 height 13
click at [1104, 534] on button "Crear" at bounding box center [1096, 524] width 75 height 27
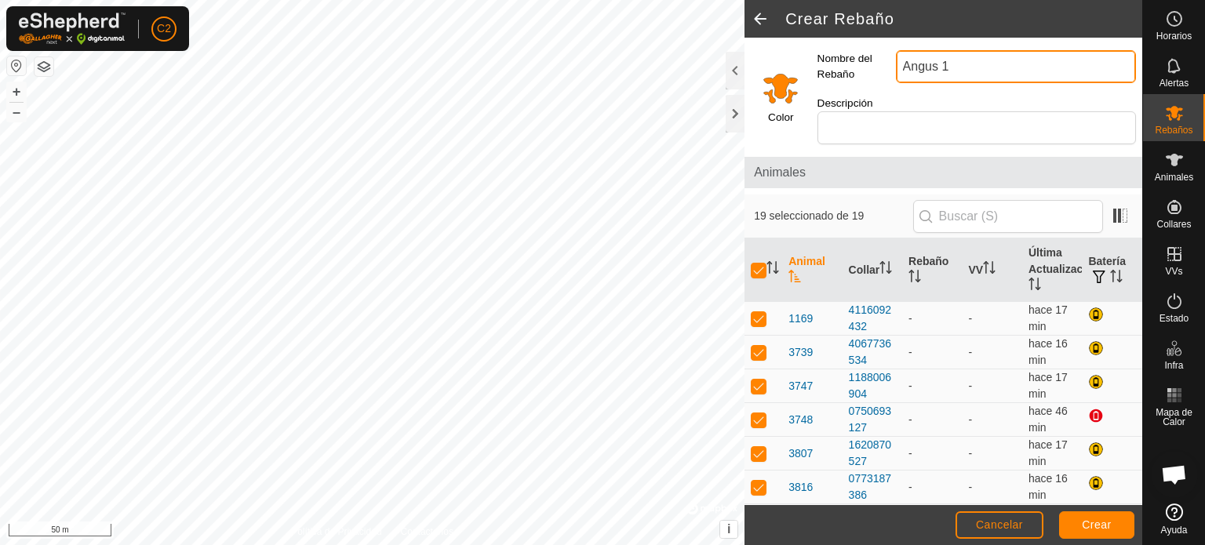
click at [963, 71] on input "Angus 1" at bounding box center [1016, 66] width 240 height 33
type input "Angus"
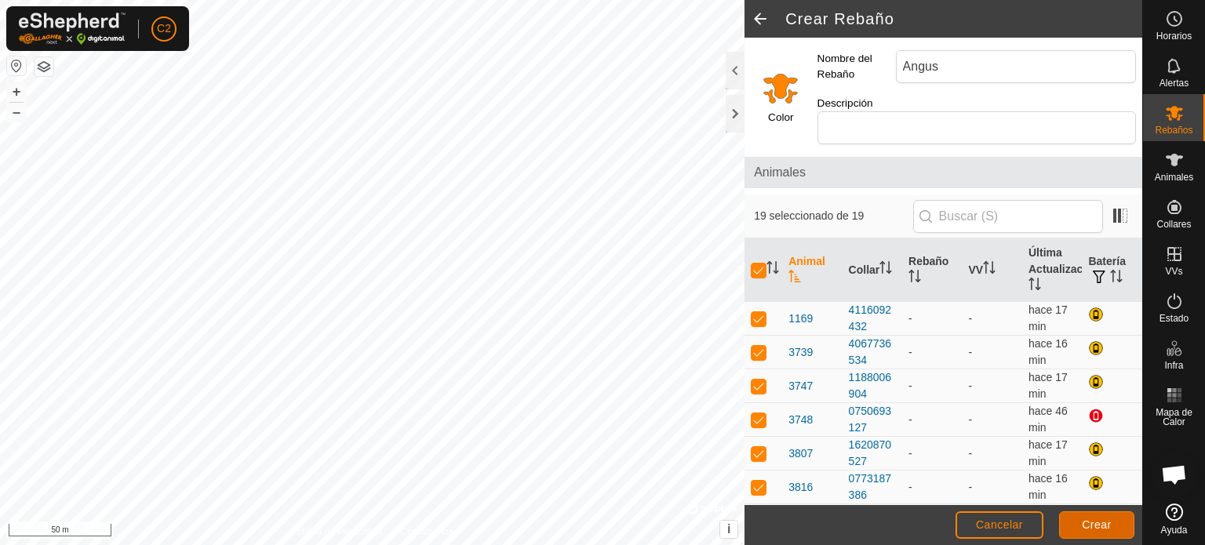
click at [1097, 524] on span "Crear" at bounding box center [1097, 525] width 30 height 13
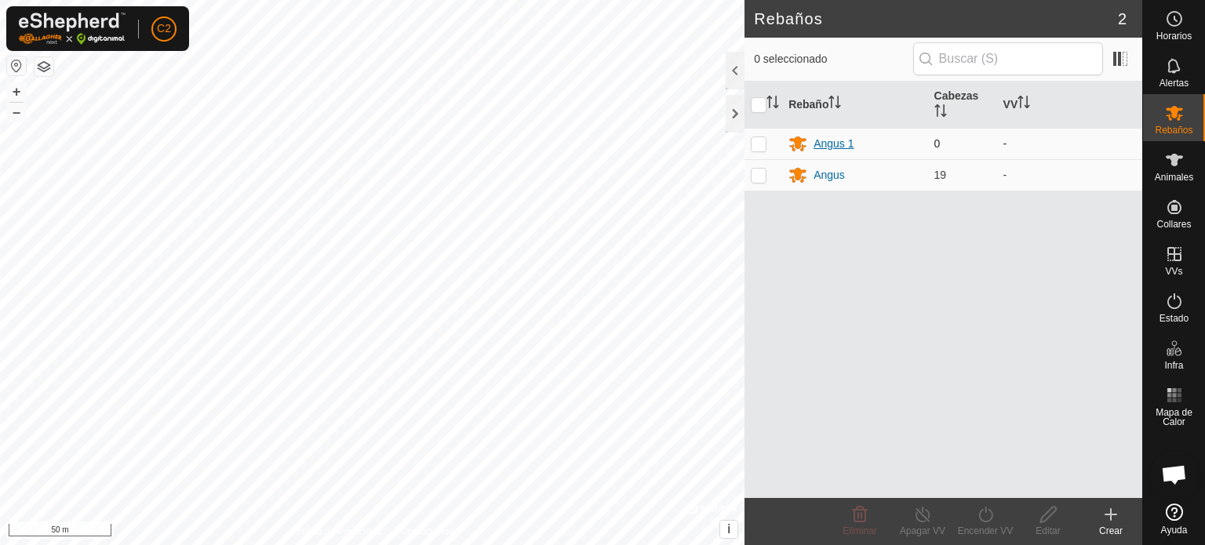
click at [829, 137] on div "Angus 1" at bounding box center [833, 144] width 40 height 16
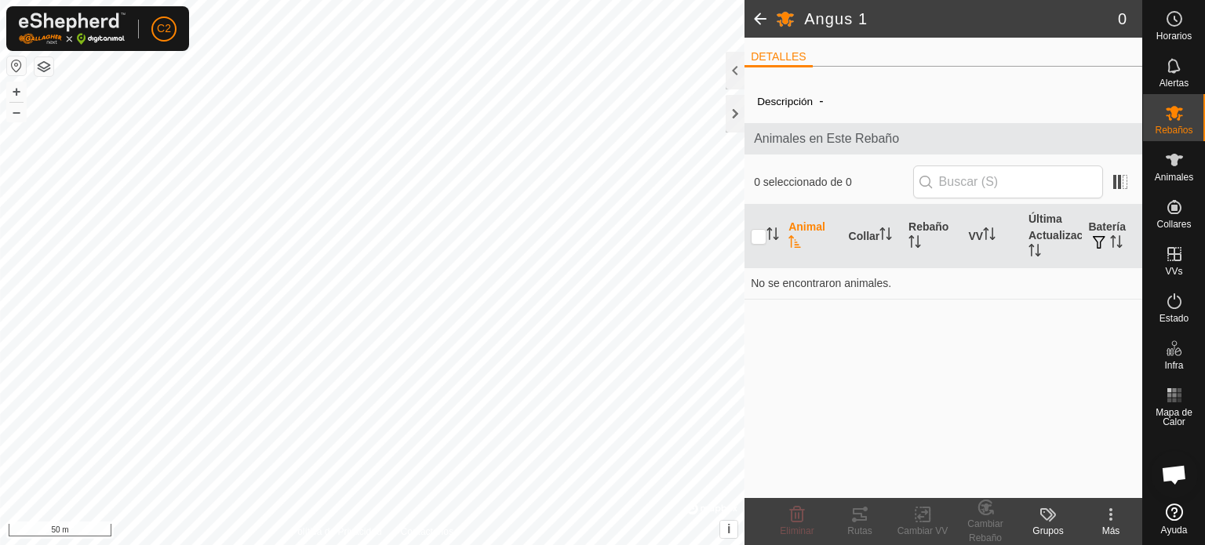
click at [1018, 396] on div "Descripción - Animales en Este Rebaño 0 seleccionado de 0 Animal Collar Rebaño …" at bounding box center [943, 288] width 398 height 419
click at [732, 59] on div at bounding box center [735, 71] width 19 height 38
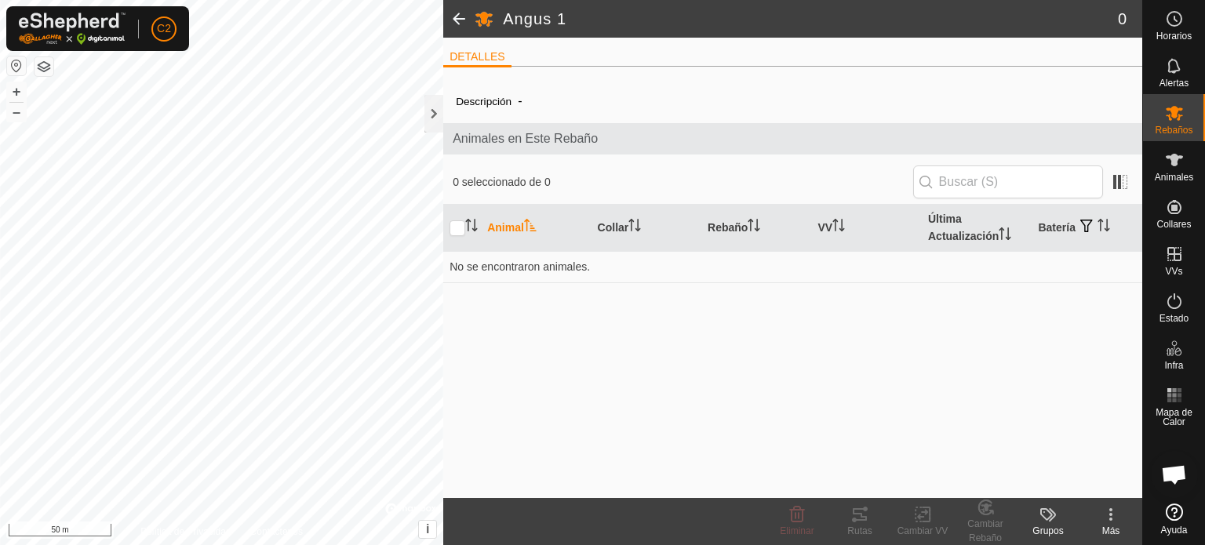
click at [827, 330] on div "Descripción - Animales en Este Rebaño 0 seleccionado de 0 Animal Collar Rebaño …" at bounding box center [792, 288] width 699 height 419
click at [1174, 115] on icon at bounding box center [1174, 113] width 17 height 15
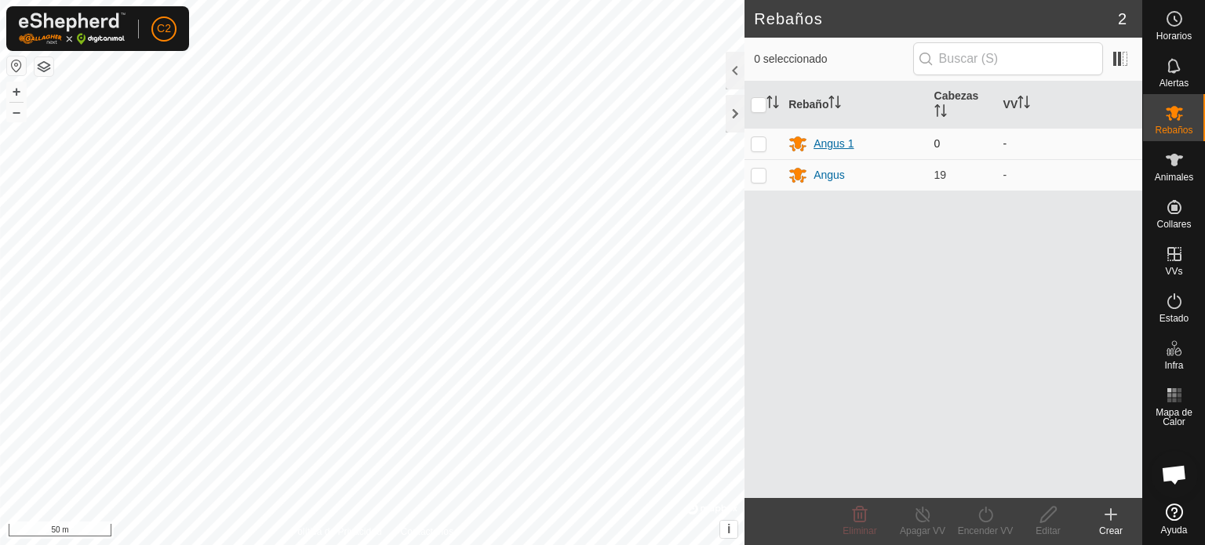
click at [813, 140] on div "Angus 1" at bounding box center [833, 144] width 40 height 16
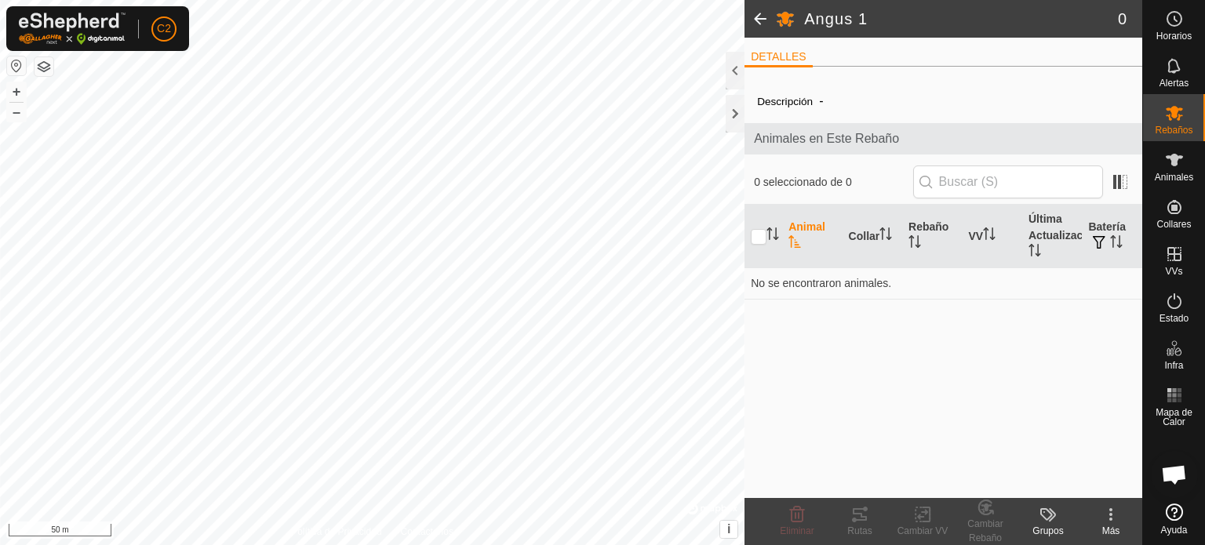
click at [1113, 514] on icon at bounding box center [1110, 514] width 19 height 19
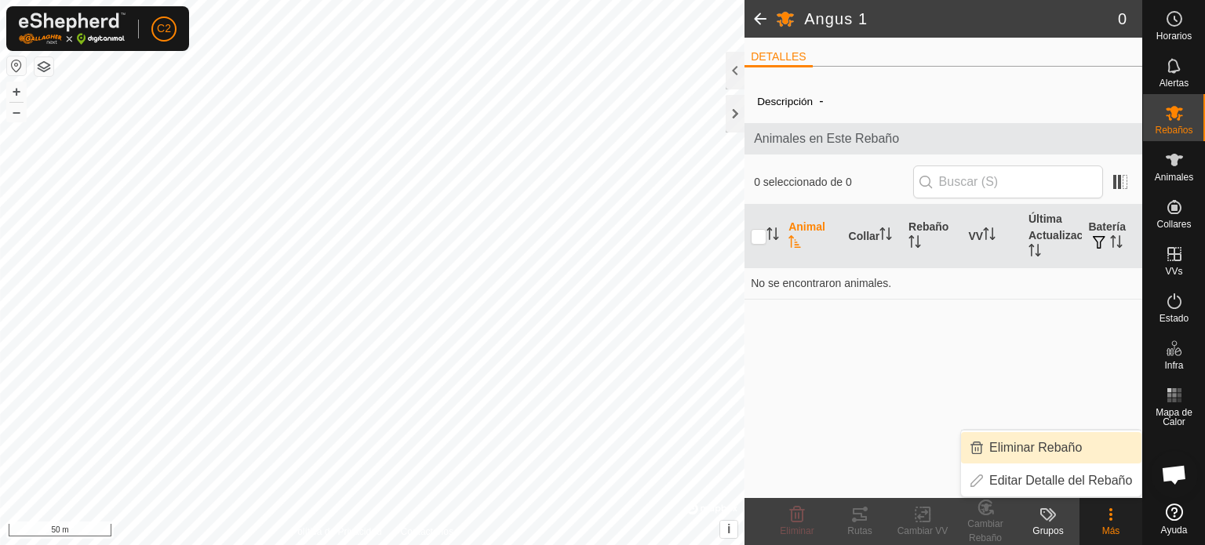
click at [1032, 445] on link "Eliminar Rebaño" at bounding box center [1051, 447] width 180 height 31
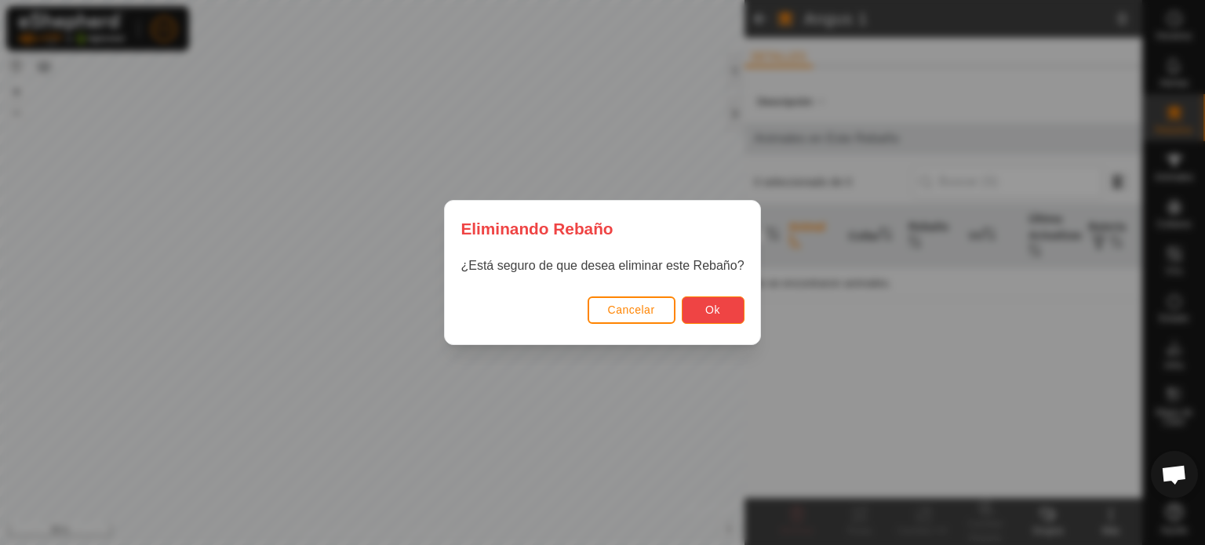
click at [723, 313] on button "Ok" at bounding box center [713, 310] width 63 height 27
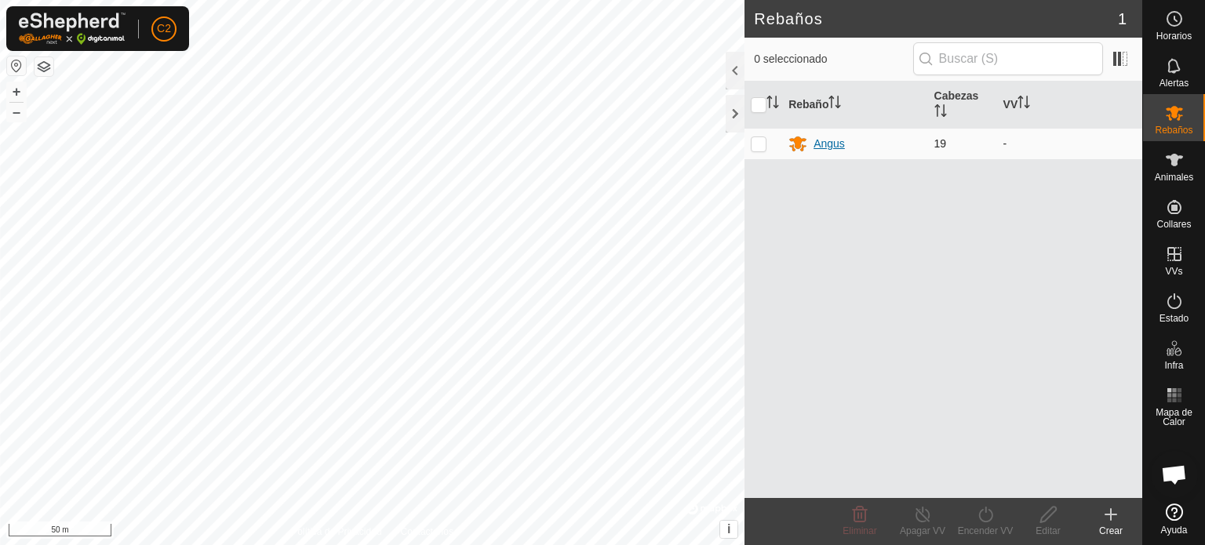
click at [833, 136] on div "Angus" at bounding box center [828, 144] width 31 height 16
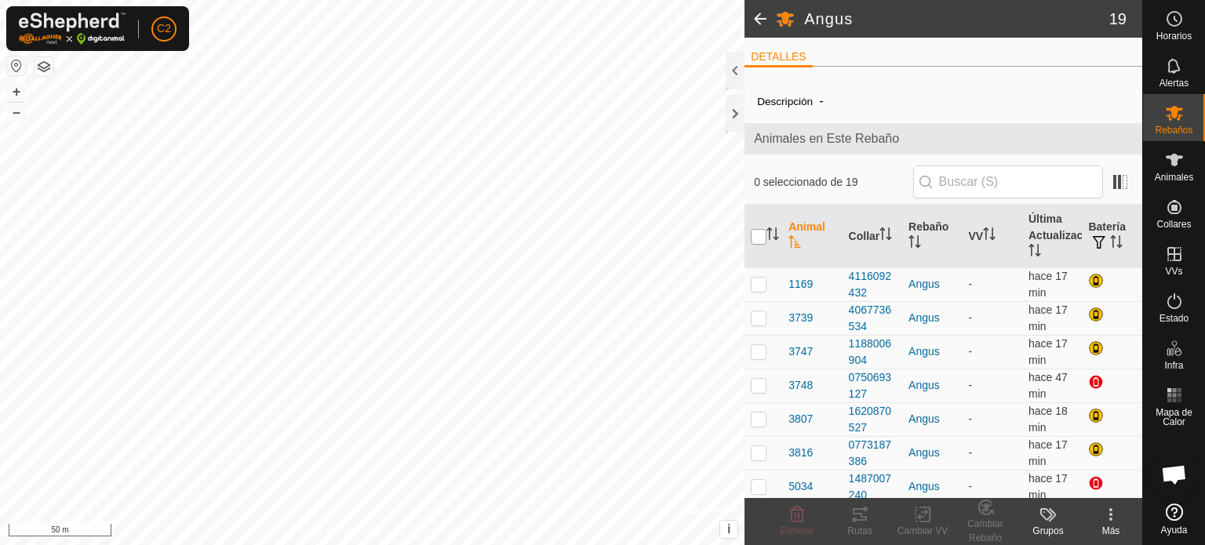
click at [763, 235] on input "checkbox" at bounding box center [759, 237] width 16 height 16
checkbox input "true"
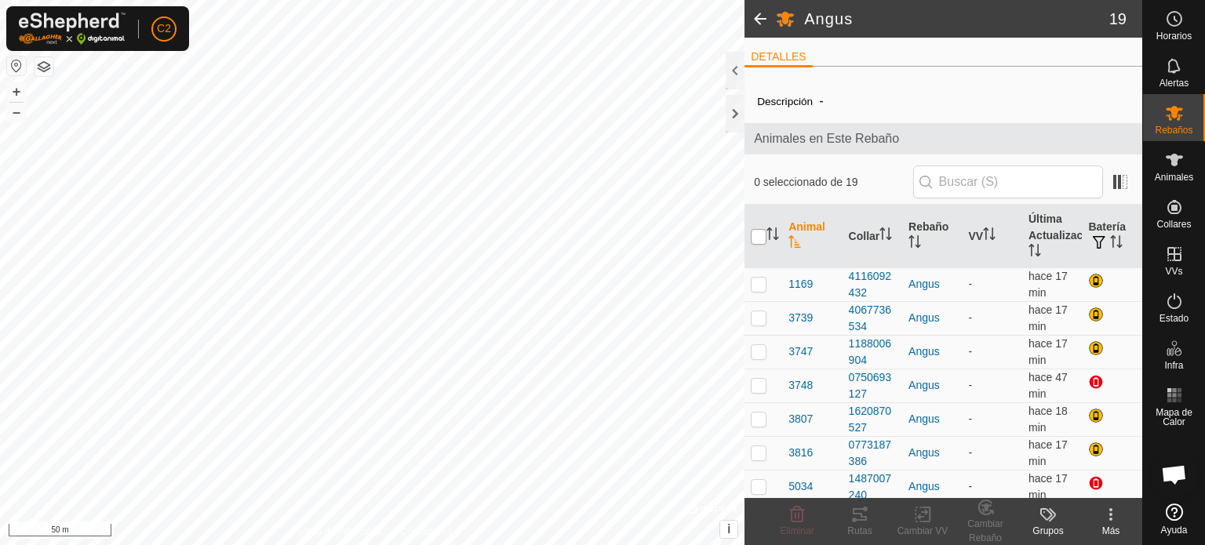
checkbox input "true"
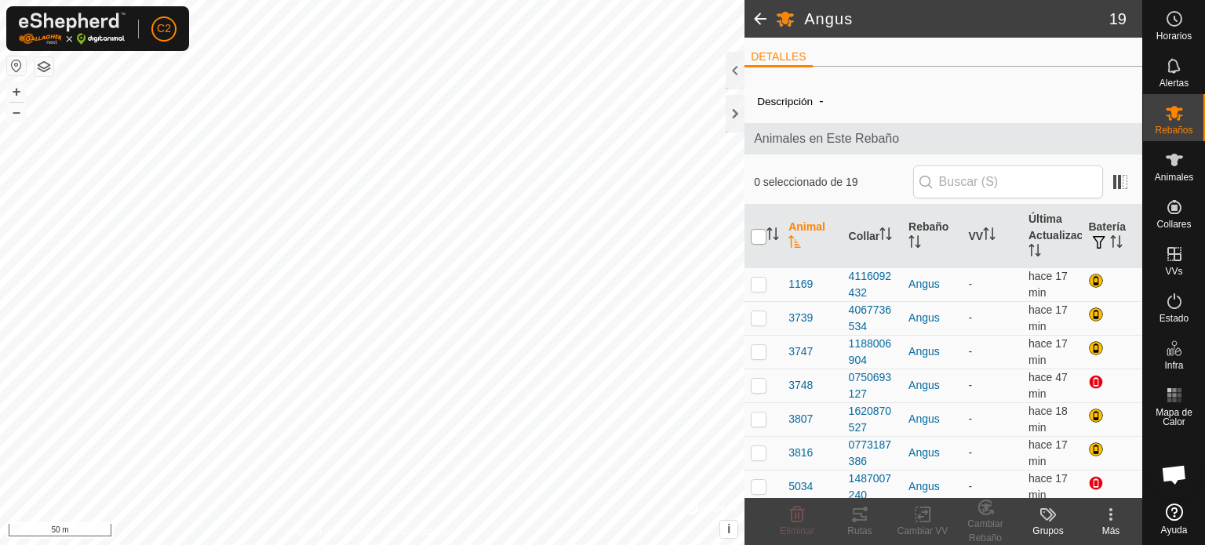
checkbox input "true"
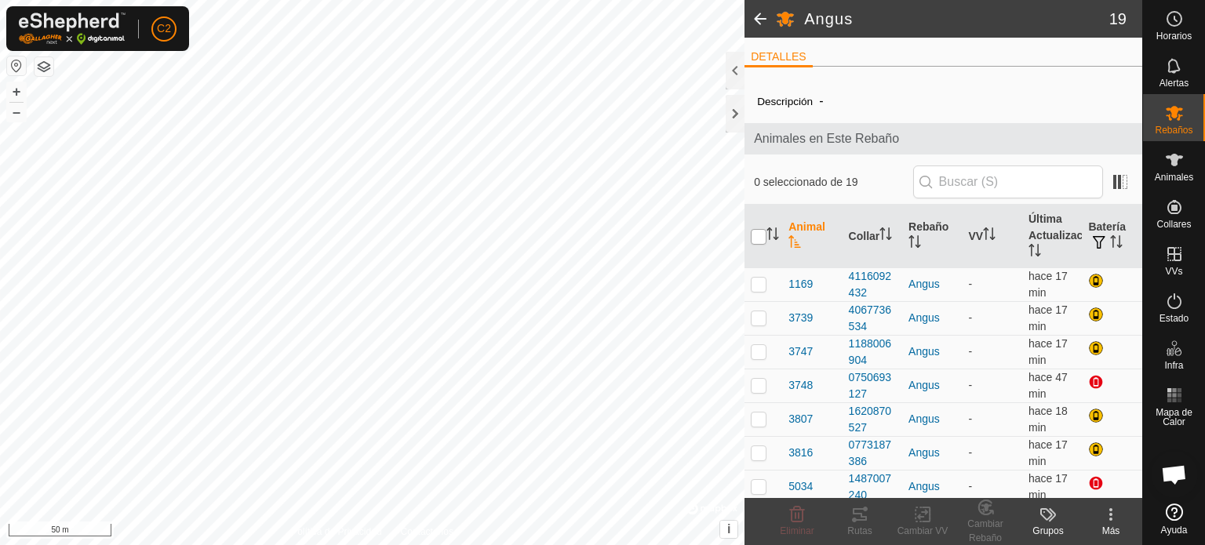
checkbox input "true"
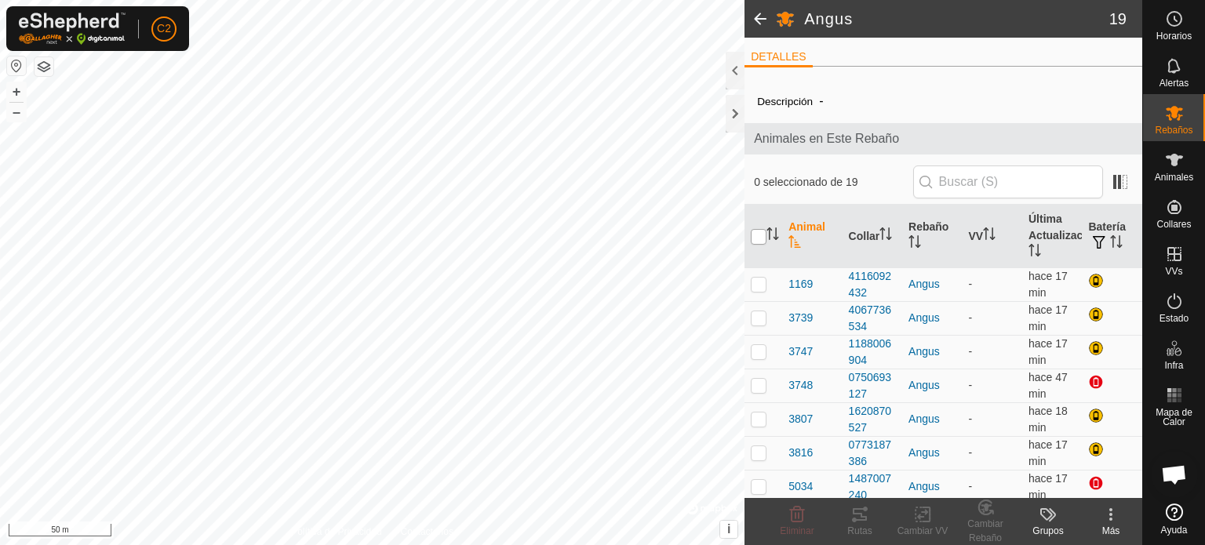
checkbox input "true"
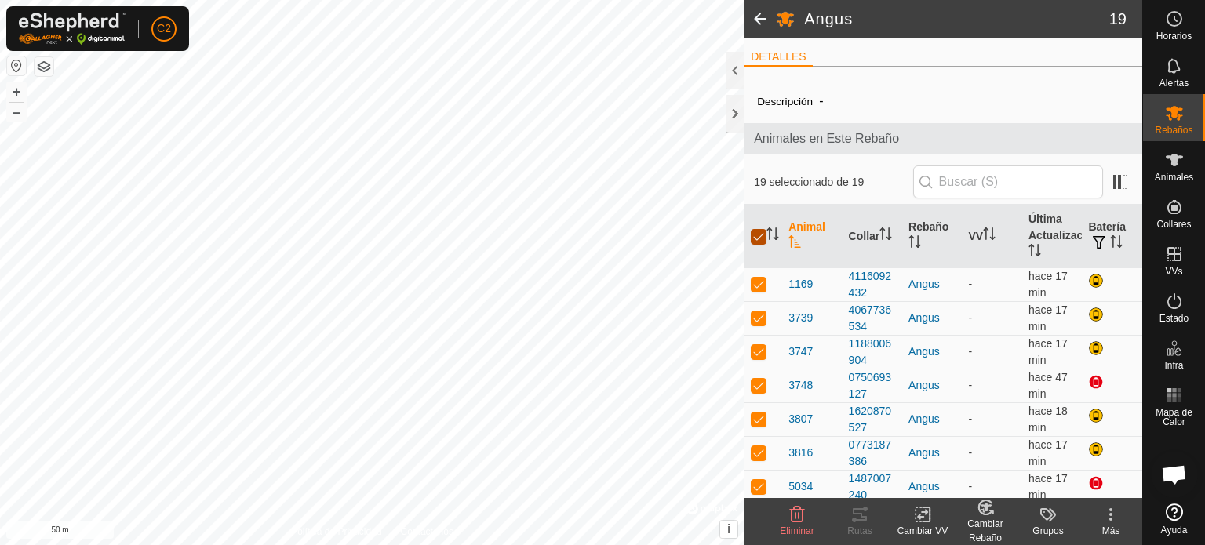
click at [763, 235] on input "checkbox" at bounding box center [759, 237] width 16 height 16
checkbox input "false"
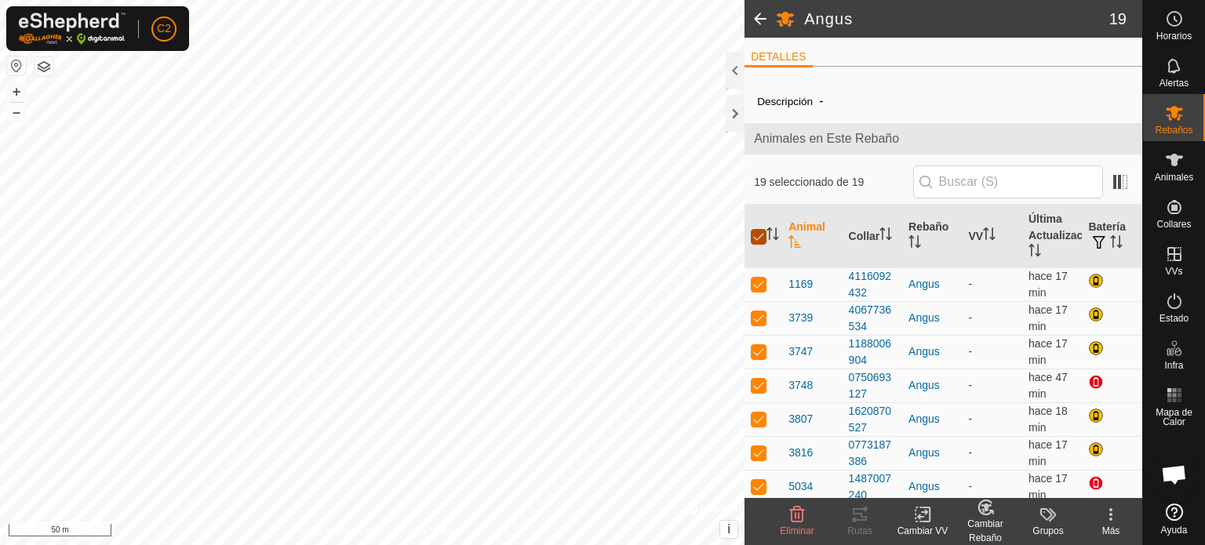
checkbox input "false"
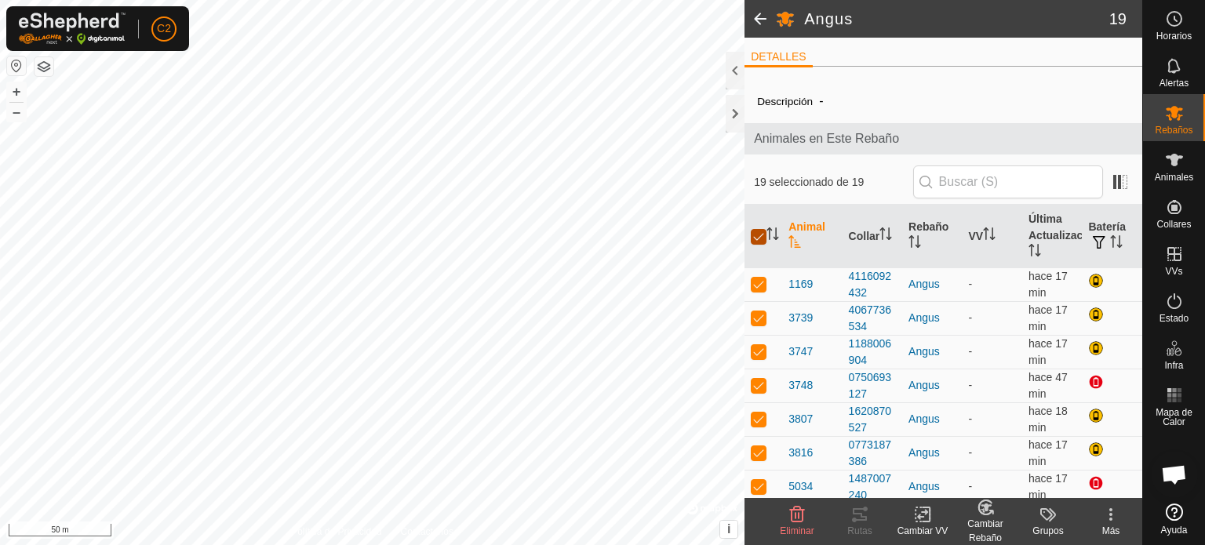
checkbox input "false"
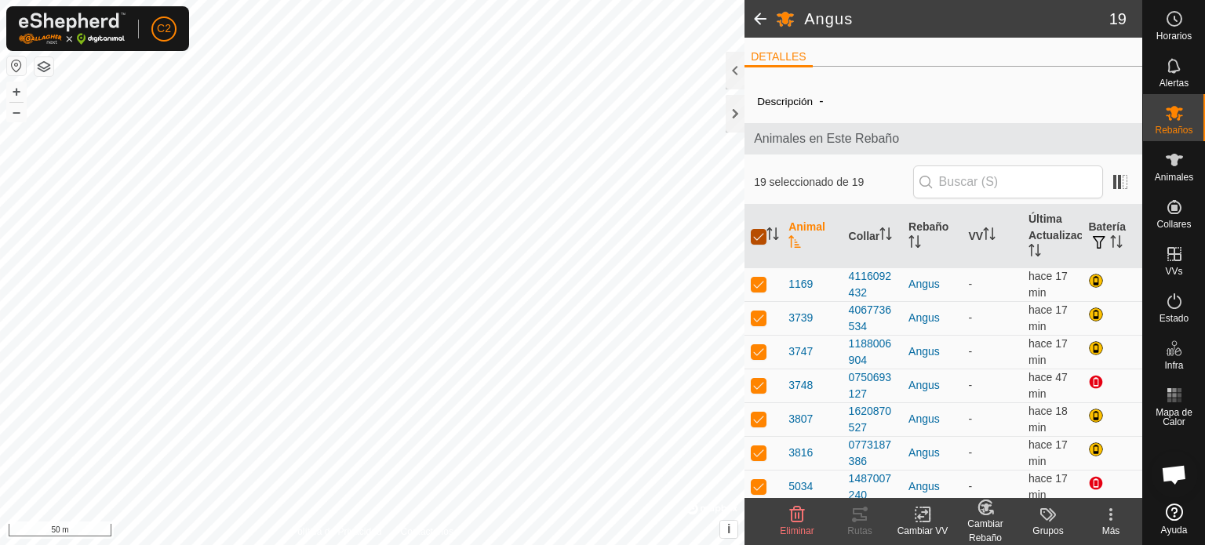
checkbox input "false"
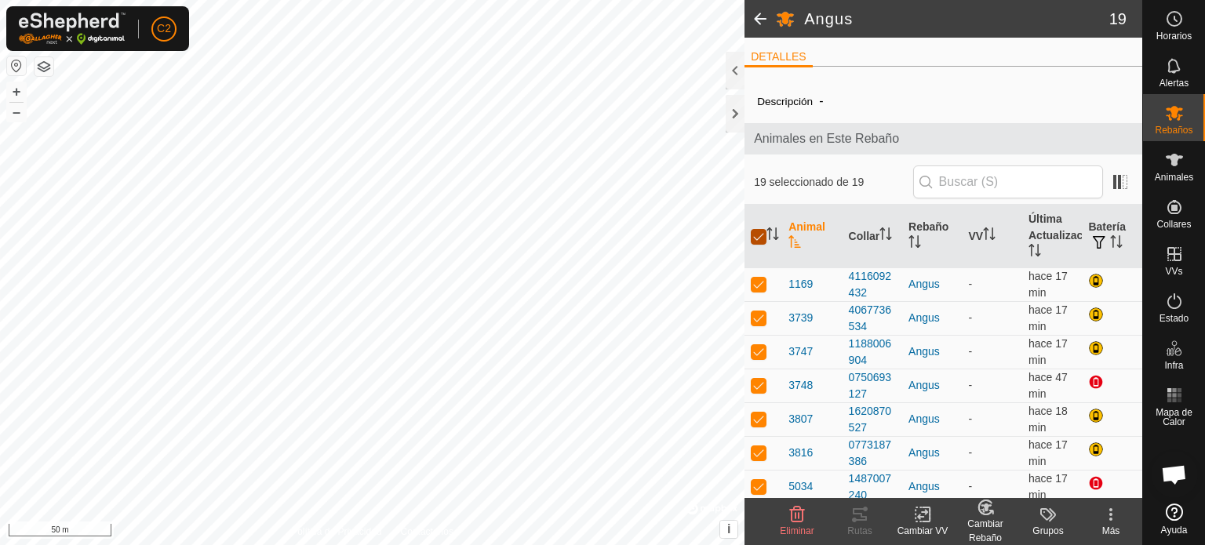
checkbox input "false"
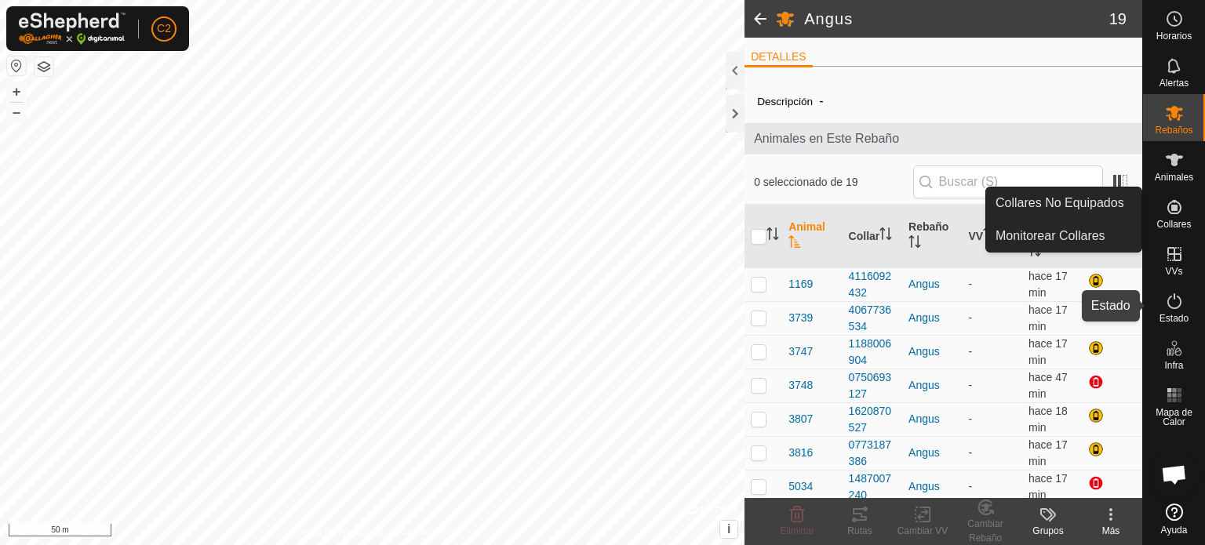
click at [1178, 306] on icon at bounding box center [1174, 301] width 14 height 16
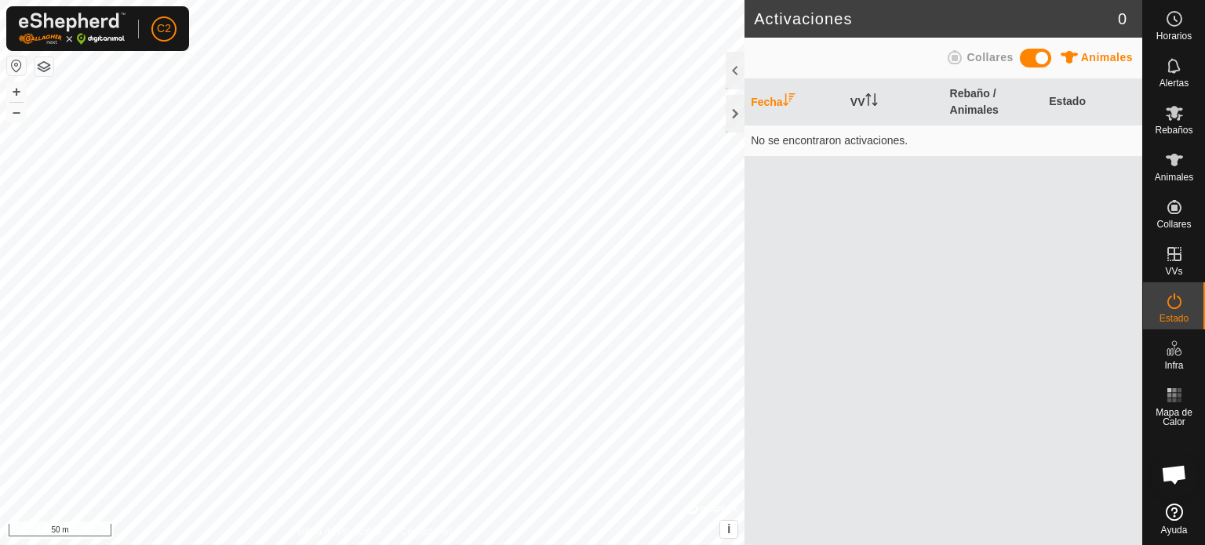
click at [977, 53] on span "Collares" at bounding box center [989, 57] width 46 height 13
click at [1050, 59] on span at bounding box center [1035, 58] width 31 height 19
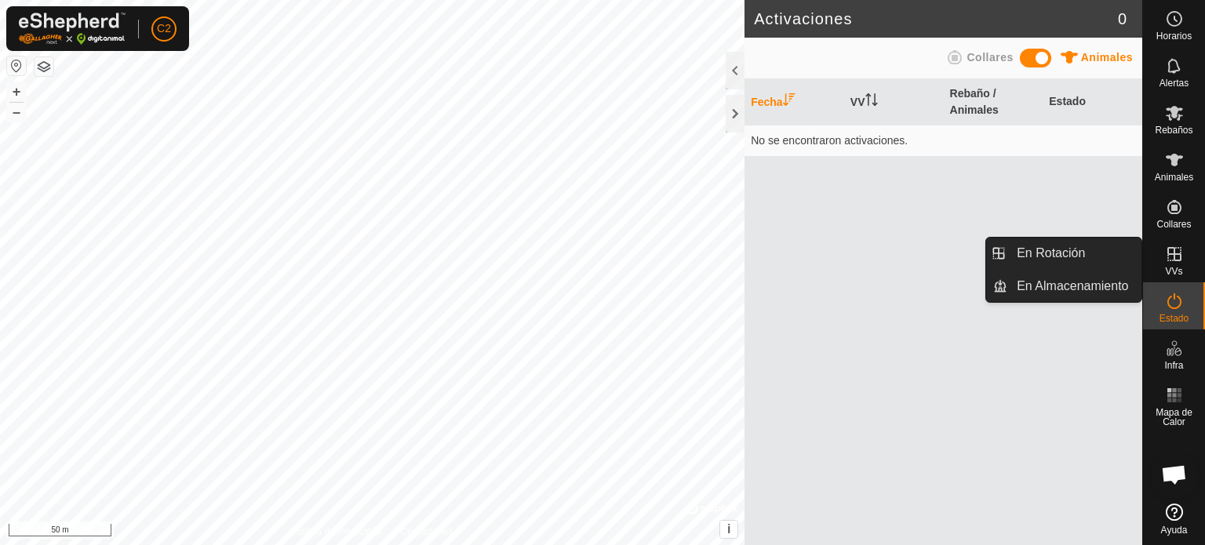
click at [1182, 249] on icon at bounding box center [1174, 254] width 19 height 19
click at [1039, 238] on link "En Rotación" at bounding box center [1074, 253] width 134 height 31
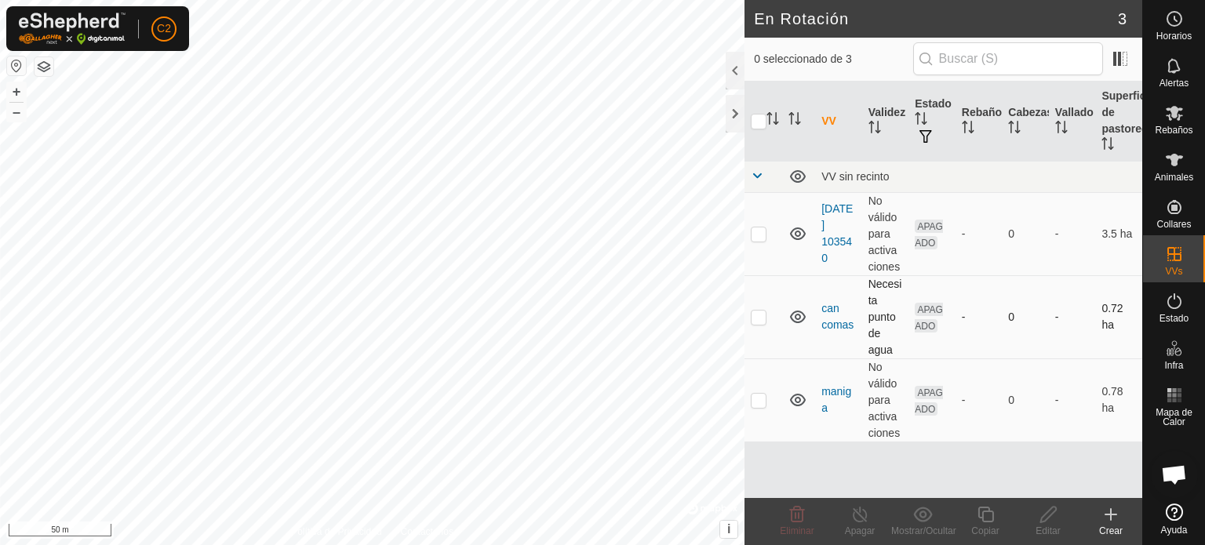
click at [909, 308] on td "APAGADO" at bounding box center [931, 316] width 47 height 83
click at [960, 319] on td "-" at bounding box center [978, 316] width 47 height 83
click at [967, 316] on div "-" at bounding box center [979, 317] width 35 height 16
click at [923, 310] on span "APAGADO" at bounding box center [929, 318] width 28 height 30
click at [762, 315] on p-checkbox at bounding box center [759, 317] width 16 height 13
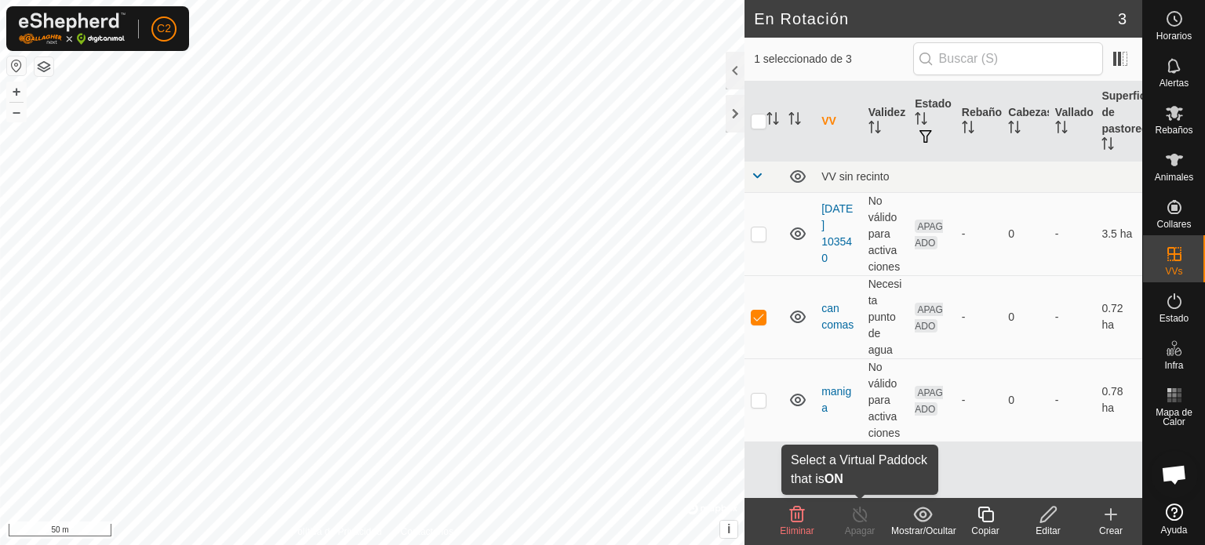
click at [863, 526] on div "Apagar" at bounding box center [859, 531] width 63 height 14
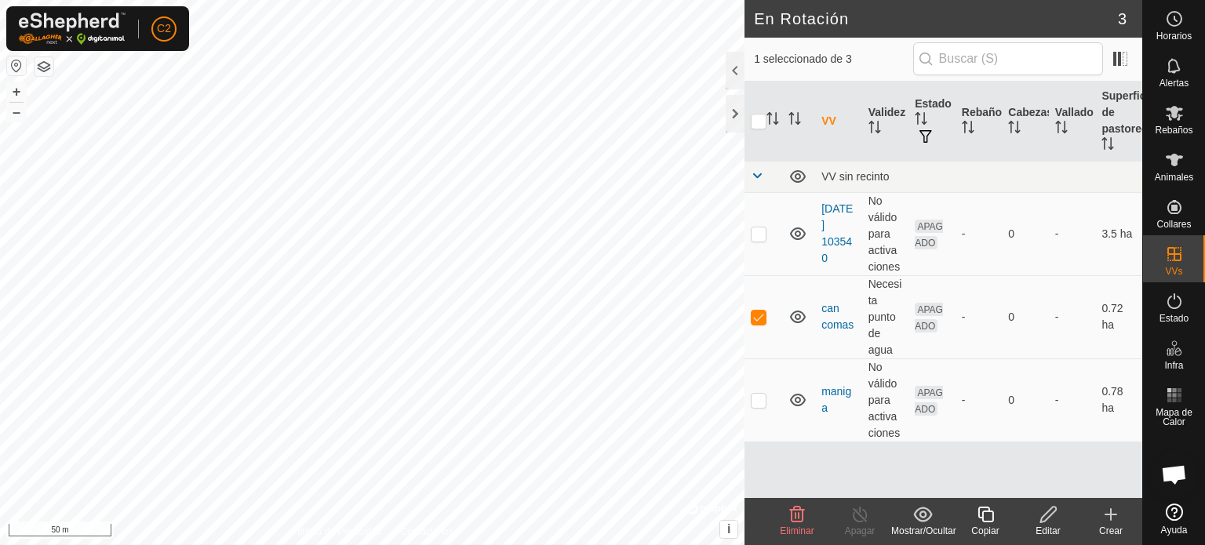
click at [863, 526] on div "Apagar" at bounding box center [859, 531] width 63 height 14
checkbox input "false"
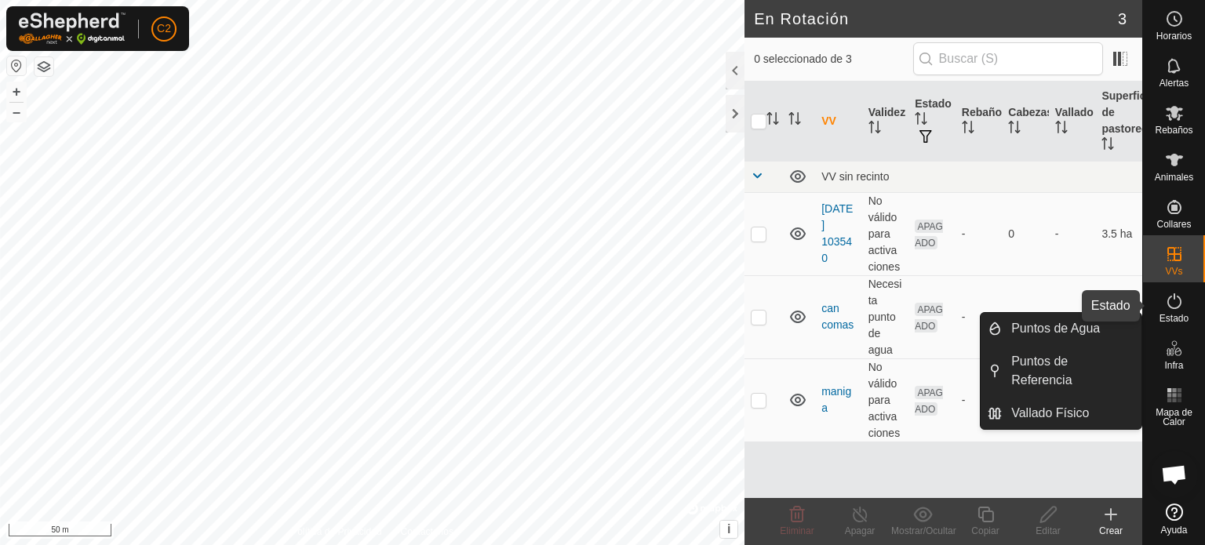
click at [1174, 304] on icon at bounding box center [1174, 301] width 19 height 19
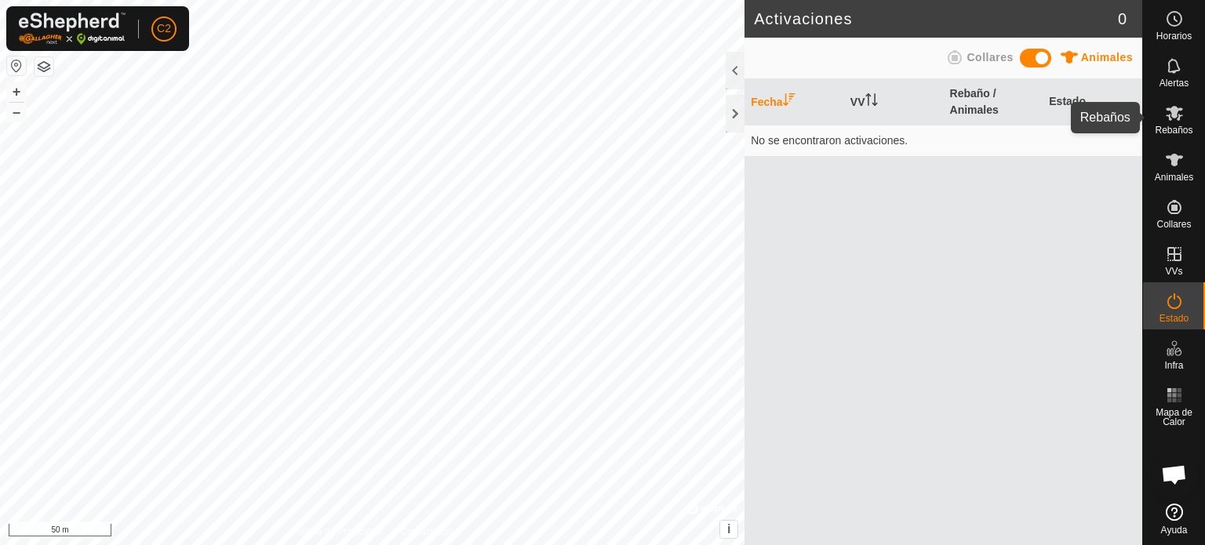
click at [1167, 118] on icon at bounding box center [1174, 113] width 19 height 19
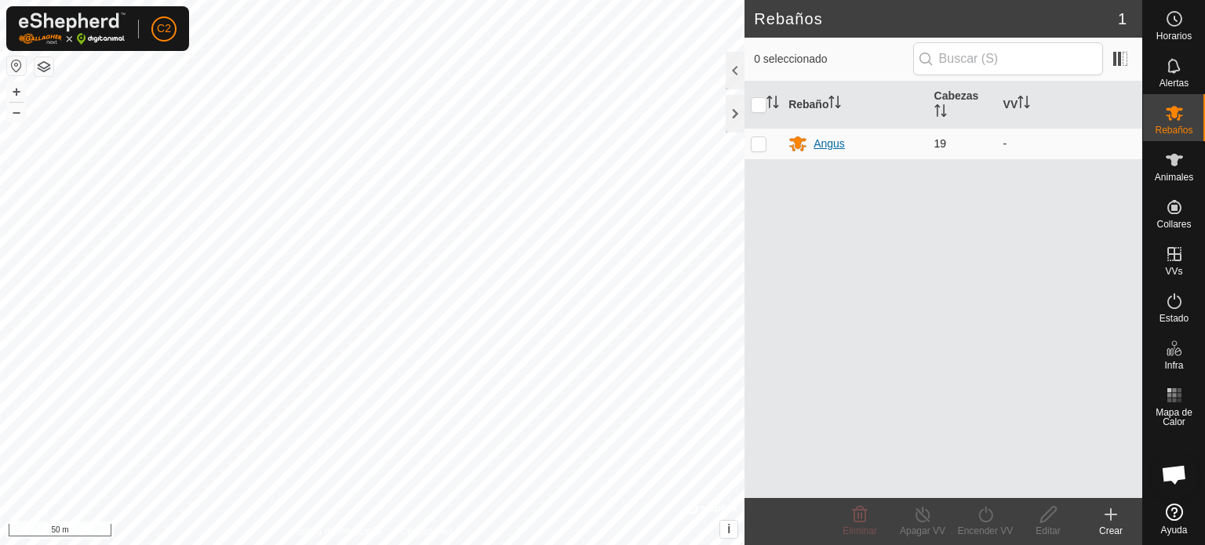
click at [836, 134] on div "Angus" at bounding box center [854, 143] width 133 height 19
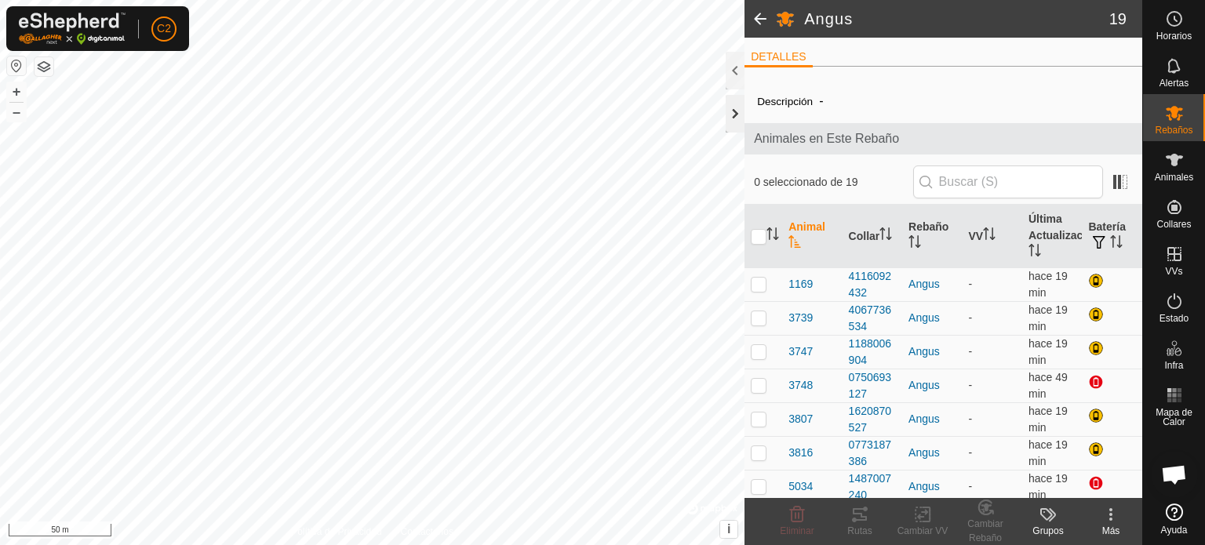
click at [735, 107] on div at bounding box center [735, 114] width 19 height 38
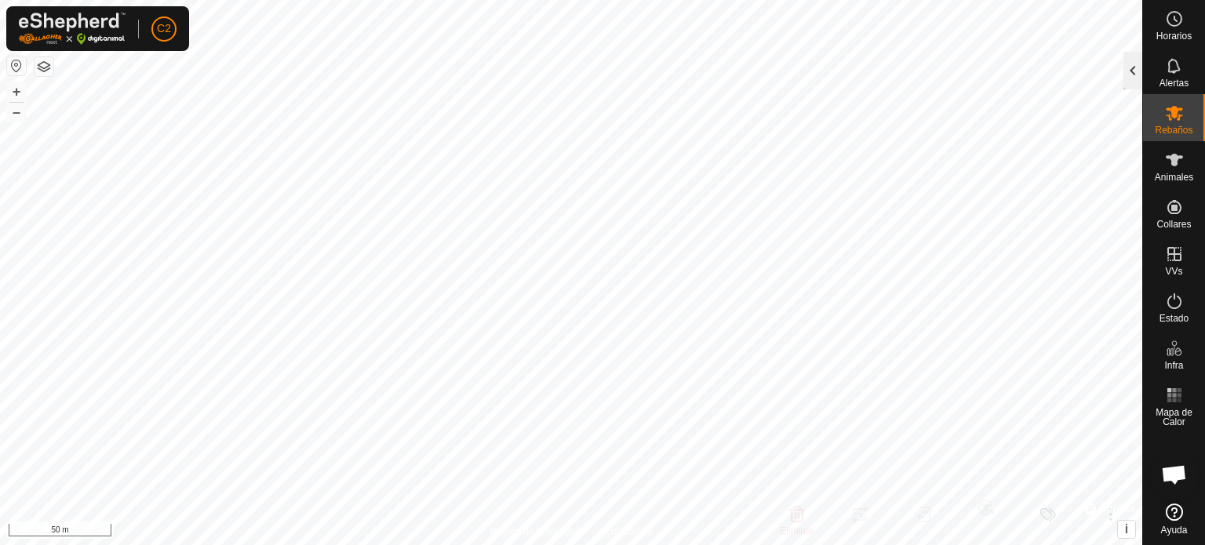
click at [1136, 67] on div at bounding box center [1132, 71] width 19 height 38
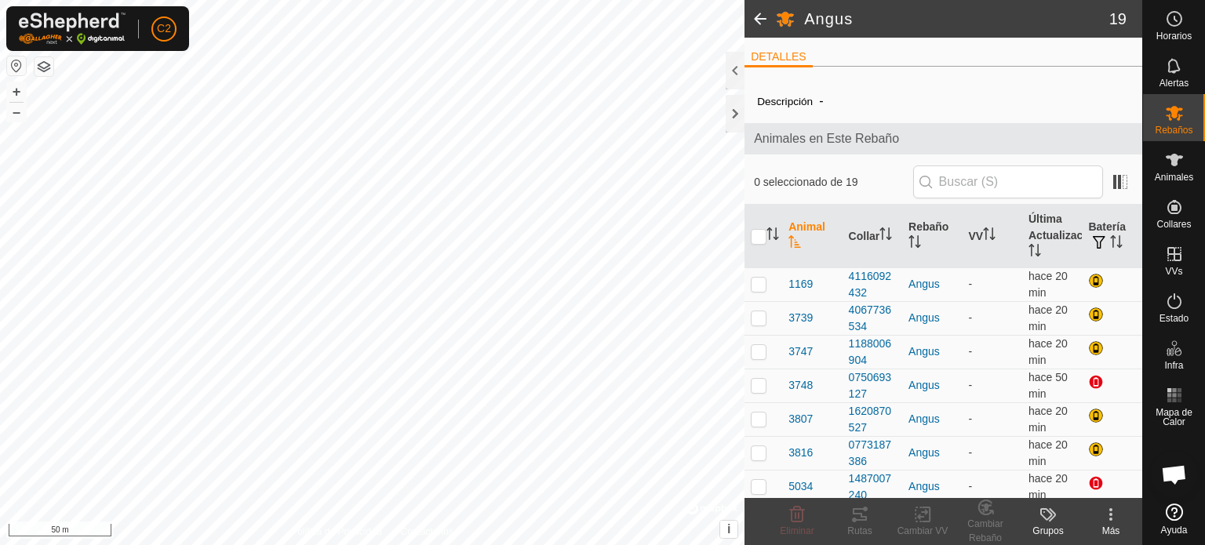
click at [814, 100] on span "-" at bounding box center [821, 101] width 16 height 26
click at [770, 100] on label "Descripción" at bounding box center [785, 102] width 56 height 12
click at [763, 16] on span at bounding box center [759, 19] width 31 height 38
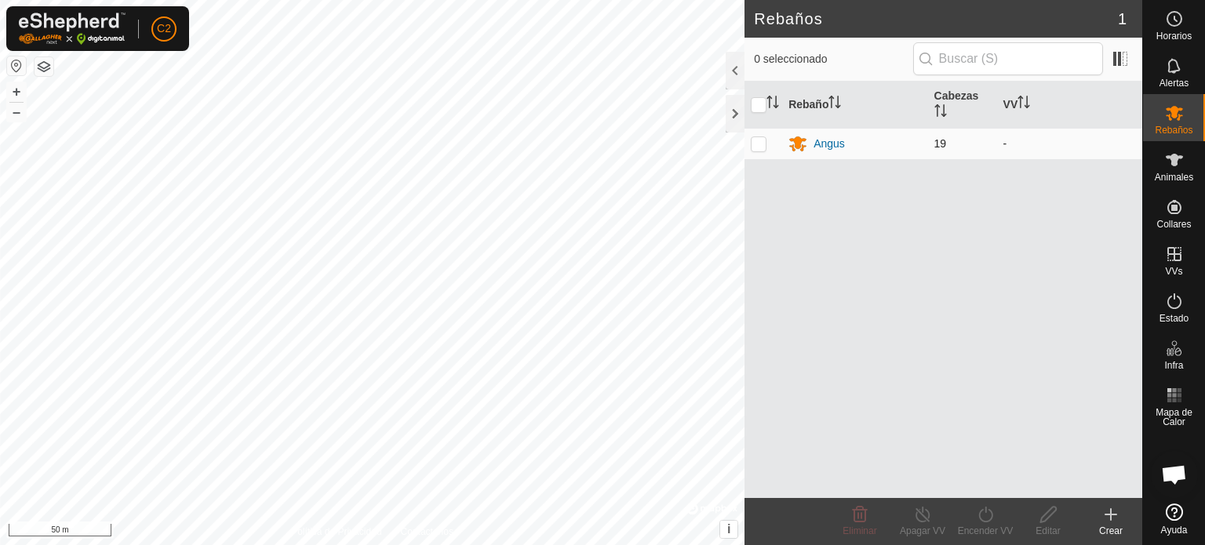
click at [759, 144] on p-checkbox at bounding box center [759, 143] width 16 height 13
checkbox input "true"
click at [987, 514] on icon at bounding box center [986, 514] width 20 height 19
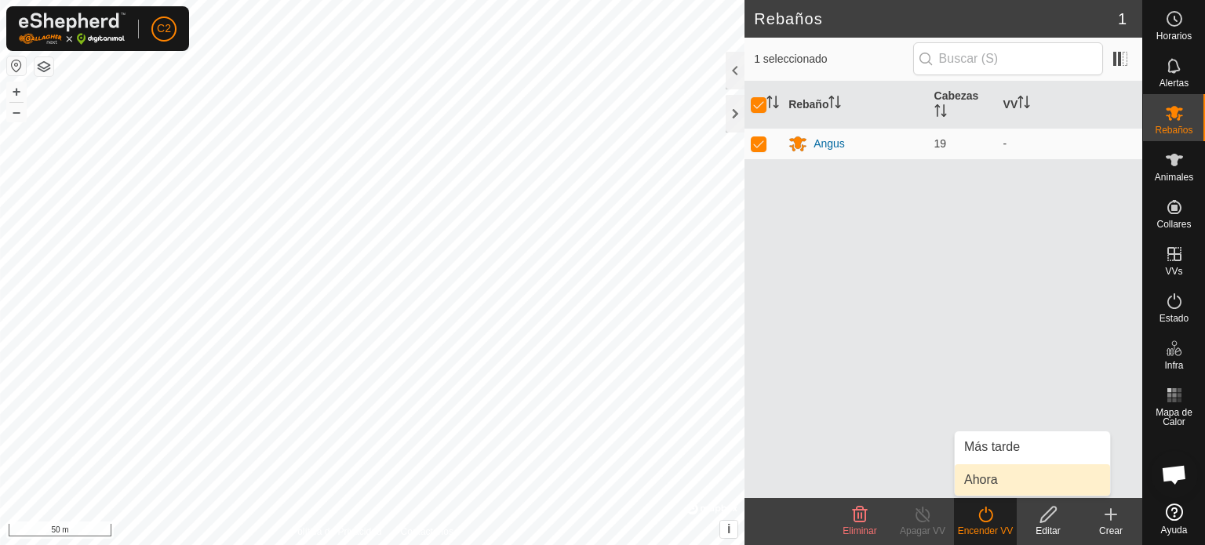
click at [985, 481] on link "Ahora" at bounding box center [1032, 479] width 155 height 31
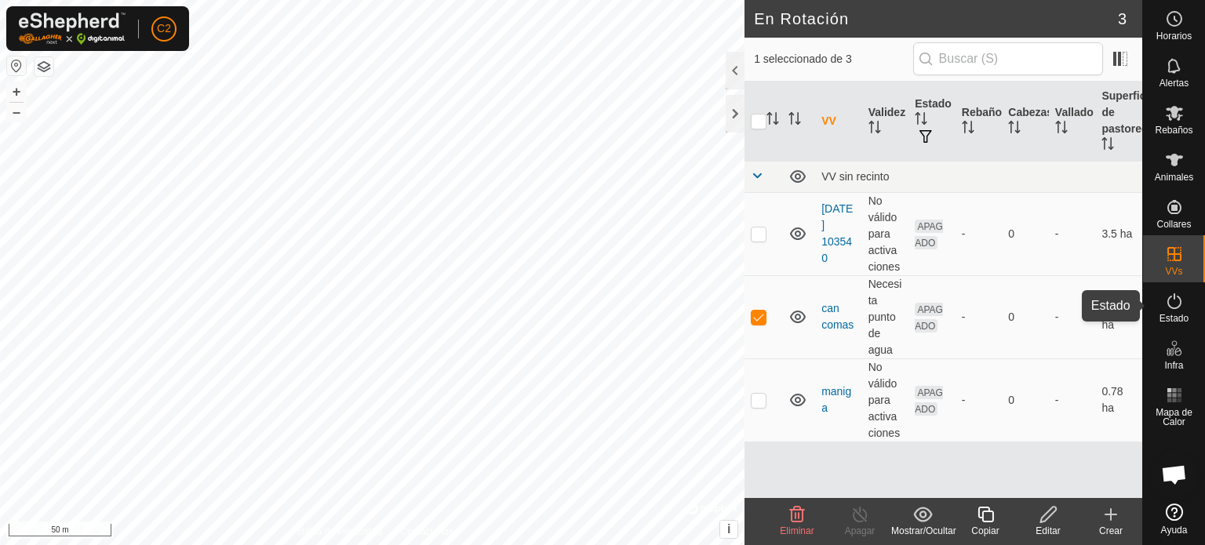
click at [1173, 308] on icon at bounding box center [1174, 301] width 14 height 16
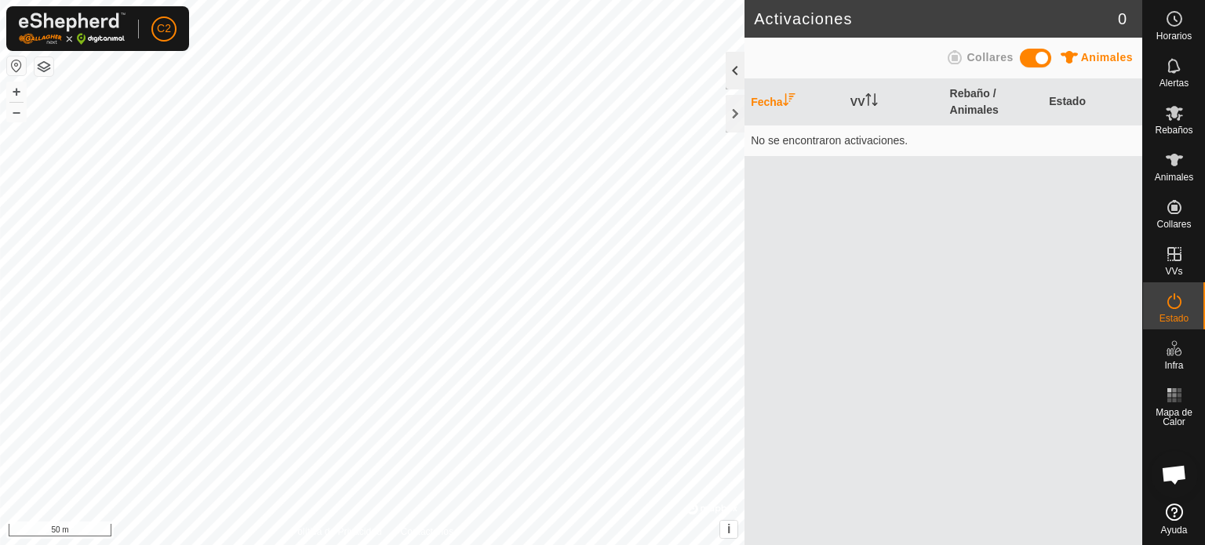
click at [734, 70] on div at bounding box center [735, 71] width 19 height 38
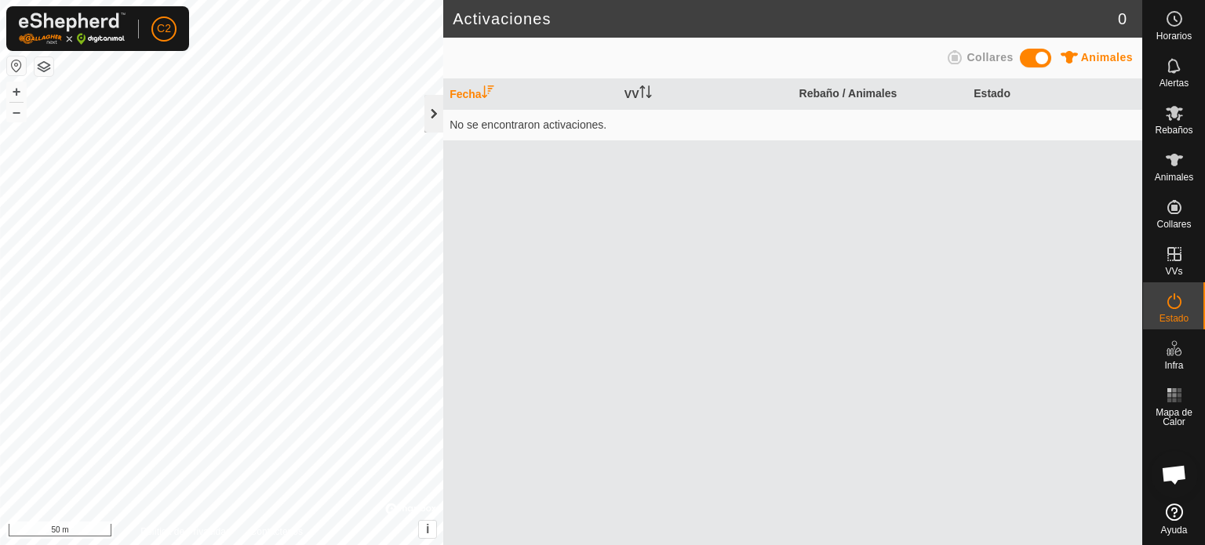
click at [432, 117] on div at bounding box center [433, 114] width 19 height 38
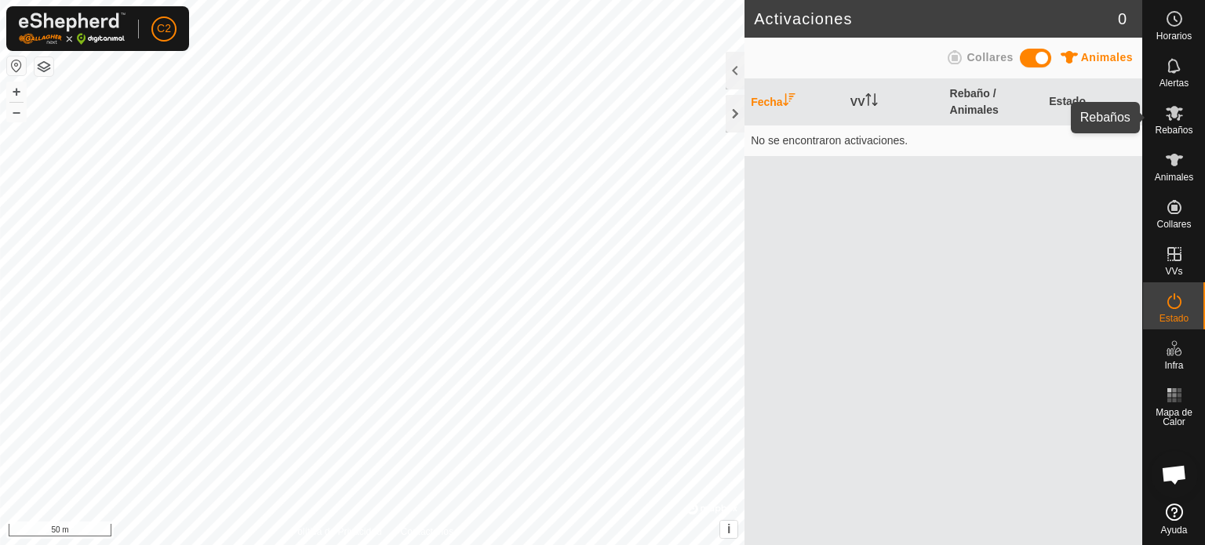
click at [1171, 119] on icon at bounding box center [1174, 113] width 19 height 19
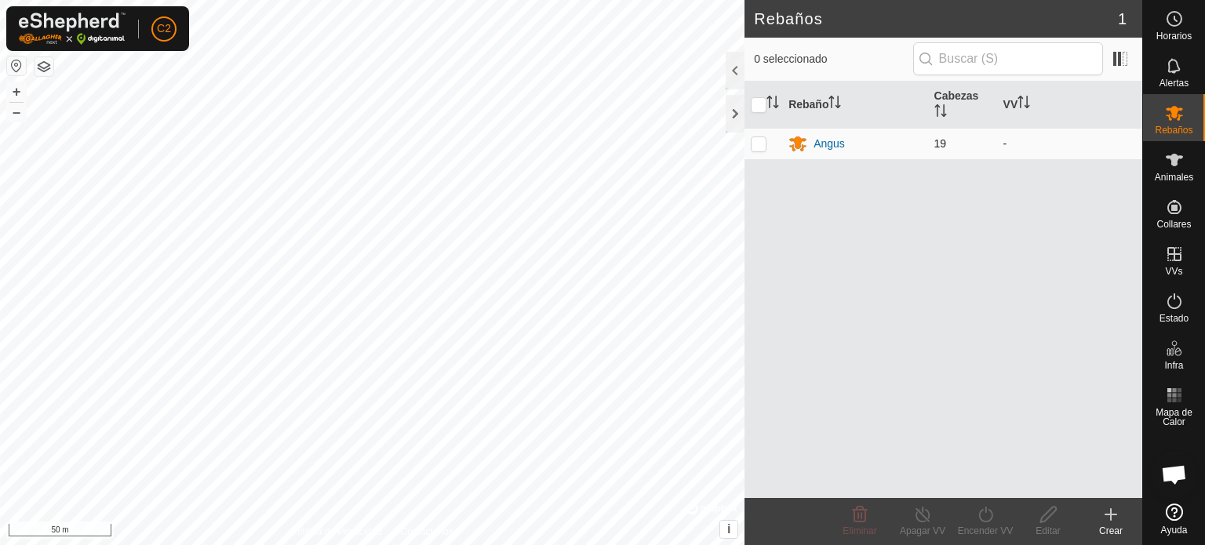
click at [759, 147] on p-checkbox at bounding box center [759, 143] width 16 height 13
checkbox input "true"
click at [985, 516] on icon at bounding box center [986, 514] width 20 height 19
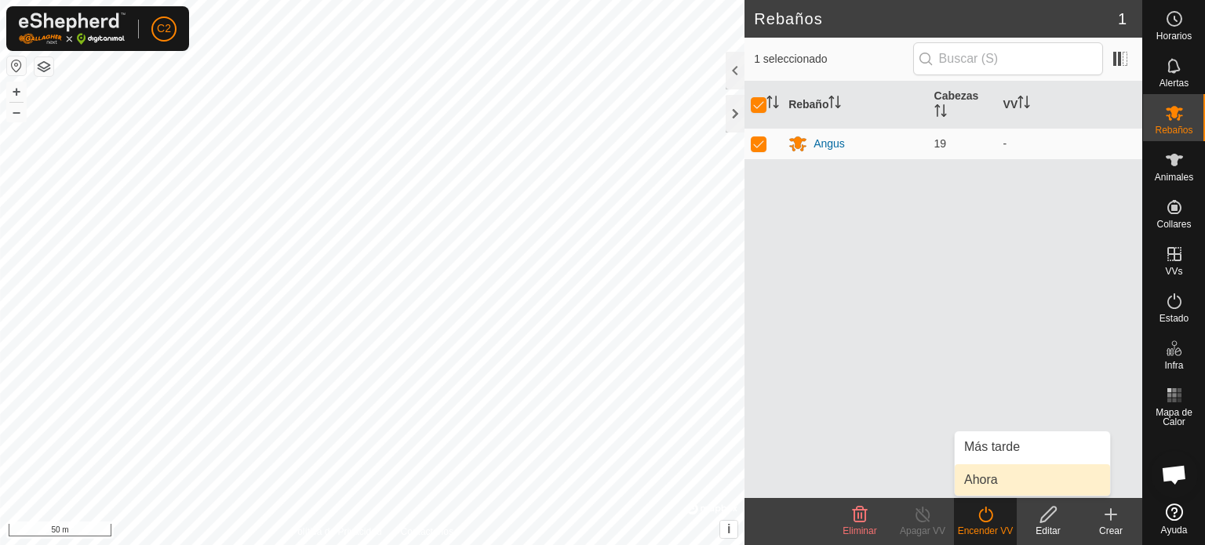
click at [985, 485] on link "Ahora" at bounding box center [1032, 479] width 155 height 31
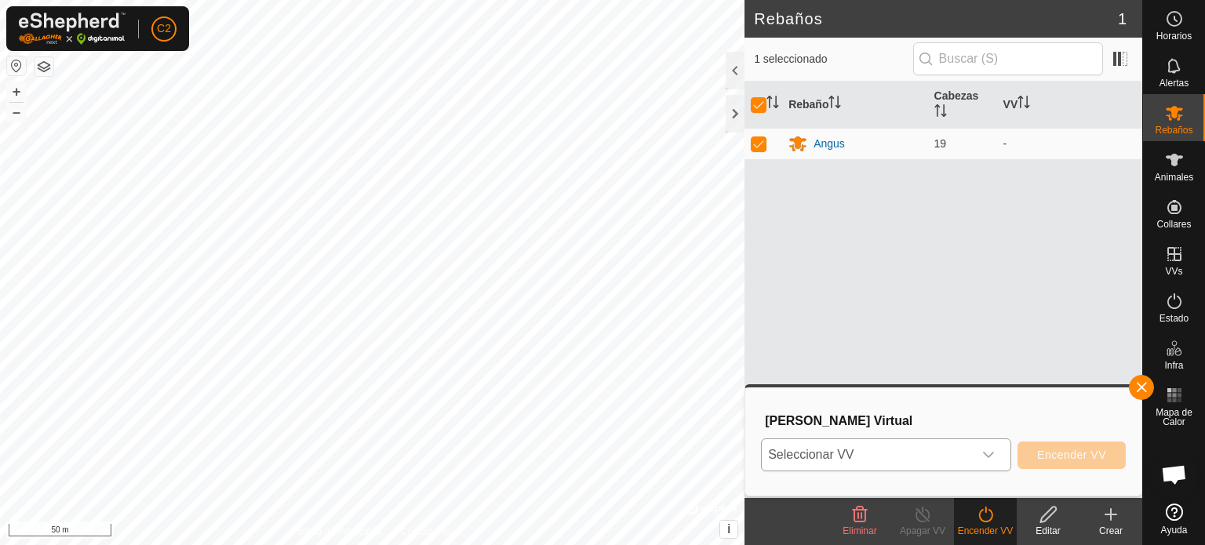
click at [943, 450] on span "Seleccionar VV" at bounding box center [867, 454] width 211 height 31
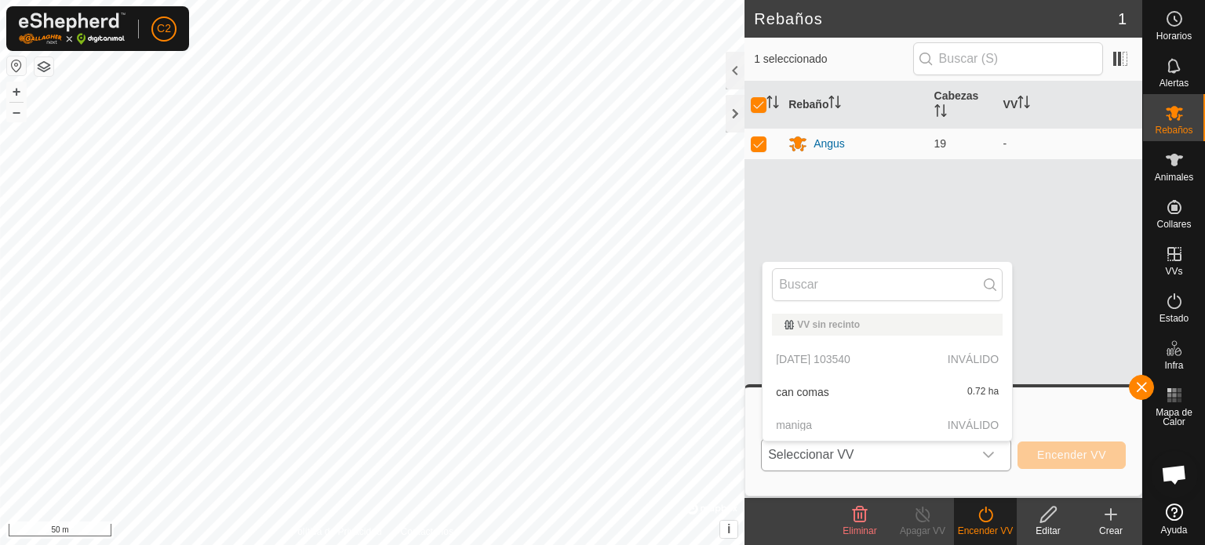
click at [810, 388] on li "can comas 0.72 ha" at bounding box center [887, 392] width 249 height 31
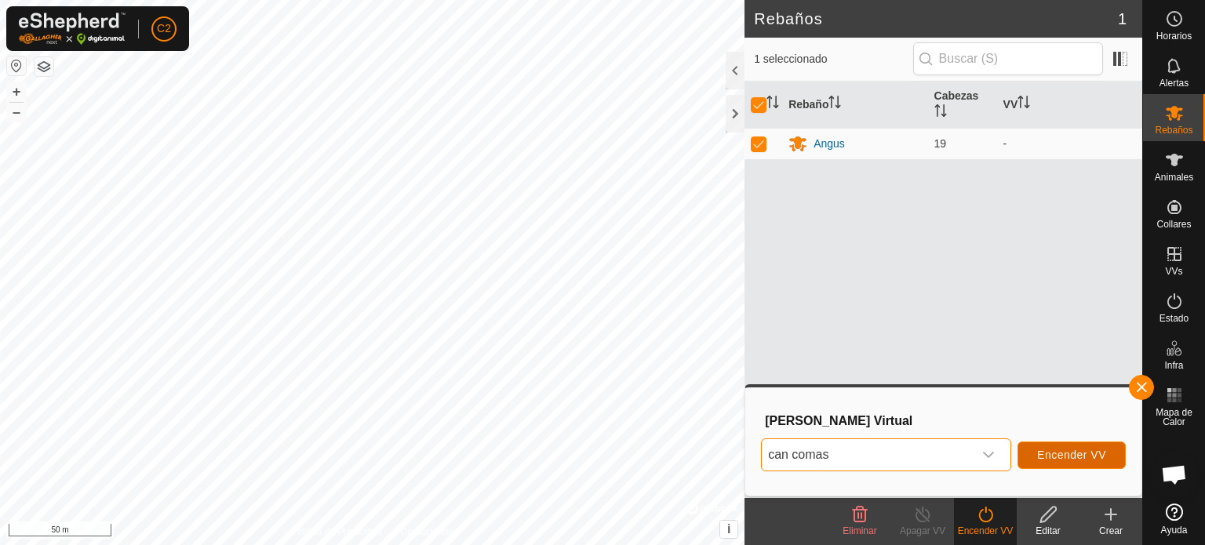
click at [1085, 456] on span "Encender VV" at bounding box center [1071, 455] width 69 height 13
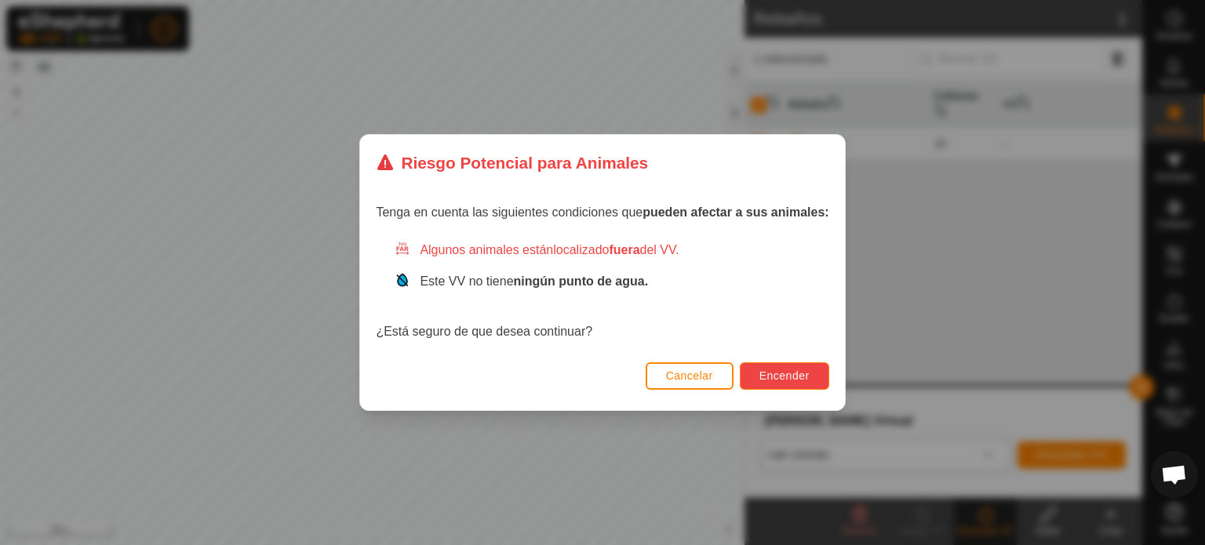
click at [788, 367] on button "Encender" at bounding box center [784, 375] width 89 height 27
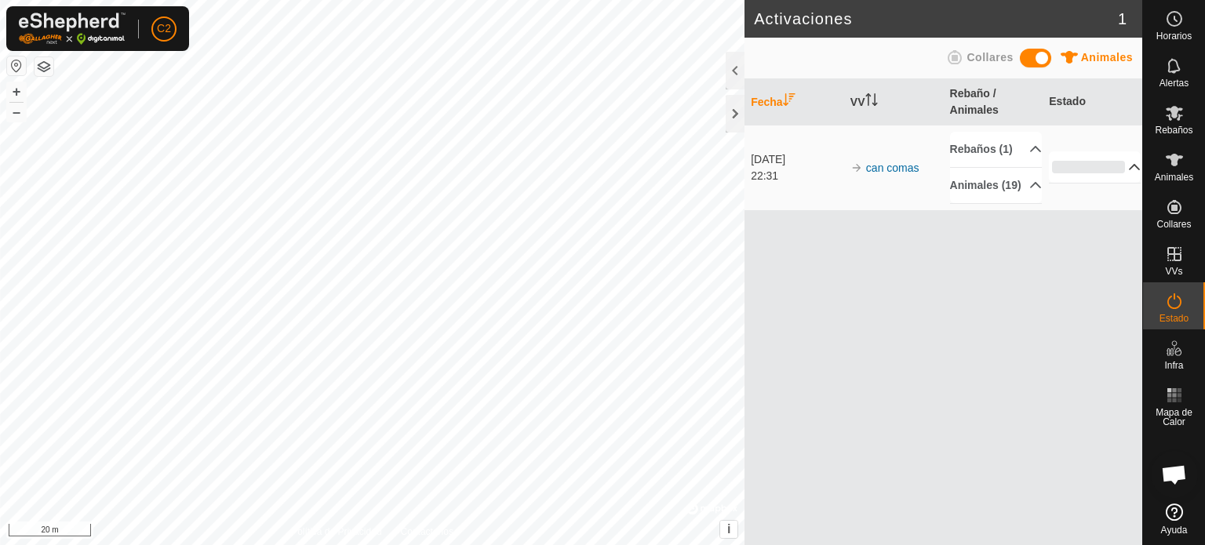
click at [1127, 181] on p-accordion-header "0%" at bounding box center [1095, 166] width 92 height 31
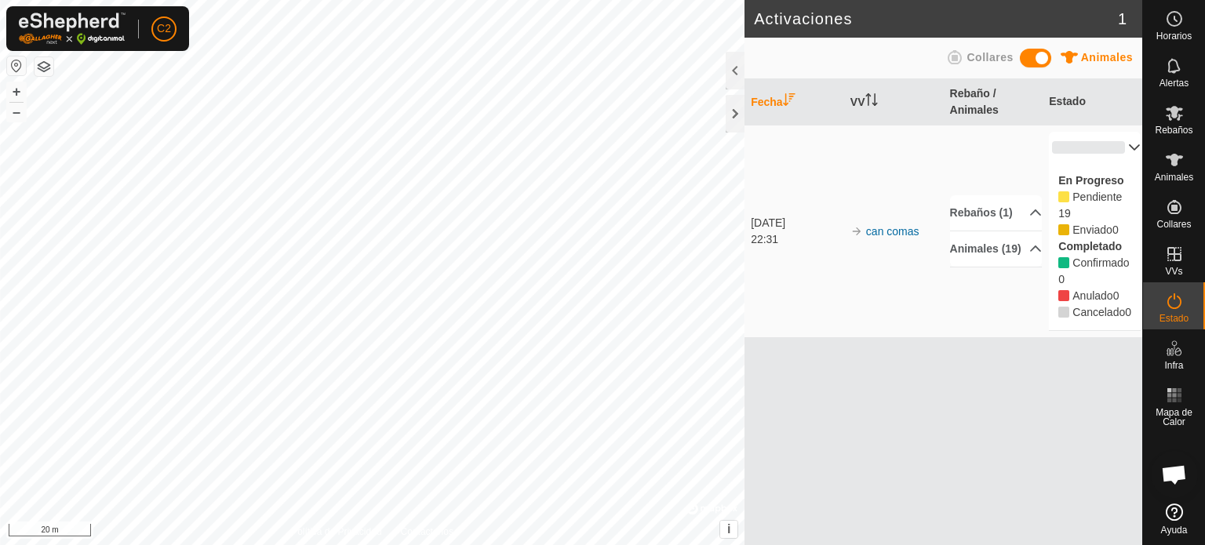
click at [957, 391] on div "Fecha VV Rebaño / Animales Estado [DATE] 22:31 can comas Rebaños (1) Angus Anim…" at bounding box center [943, 312] width 398 height 466
click at [1127, 143] on p-accordion-header "0%" at bounding box center [1095, 147] width 92 height 31
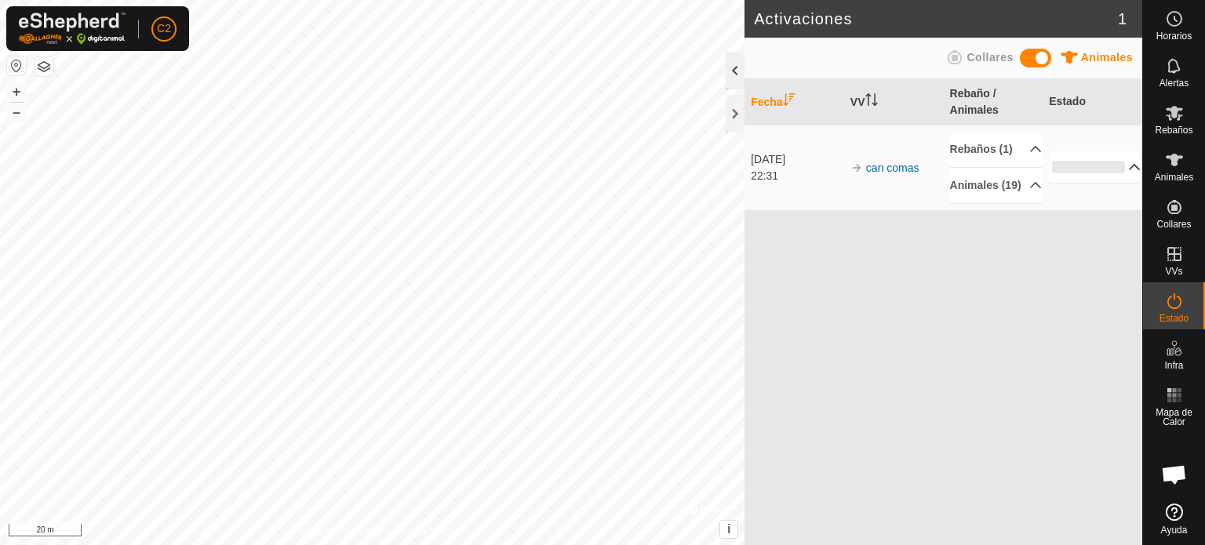
click at [726, 64] on div at bounding box center [735, 71] width 19 height 38
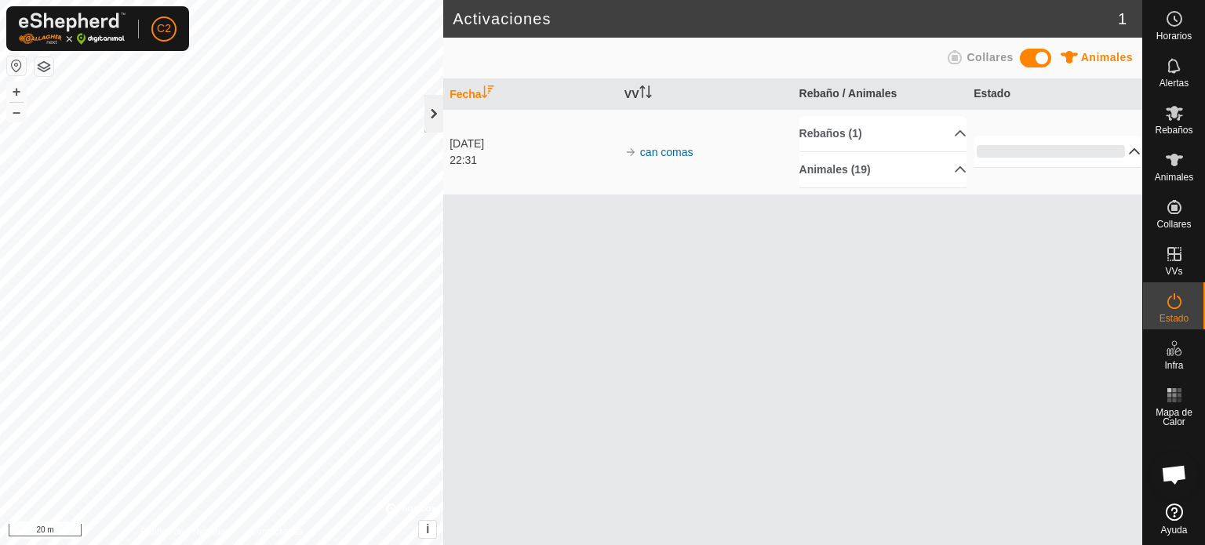
click at [431, 117] on div at bounding box center [433, 114] width 19 height 38
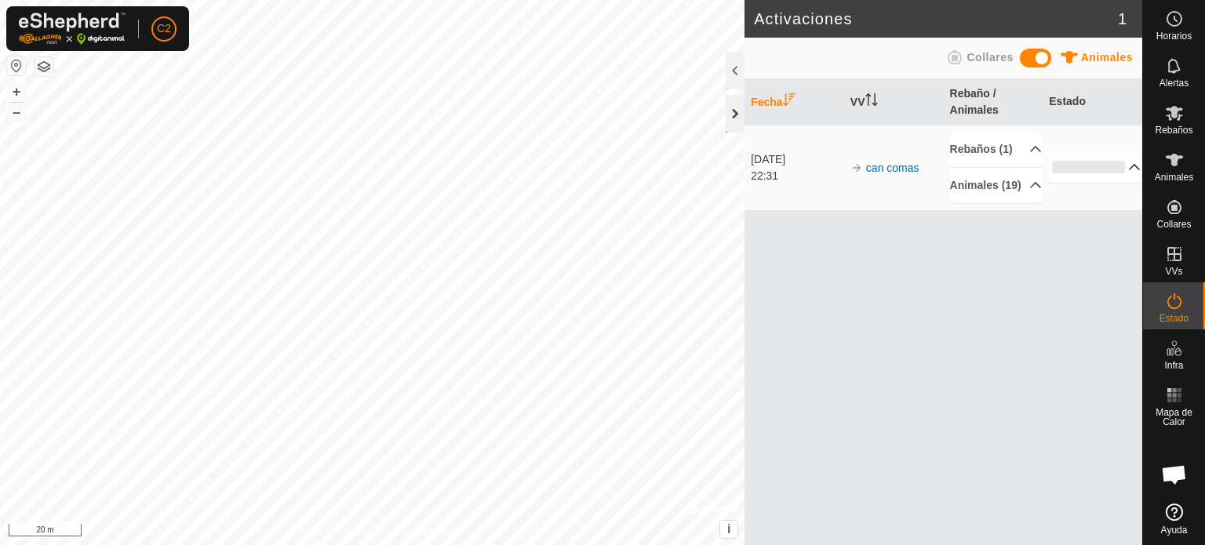
click at [730, 116] on div at bounding box center [735, 114] width 19 height 38
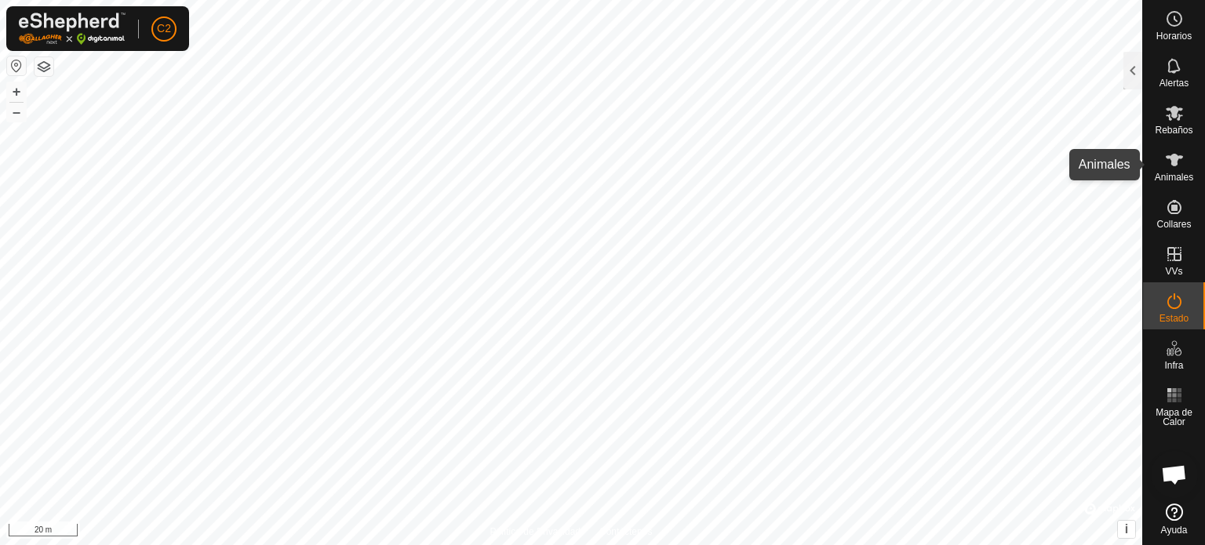
click at [1180, 169] on icon at bounding box center [1174, 160] width 19 height 19
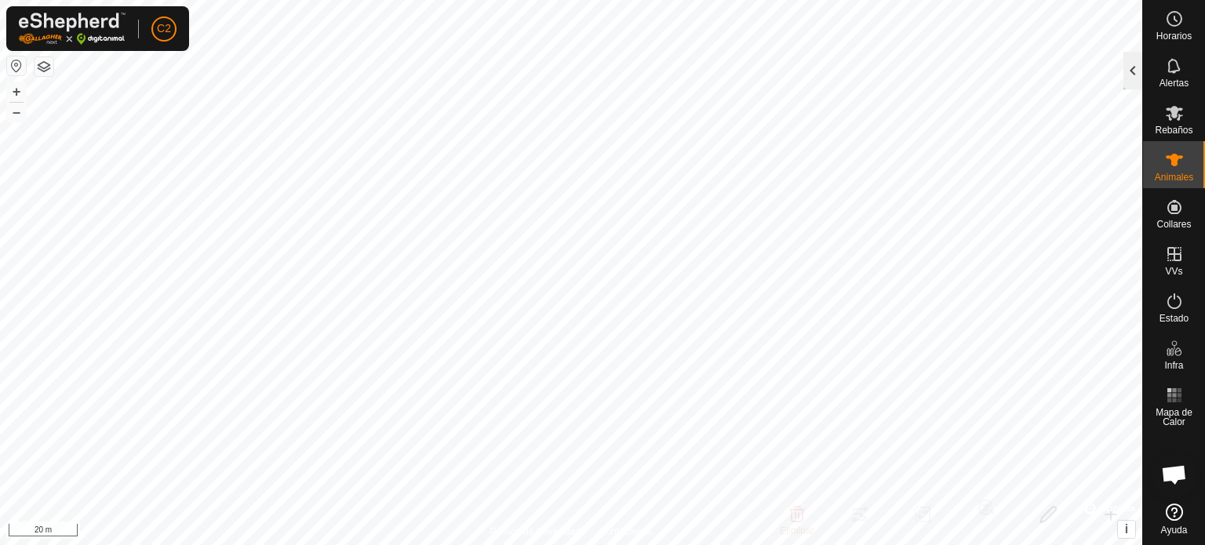
click at [1135, 64] on div at bounding box center [1132, 71] width 19 height 38
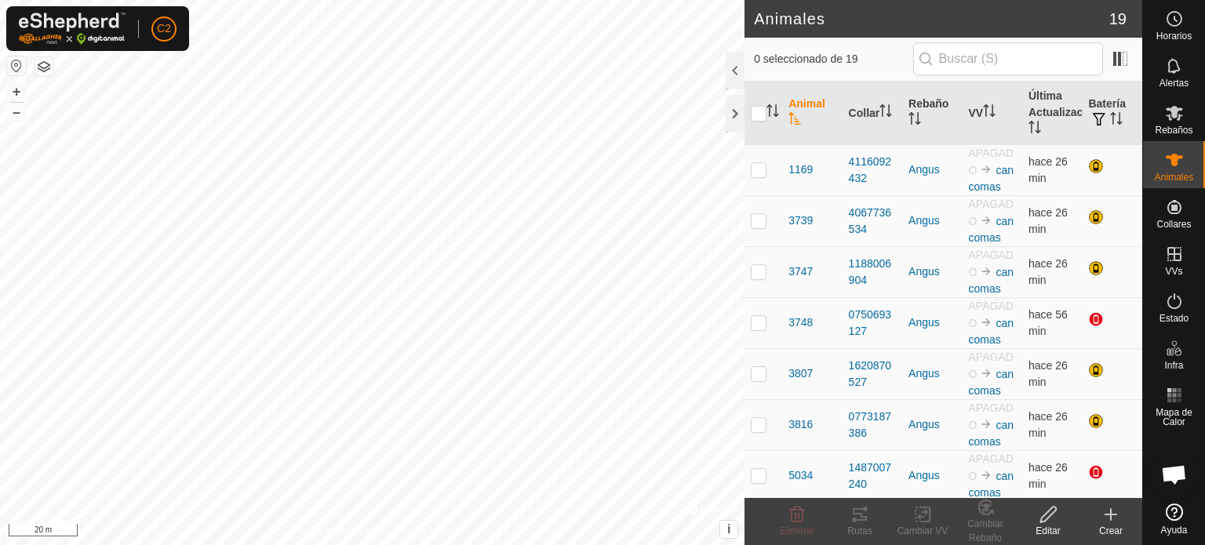
click at [1112, 519] on icon at bounding box center [1110, 514] width 19 height 19
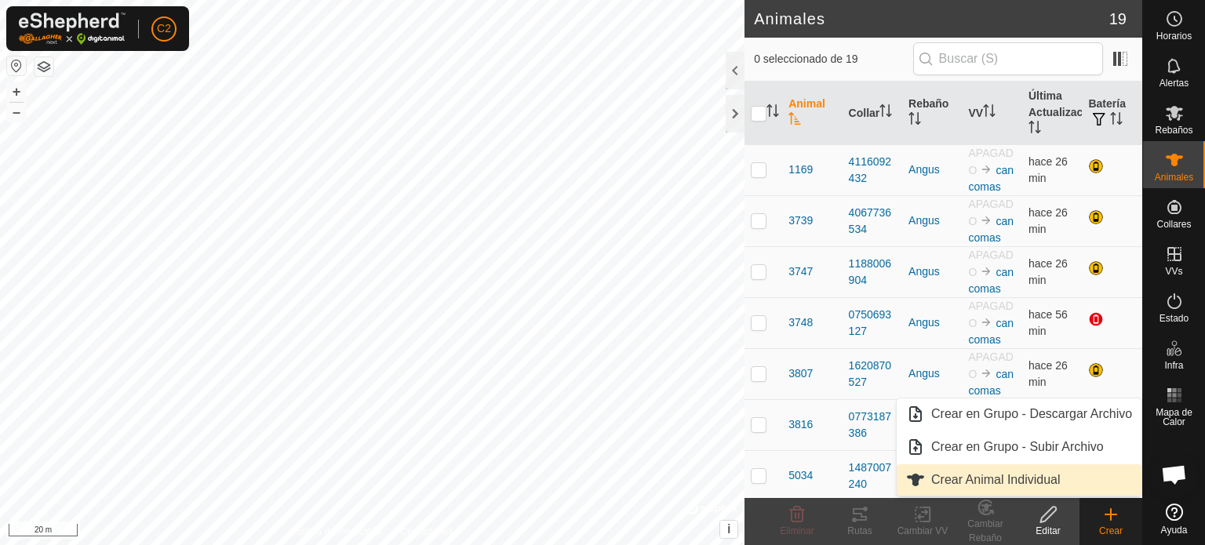
click at [997, 486] on link "Crear Animal Individual" at bounding box center [1019, 479] width 245 height 31
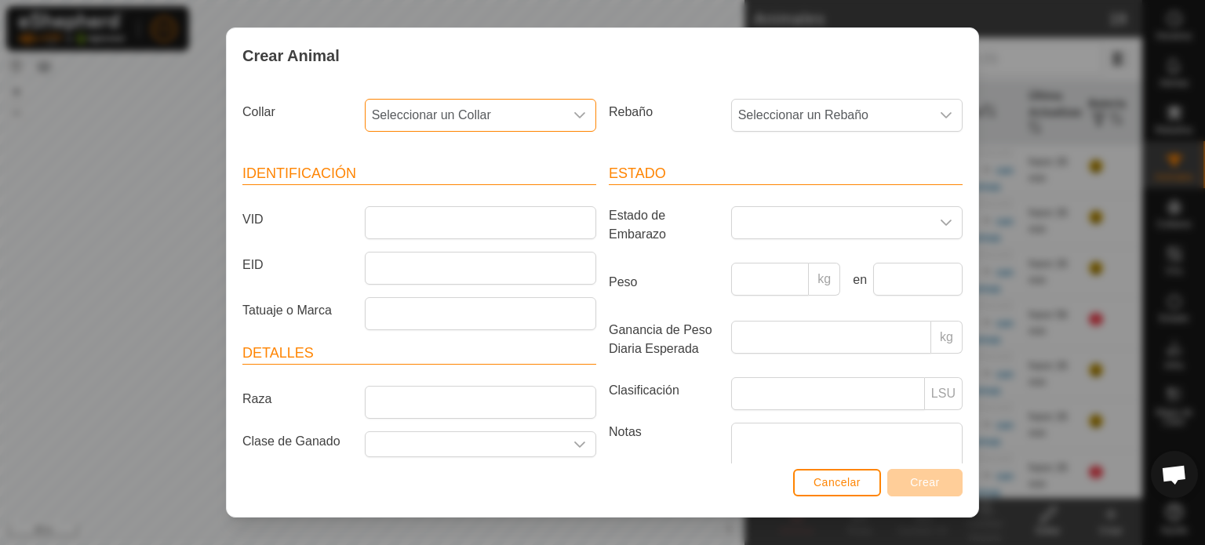
click at [432, 113] on span "Seleccionar un Collar" at bounding box center [465, 115] width 198 height 31
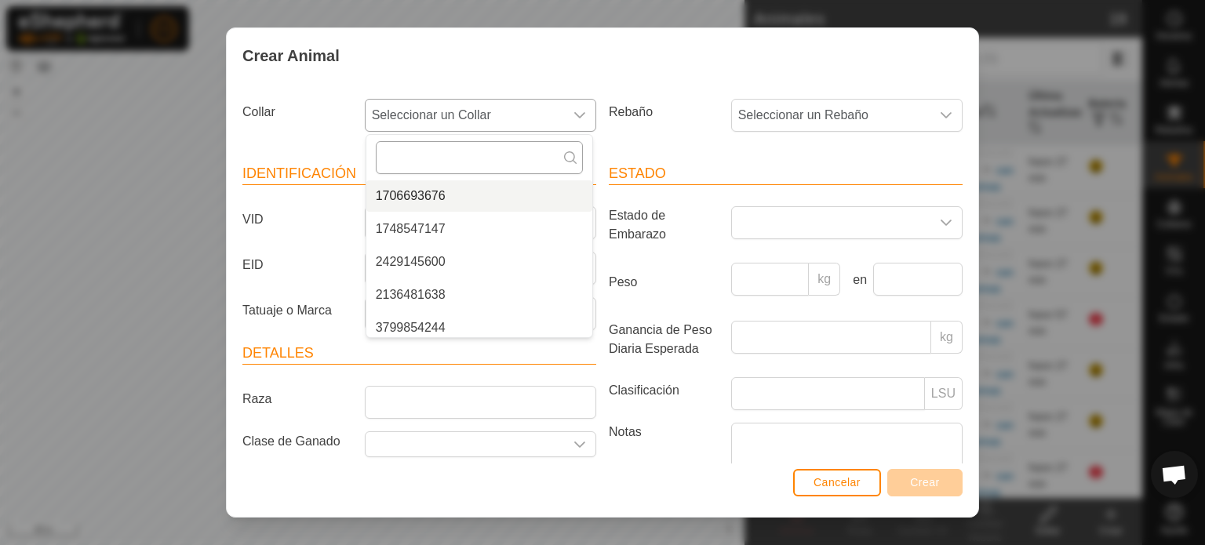
click at [433, 151] on input "text" at bounding box center [479, 157] width 207 height 33
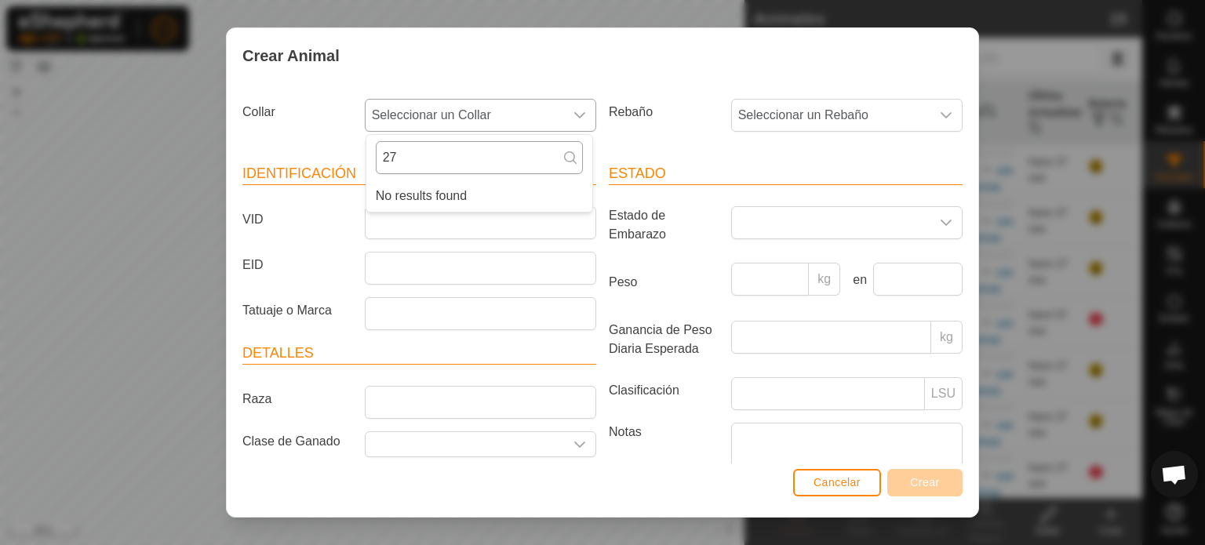
scroll to position [0, 0]
type input "2"
type input "3"
click at [841, 482] on span "Cancelar" at bounding box center [836, 482] width 47 height 13
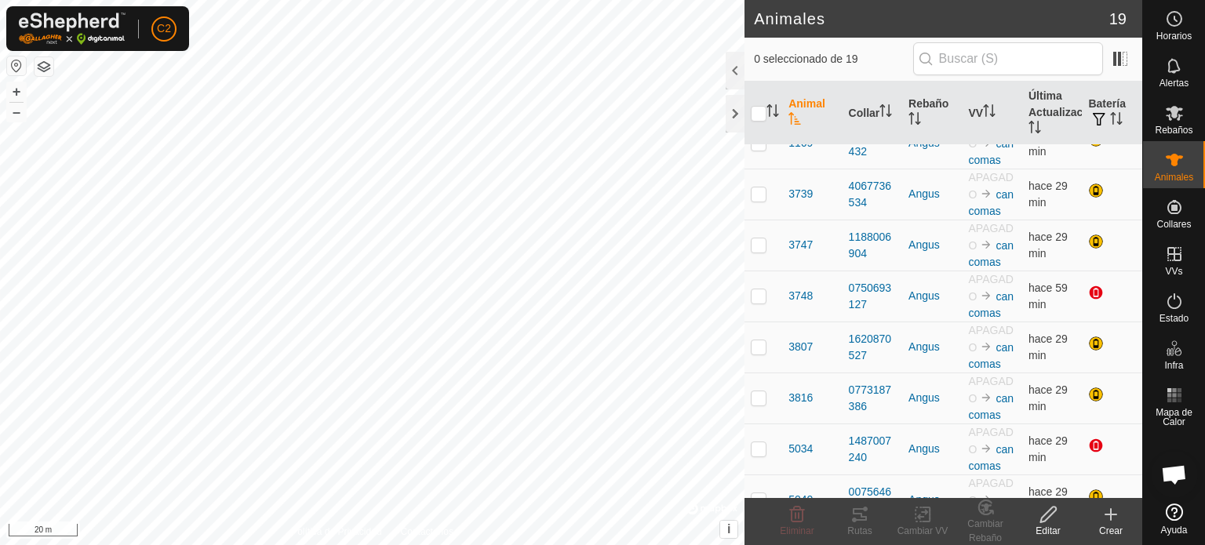
scroll to position [0, 0]
